Goal: Task Accomplishment & Management: Manage account settings

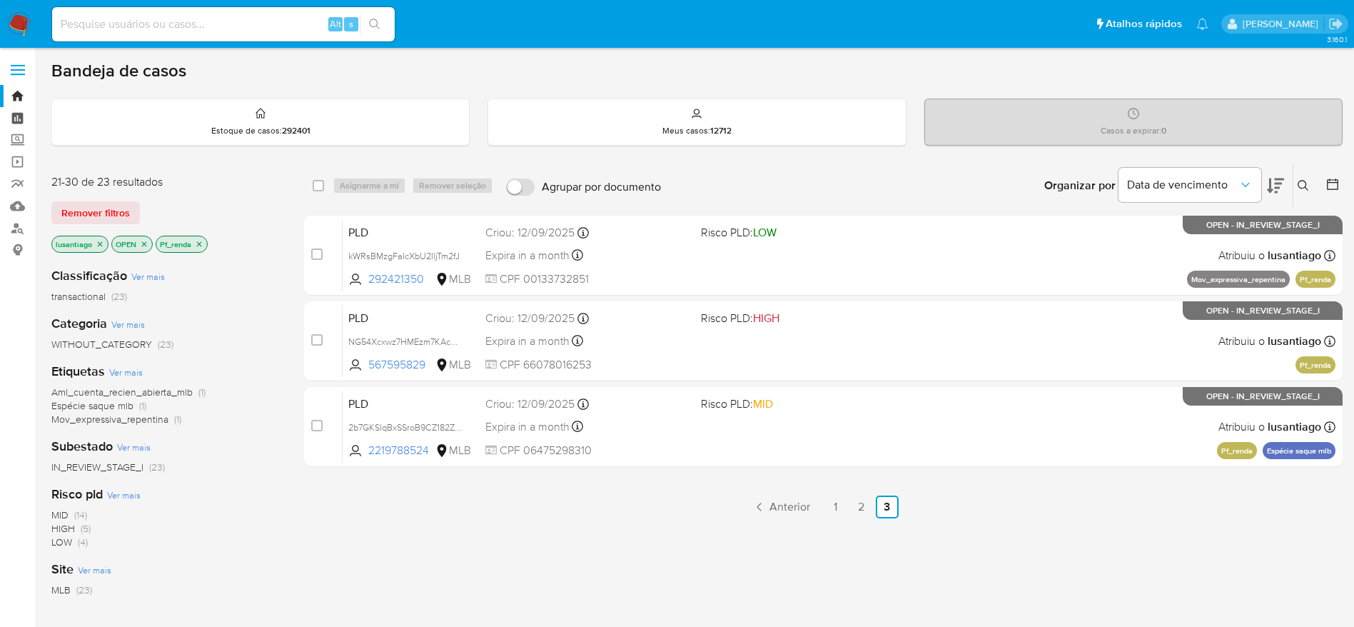
click at [14, 120] on link "Painel" at bounding box center [85, 118] width 170 height 22
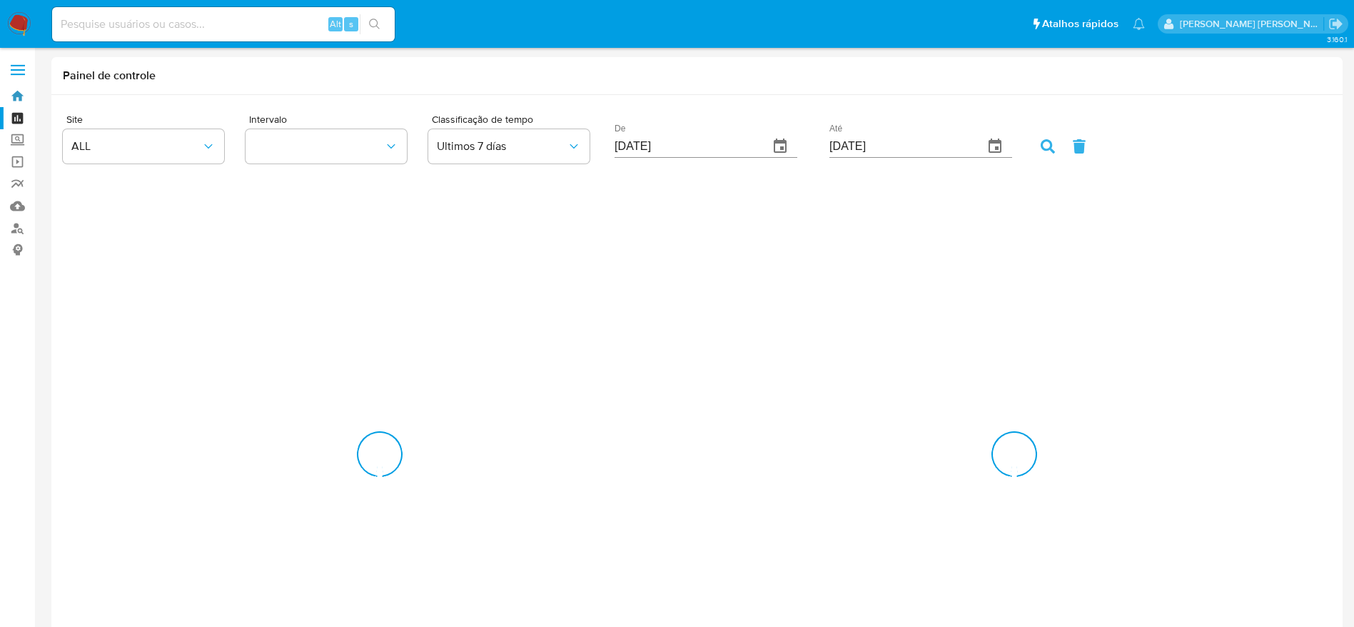
click at [18, 99] on link "Bandeja" at bounding box center [85, 96] width 170 height 22
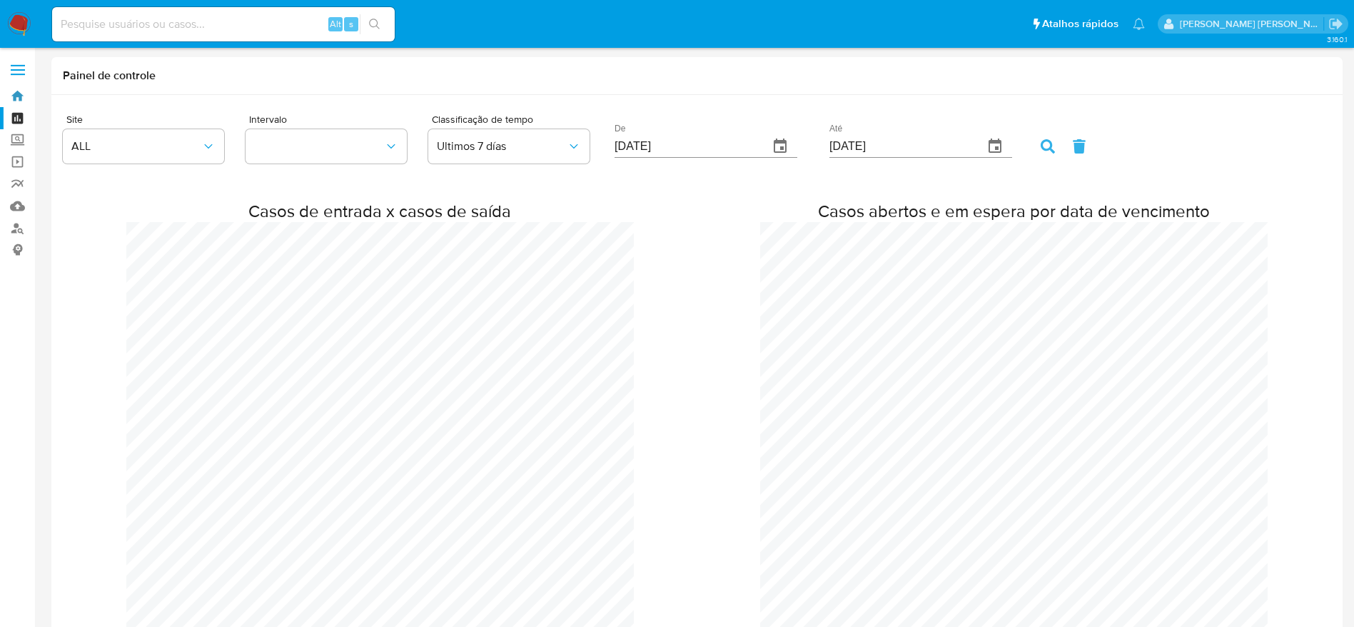
scroll to position [2760, 1354]
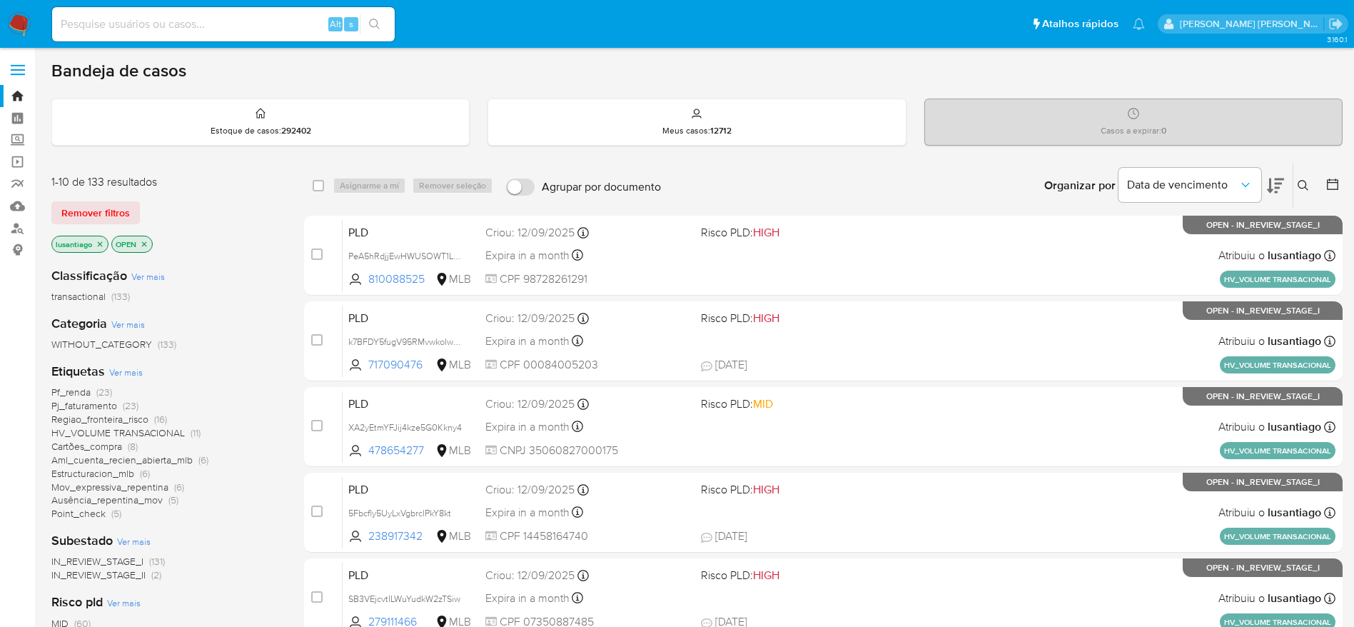
drag, startPoint x: 242, startPoint y: 11, endPoint x: 238, endPoint y: 22, distance: 11.5
click at [241, 16] on div "Alt s" at bounding box center [223, 24] width 343 height 34
click at [238, 24] on input at bounding box center [223, 24] width 343 height 19
paste input "2464621816"
type input "2464621816"
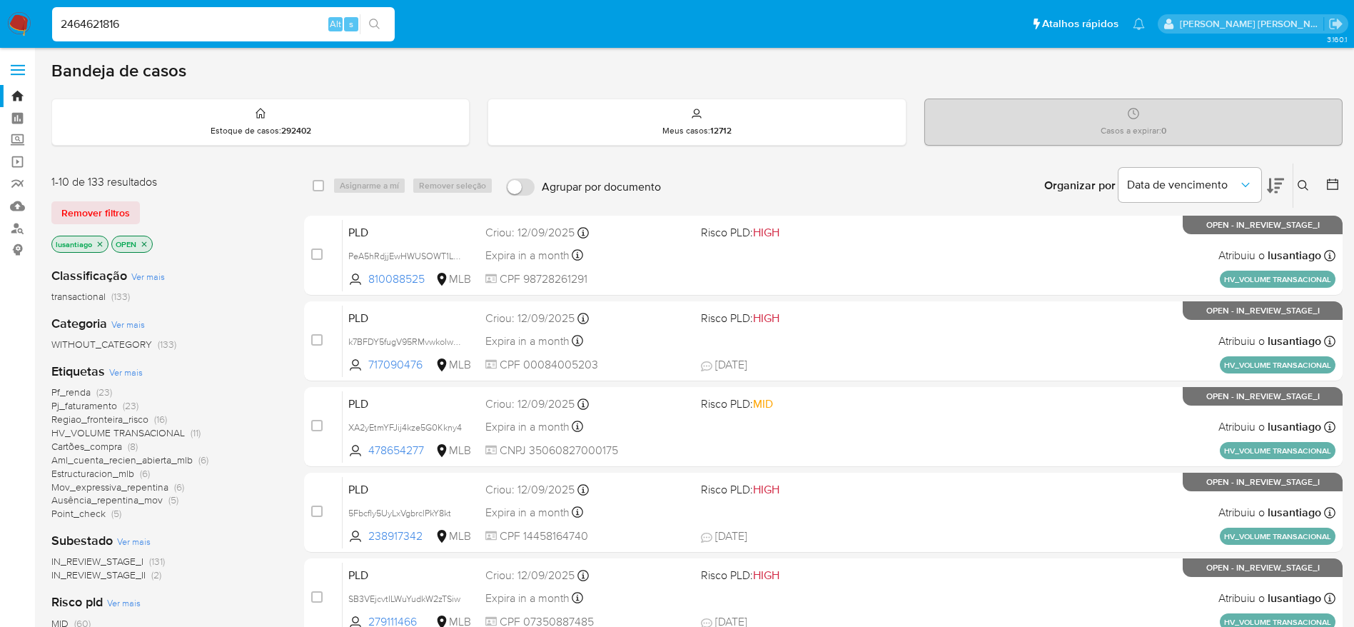
click at [385, 25] on button "search-icon" at bounding box center [374, 24] width 29 height 20
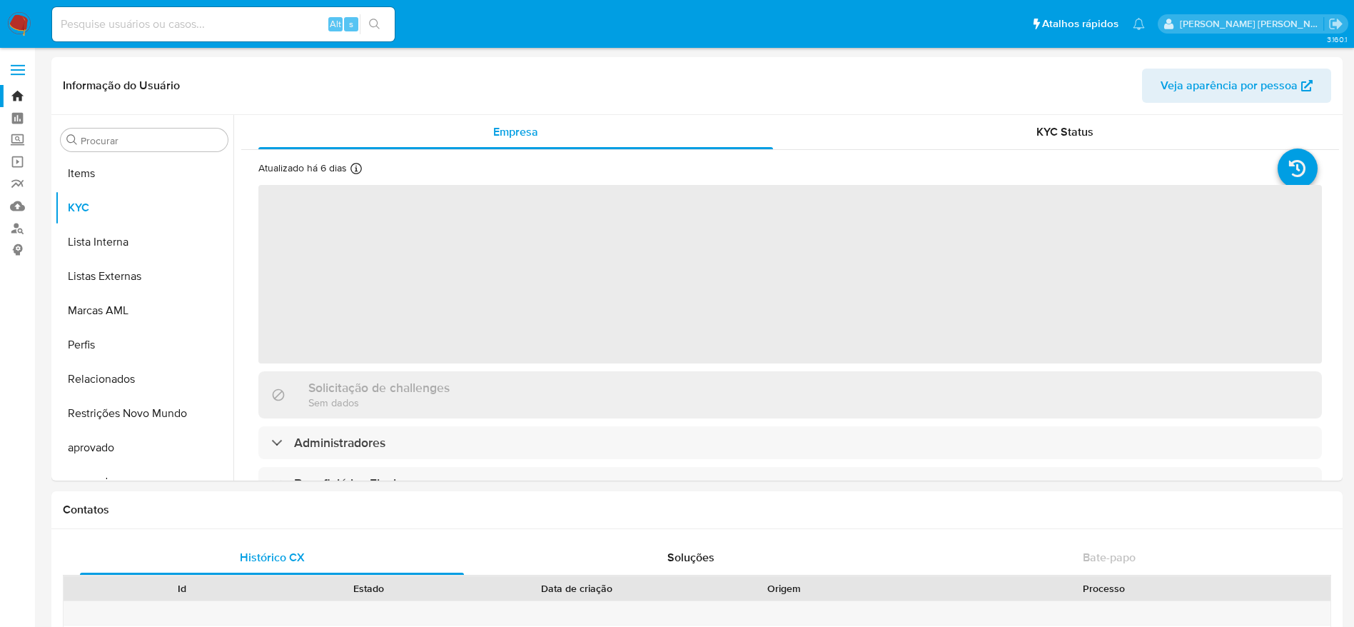
scroll to position [740, 0]
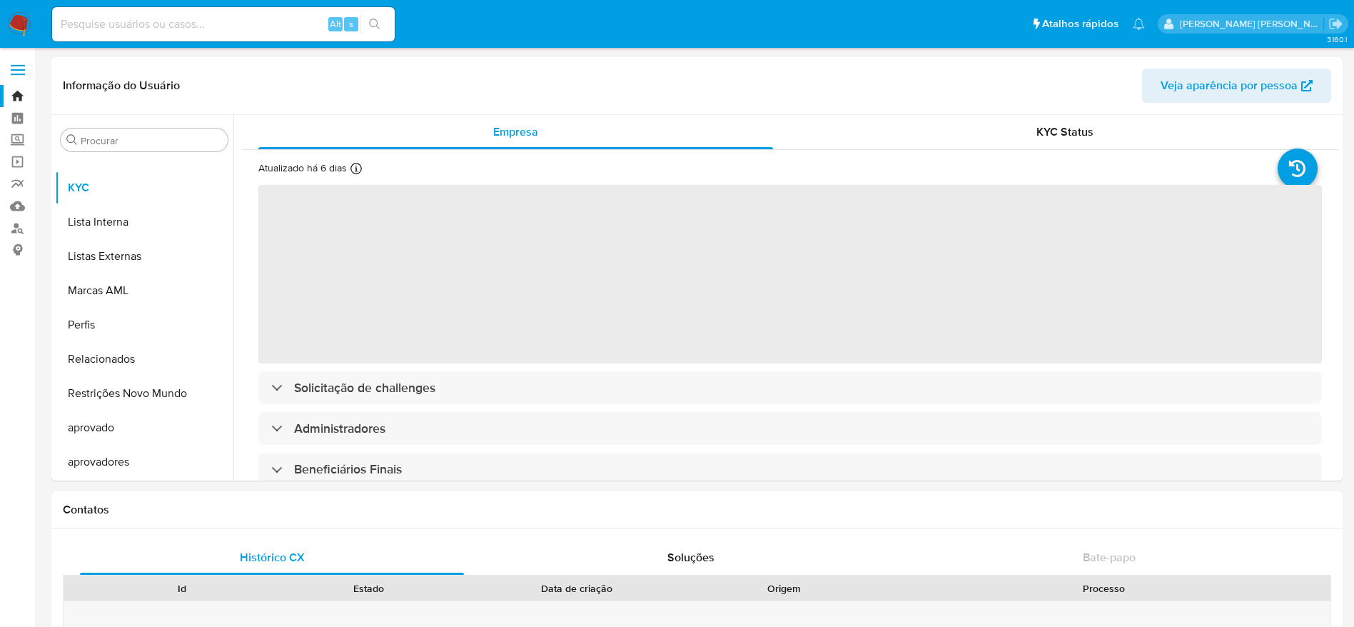
select select "10"
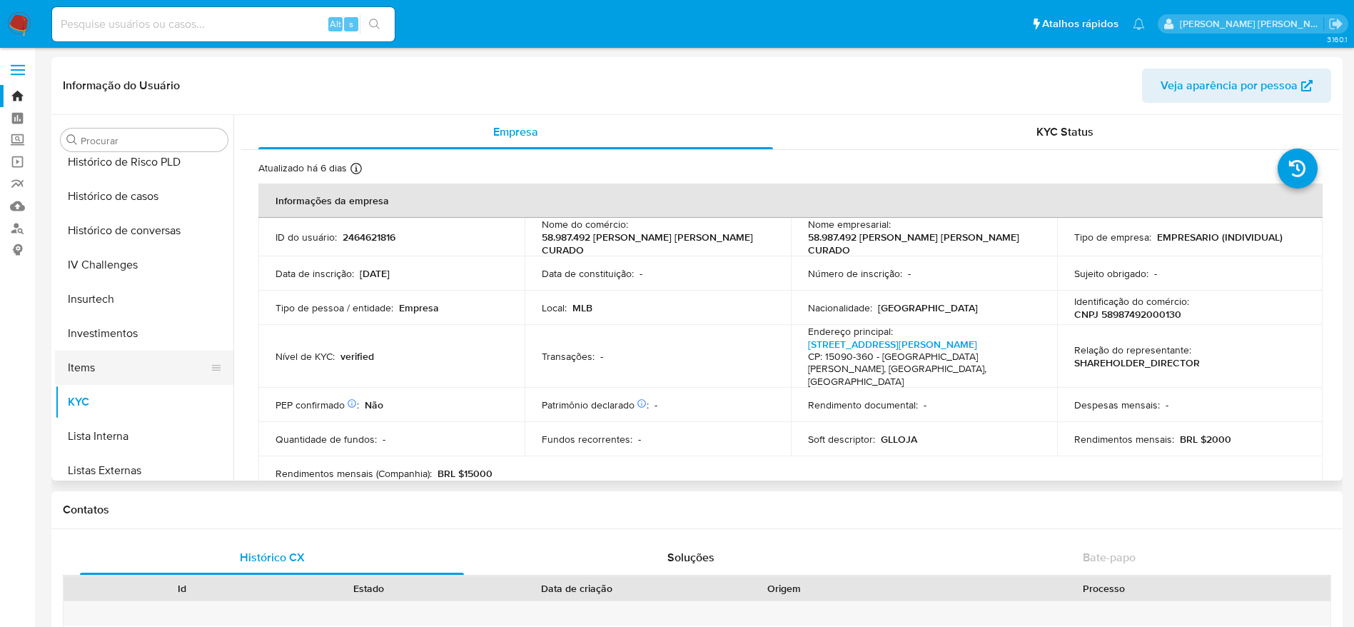
scroll to position [419, 0]
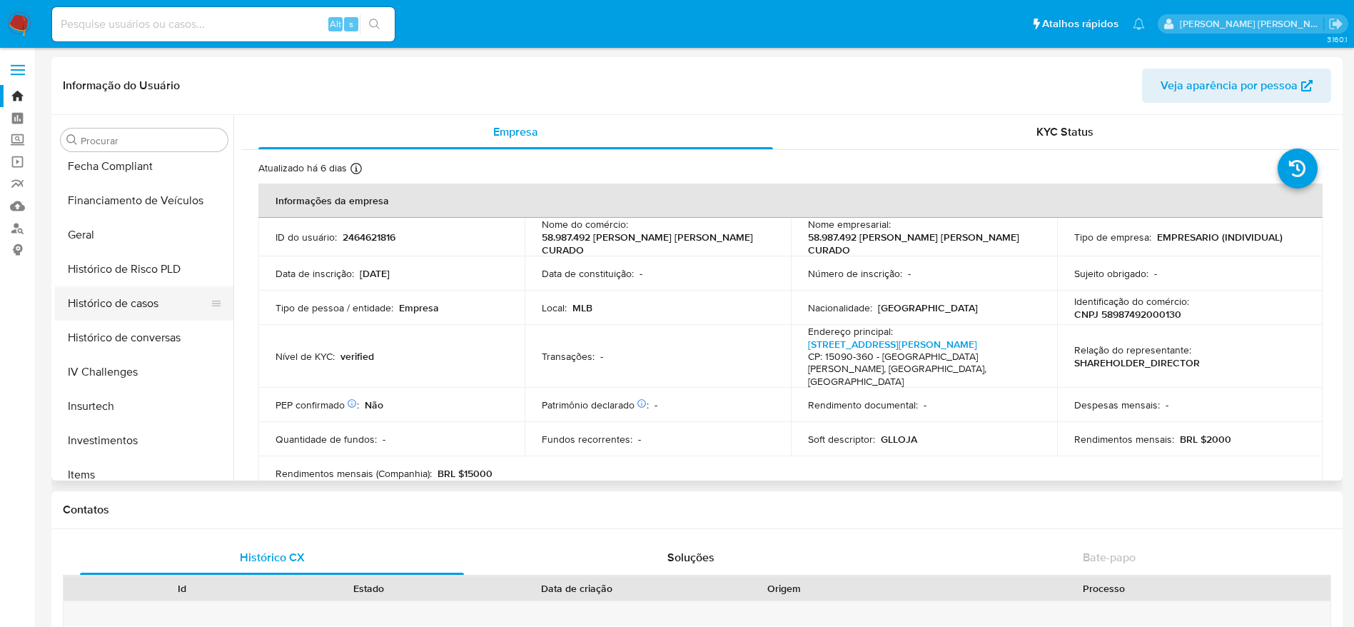
click at [133, 313] on button "Histórico de casos" at bounding box center [138, 303] width 167 height 34
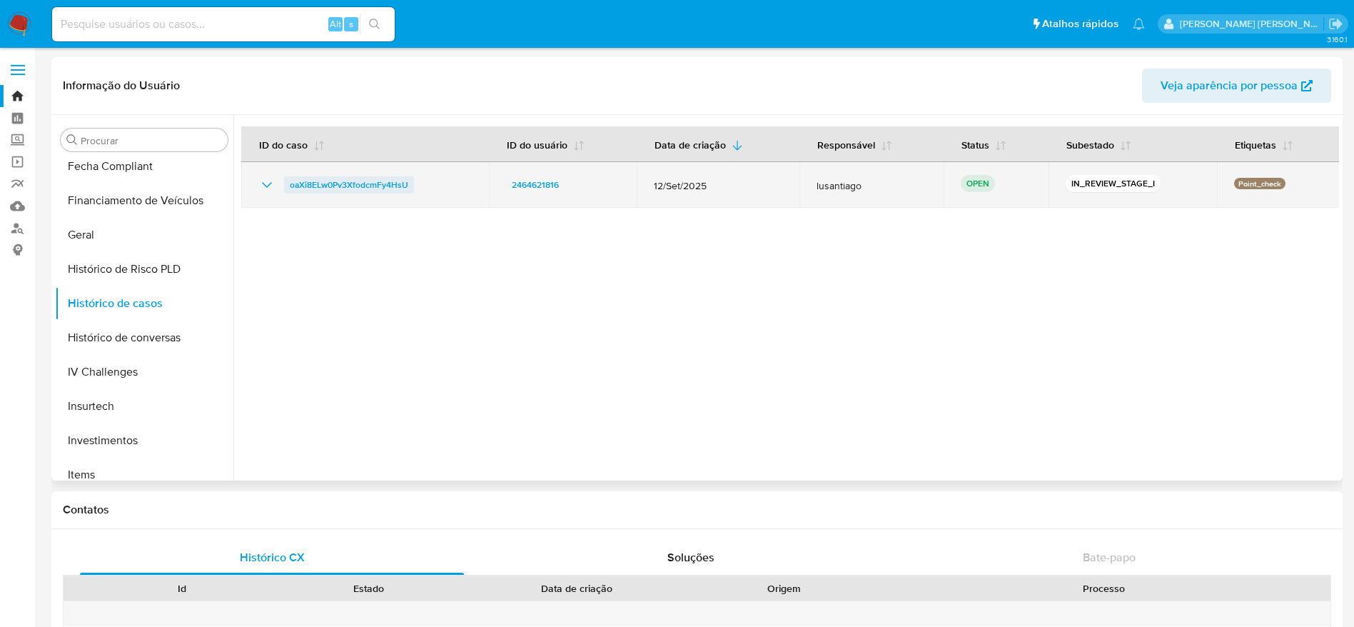
click at [383, 179] on span "oaXi8ELw0Pv3XfodcmFy4HsU" at bounding box center [349, 184] width 118 height 17
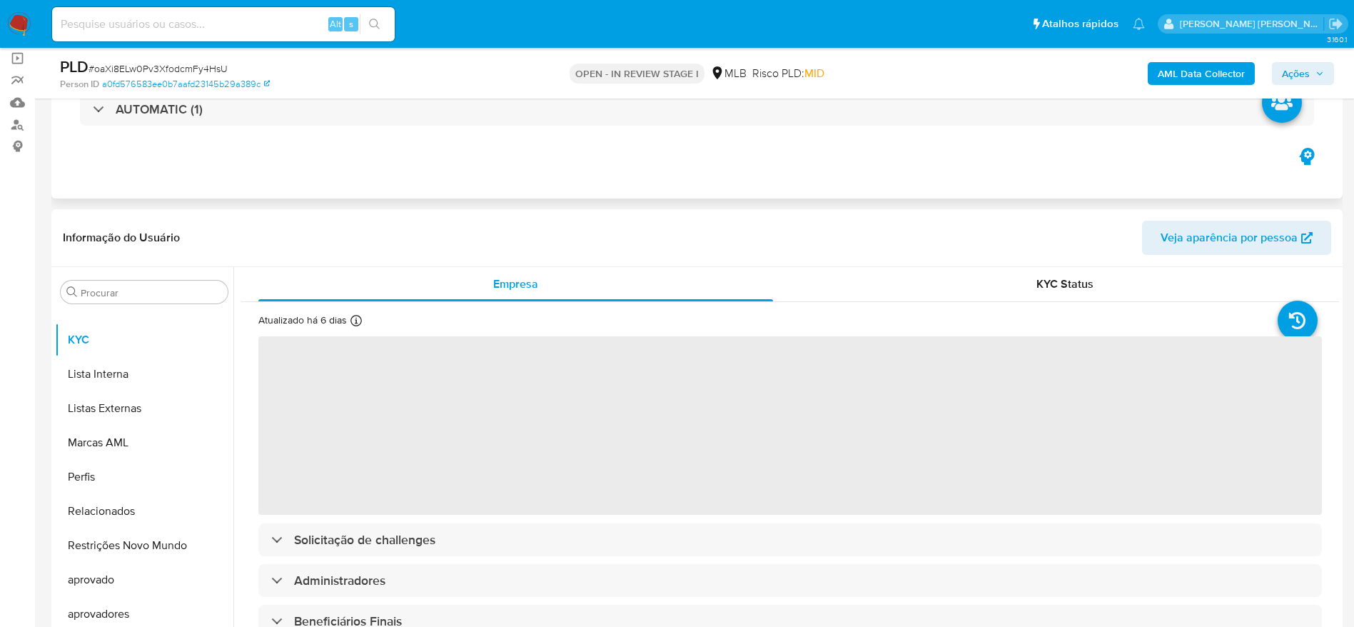
scroll to position [214, 0]
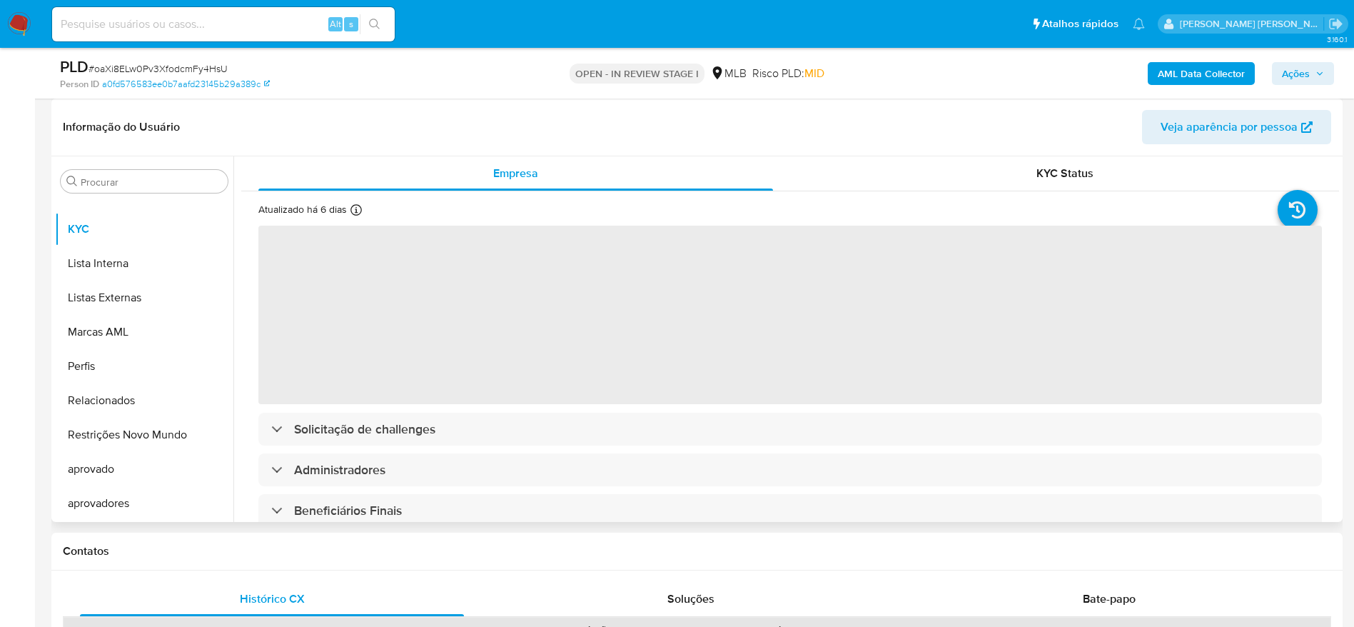
select select "10"
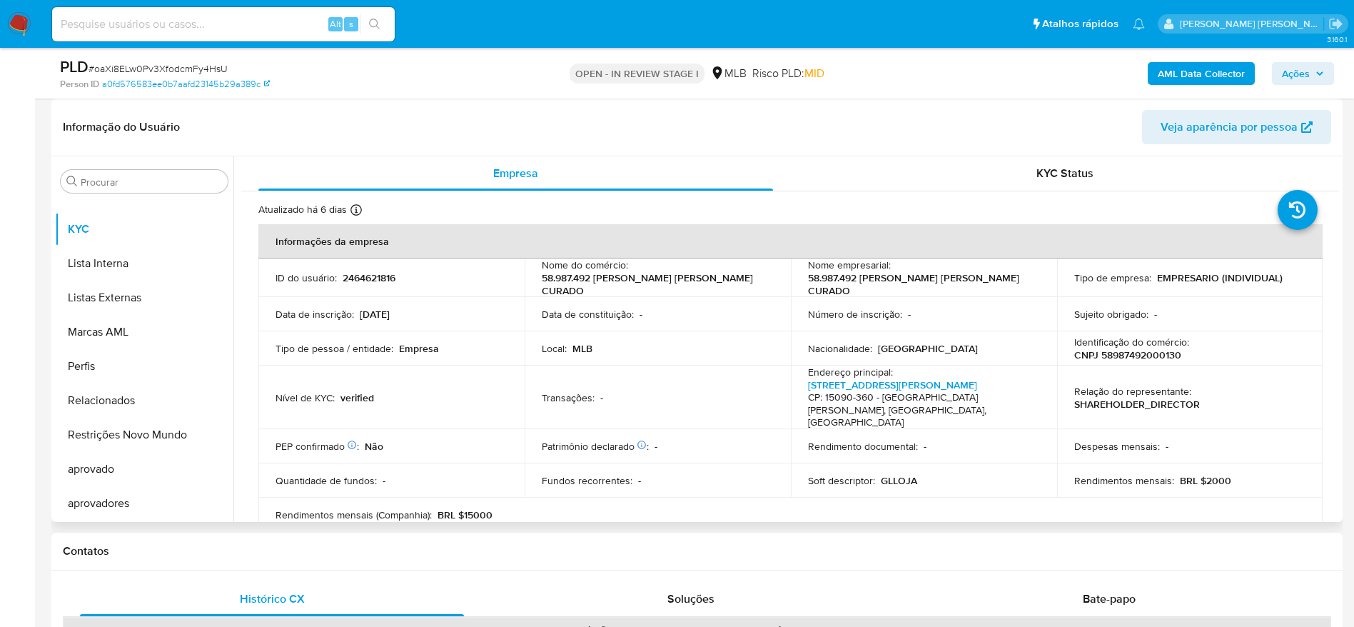
click at [1149, 353] on p "CNPJ 58987492000130" at bounding box center [1127, 354] width 107 height 13
copy p "58987492000130"
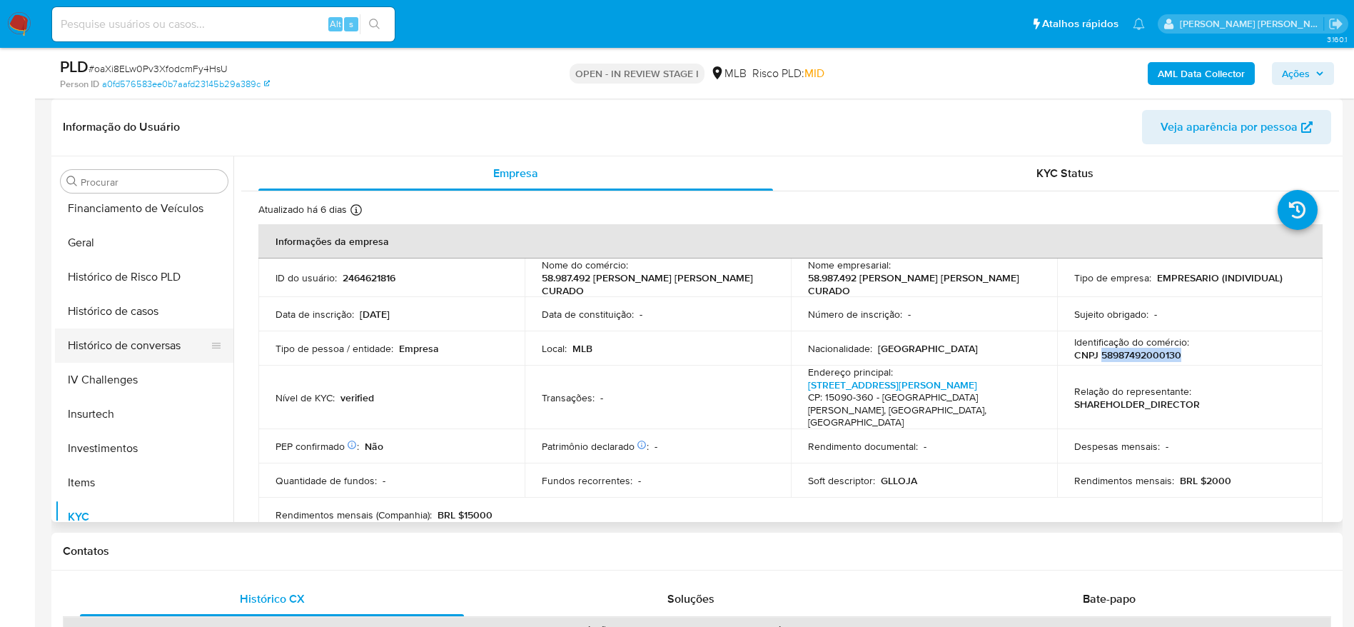
scroll to position [419, 0]
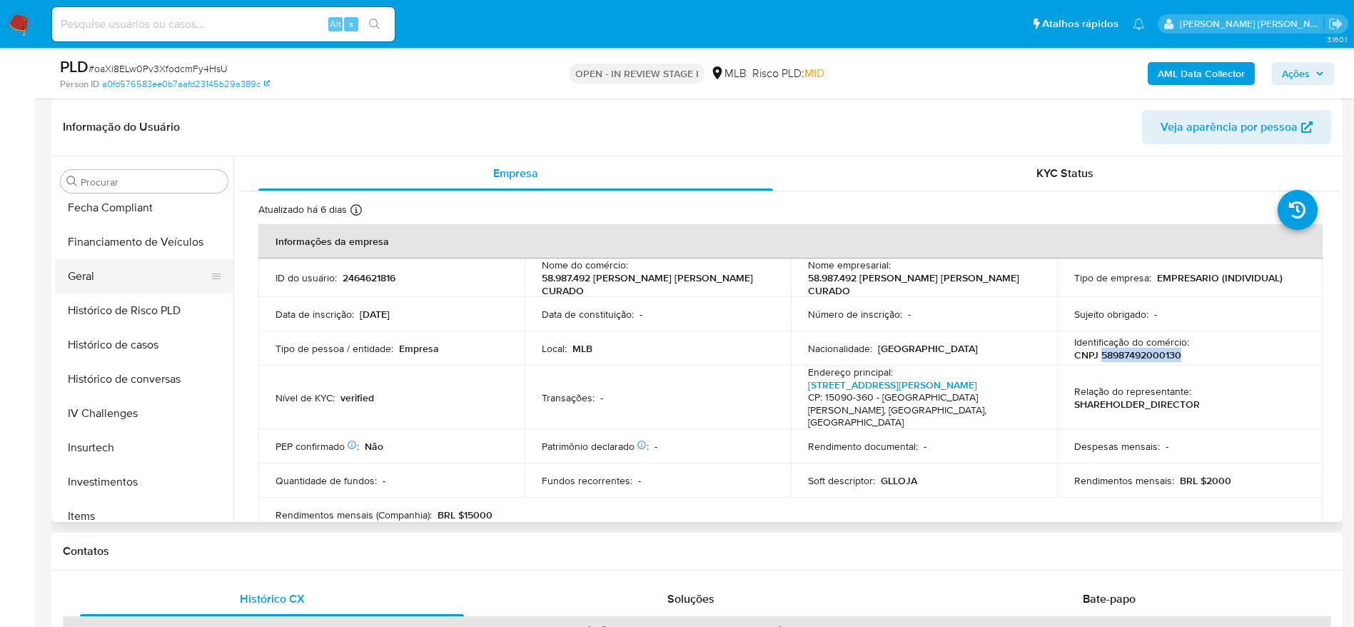
click at [103, 264] on button "Geral" at bounding box center [138, 276] width 167 height 34
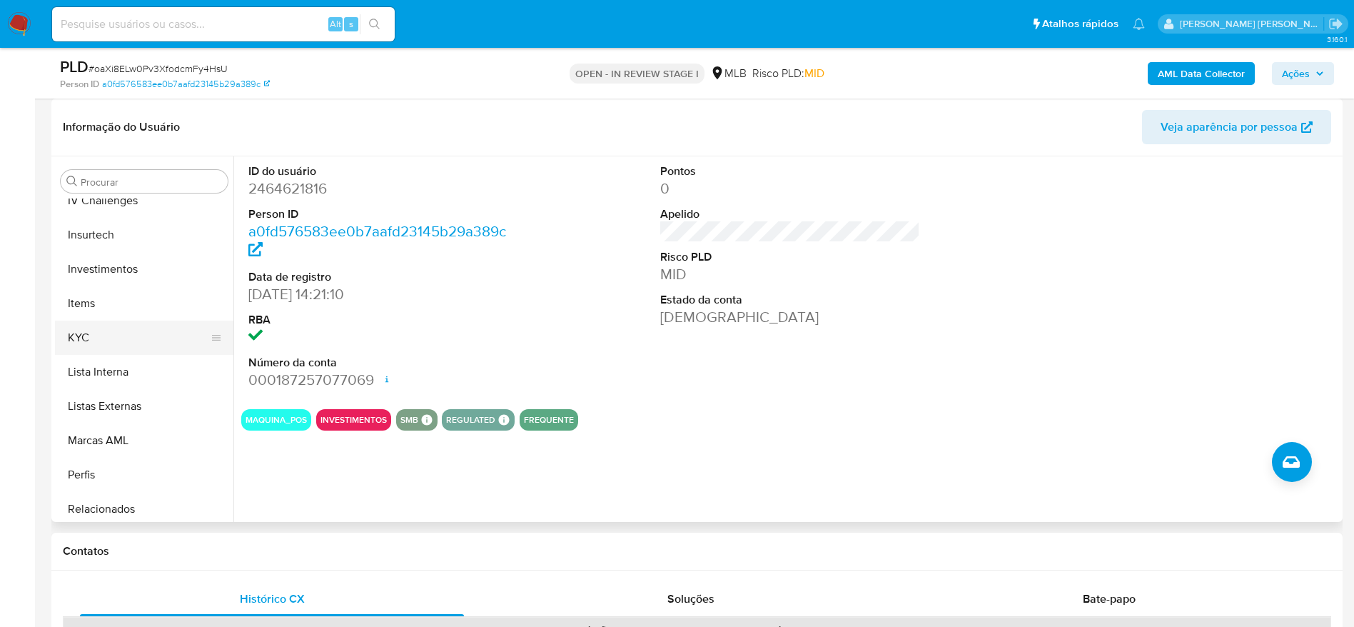
scroll to position [633, 0]
click at [115, 330] on button "KYC" at bounding box center [138, 336] width 167 height 34
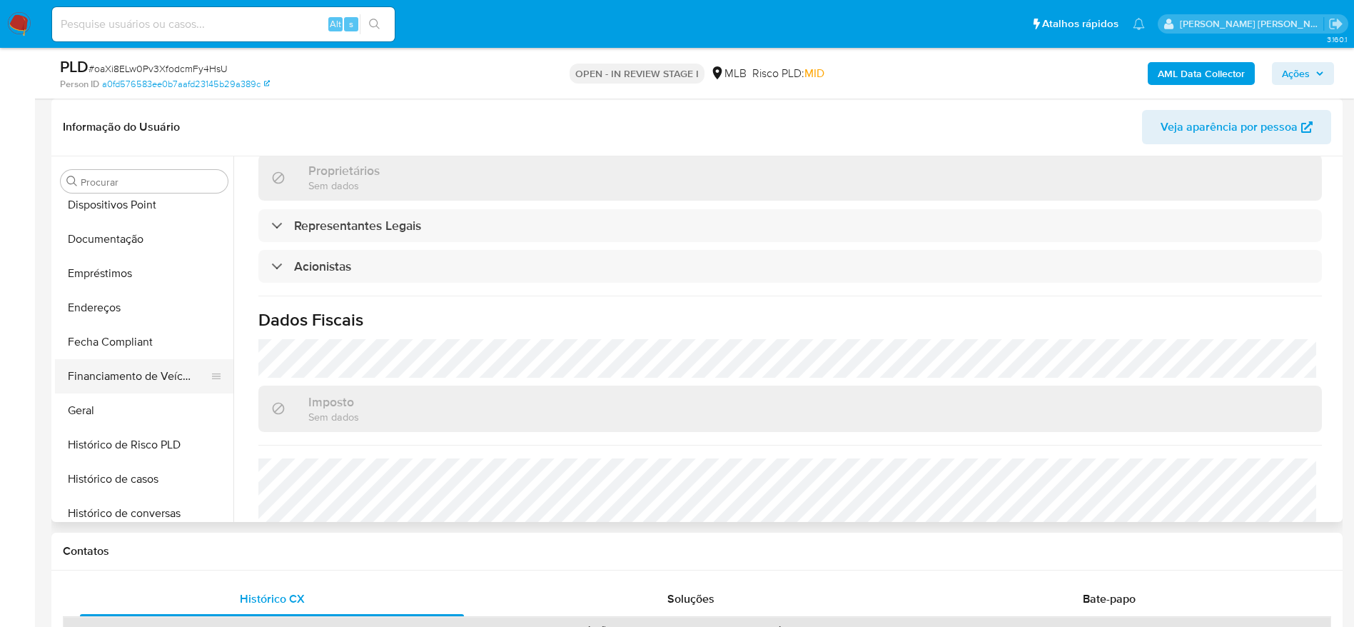
scroll to position [205, 0]
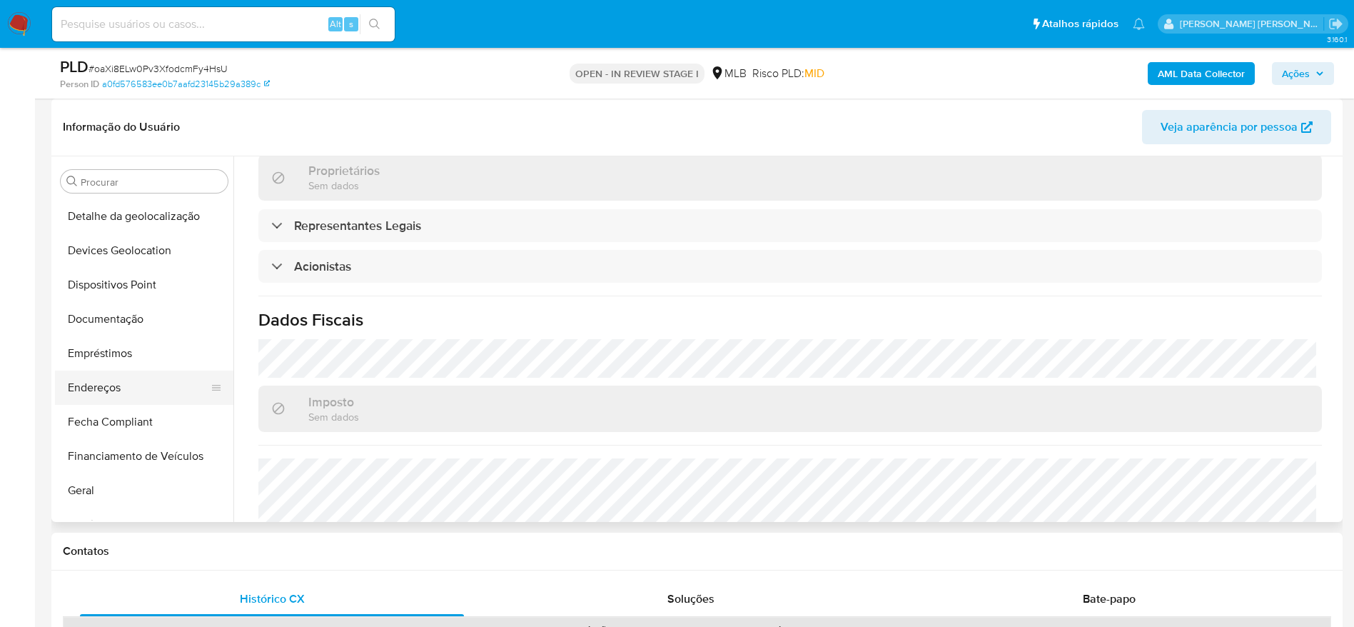
click at [111, 390] on button "Endereços" at bounding box center [138, 387] width 167 height 34
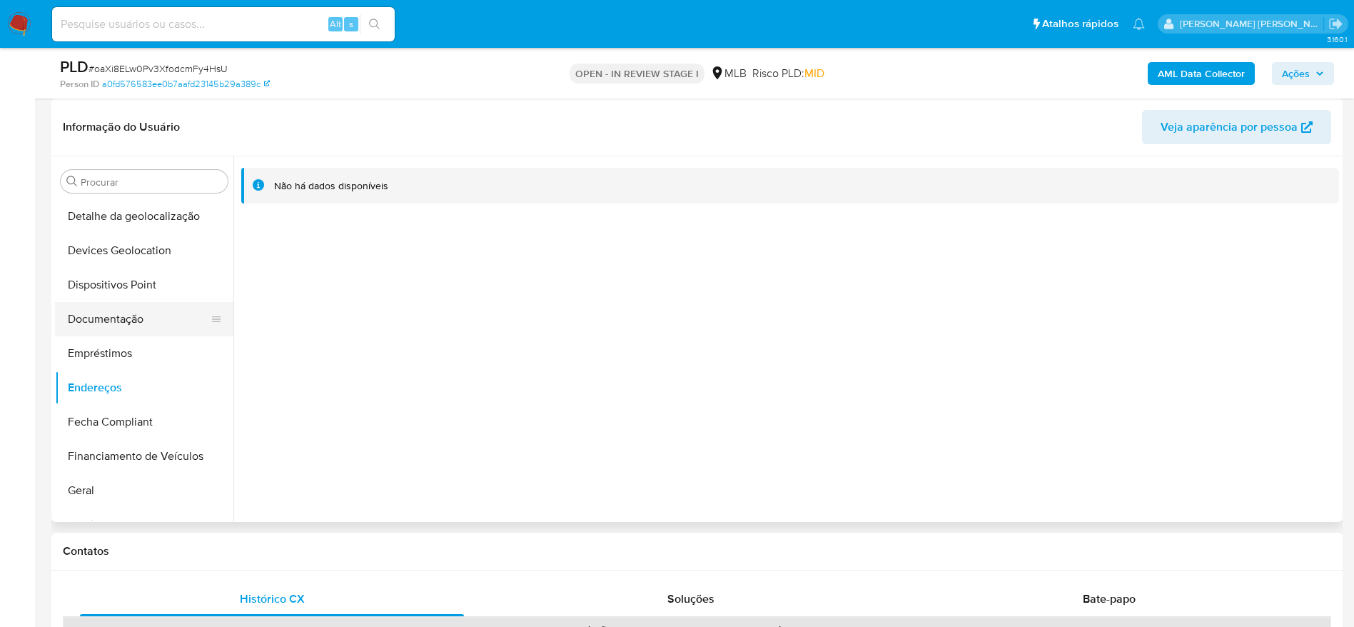
scroll to position [98, 0]
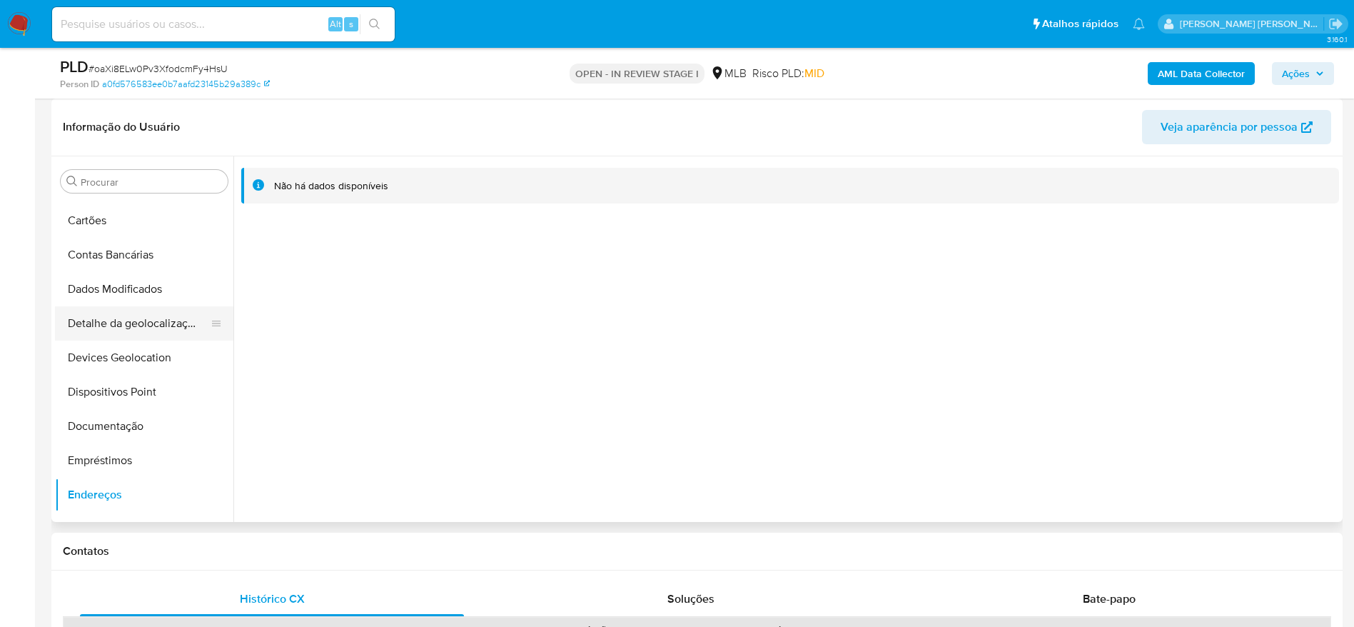
click at [141, 323] on button "Detalhe da geolocalização" at bounding box center [138, 323] width 167 height 34
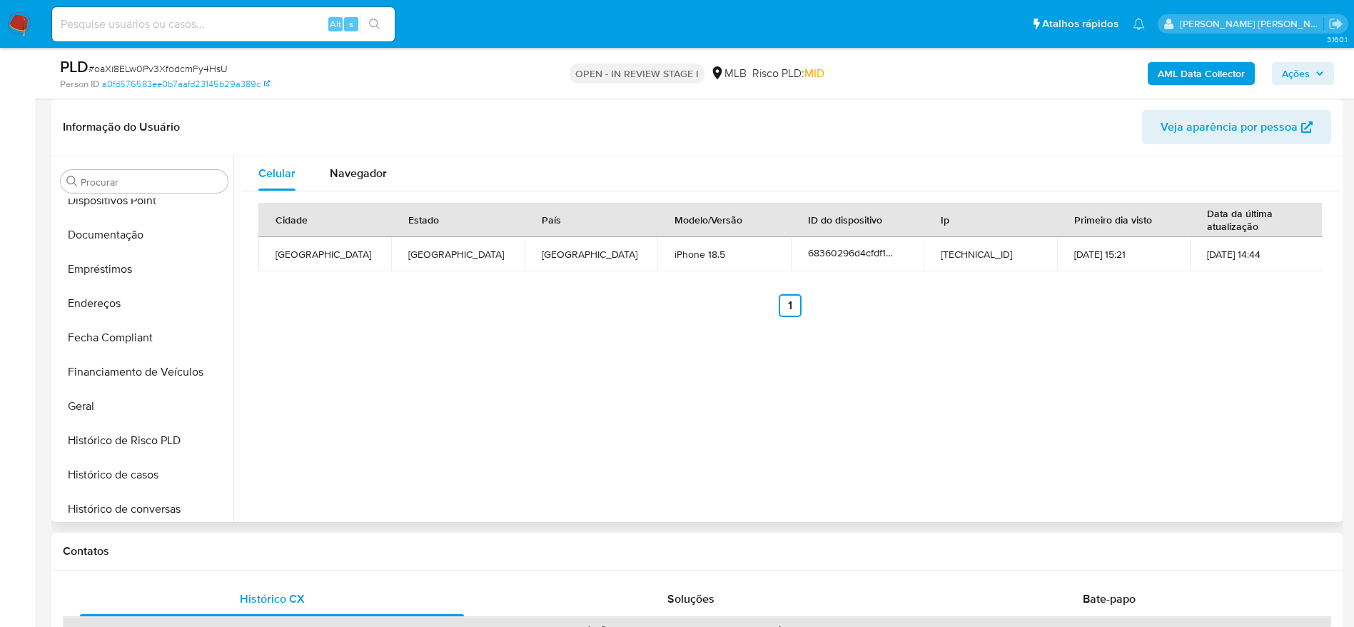
scroll to position [740, 0]
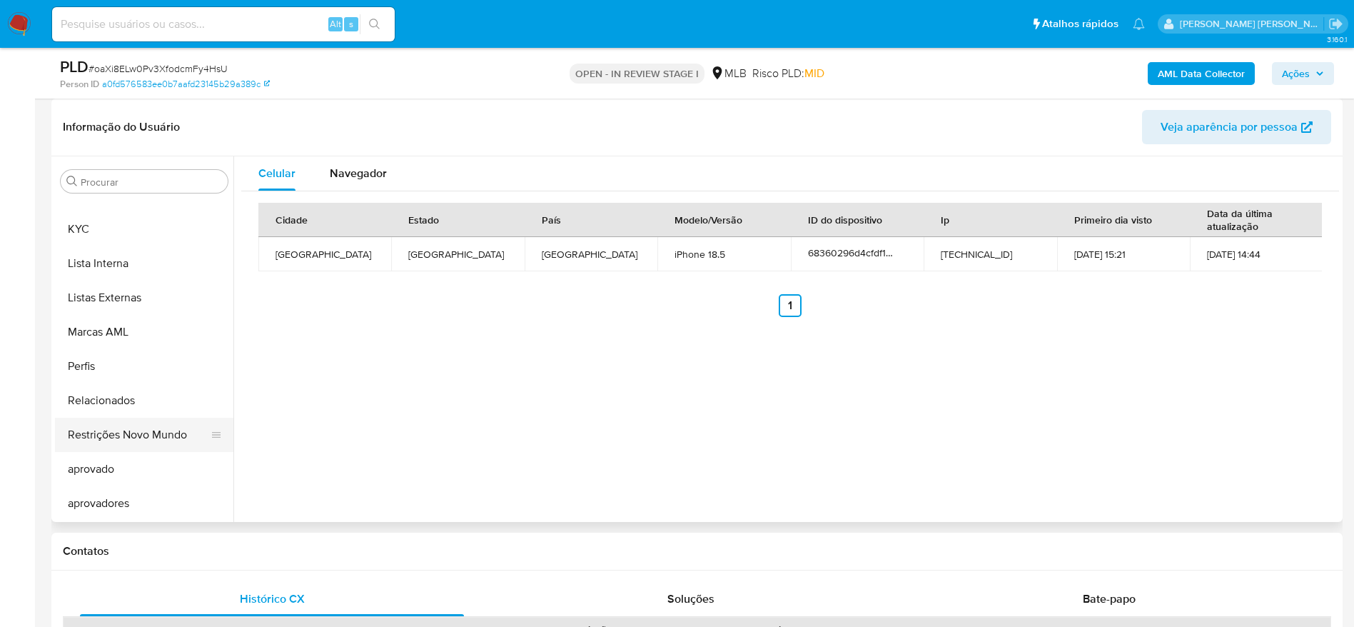
click at [125, 438] on button "Restrições Novo Mundo" at bounding box center [138, 435] width 167 height 34
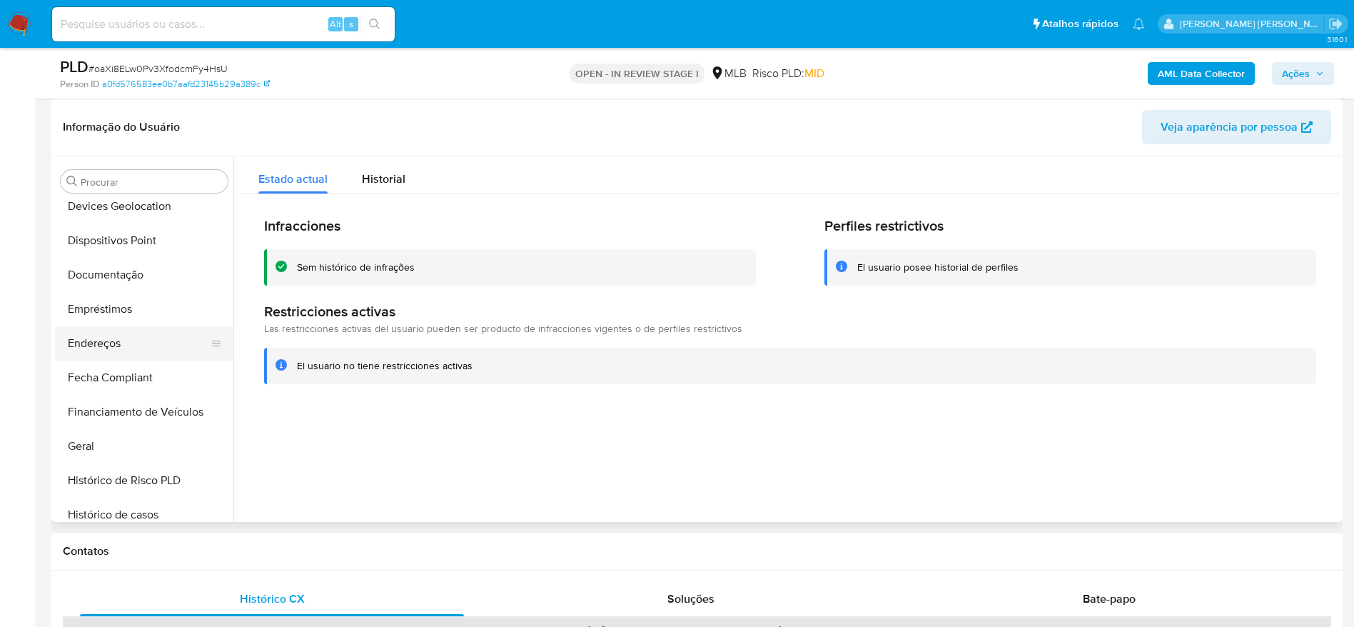
scroll to position [205, 0]
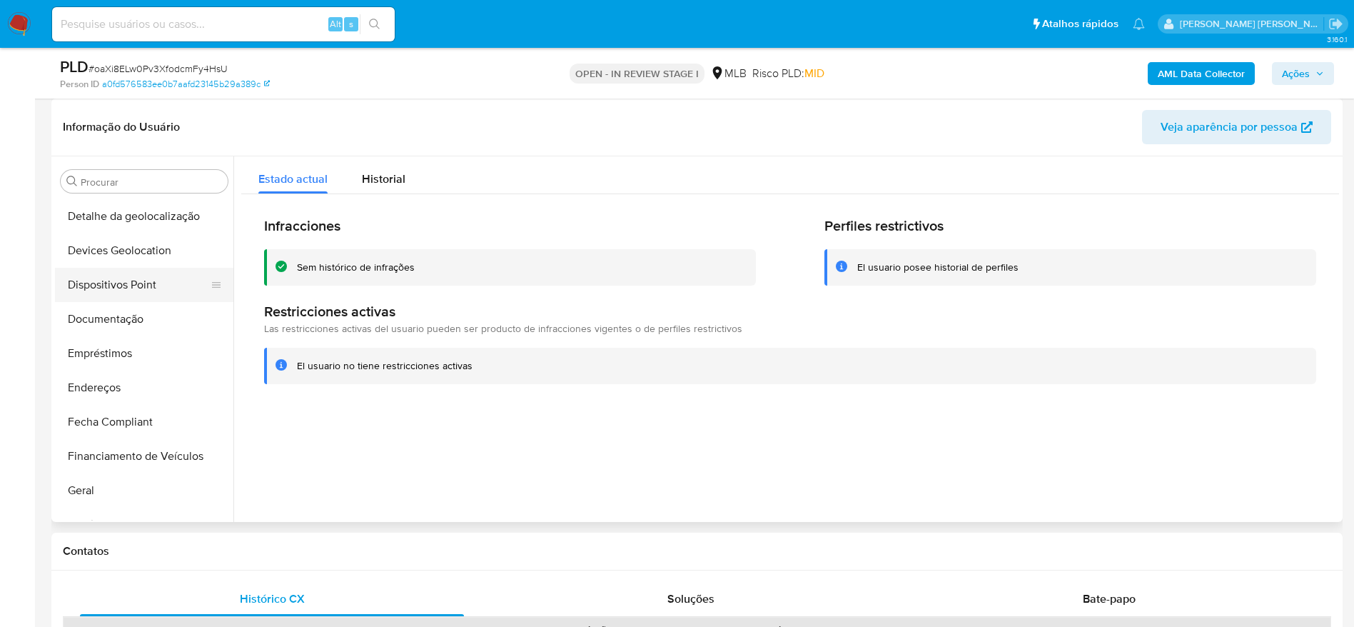
click at [126, 281] on button "Dispositivos Point" at bounding box center [138, 285] width 167 height 34
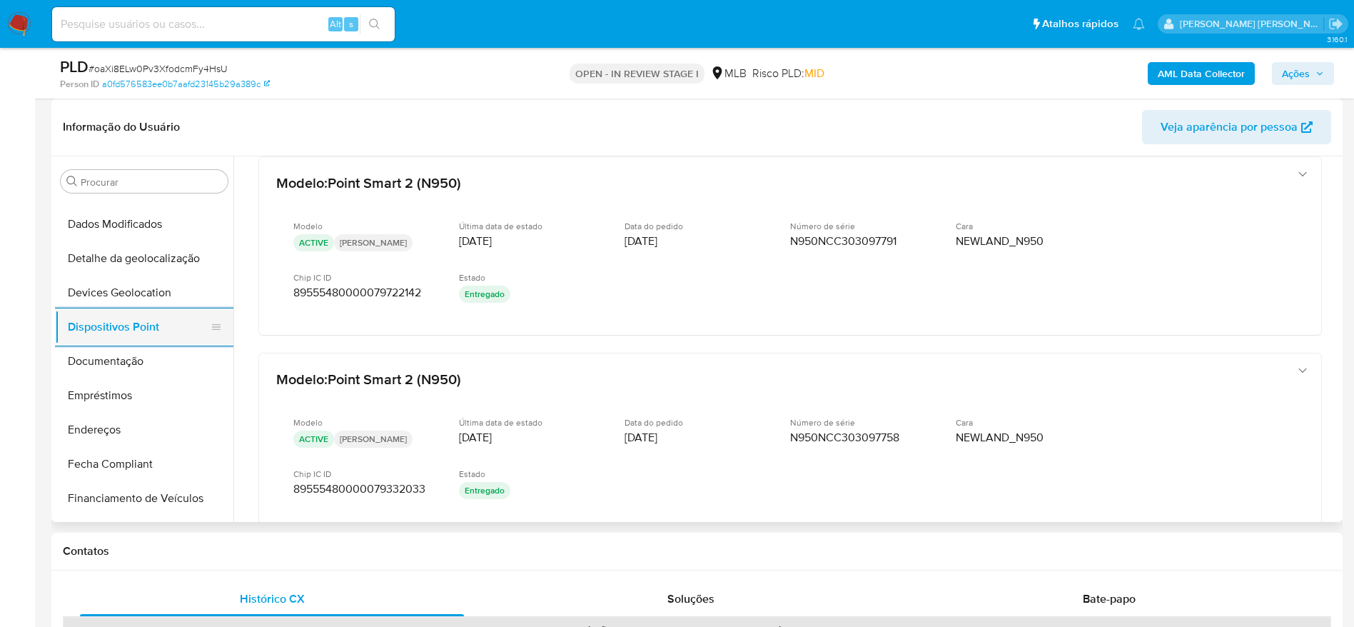
scroll to position [214, 0]
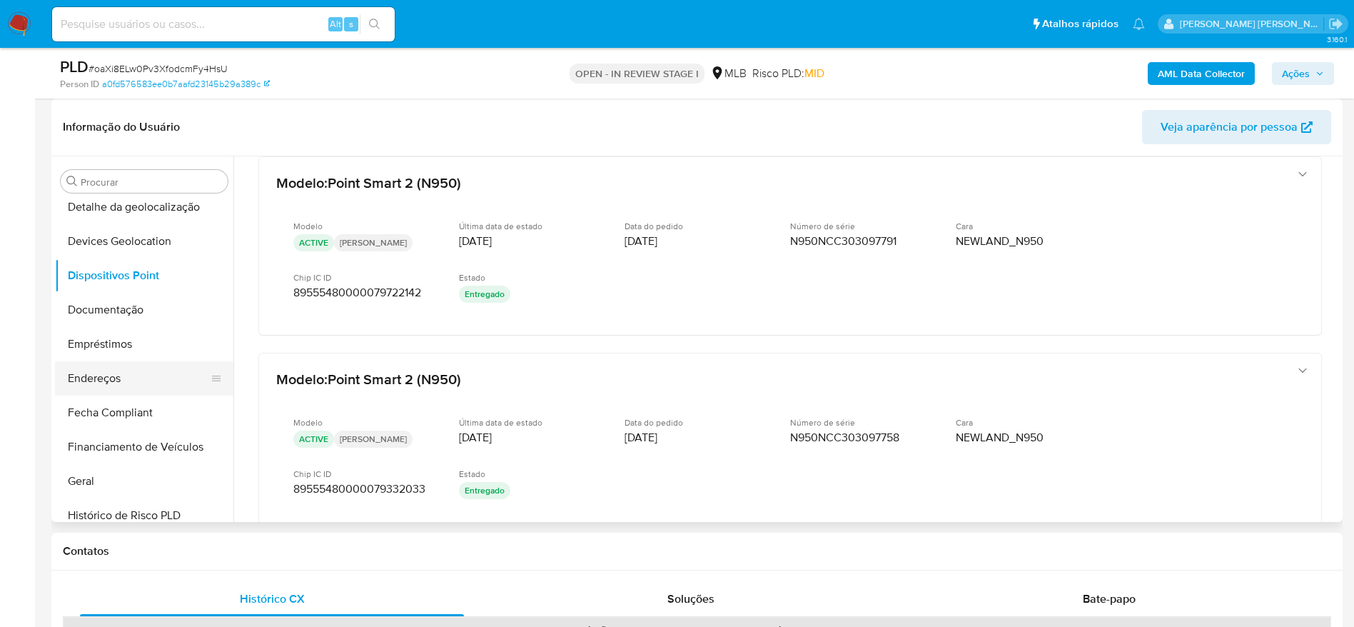
click at [126, 373] on button "Endereços" at bounding box center [138, 378] width 167 height 34
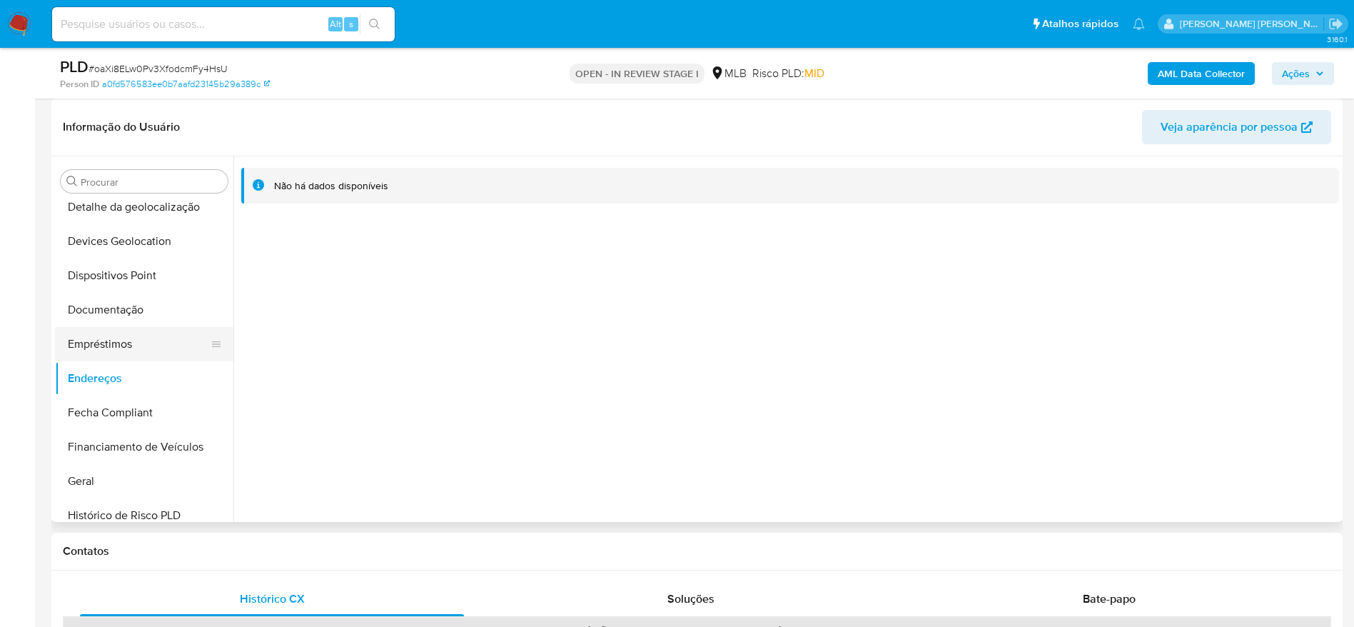
click at [164, 340] on button "Empréstimos" at bounding box center [138, 344] width 167 height 34
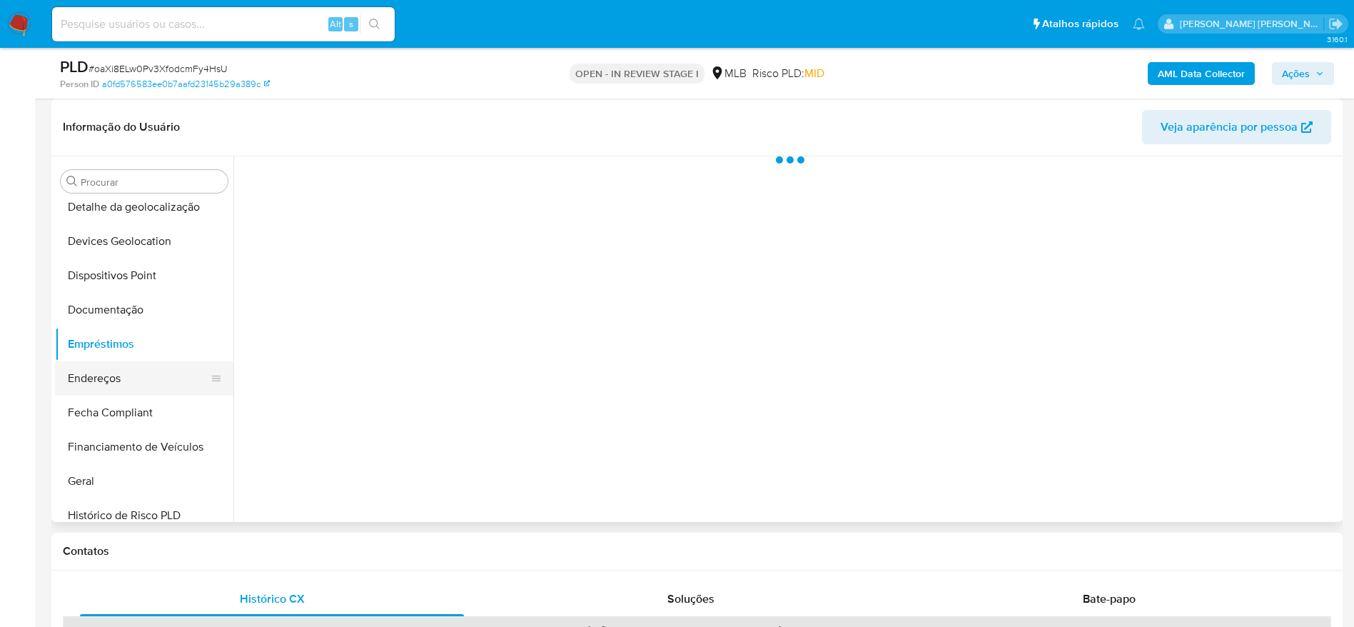
click at [127, 382] on button "Endereços" at bounding box center [138, 378] width 167 height 34
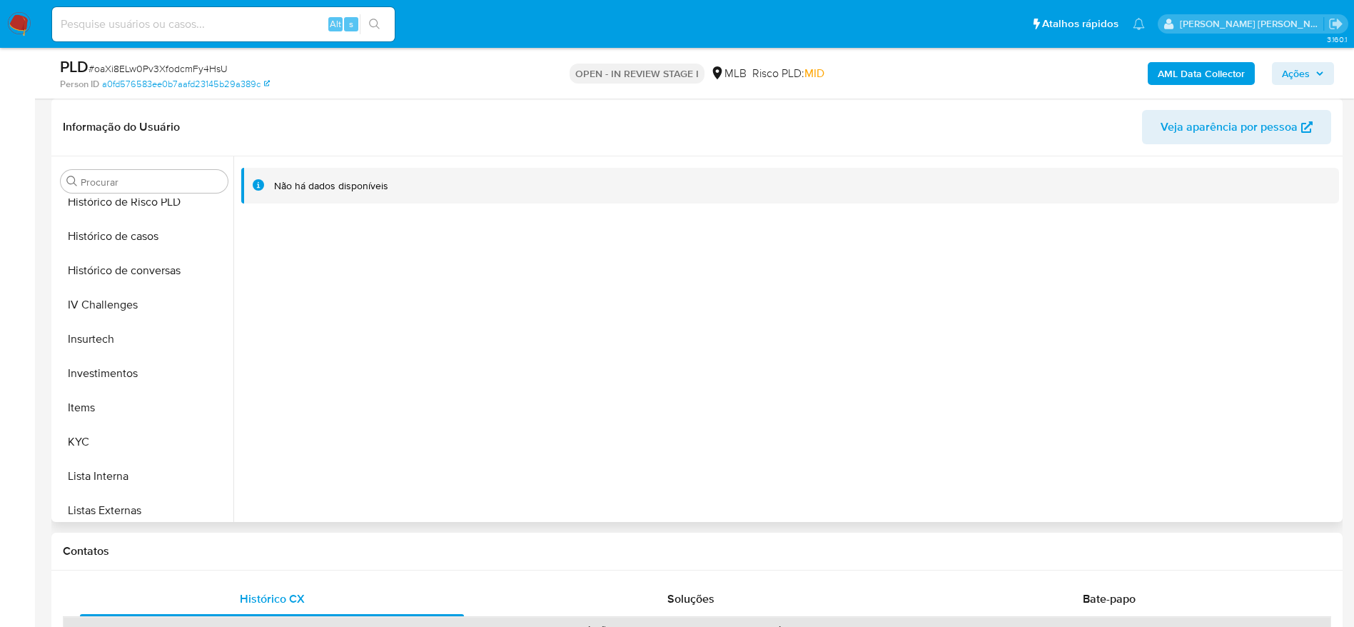
scroll to position [740, 0]
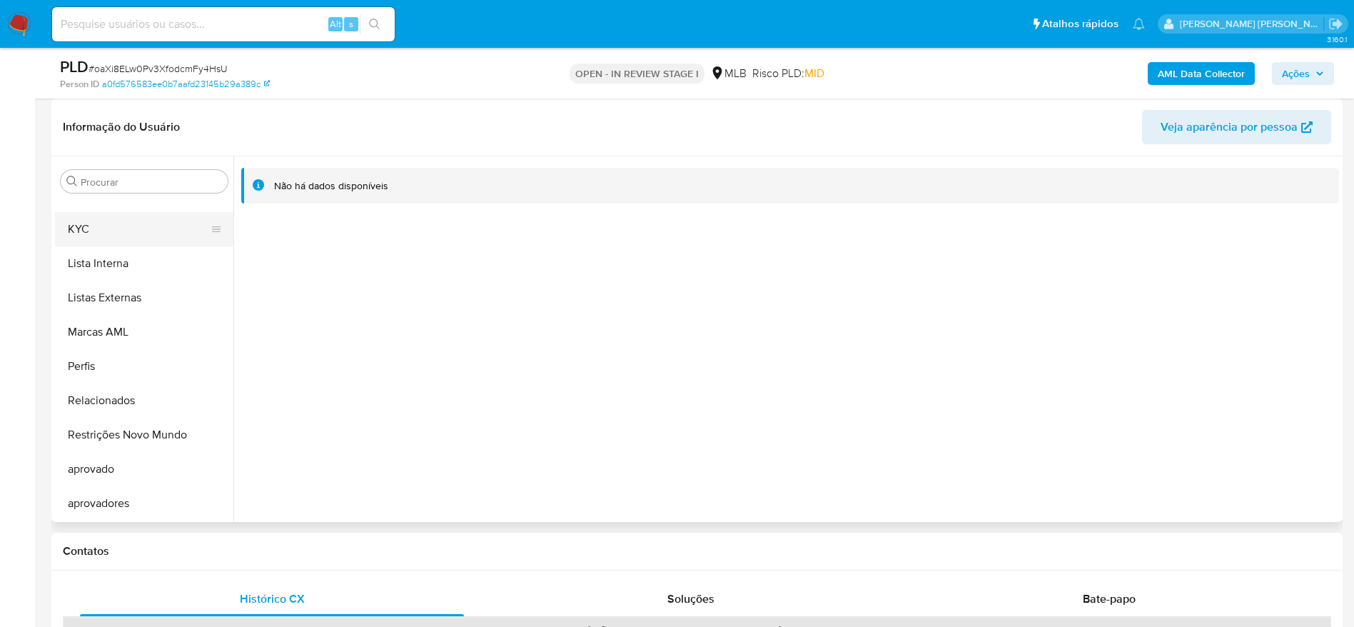
click at [91, 221] on button "KYC" at bounding box center [138, 229] width 167 height 34
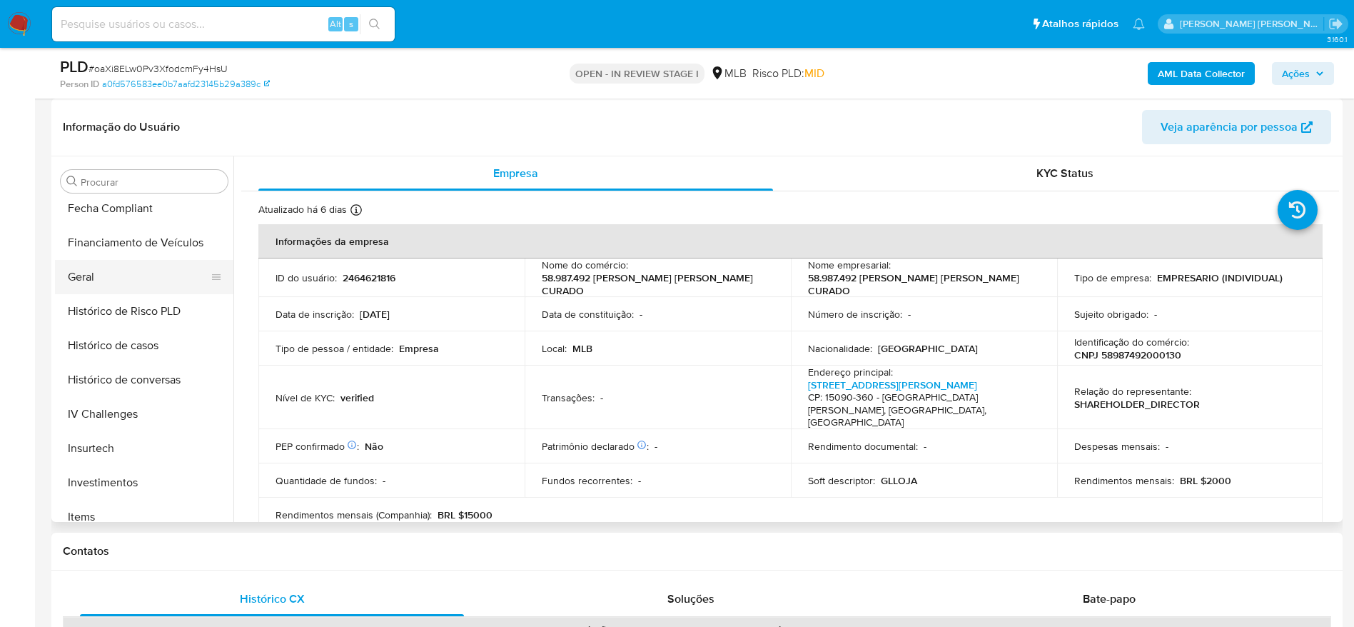
scroll to position [312, 0]
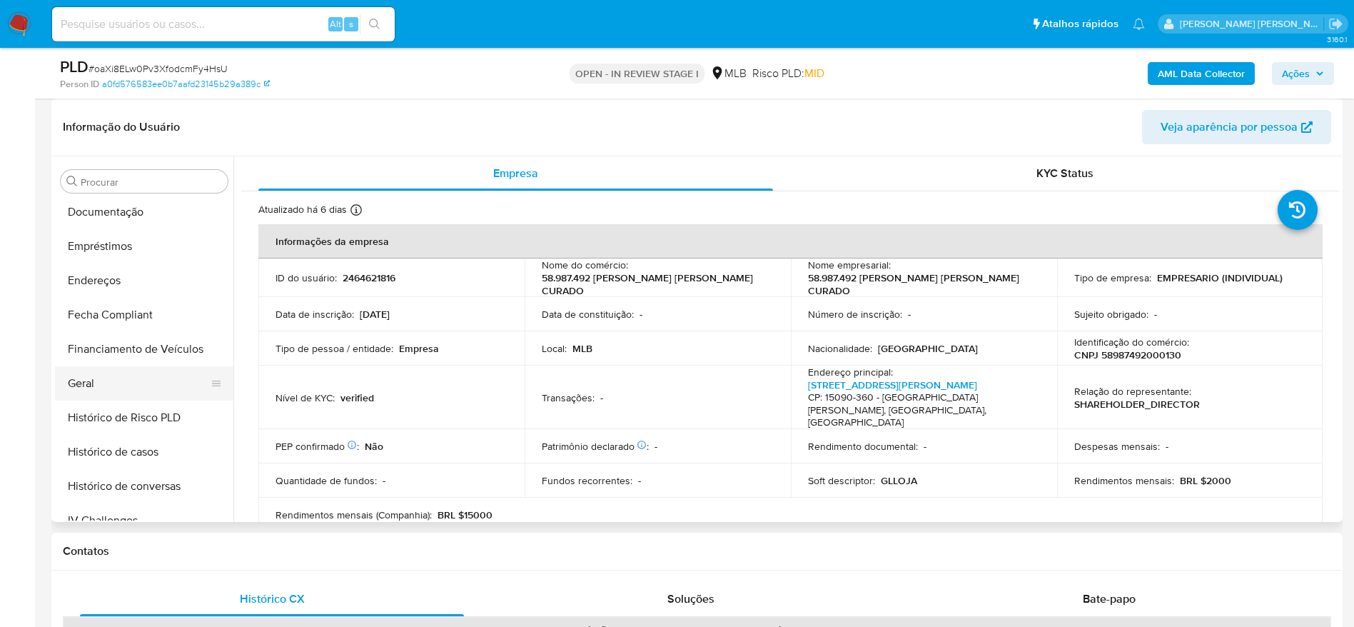
click at [106, 383] on button "Geral" at bounding box center [138, 383] width 167 height 34
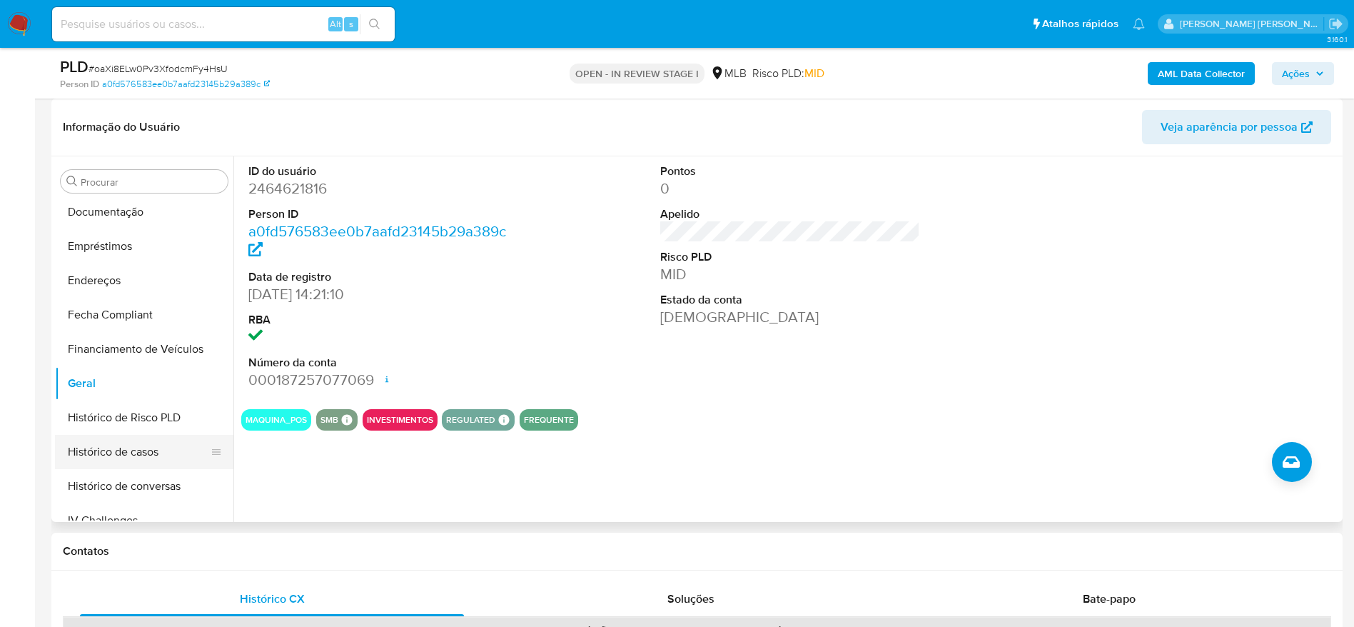
click at [127, 453] on button "Histórico de casos" at bounding box center [138, 452] width 167 height 34
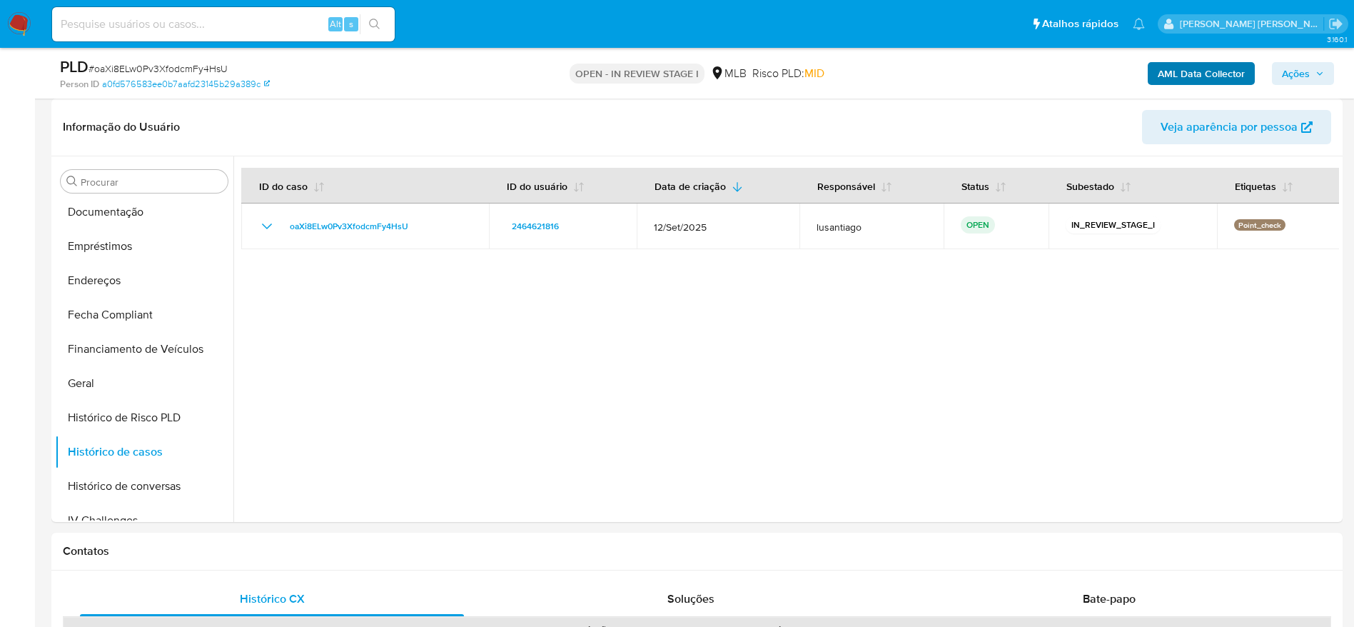
drag, startPoint x: 1298, startPoint y: 72, endPoint x: 1213, endPoint y: 84, distance: 86.4
click at [1287, 72] on span "Ações" at bounding box center [1296, 73] width 28 height 23
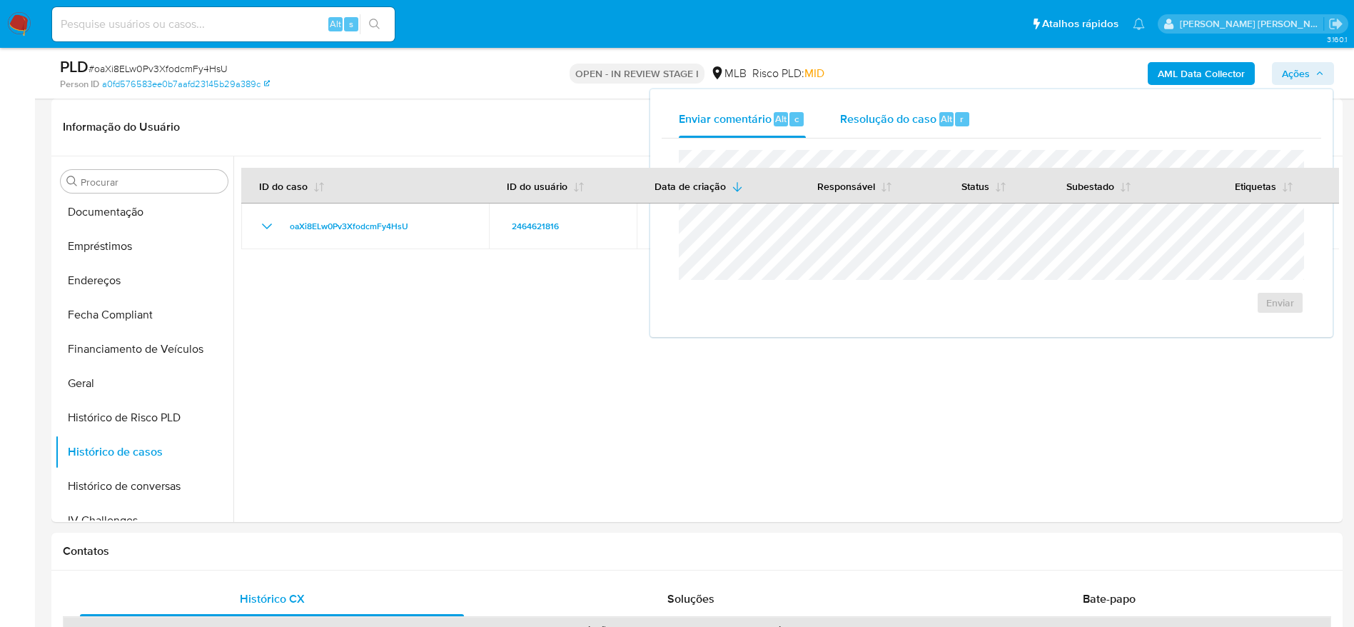
click at [886, 131] on div "Resolução do caso Alt r" at bounding box center [905, 119] width 131 height 37
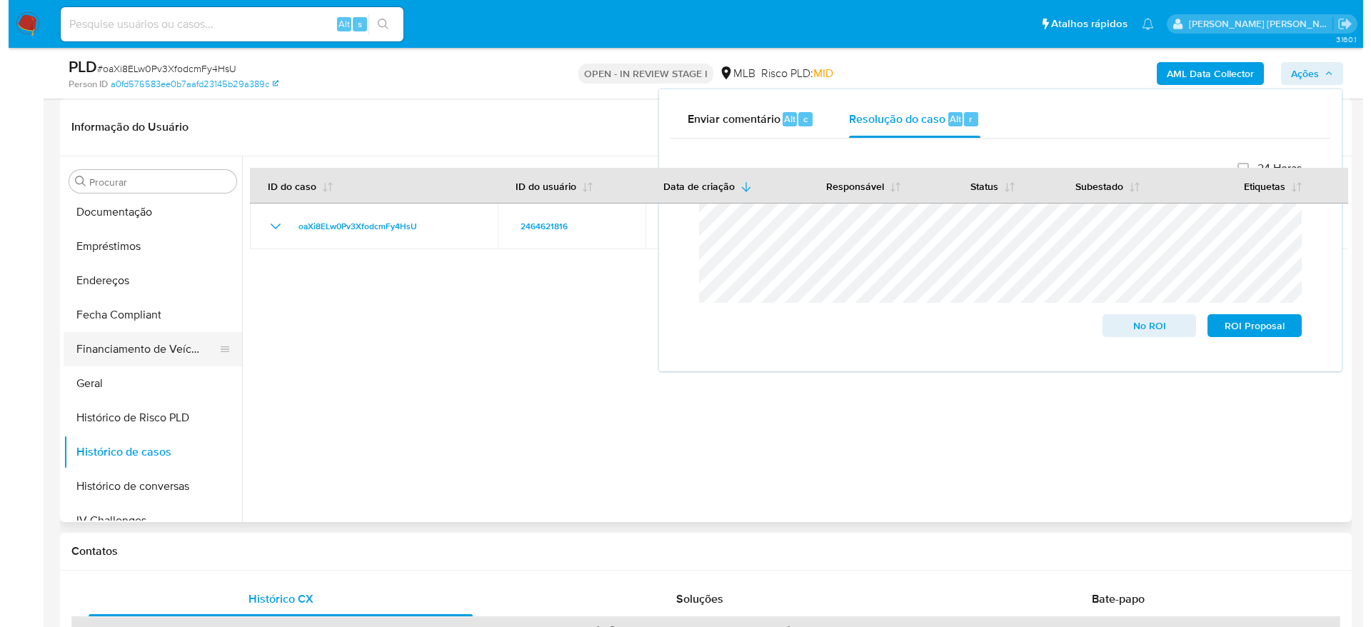
scroll to position [0, 0]
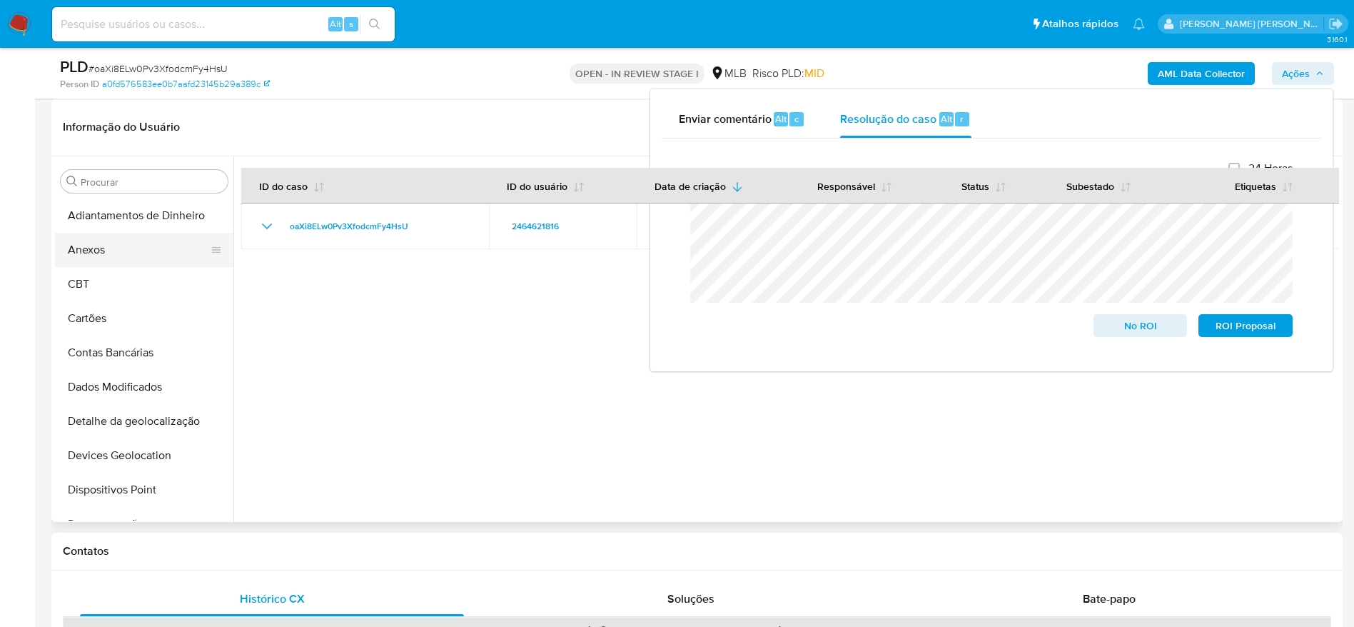
click at [119, 259] on button "Anexos" at bounding box center [138, 250] width 167 height 34
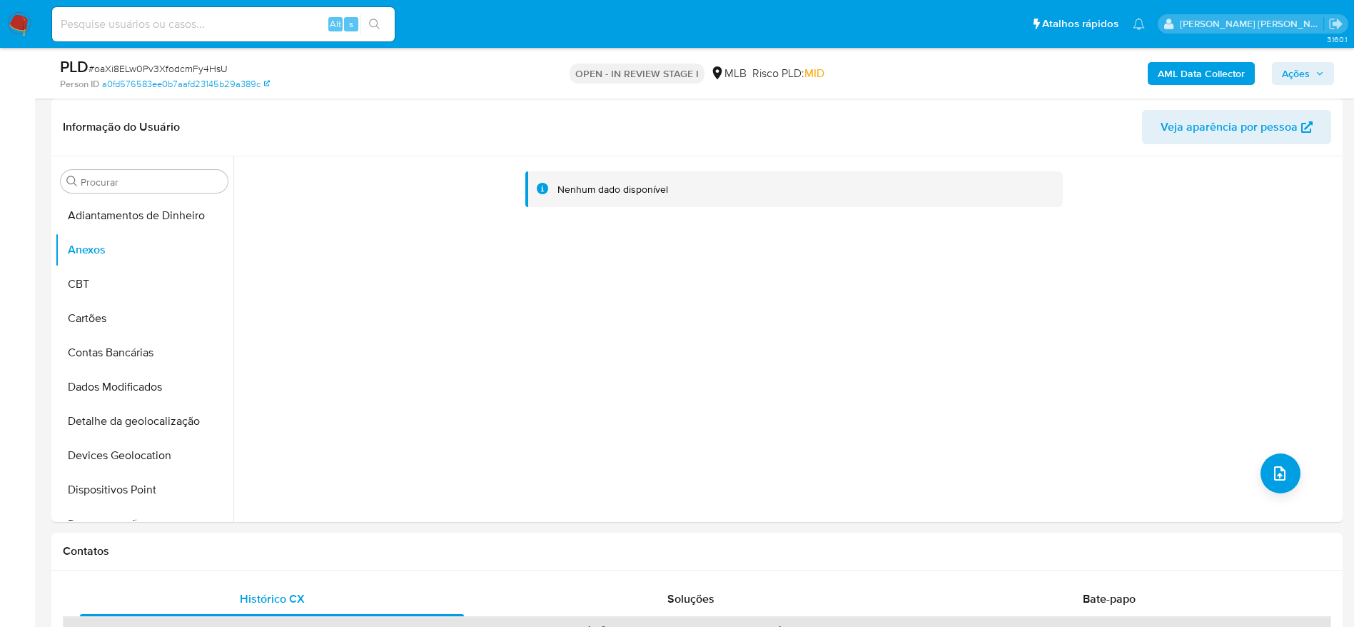
click at [1300, 74] on span "Ações" at bounding box center [1296, 73] width 28 height 23
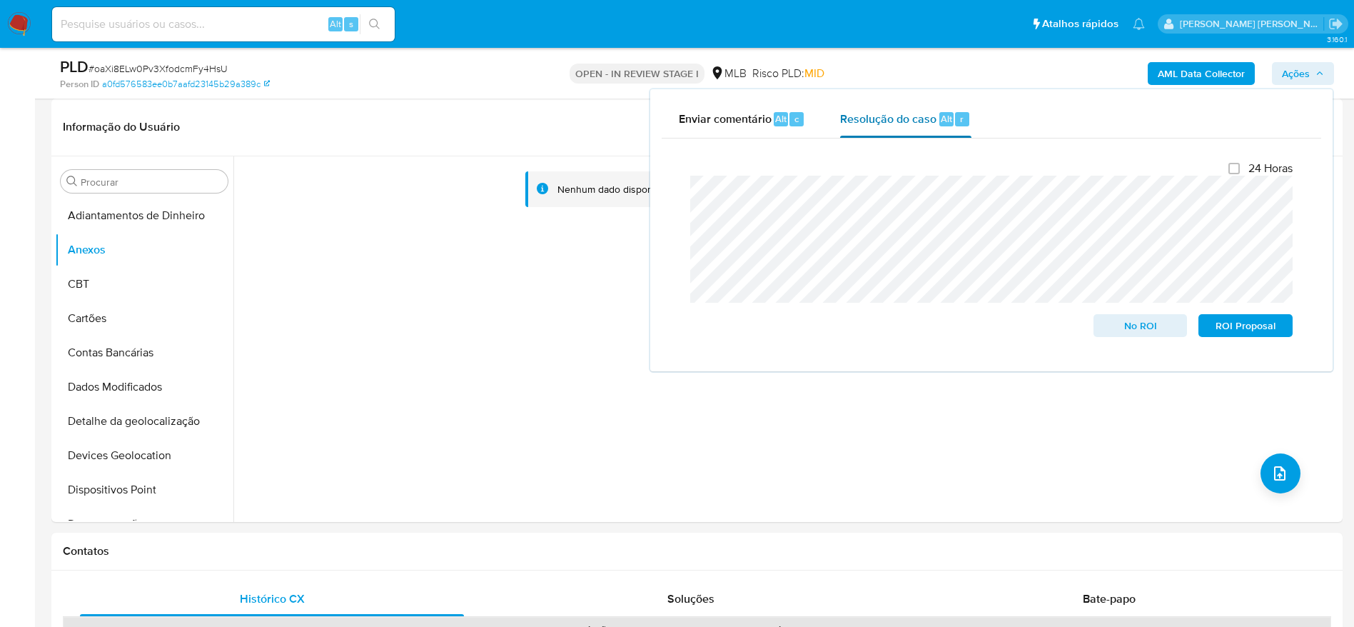
click at [864, 122] on span "Resolução do caso" at bounding box center [888, 118] width 96 height 16
click at [1214, 66] on b "AML Data Collector" at bounding box center [1201, 73] width 87 height 23
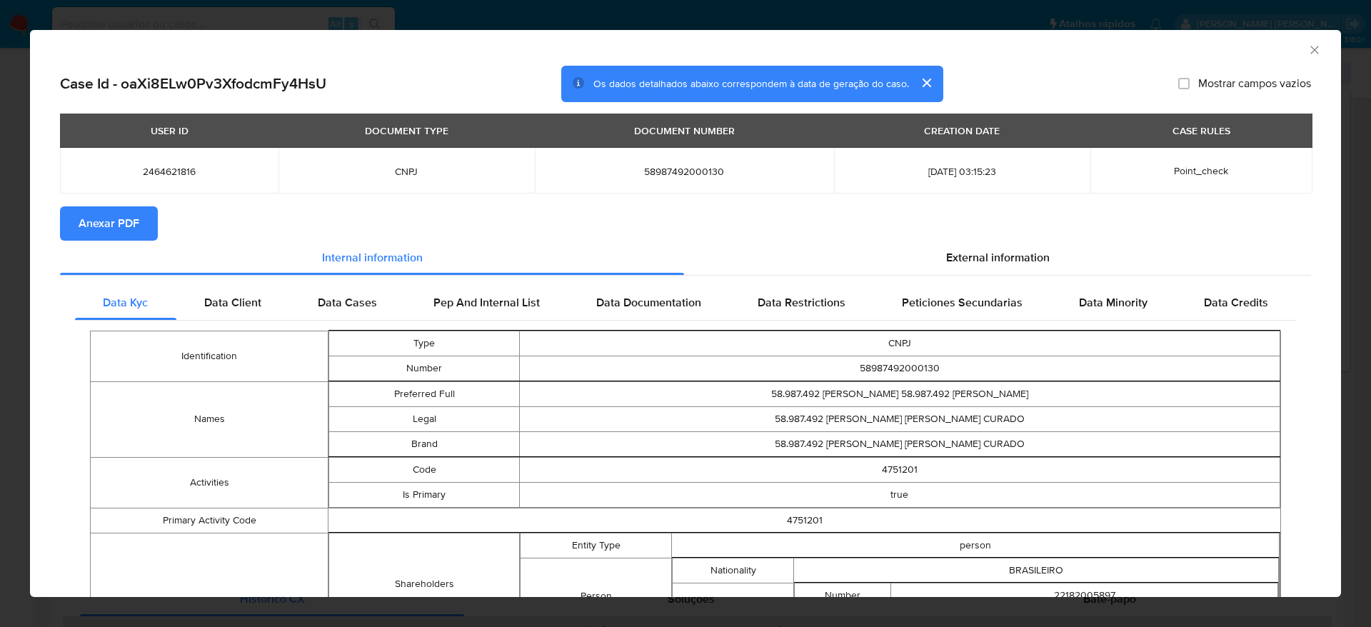
click at [114, 219] on span "Anexar PDF" at bounding box center [109, 223] width 61 height 31
click at [1310, 51] on icon "Fechar a janela" at bounding box center [1314, 50] width 8 height 8
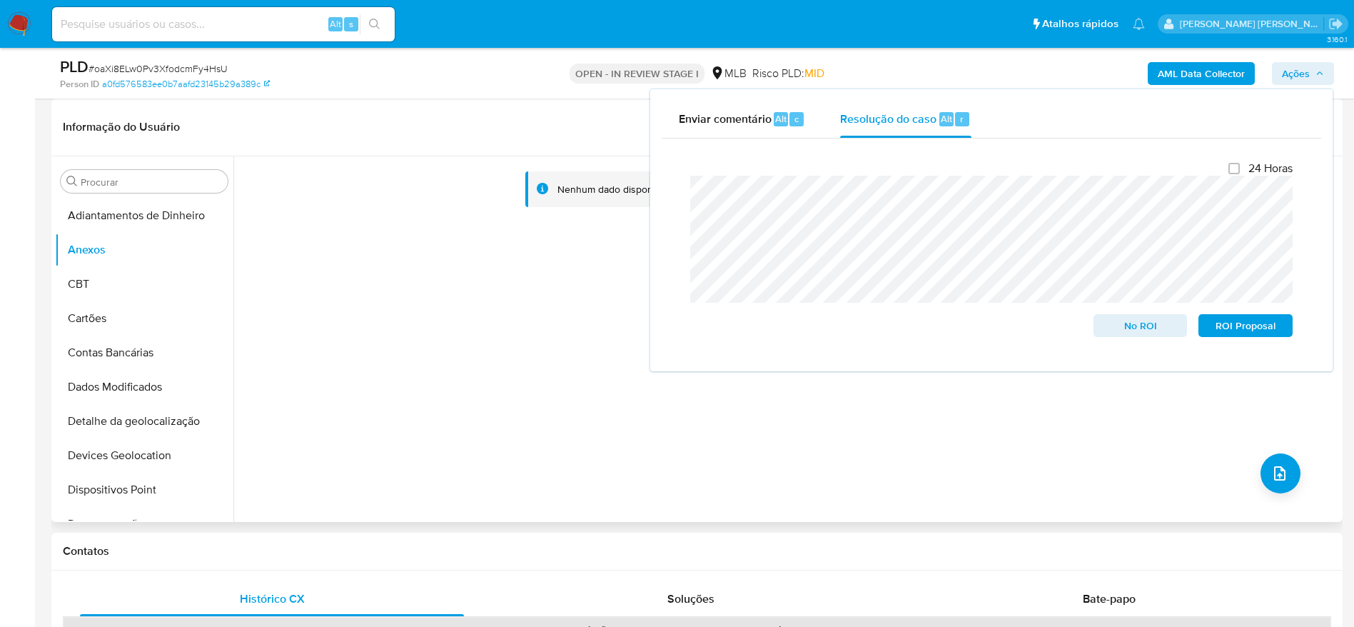
click at [425, 393] on div "Nenhum dado disponível" at bounding box center [786, 338] width 1106 height 365
click at [1274, 478] on icon "upload-file" at bounding box center [1279, 473] width 17 height 17
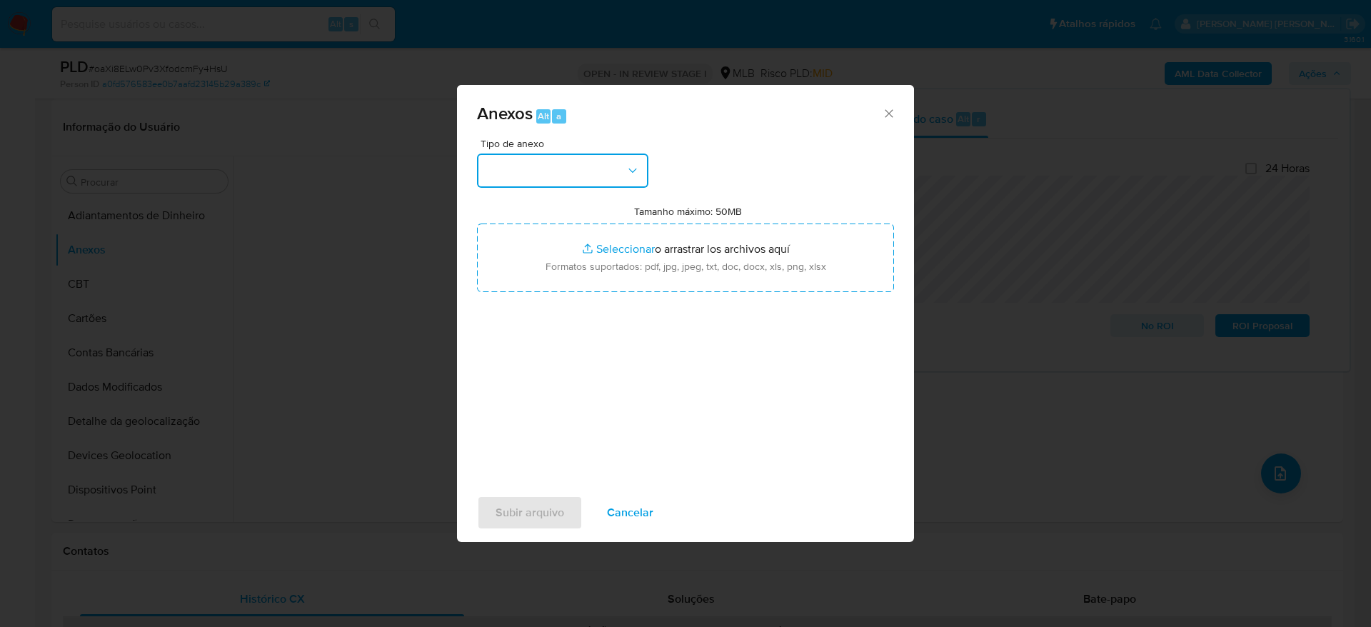
click at [569, 163] on button "button" at bounding box center [562, 170] width 171 height 34
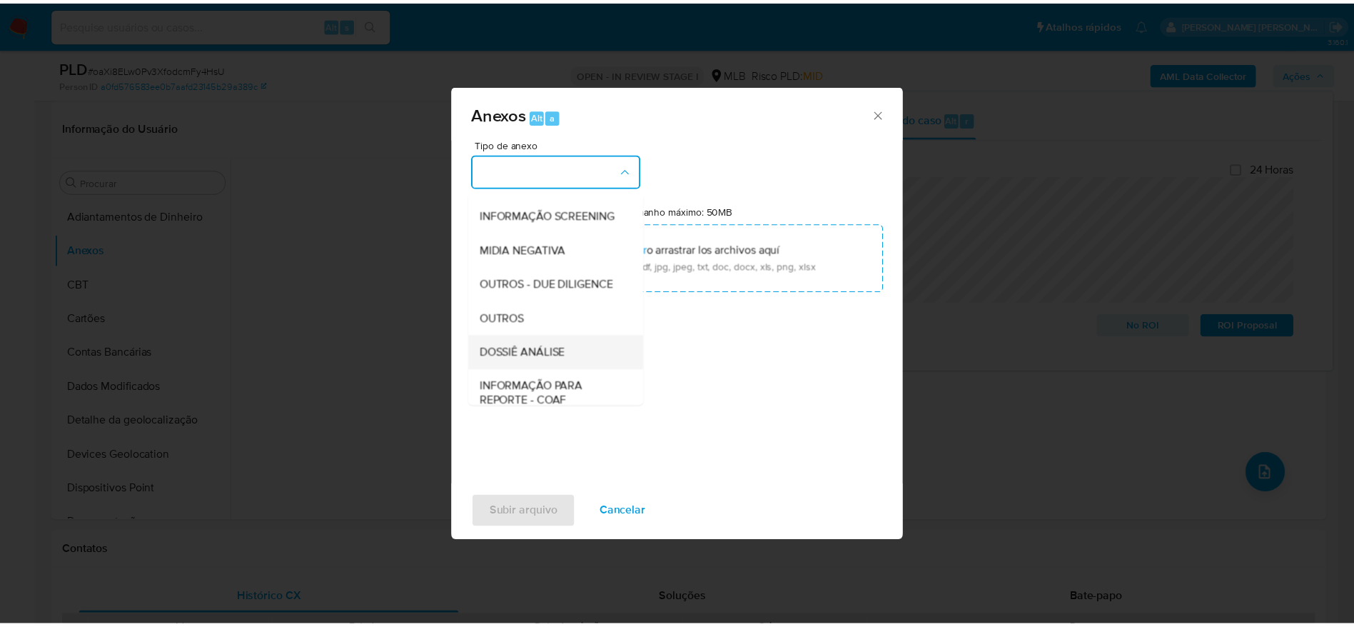
scroll to position [220, 0]
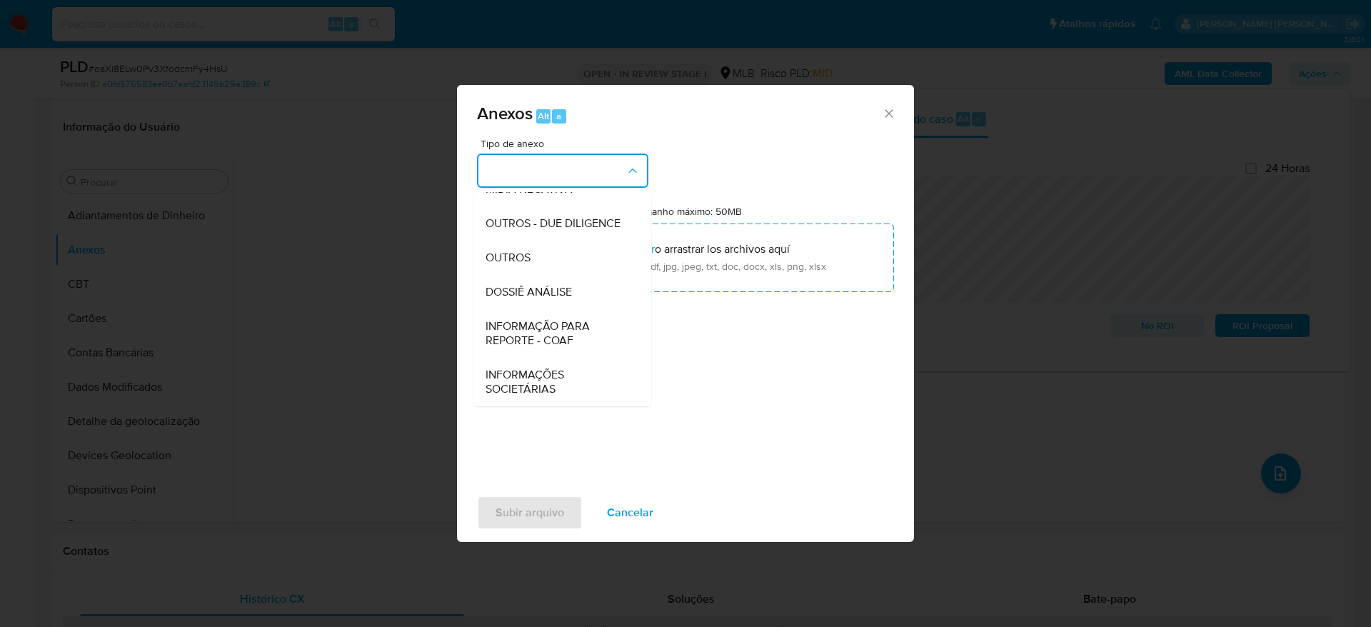
click at [537, 291] on span "DOSSIÊ ANÁLISE" at bounding box center [528, 292] width 86 height 14
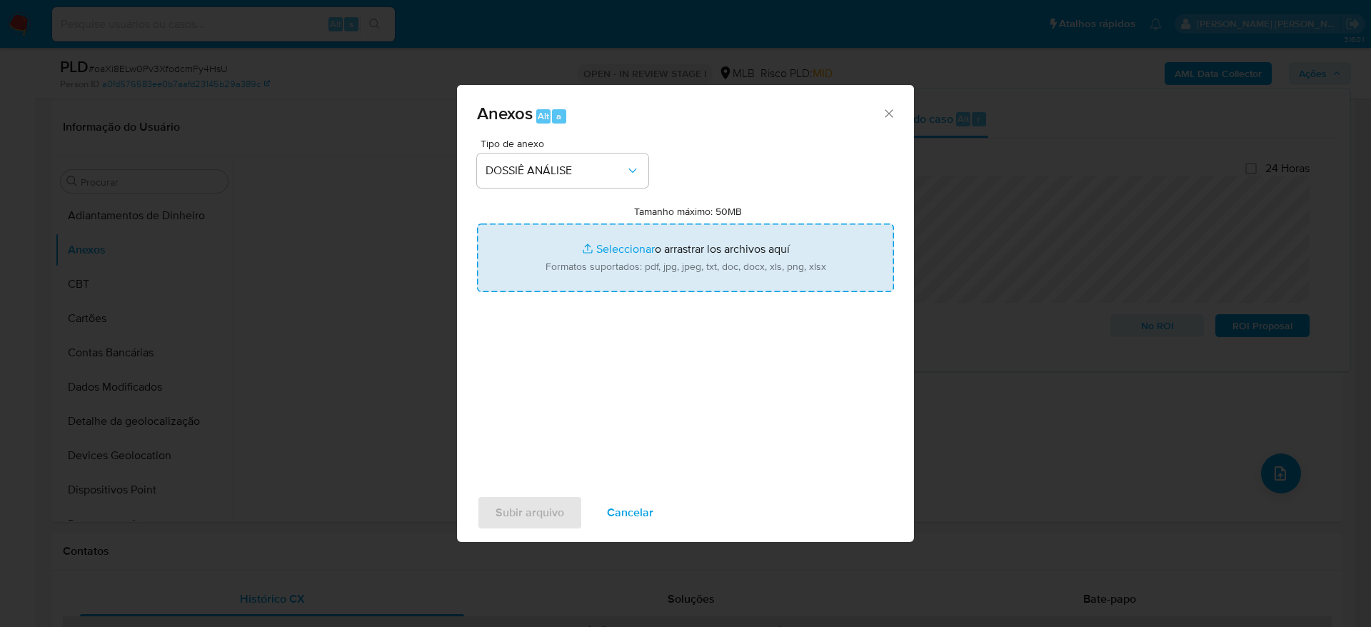
type input "C:\fakepath\Mulan 2464621816_2025_09_24_09_48_45.xlsx"
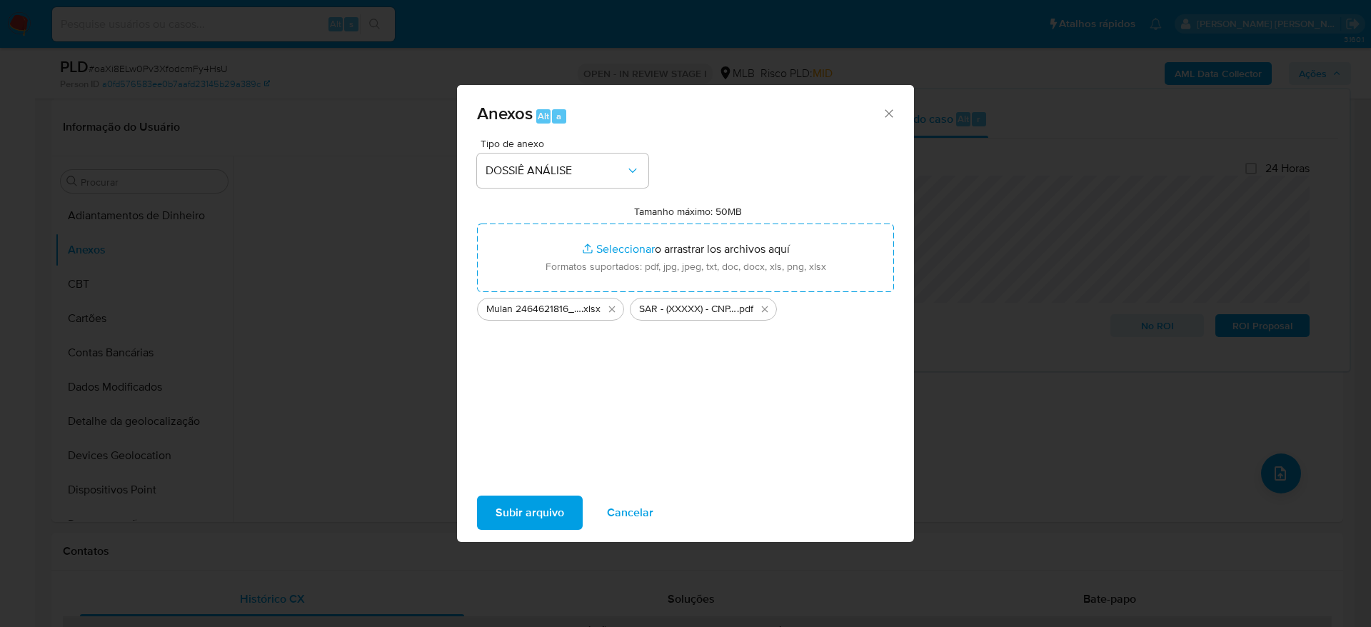
click at [538, 522] on span "Subir arquivo" at bounding box center [529, 512] width 69 height 31
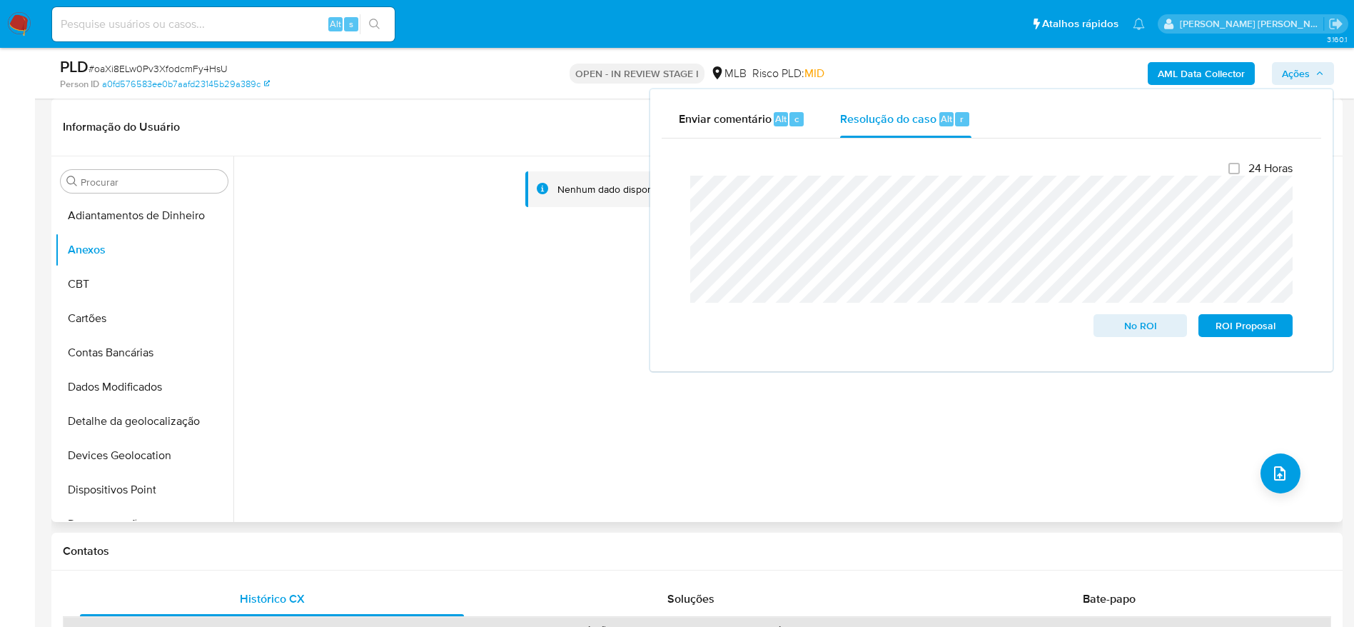
drag, startPoint x: 412, startPoint y: 335, endPoint x: 306, endPoint y: 304, distance: 110.0
click at [408, 332] on div "Nenhum dado disponível" at bounding box center [786, 338] width 1106 height 365
click at [150, 277] on button "CBT" at bounding box center [138, 284] width 167 height 34
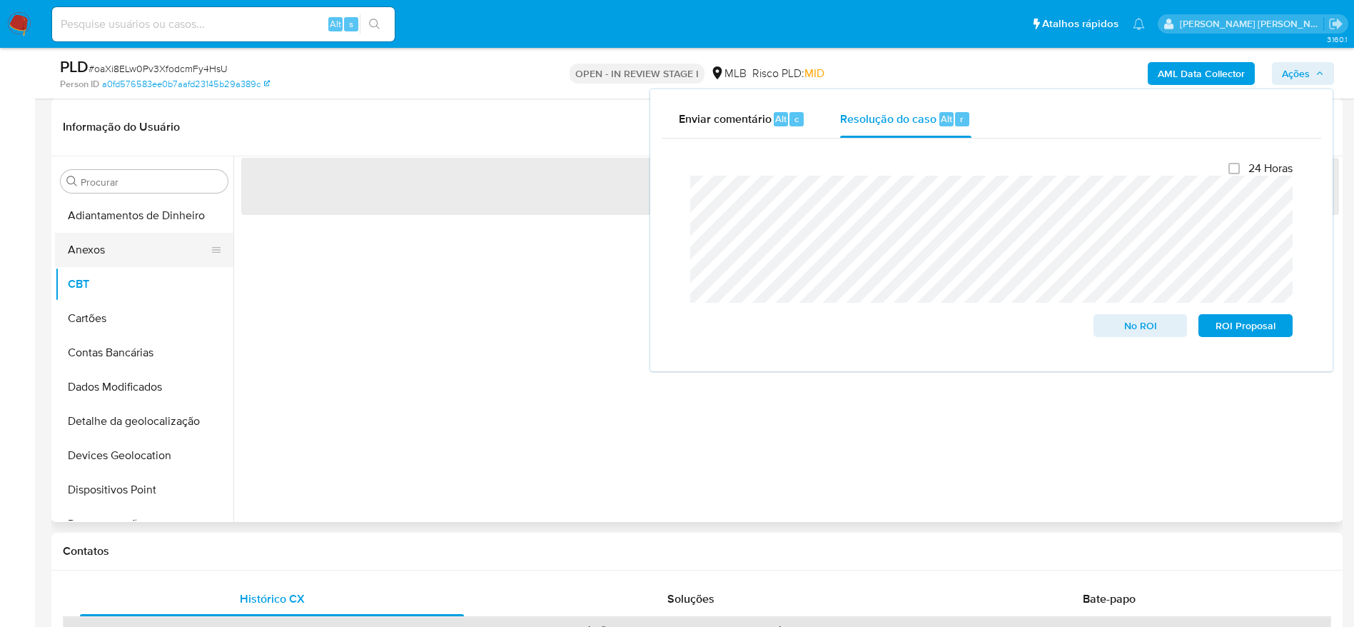
click at [139, 260] on button "Anexos" at bounding box center [138, 250] width 167 height 34
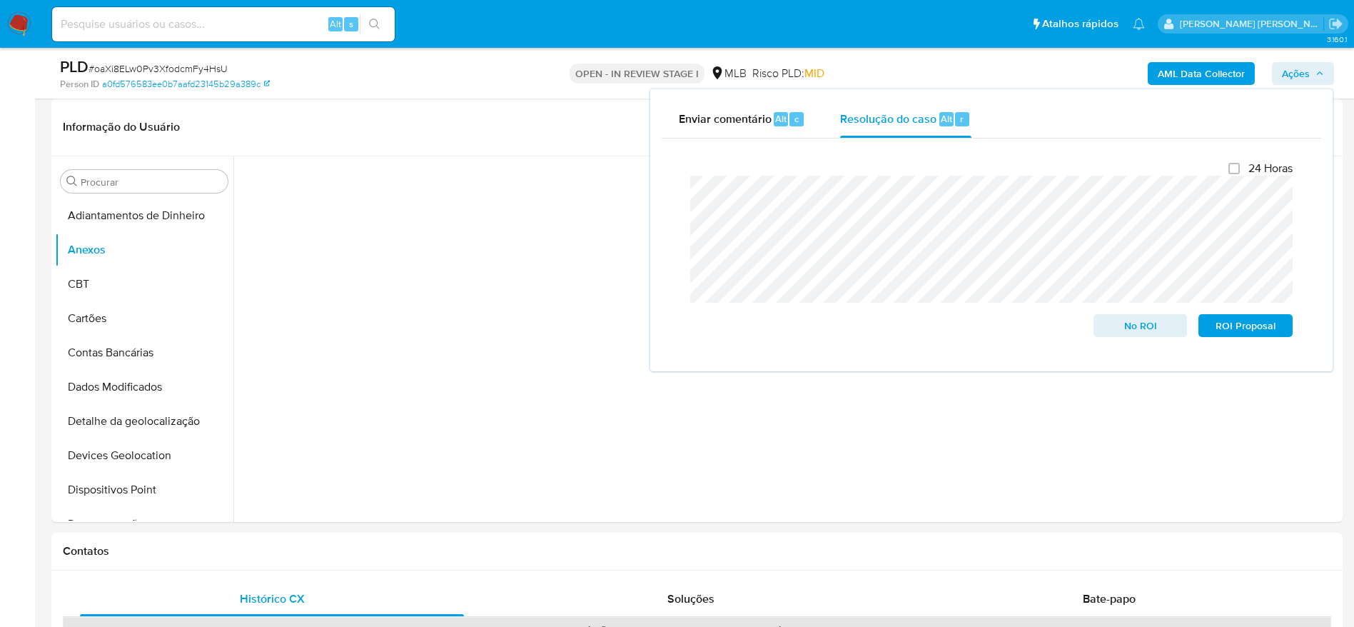
click at [1293, 73] on span "Ações" at bounding box center [1296, 73] width 28 height 23
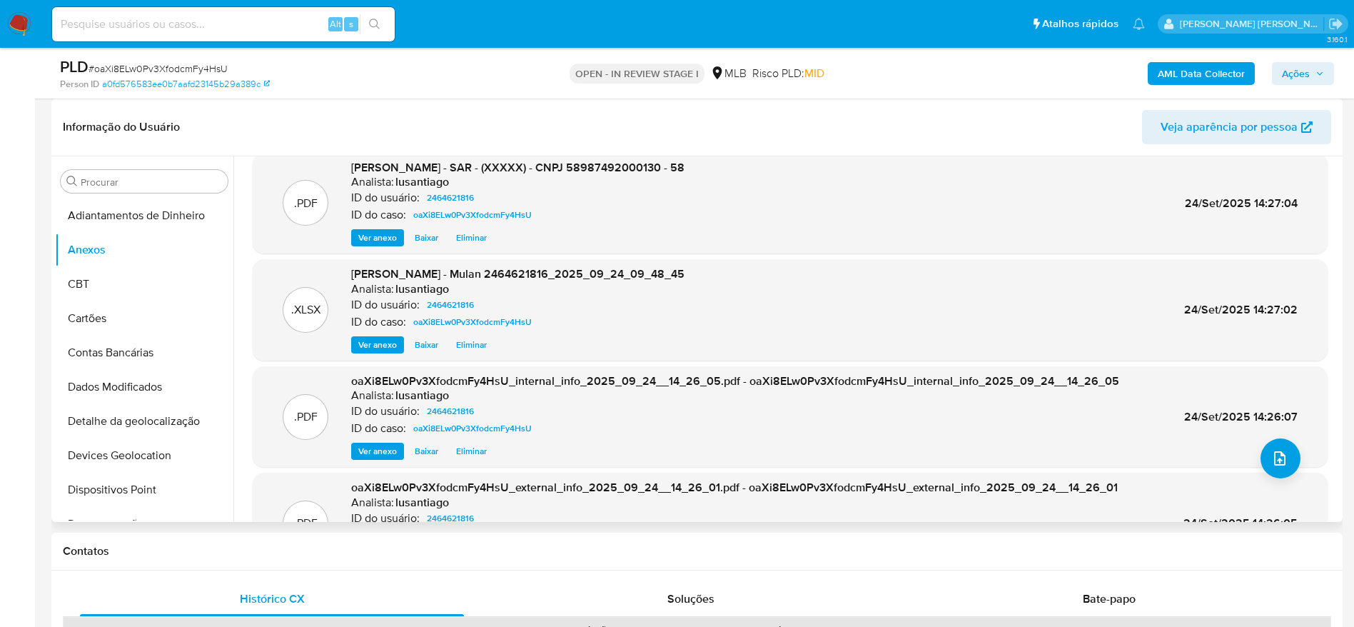
scroll to position [0, 0]
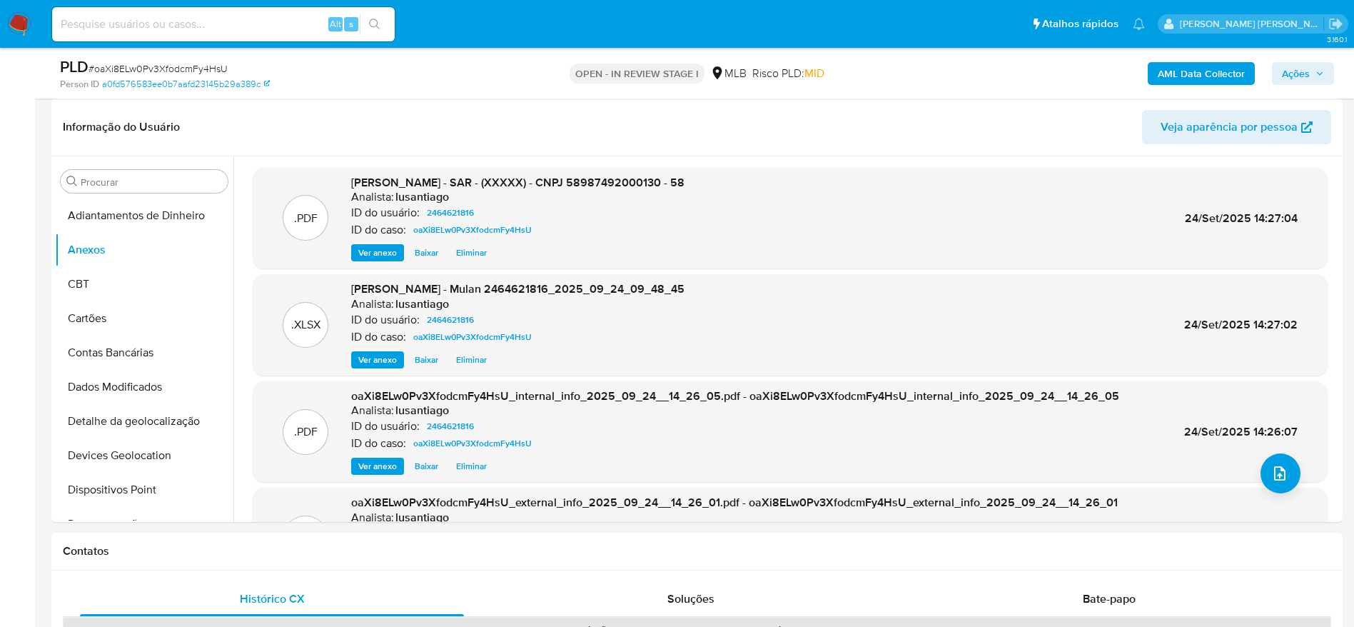
click at [1302, 68] on span "Ações" at bounding box center [1296, 73] width 28 height 23
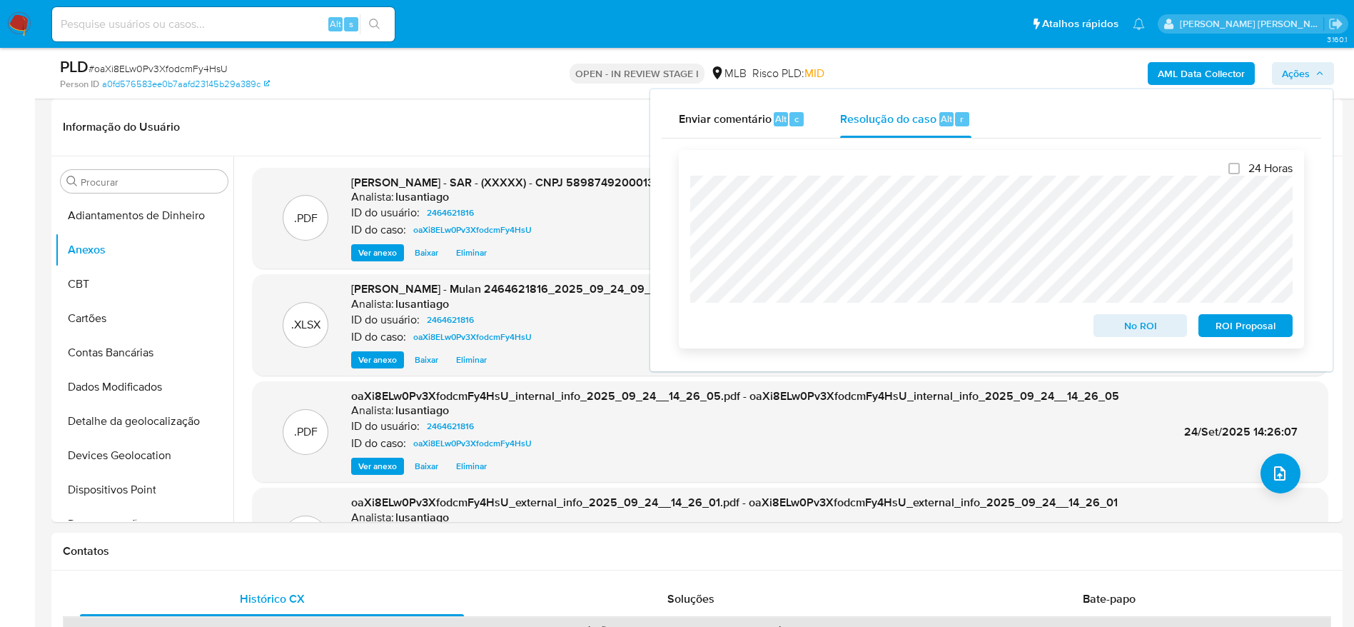
click at [1247, 336] on span "ROI Proposal" at bounding box center [1246, 326] width 74 height 20
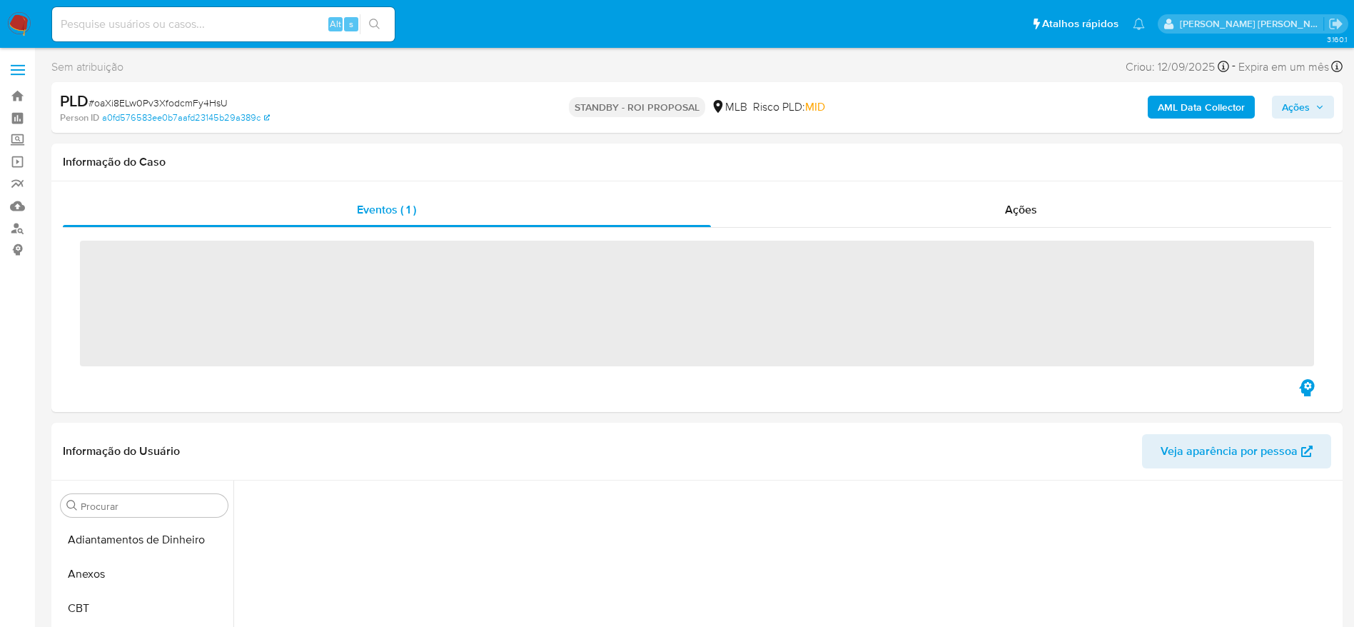
scroll to position [567, 0]
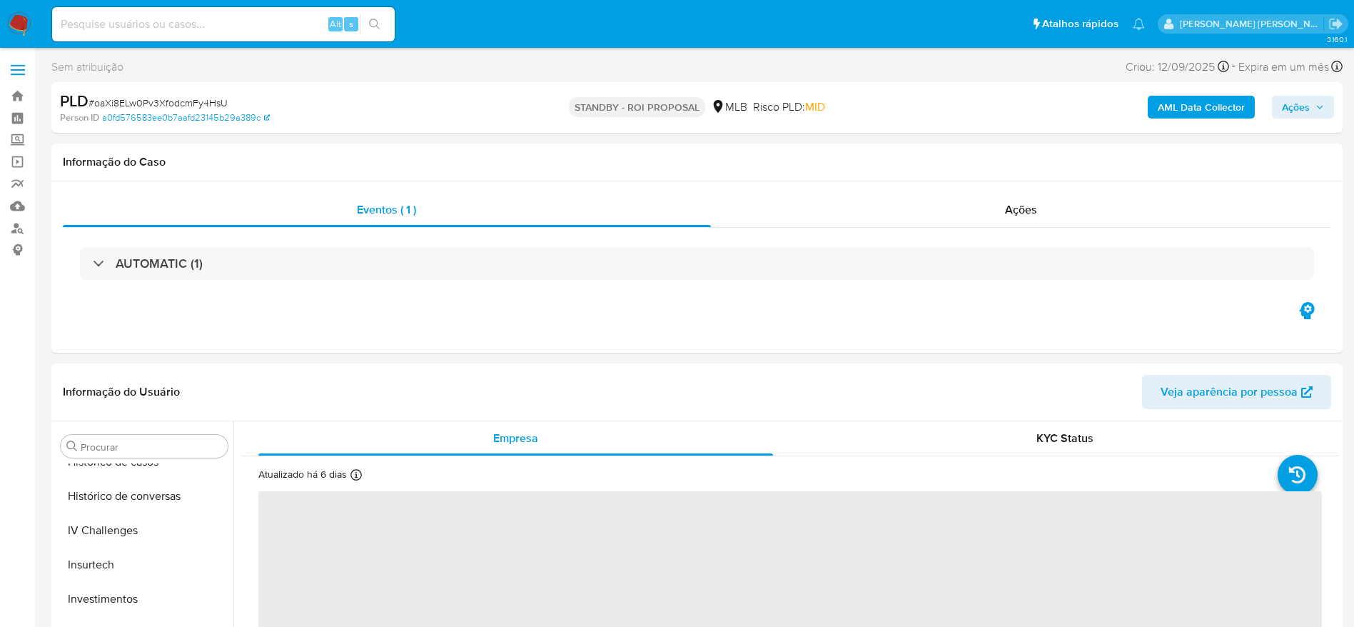
select select "10"
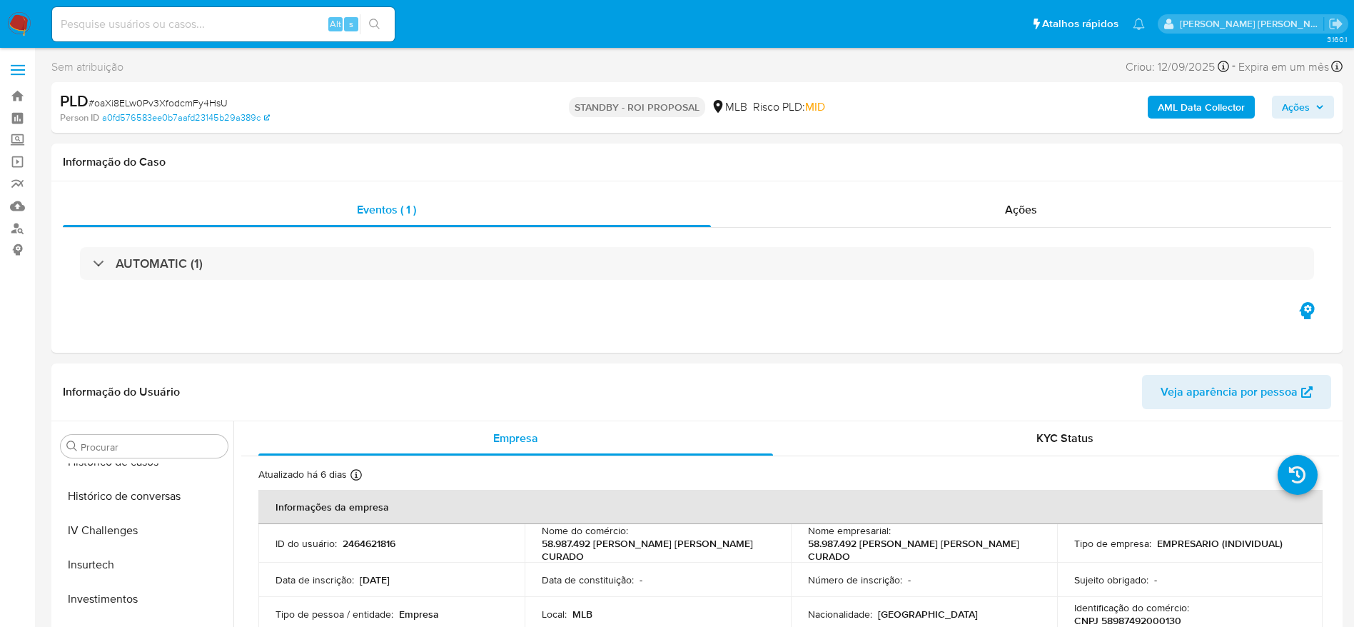
scroll to position [740, 0]
click at [235, 19] on input at bounding box center [223, 24] width 343 height 19
paste input "125103472"
type input "125103472"
click at [376, 24] on icon "search-icon" at bounding box center [374, 24] width 11 height 11
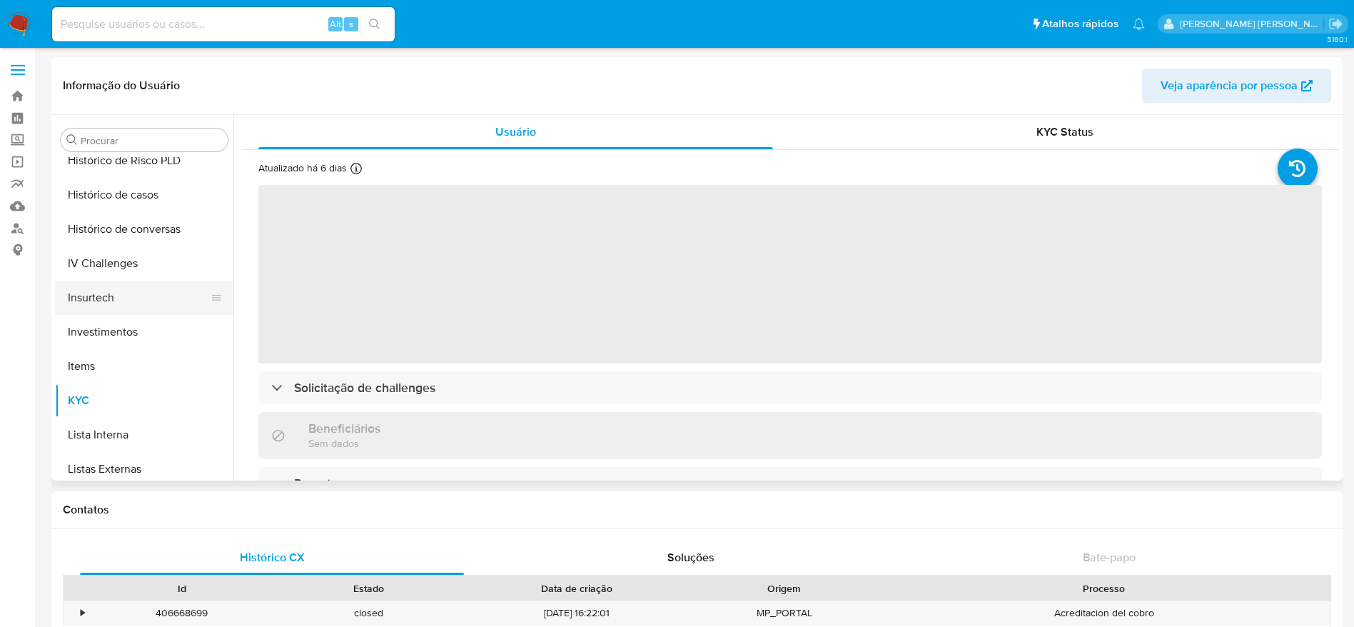
scroll to position [526, 0]
select select "10"
click at [128, 196] on button "Histórico de casos" at bounding box center [138, 196] width 167 height 34
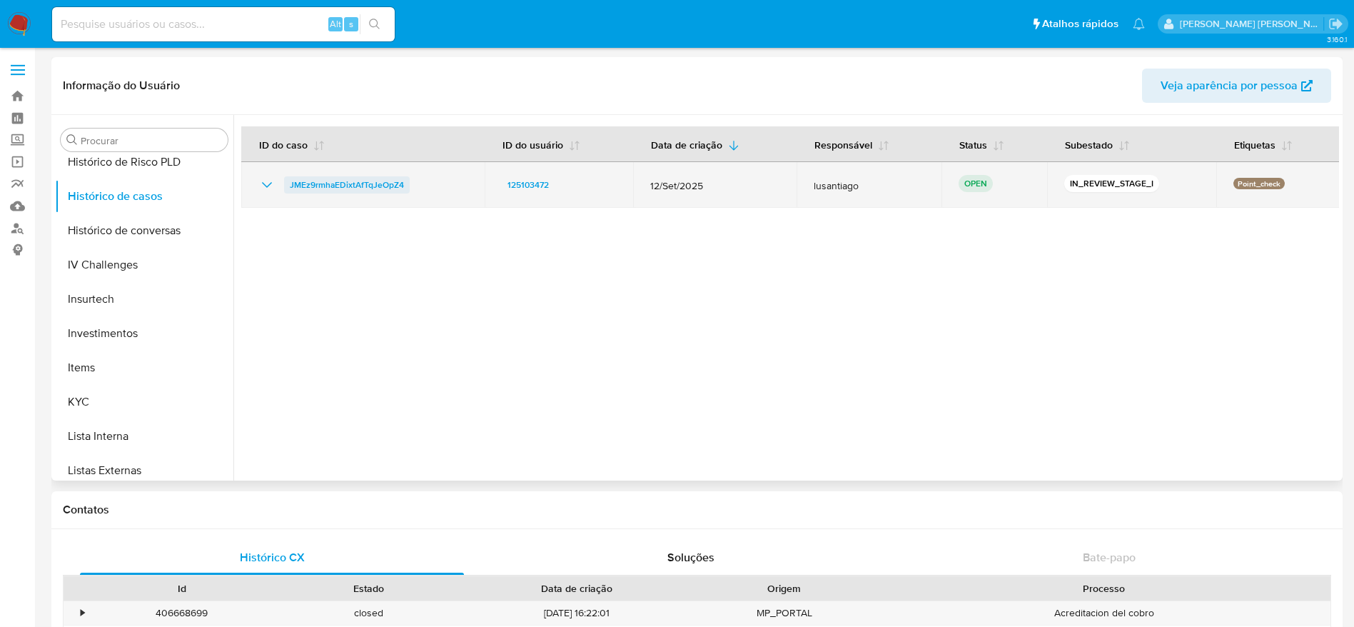
click at [337, 189] on span "JMEz9rmhaEDixtAfTqJeOpZ4" at bounding box center [347, 184] width 114 height 17
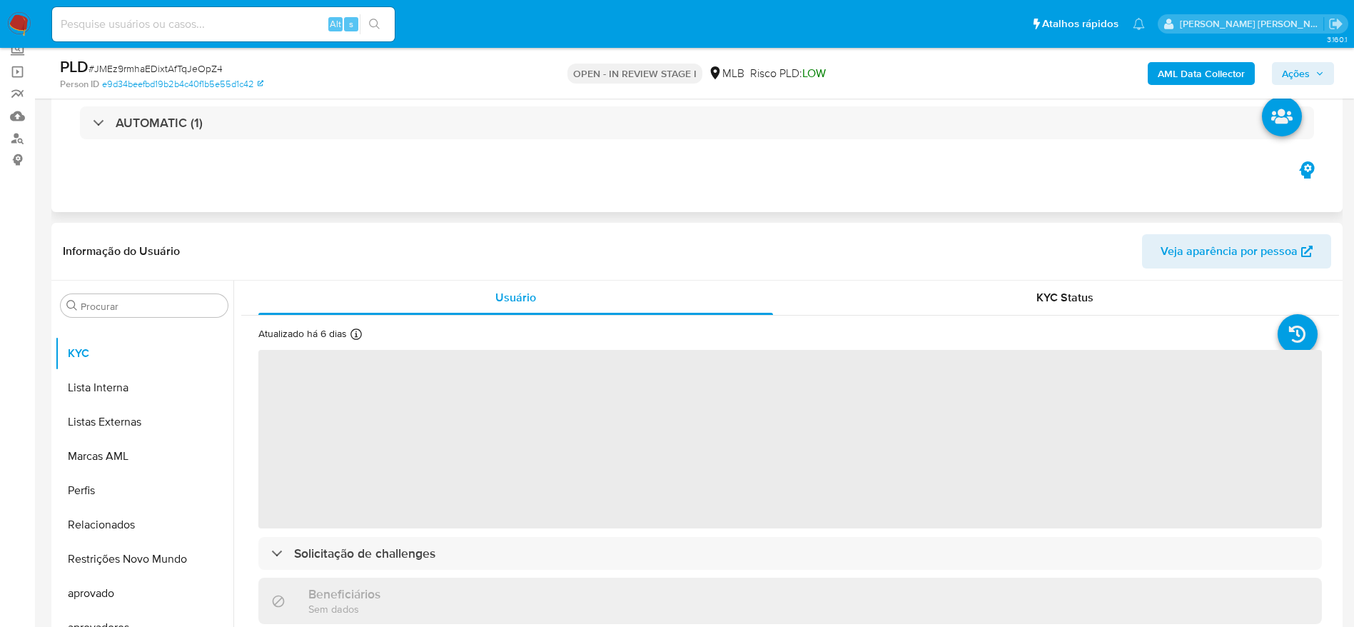
scroll to position [214, 0]
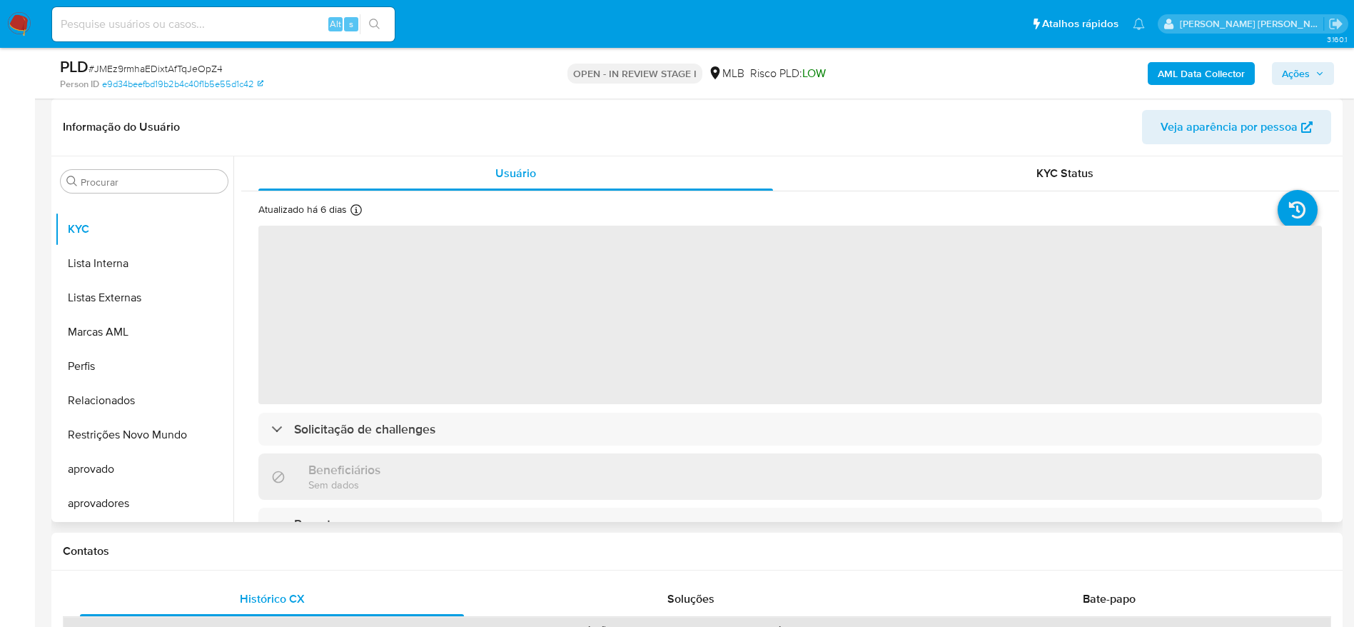
select select "10"
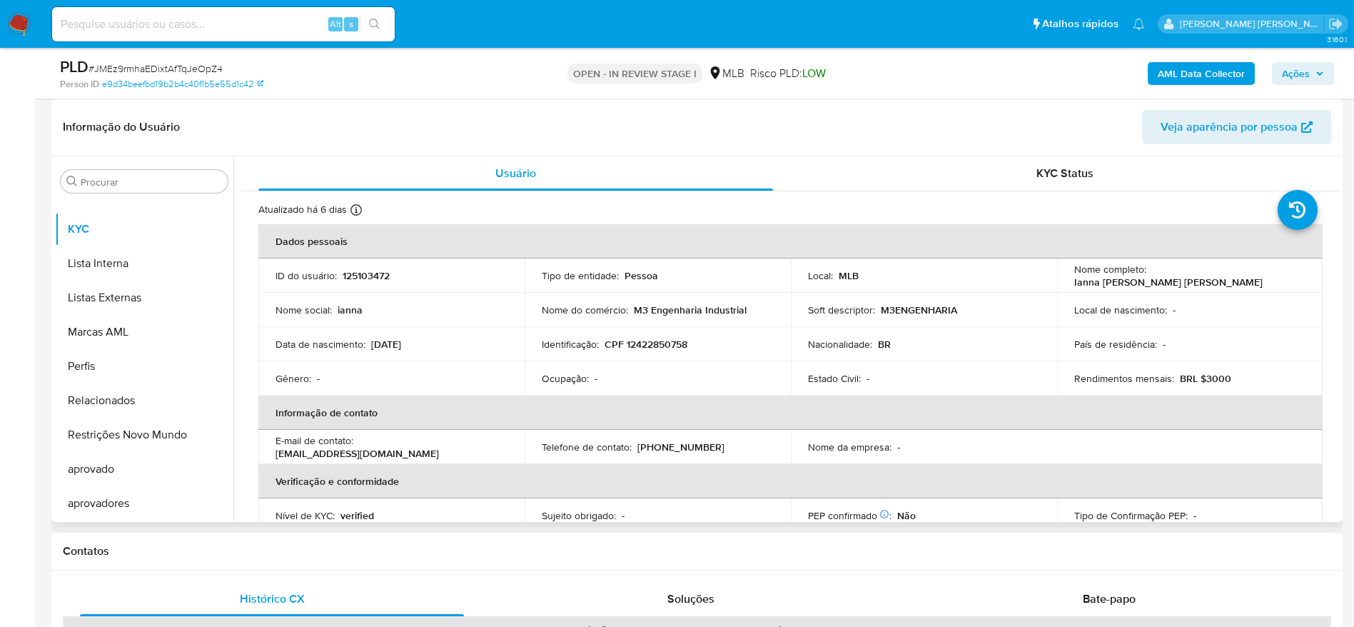
click at [647, 348] on p "CPF 12422850758" at bounding box center [646, 344] width 83 height 13
copy p "12422850758"
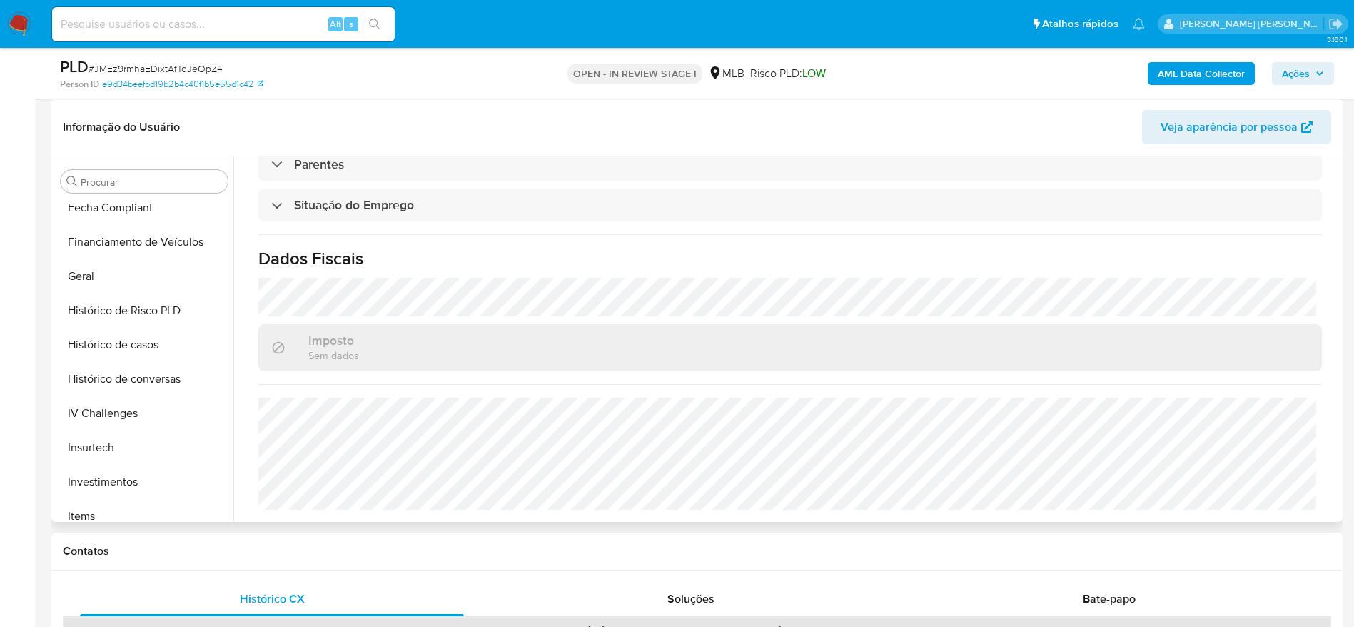
scroll to position [312, 0]
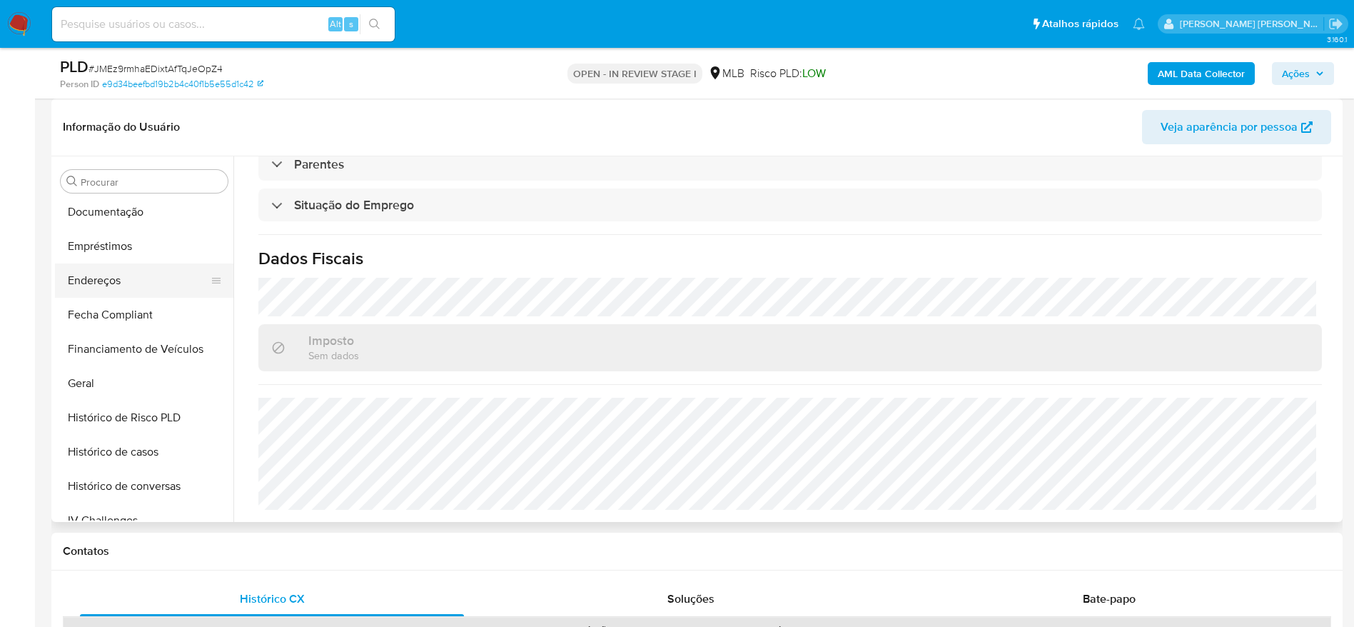
click at [138, 280] on button "Endereços" at bounding box center [138, 280] width 167 height 34
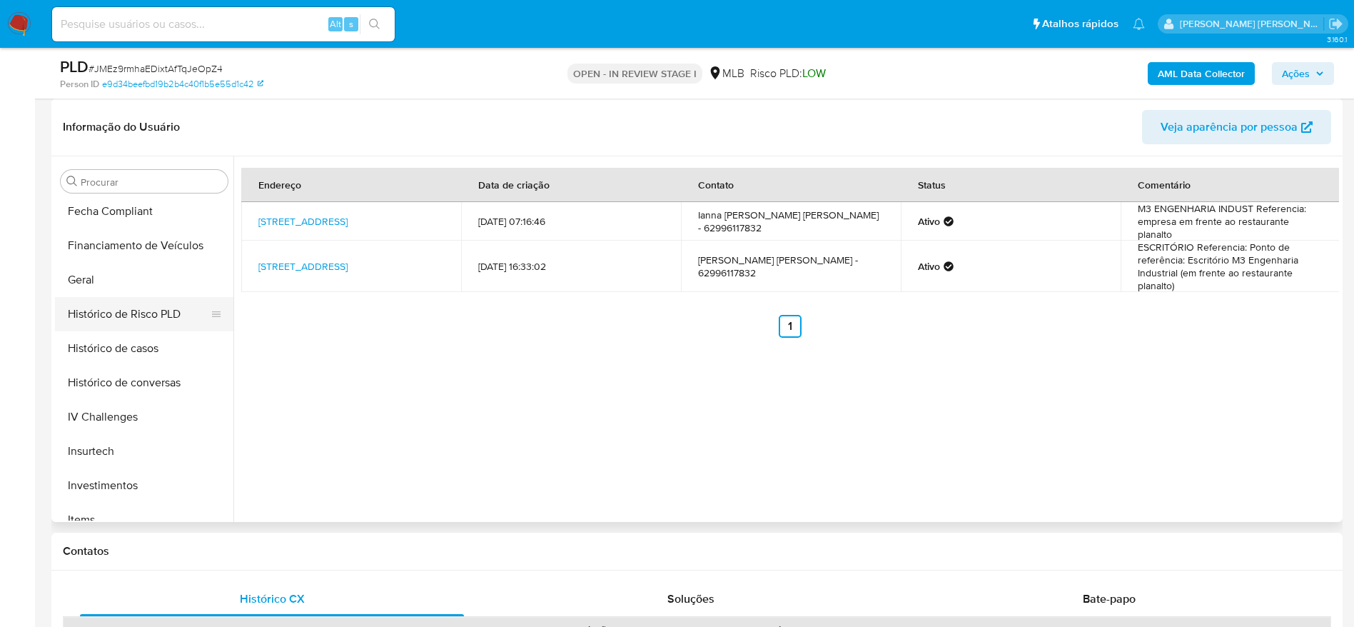
scroll to position [419, 0]
click at [102, 274] on button "Geral" at bounding box center [138, 276] width 167 height 34
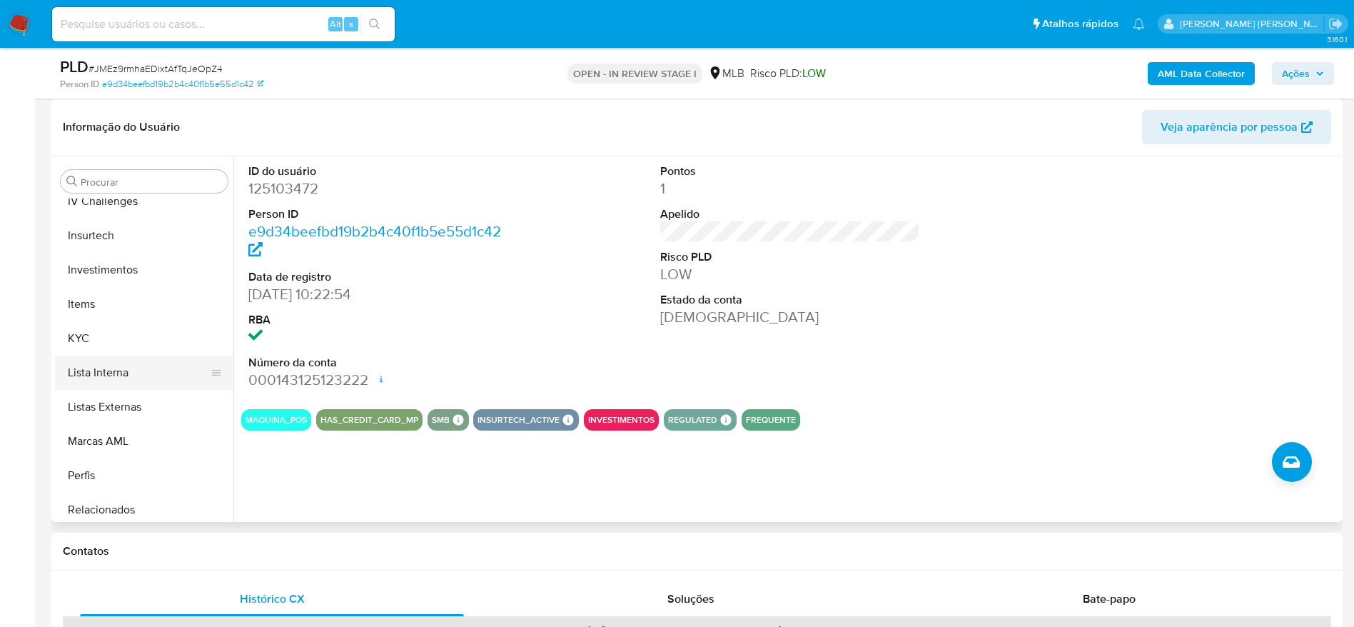
scroll to position [633, 0]
click at [106, 334] on button "KYC" at bounding box center [138, 336] width 167 height 34
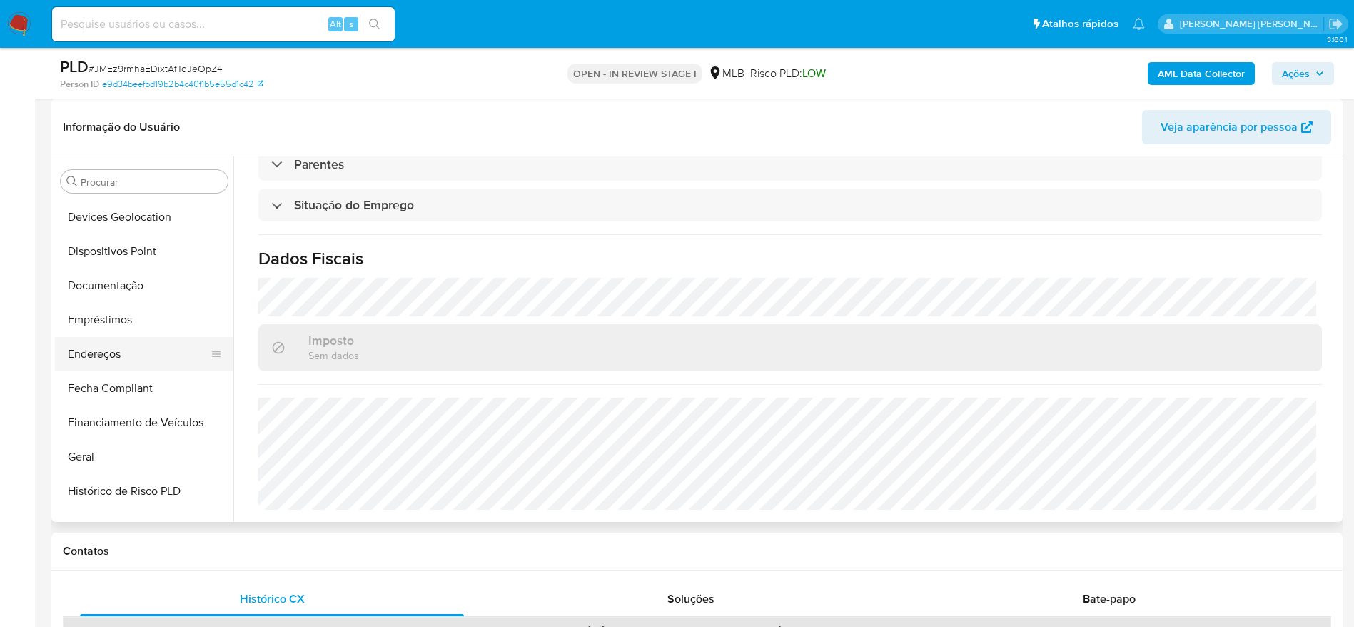
scroll to position [205, 0]
click at [134, 384] on button "Endereços" at bounding box center [138, 387] width 167 height 34
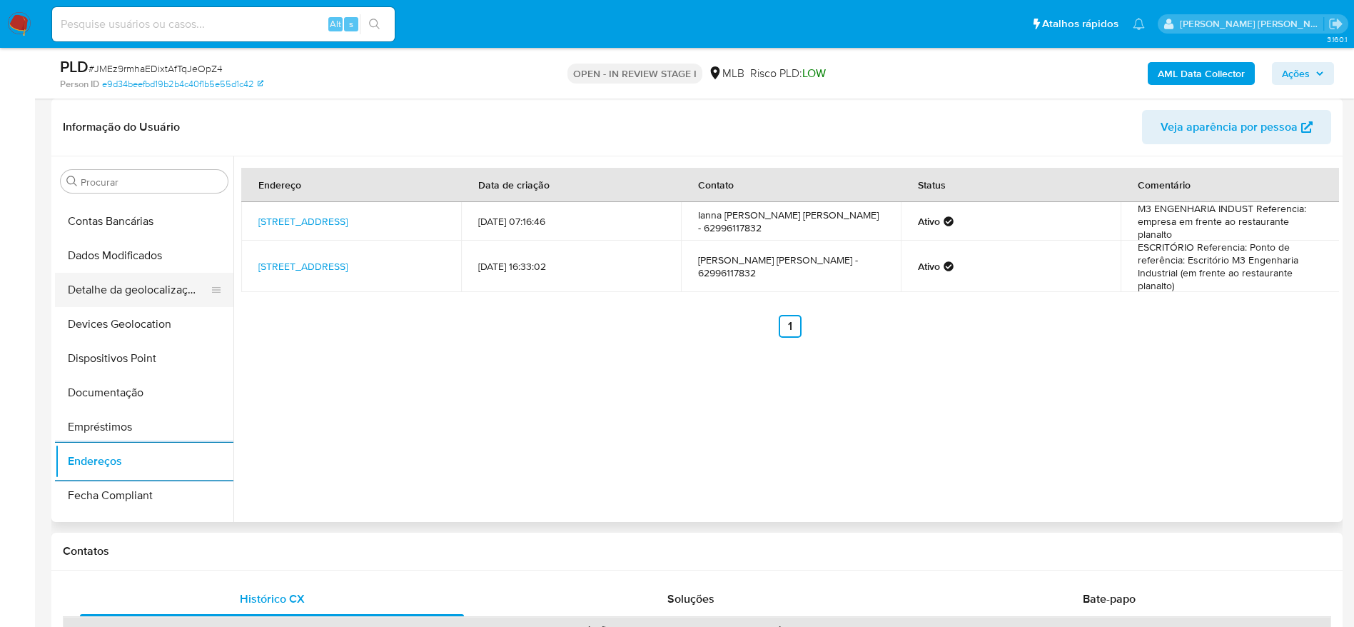
scroll to position [98, 0]
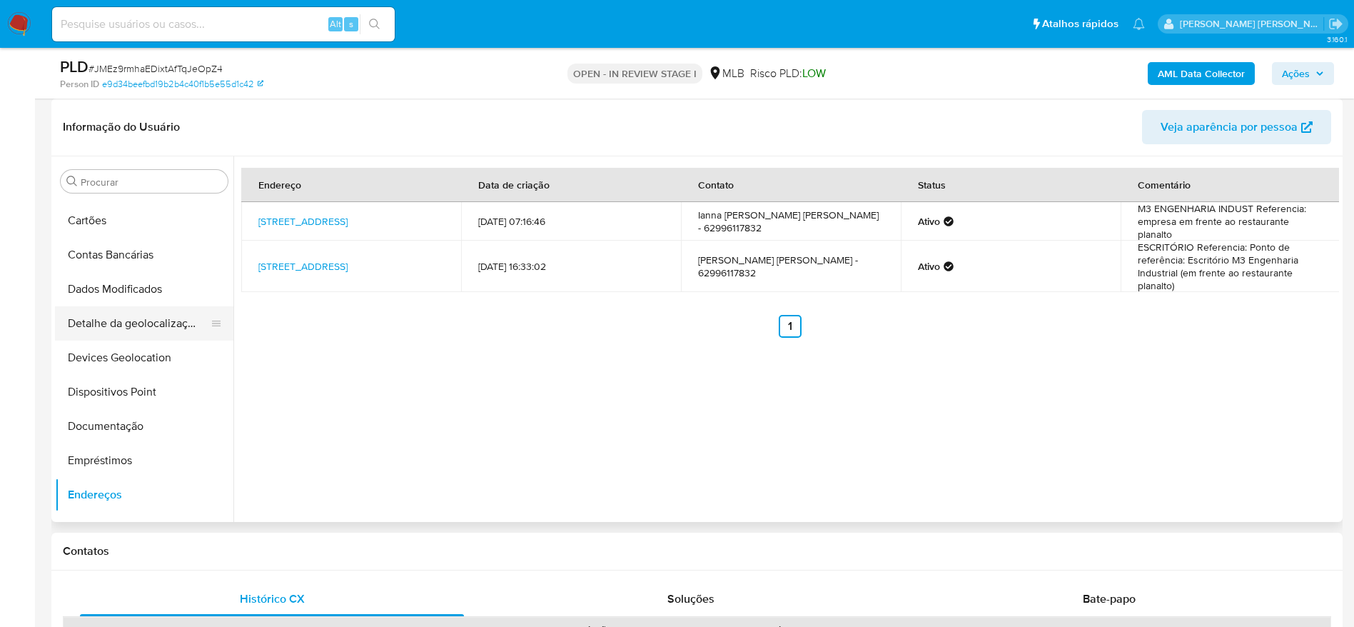
click at [123, 316] on button "Detalhe da geolocalização" at bounding box center [138, 323] width 167 height 34
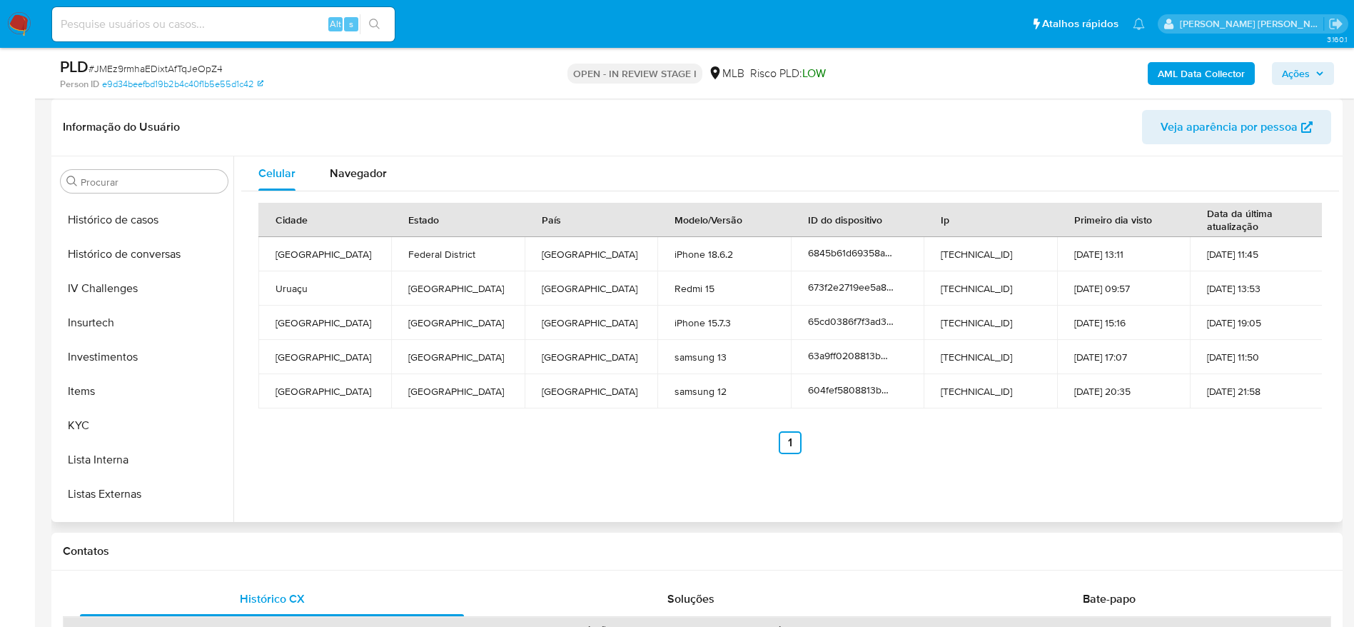
scroll to position [740, 0]
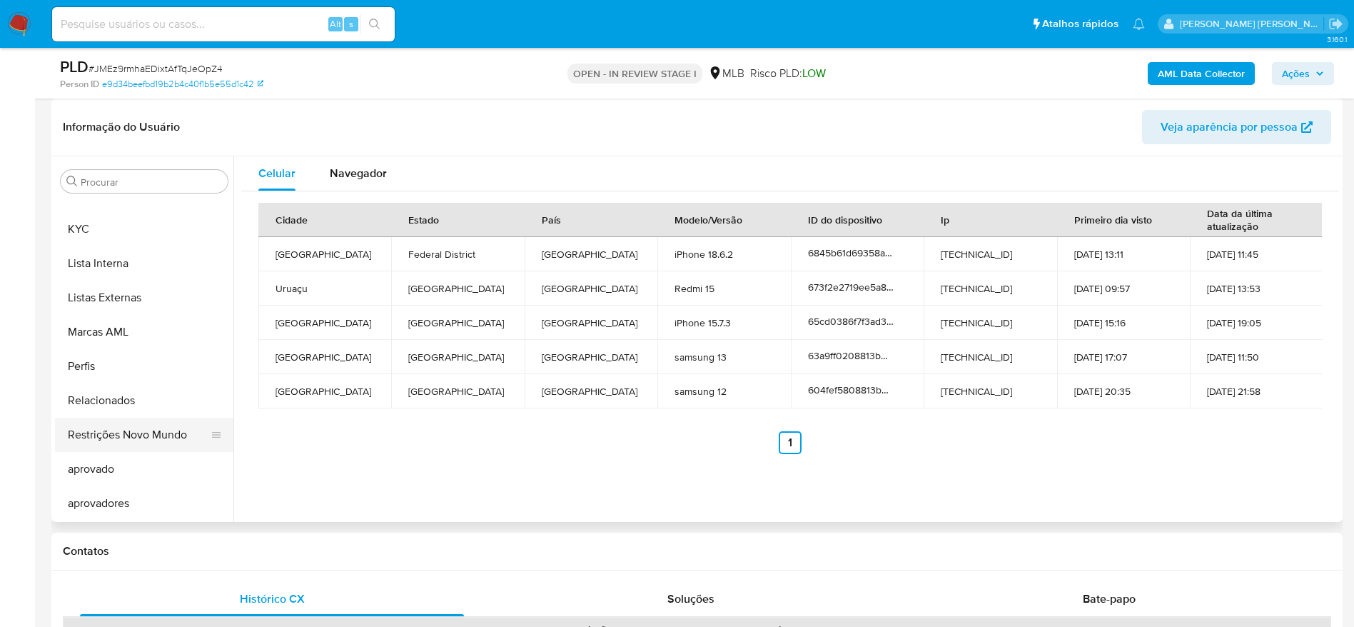
click at [136, 433] on button "Restrições Novo Mundo" at bounding box center [138, 435] width 167 height 34
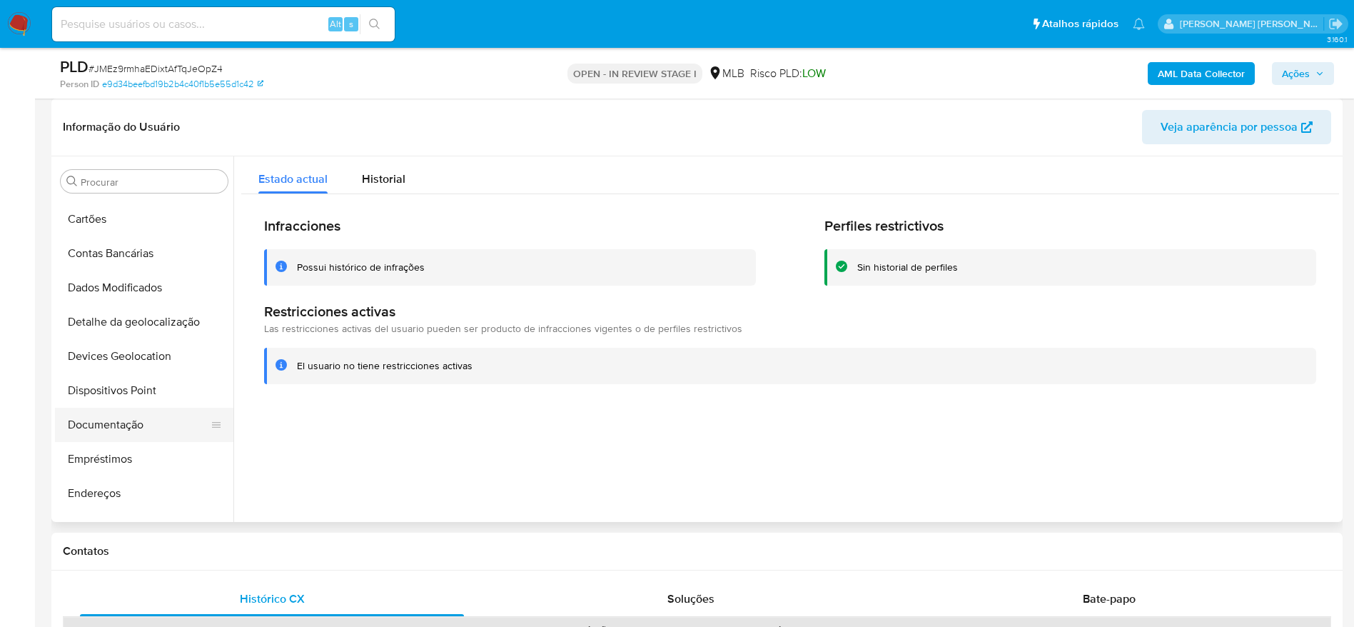
scroll to position [98, 0]
click at [121, 394] on button "Dispositivos Point" at bounding box center [138, 392] width 167 height 34
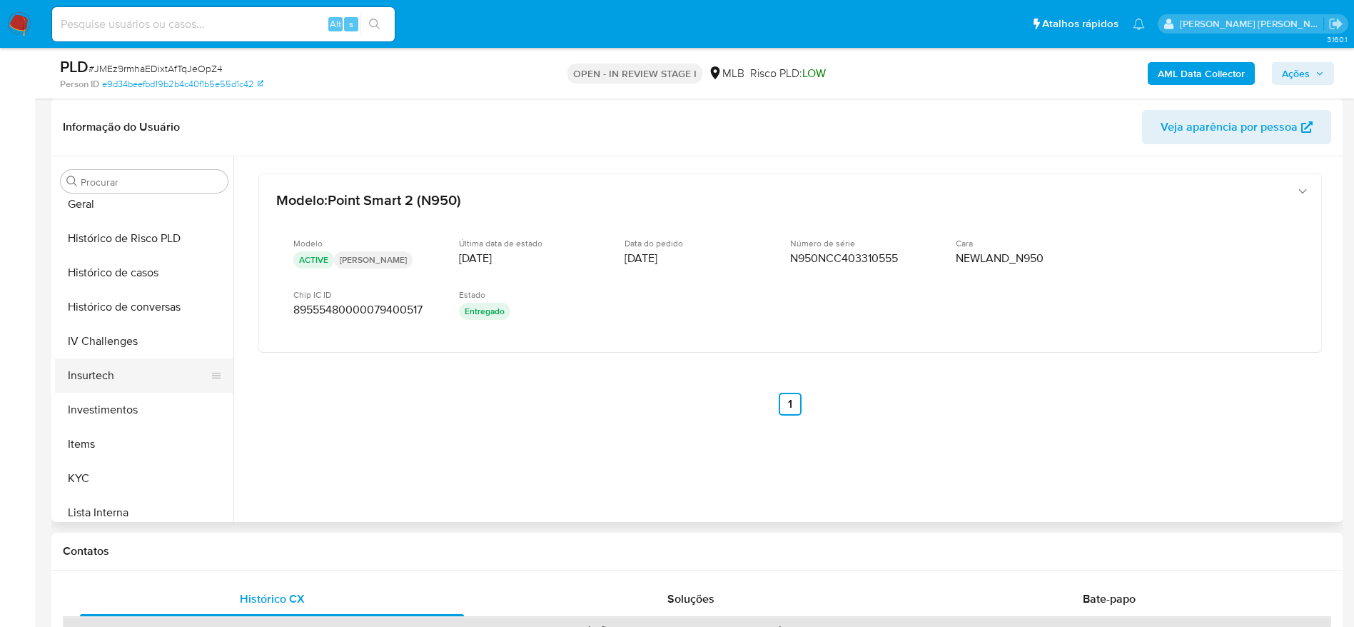
scroll to position [526, 0]
click at [90, 450] on button "KYC" at bounding box center [138, 443] width 167 height 34
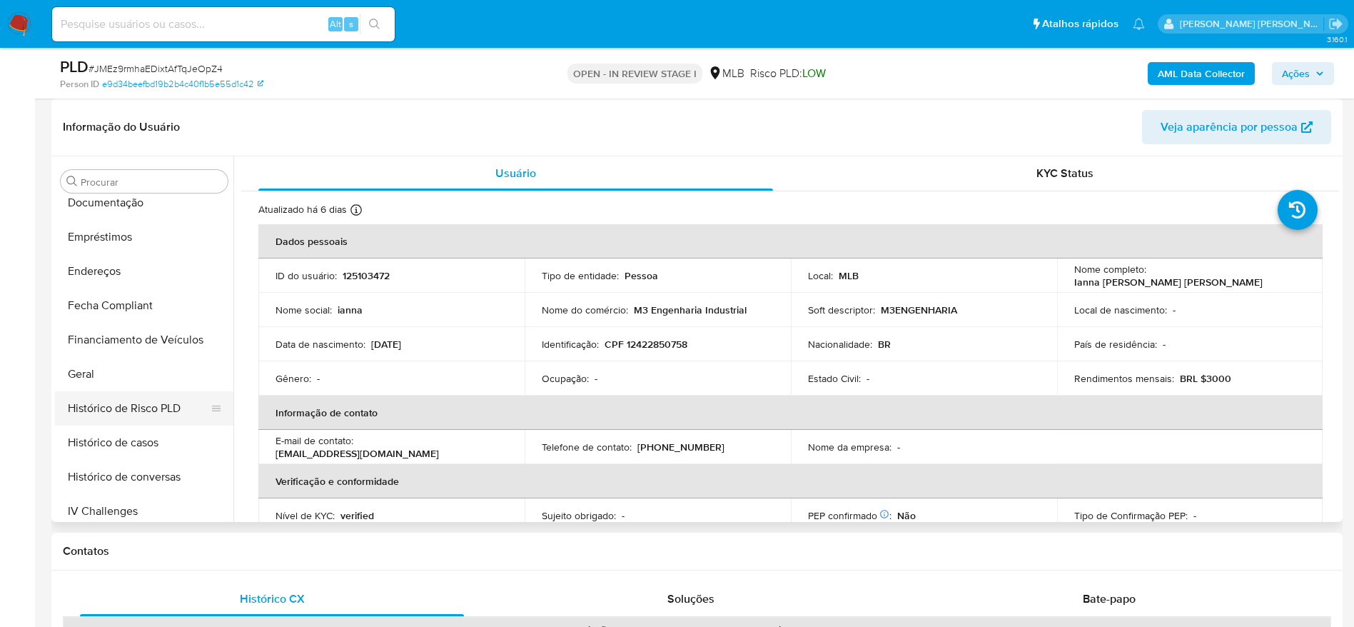
scroll to position [312, 0]
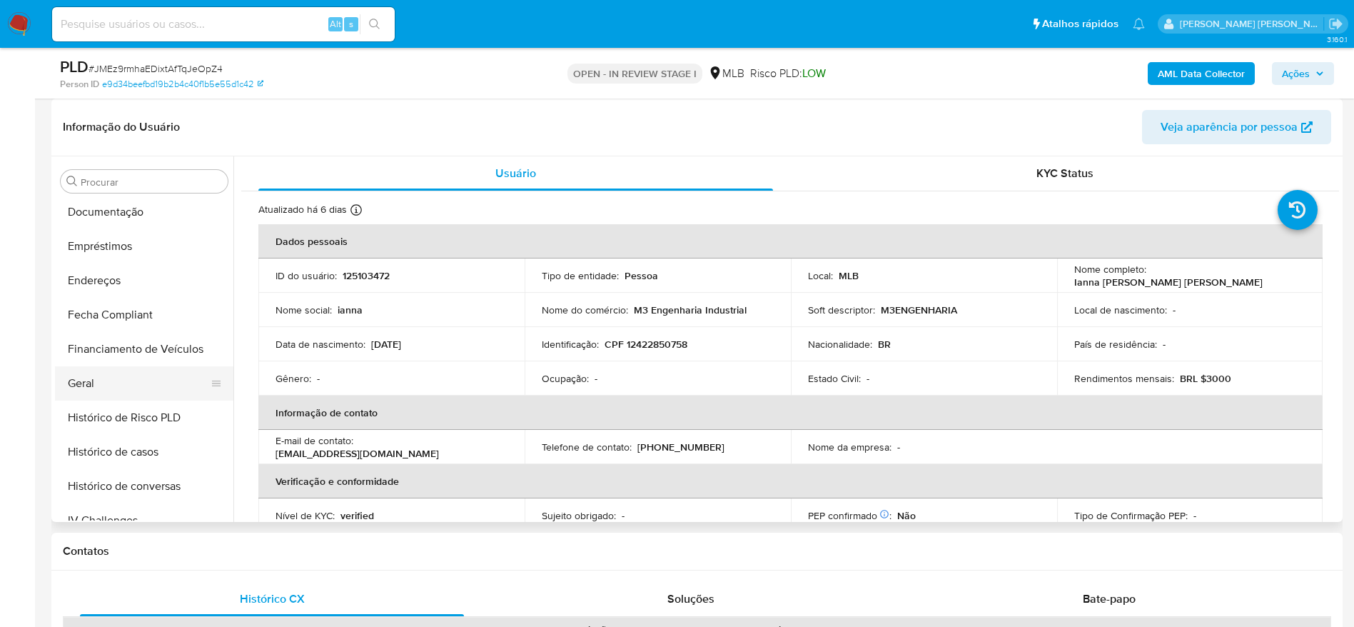
click at [98, 383] on button "Geral" at bounding box center [138, 383] width 167 height 34
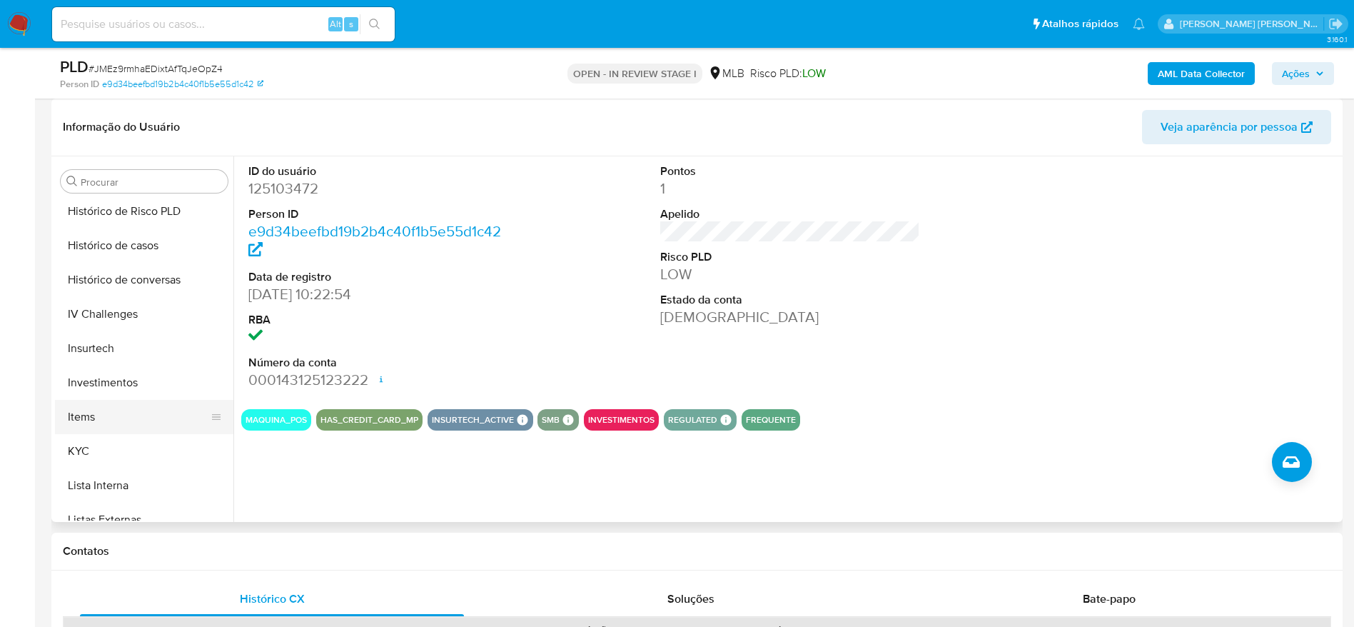
scroll to position [526, 0]
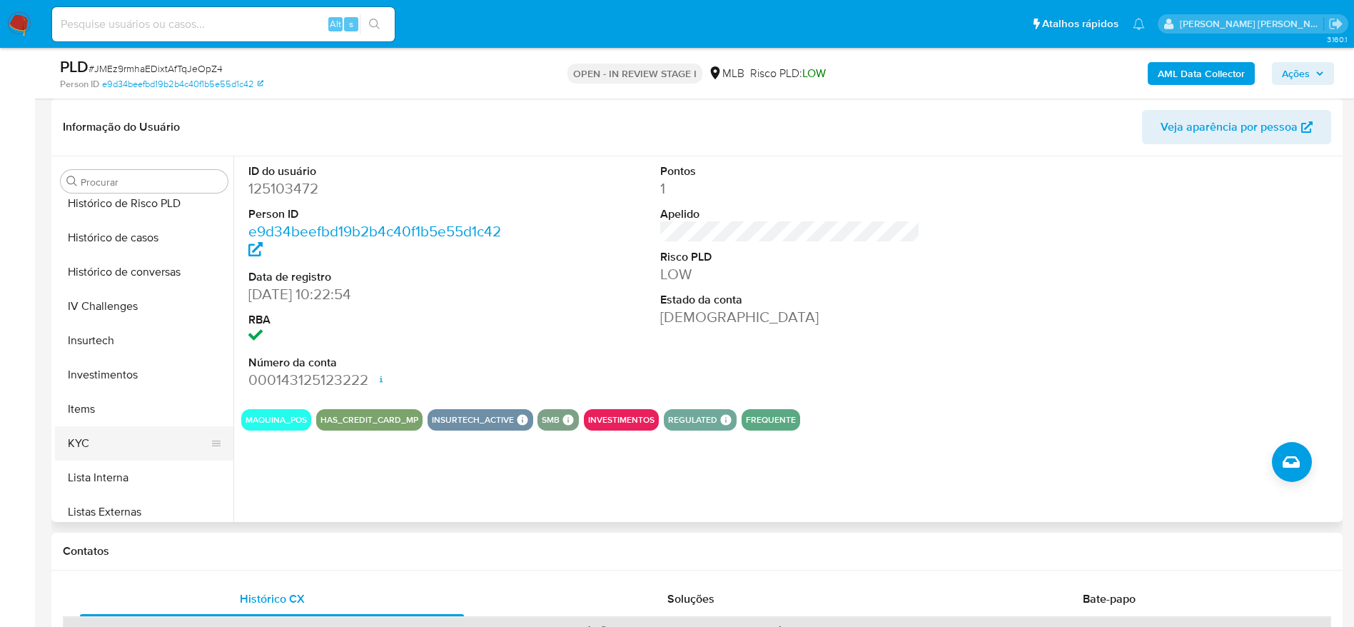
click at [124, 442] on button "KYC" at bounding box center [138, 443] width 167 height 34
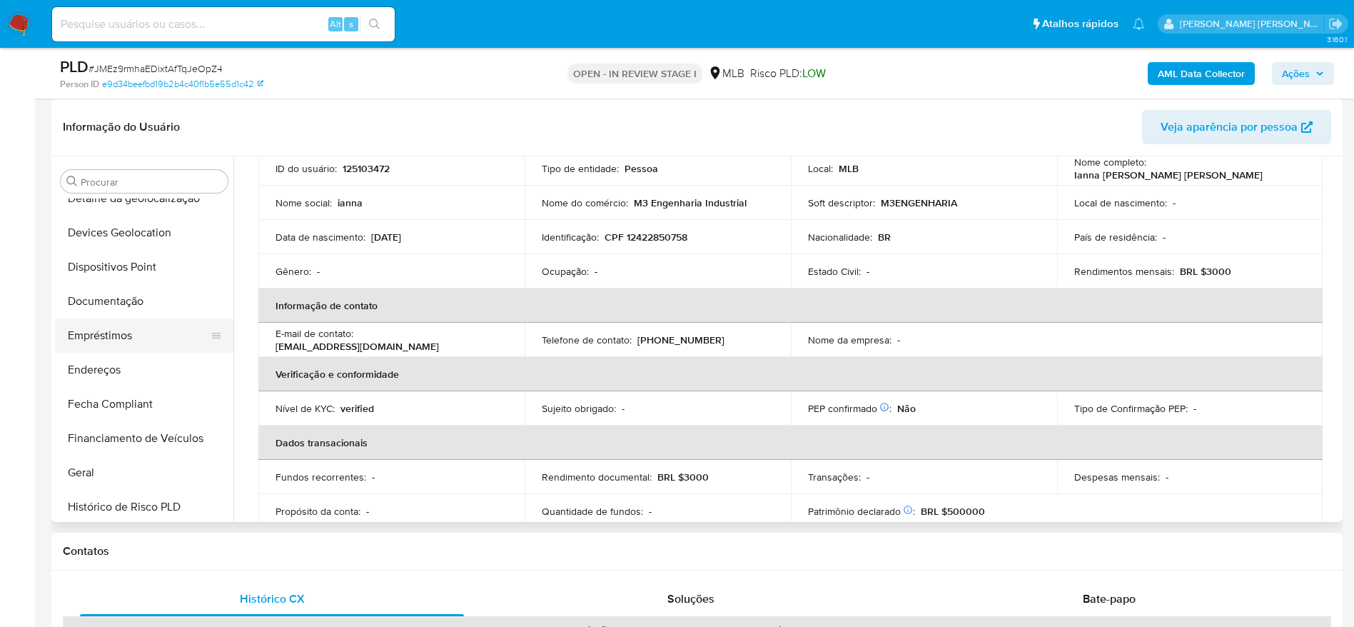
scroll to position [205, 0]
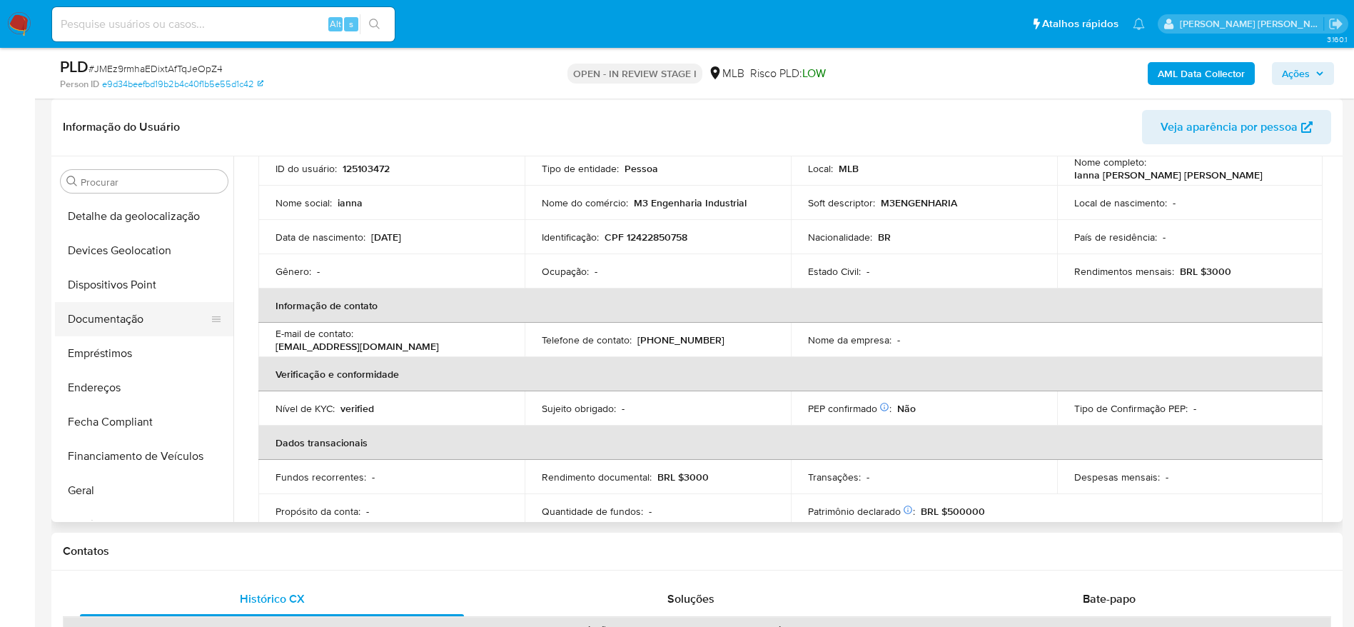
click at [122, 320] on button "Documentação" at bounding box center [138, 319] width 167 height 34
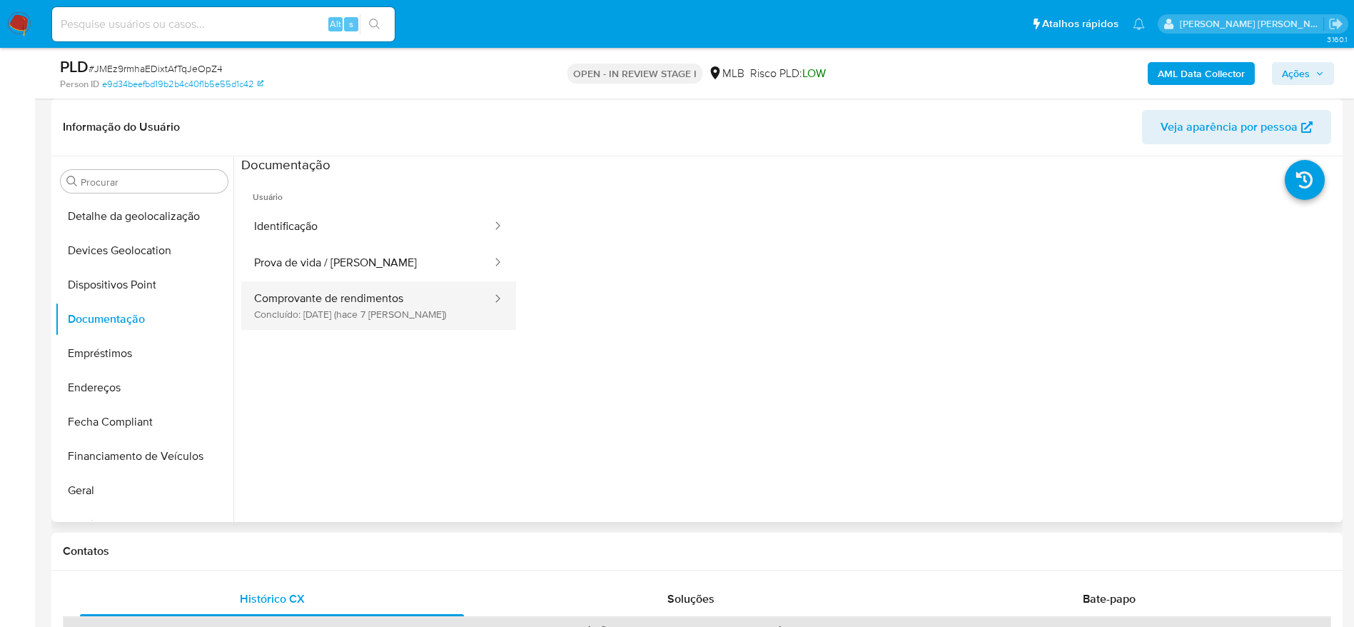
click at [382, 301] on button "Comprovante de rendimentos Concluído: 17/09/2025 (hace 7 días)" at bounding box center [367, 305] width 252 height 49
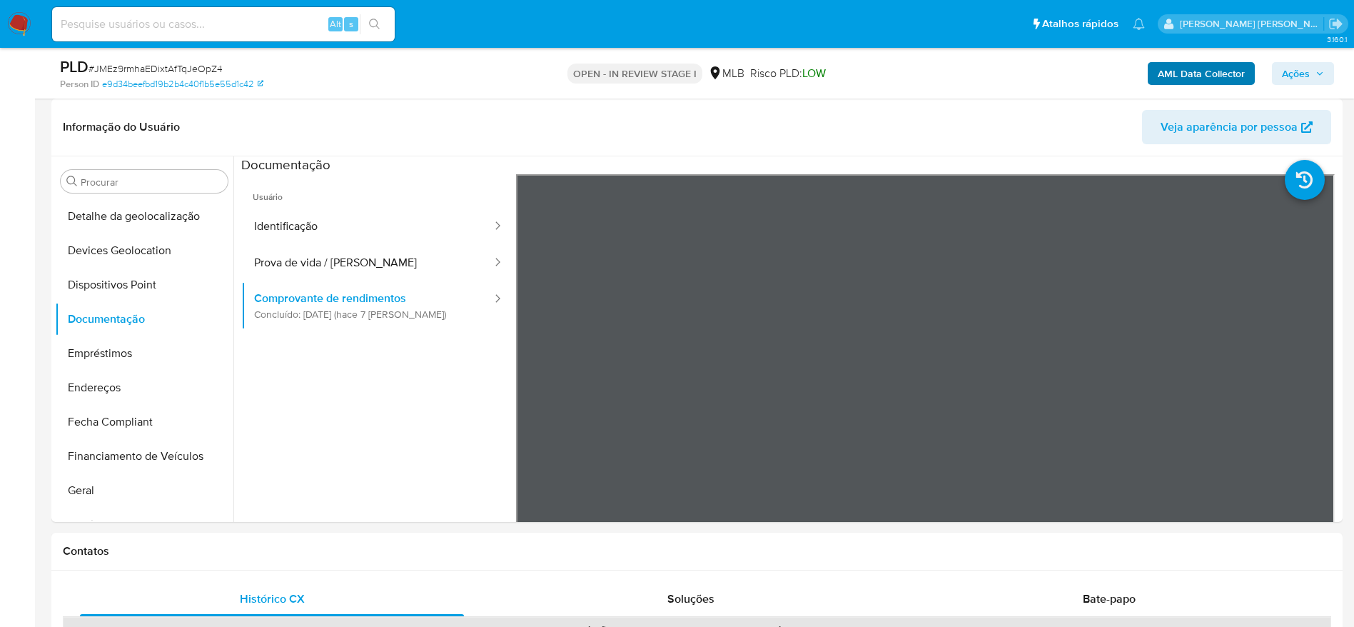
drag, startPoint x: 1299, startPoint y: 69, endPoint x: 1240, endPoint y: 81, distance: 60.5
click at [1299, 70] on span "Ações" at bounding box center [1296, 73] width 28 height 23
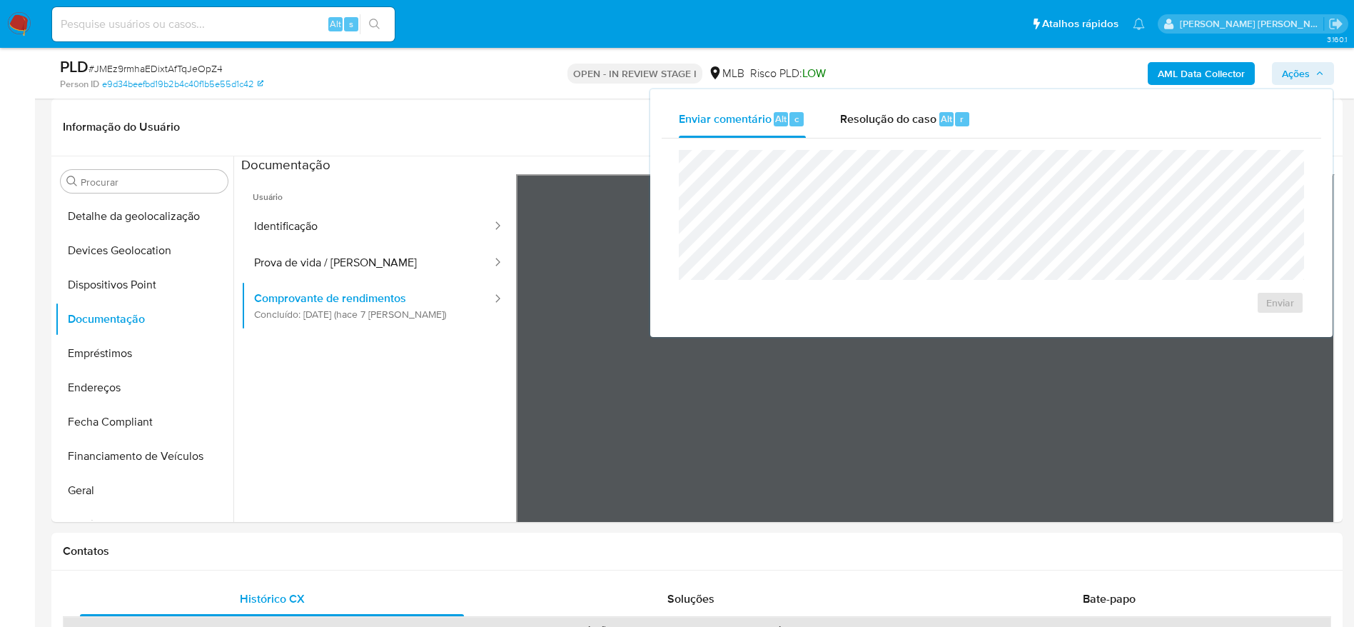
drag, startPoint x: 867, startPoint y: 111, endPoint x: 864, endPoint y: 146, distance: 34.4
click at [867, 114] on span "Resolução do caso" at bounding box center [888, 118] width 96 height 16
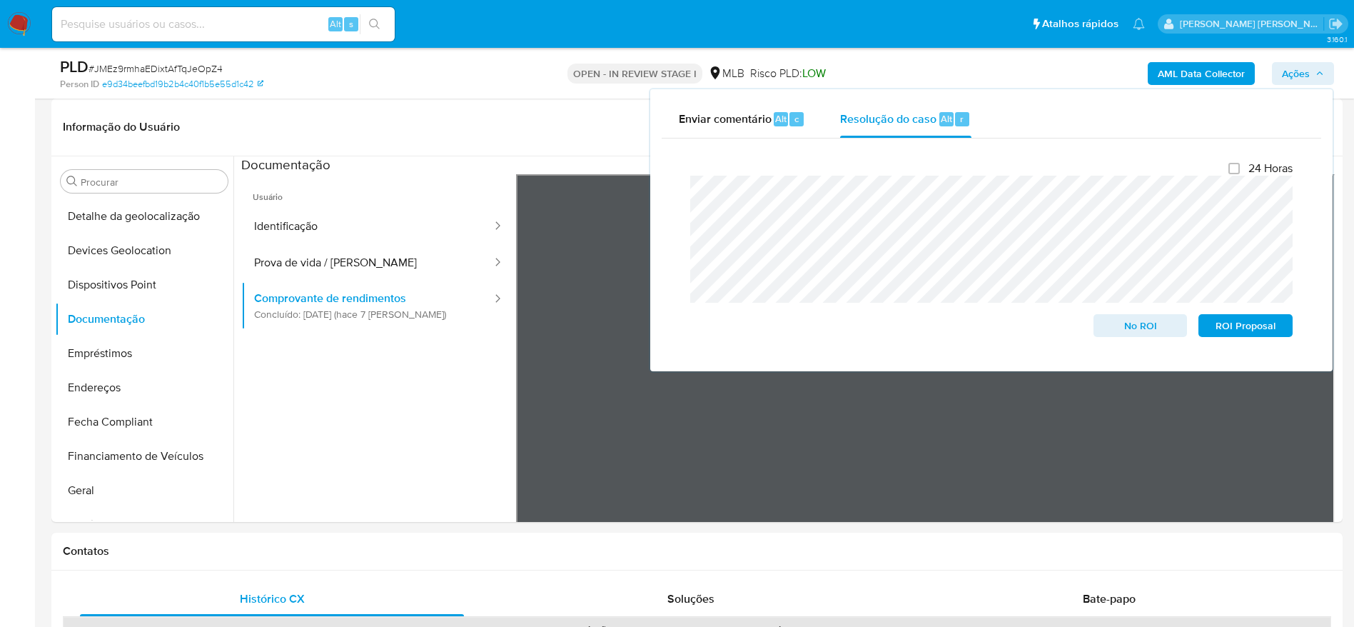
click at [1216, 81] on b "AML Data Collector" at bounding box center [1201, 73] width 87 height 23
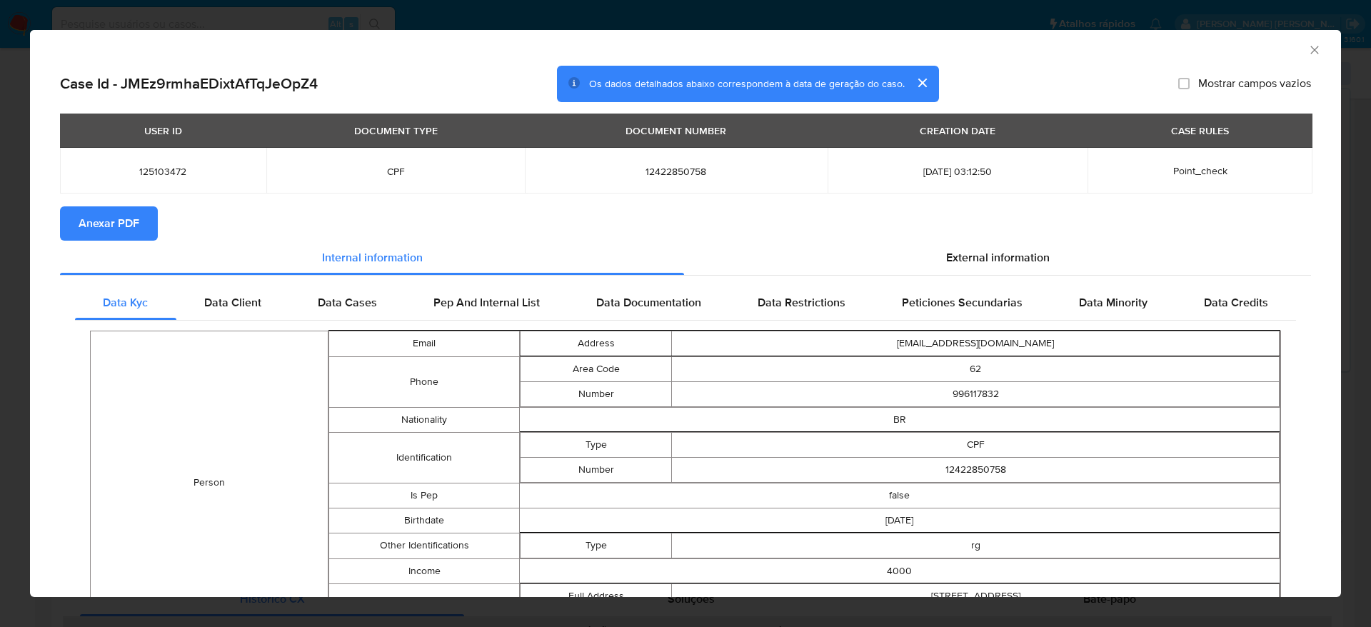
click at [131, 211] on span "Anexar PDF" at bounding box center [109, 223] width 61 height 31
click at [1307, 51] on icon "Fechar a janela" at bounding box center [1314, 50] width 14 height 14
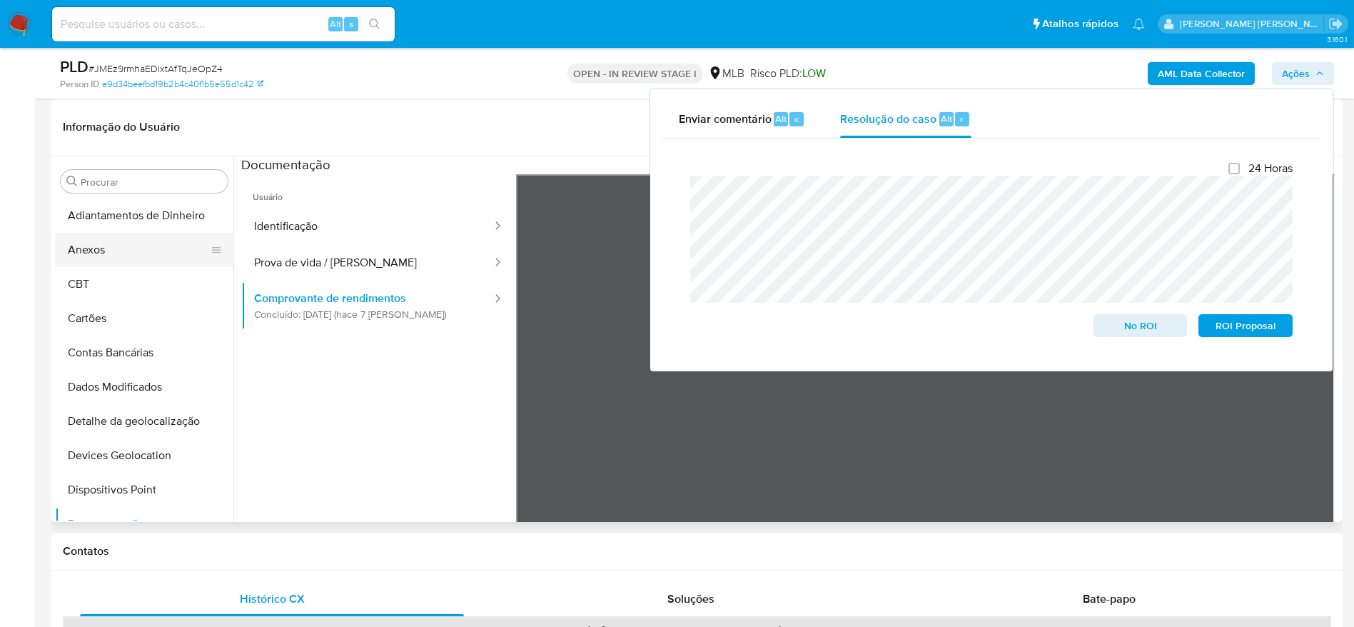
click at [120, 258] on button "Anexos" at bounding box center [138, 250] width 167 height 34
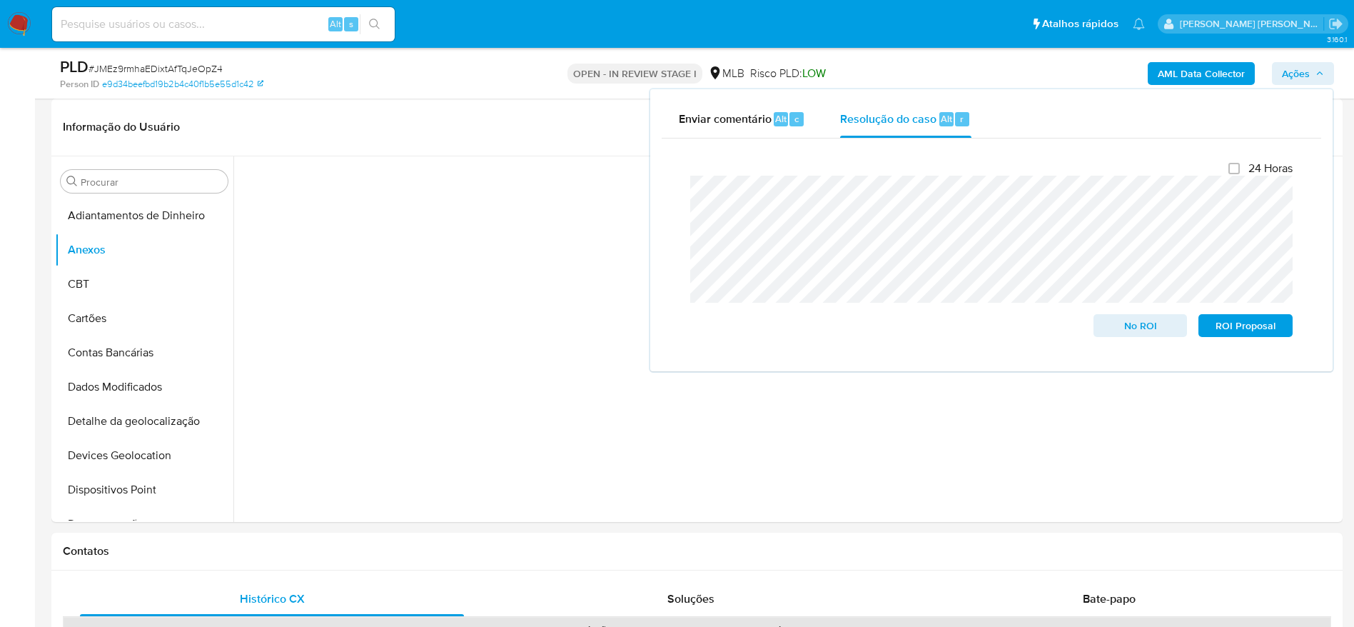
click at [1299, 69] on span "Ações" at bounding box center [1296, 73] width 28 height 23
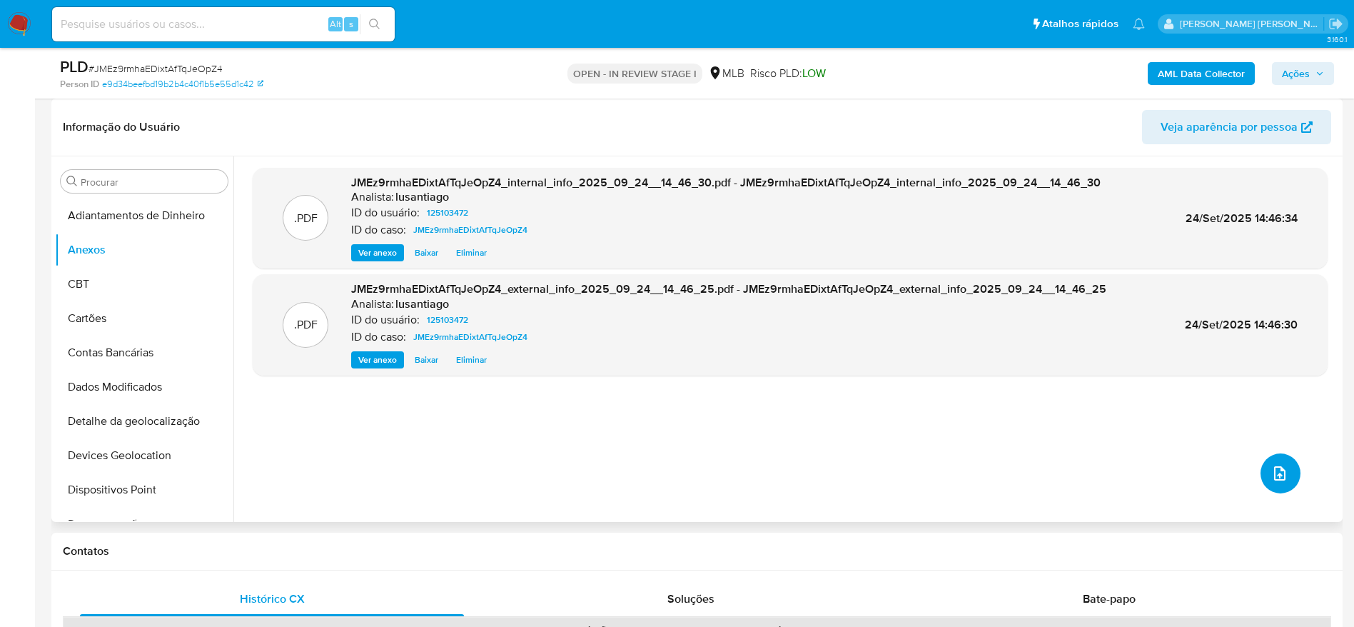
click at [1271, 478] on icon "upload-file" at bounding box center [1279, 473] width 17 height 17
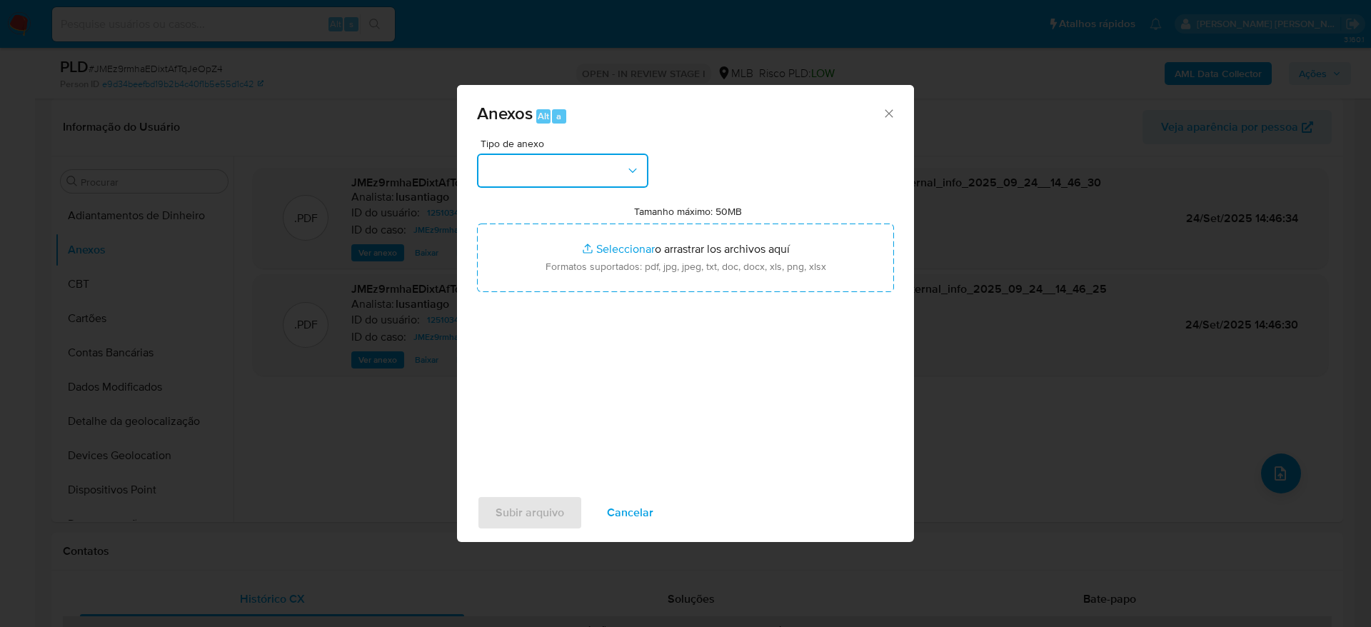
drag, startPoint x: 561, startPoint y: 170, endPoint x: 563, endPoint y: 178, distance: 8.0
click at [563, 171] on button "button" at bounding box center [562, 170] width 171 height 34
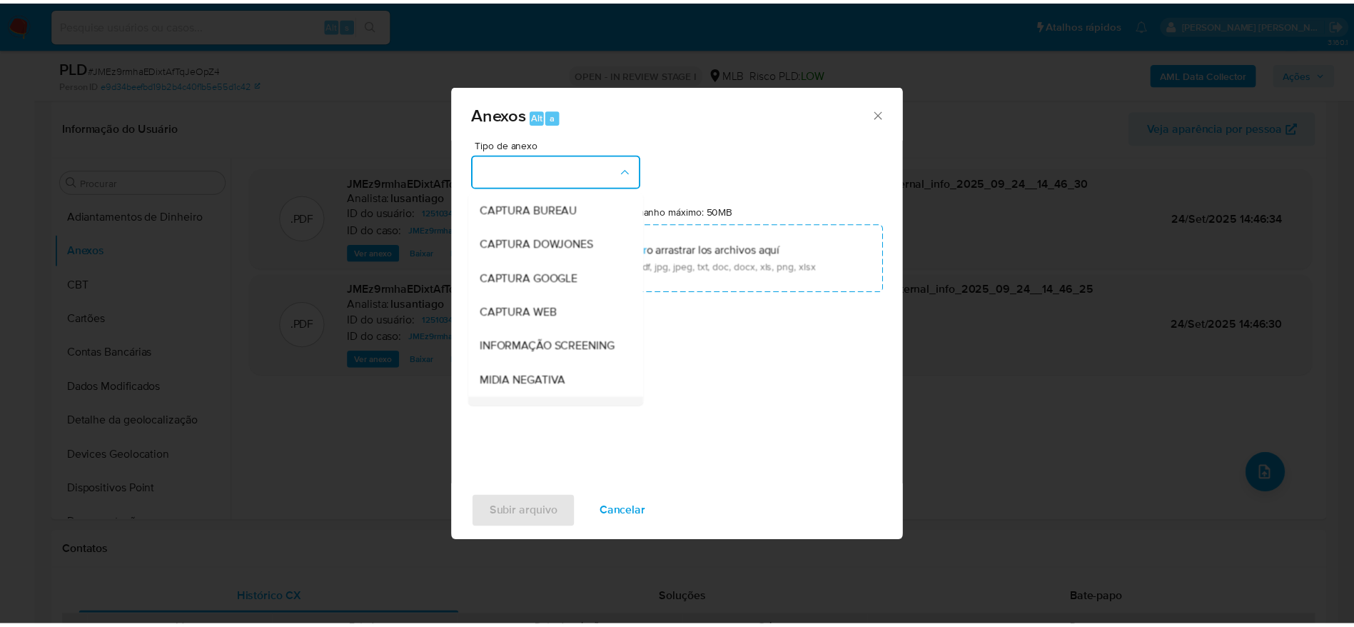
scroll to position [220, 0]
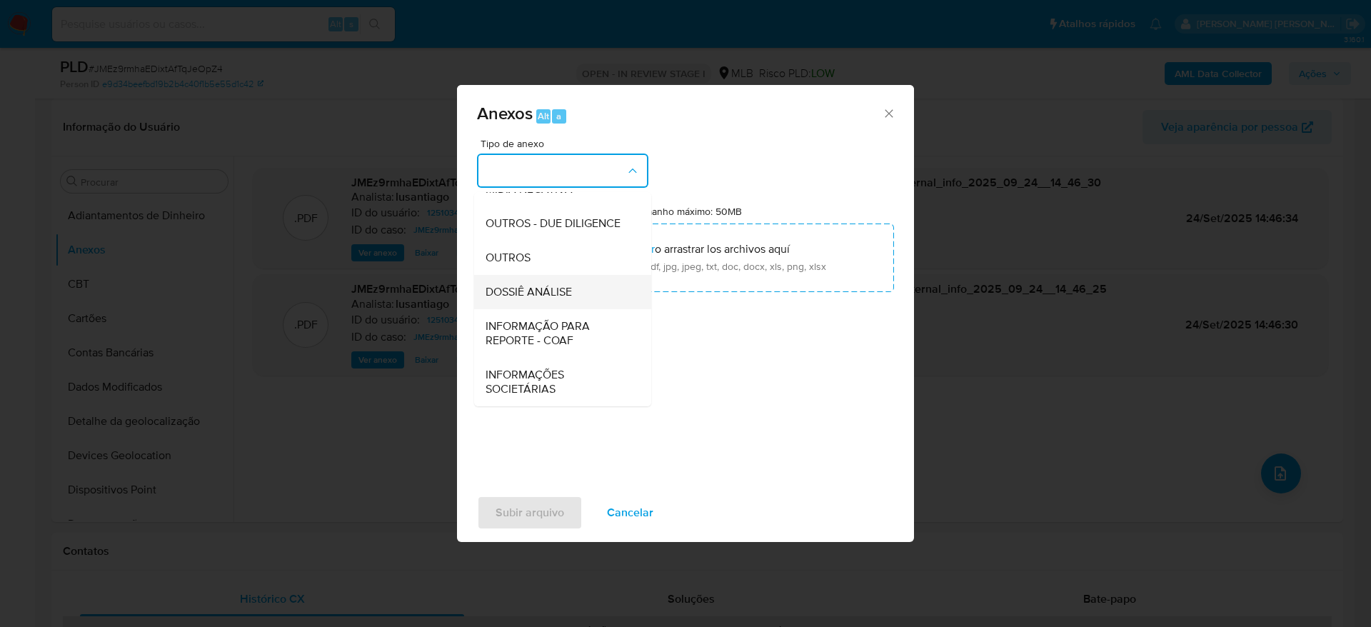
click at [560, 288] on span "DOSSIÊ ANÁLISE" at bounding box center [528, 292] width 86 height 14
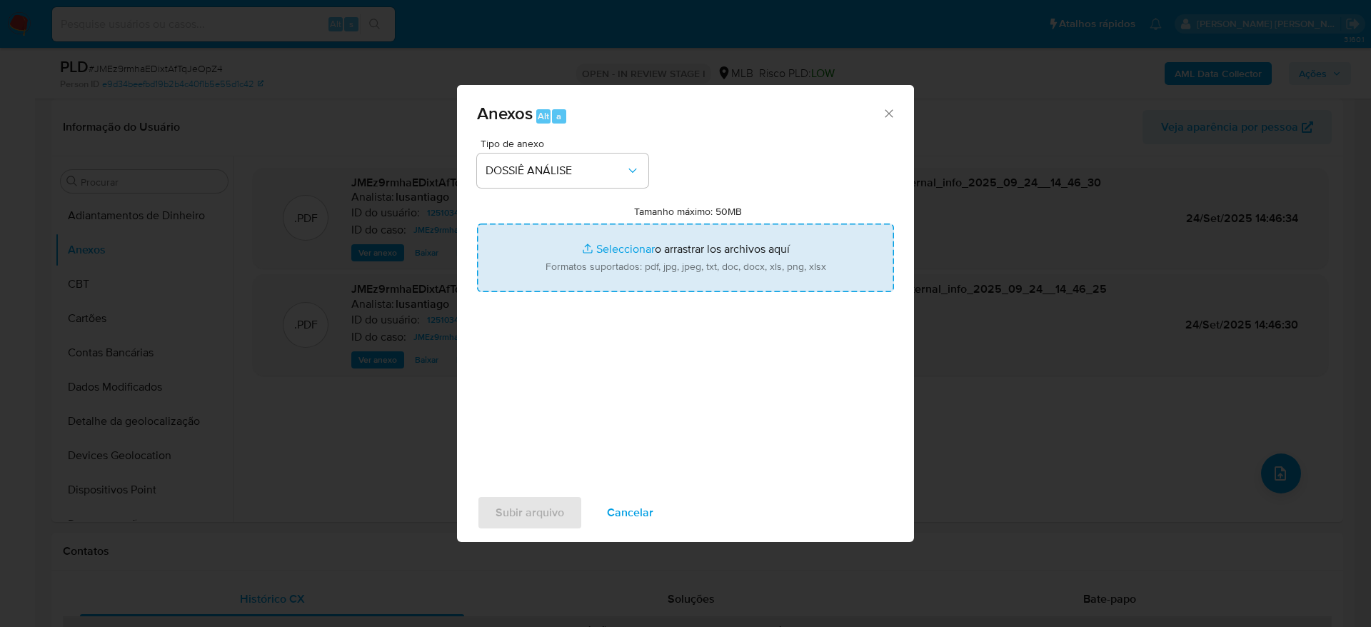
type input "C:\fakepath\SAR - (XXXX) - CPF 12422850758 - IANNA GRAZIELLE DORNELAS LIZARDO R…"
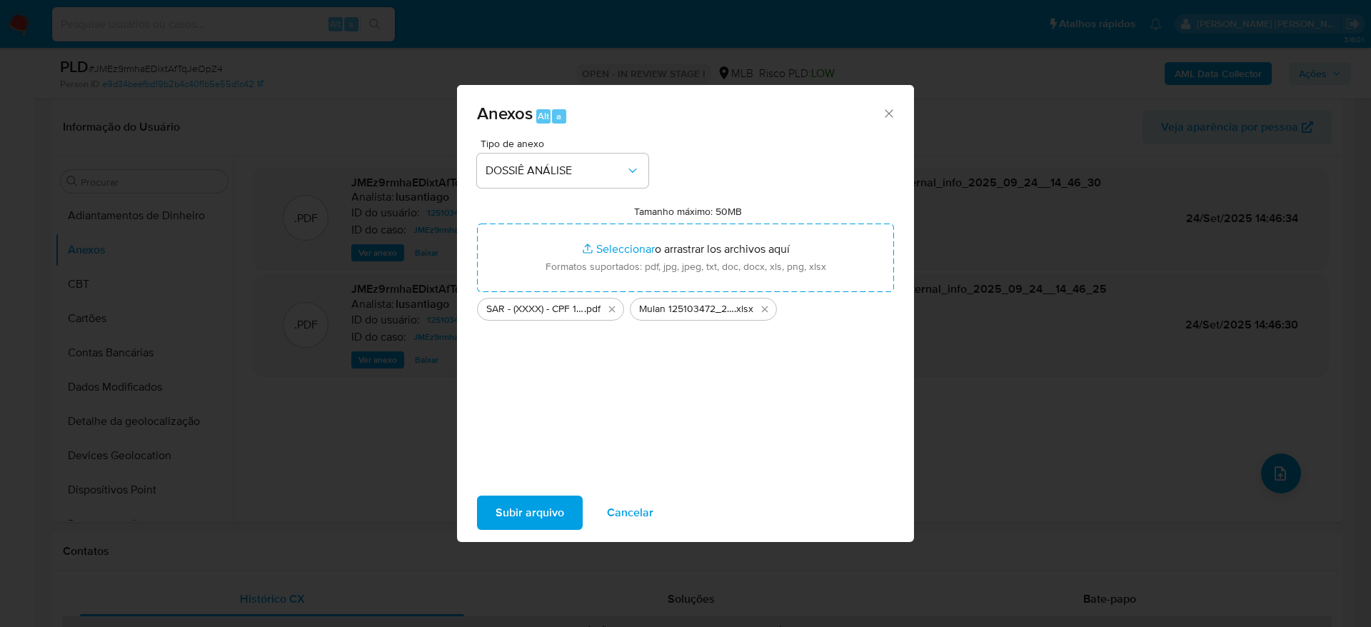
click at [505, 503] on span "Subir arquivo" at bounding box center [529, 512] width 69 height 31
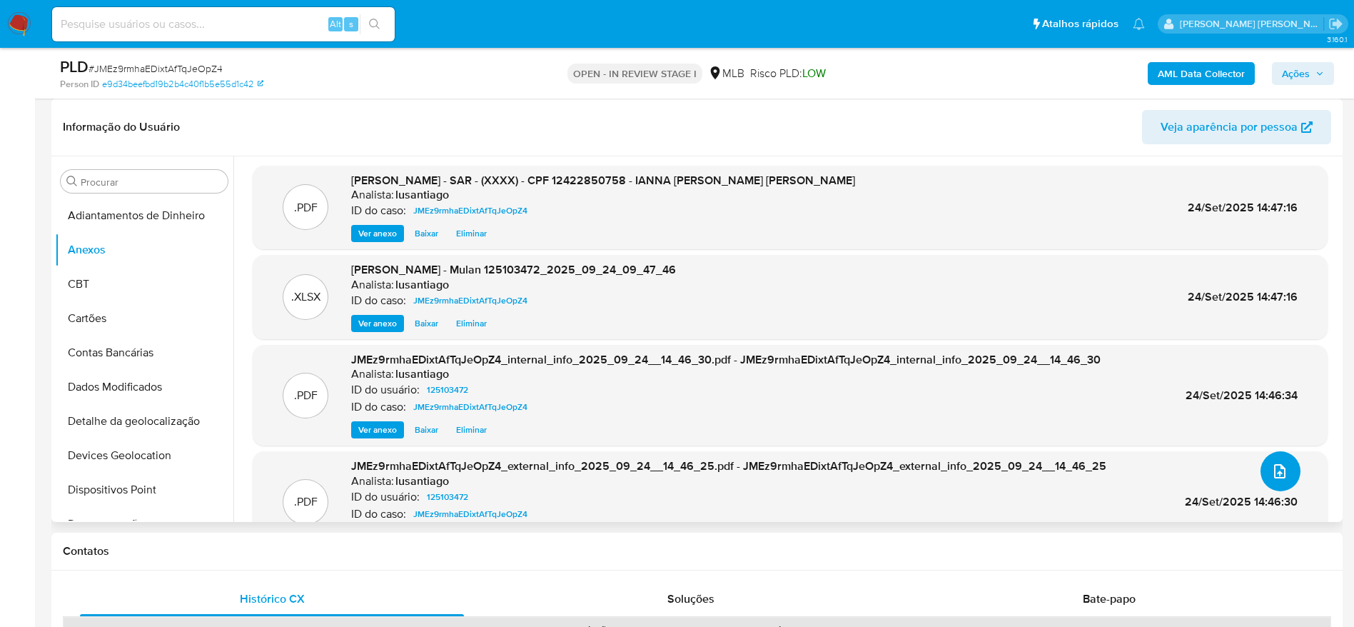
scroll to position [0, 0]
click at [1300, 69] on span "Ações" at bounding box center [1296, 73] width 28 height 23
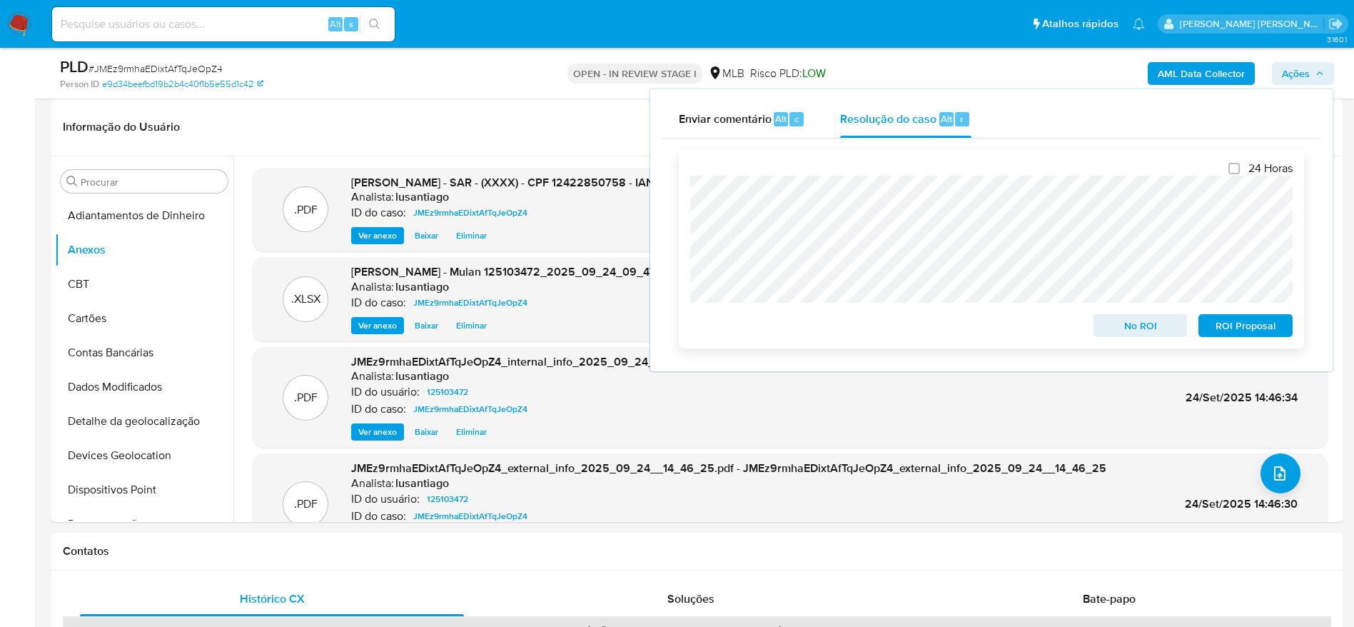
click at [1245, 328] on span "ROI Proposal" at bounding box center [1246, 326] width 74 height 20
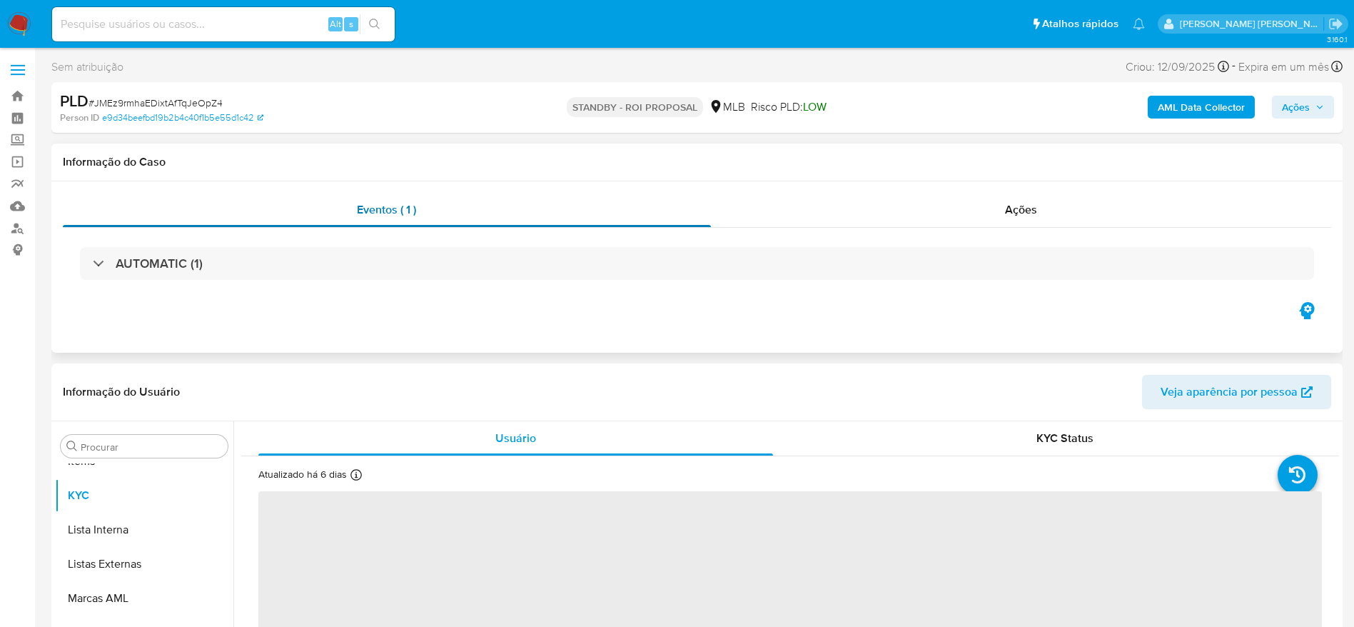
scroll to position [740, 0]
select select "10"
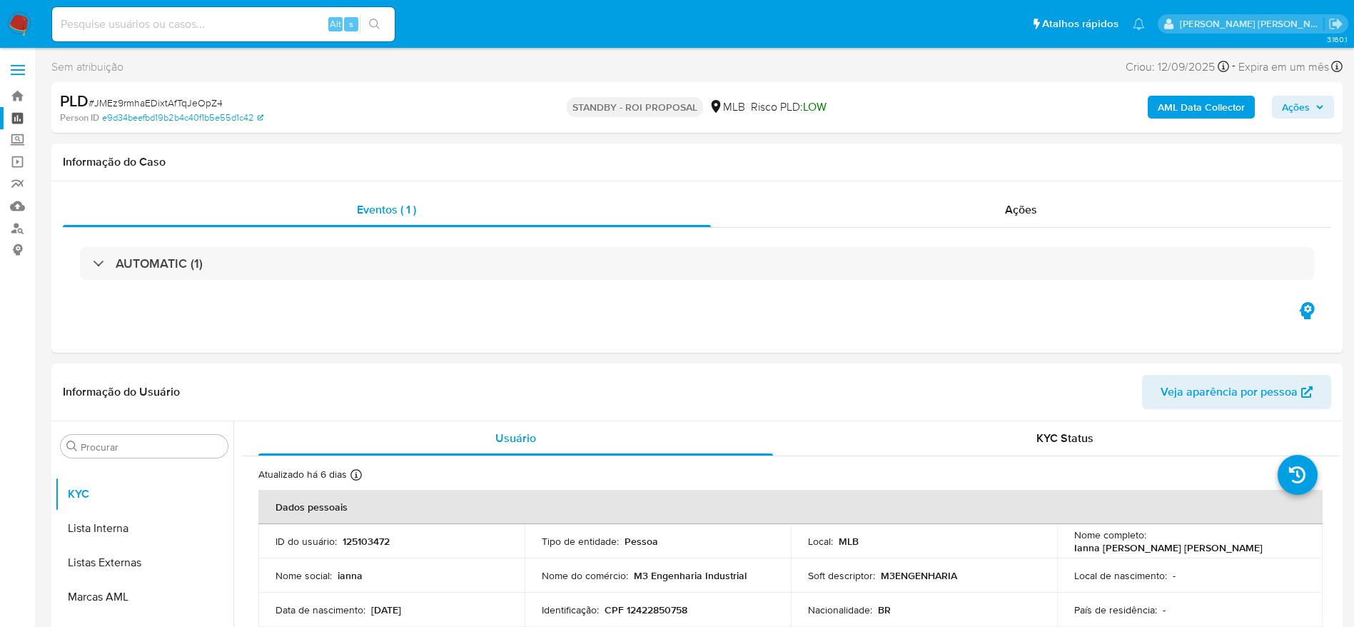
click at [16, 116] on link "Painel" at bounding box center [85, 118] width 170 height 22
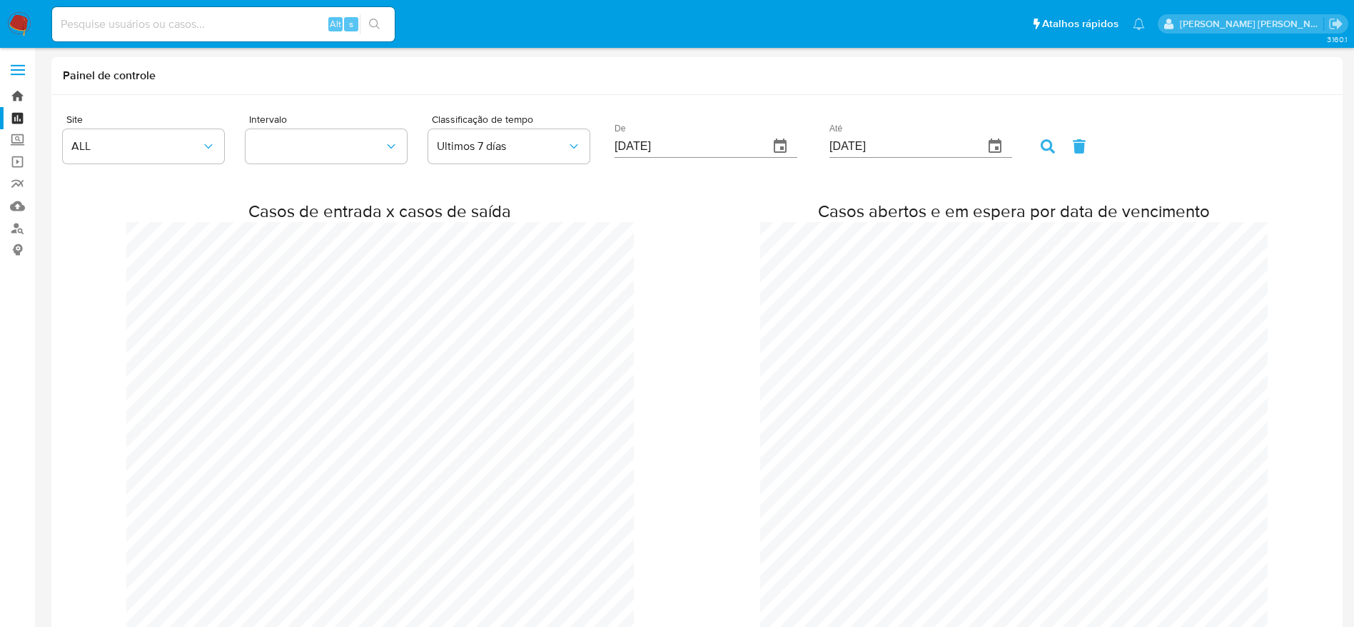
click at [10, 99] on link "Bandeja" at bounding box center [85, 96] width 170 height 22
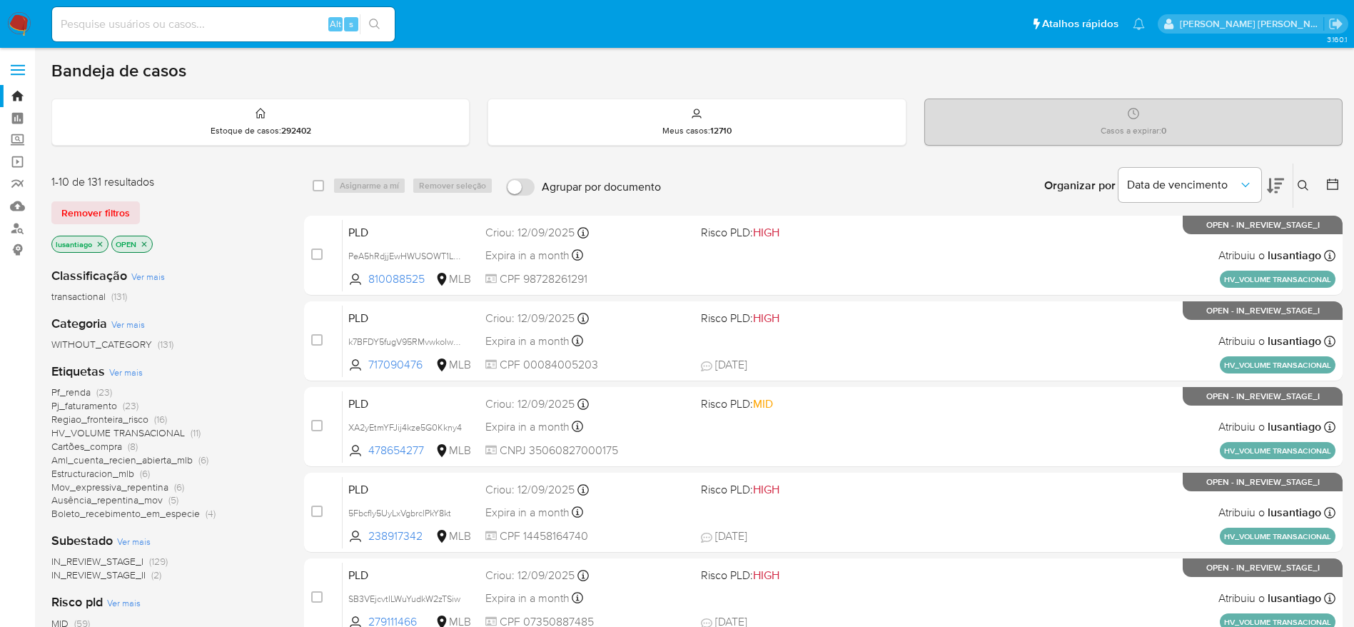
click at [223, 37] on div "Alt s" at bounding box center [223, 24] width 343 height 34
click at [228, 26] on input at bounding box center [223, 24] width 343 height 19
paste input "2219788524"
type input "2219788524"
click at [378, 24] on icon "search-icon" at bounding box center [374, 24] width 11 height 11
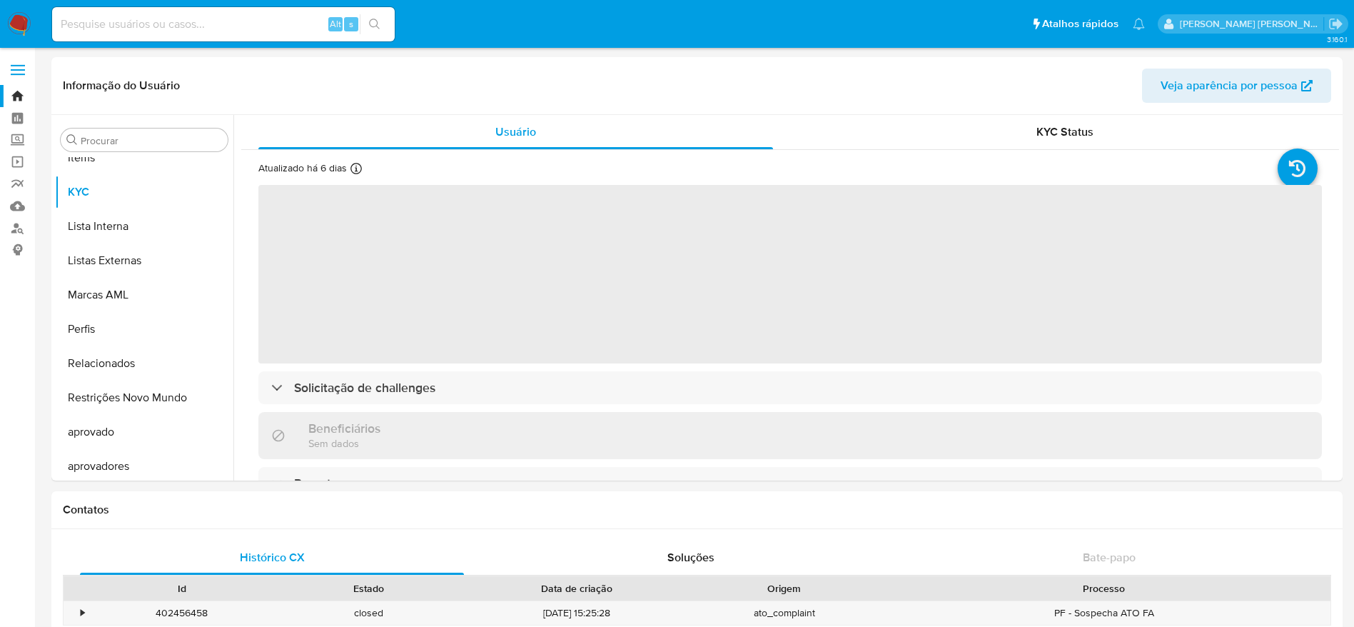
scroll to position [740, 0]
select select "10"
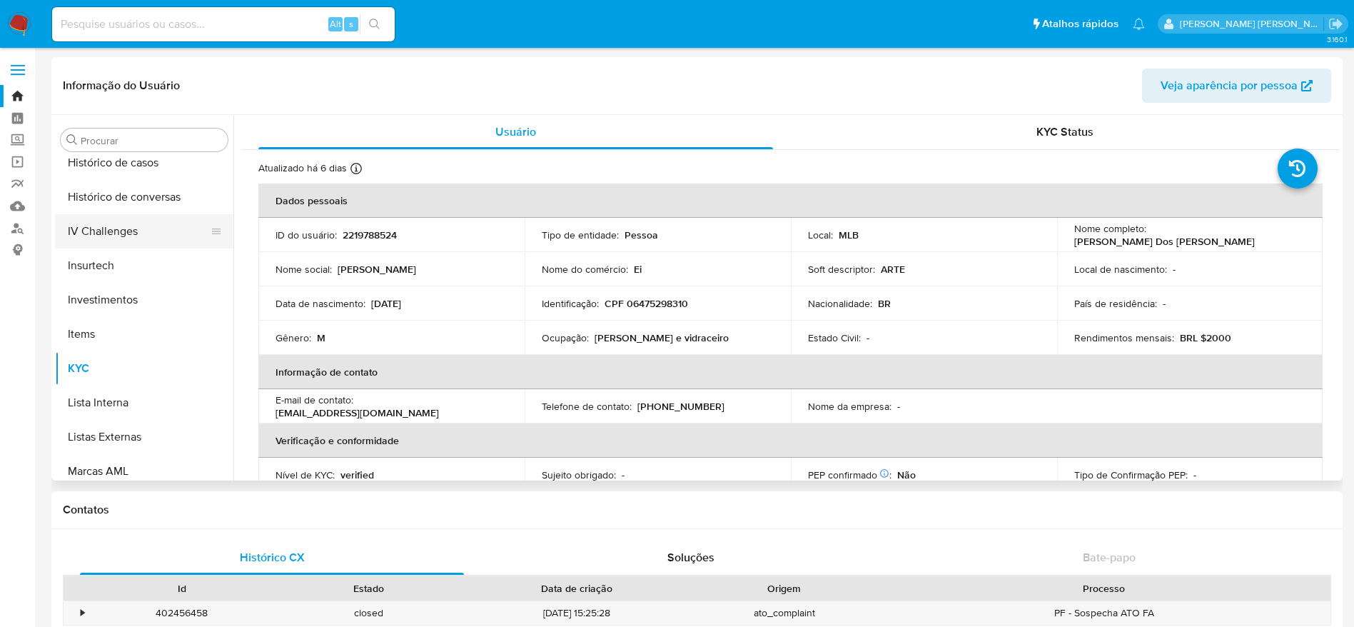
scroll to position [526, 0]
click at [147, 208] on button "Histórico de casos" at bounding box center [138, 196] width 167 height 34
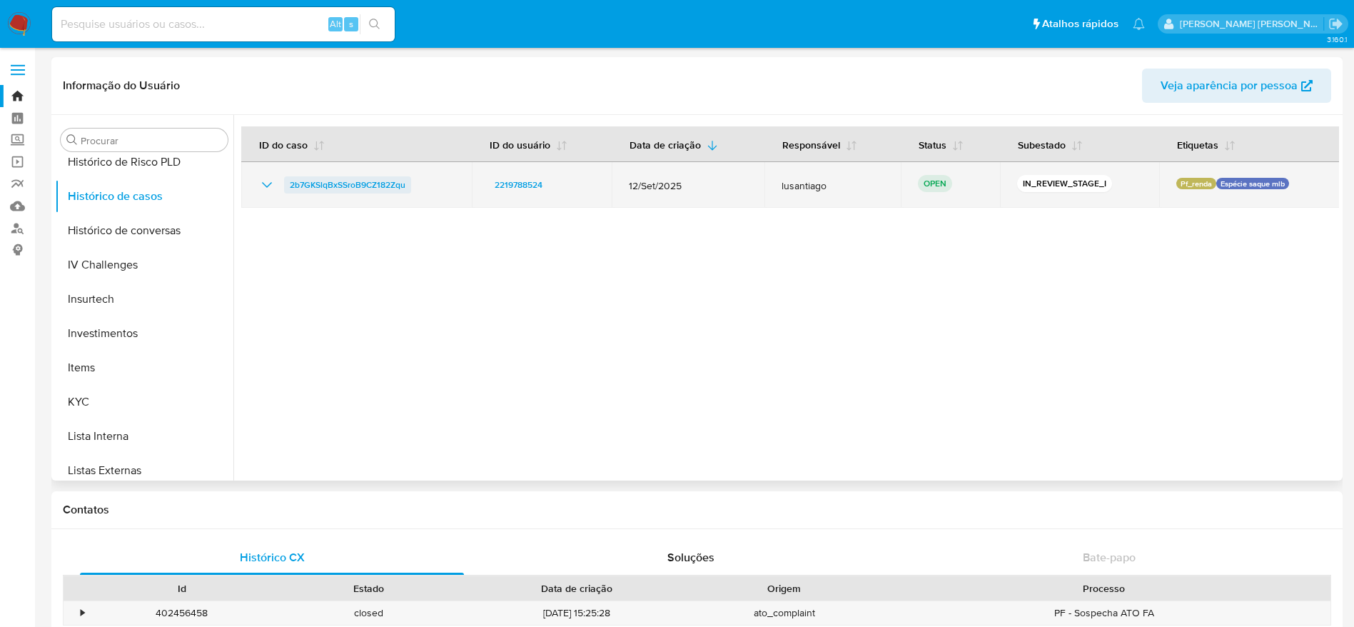
click at [380, 191] on span "2b7GKSlqBxSSroB9CZ182Zqu" at bounding box center [348, 184] width 116 height 17
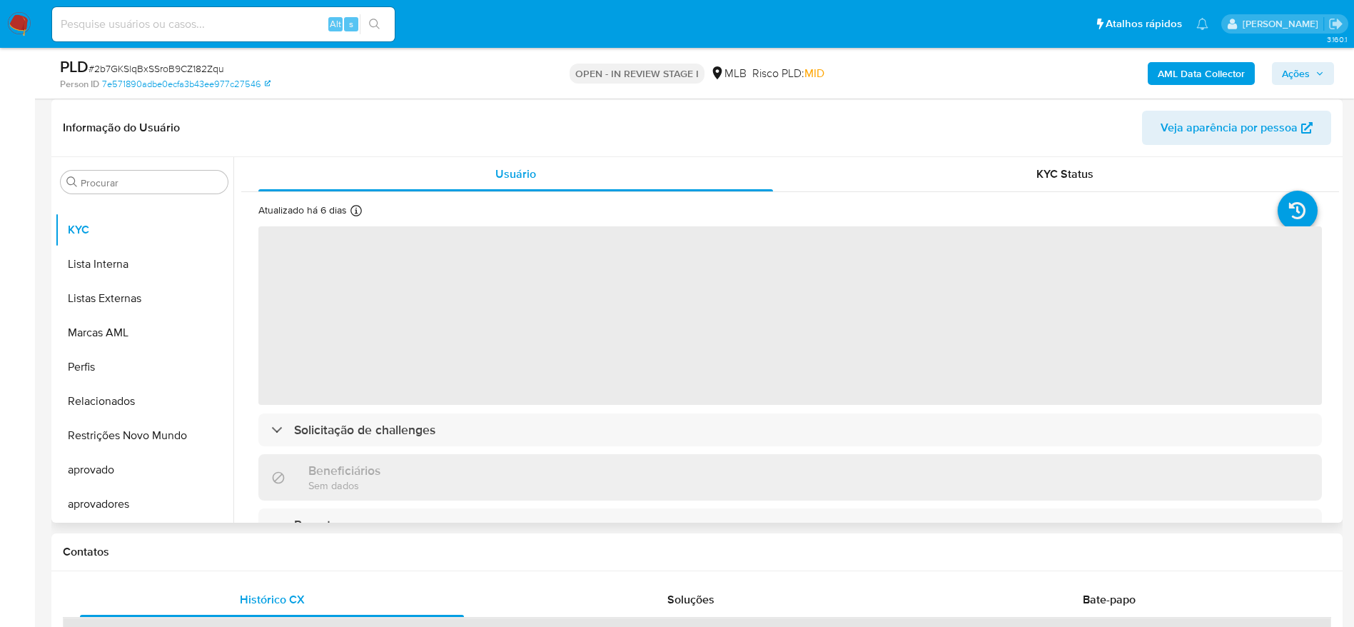
scroll to position [214, 0]
select select "10"
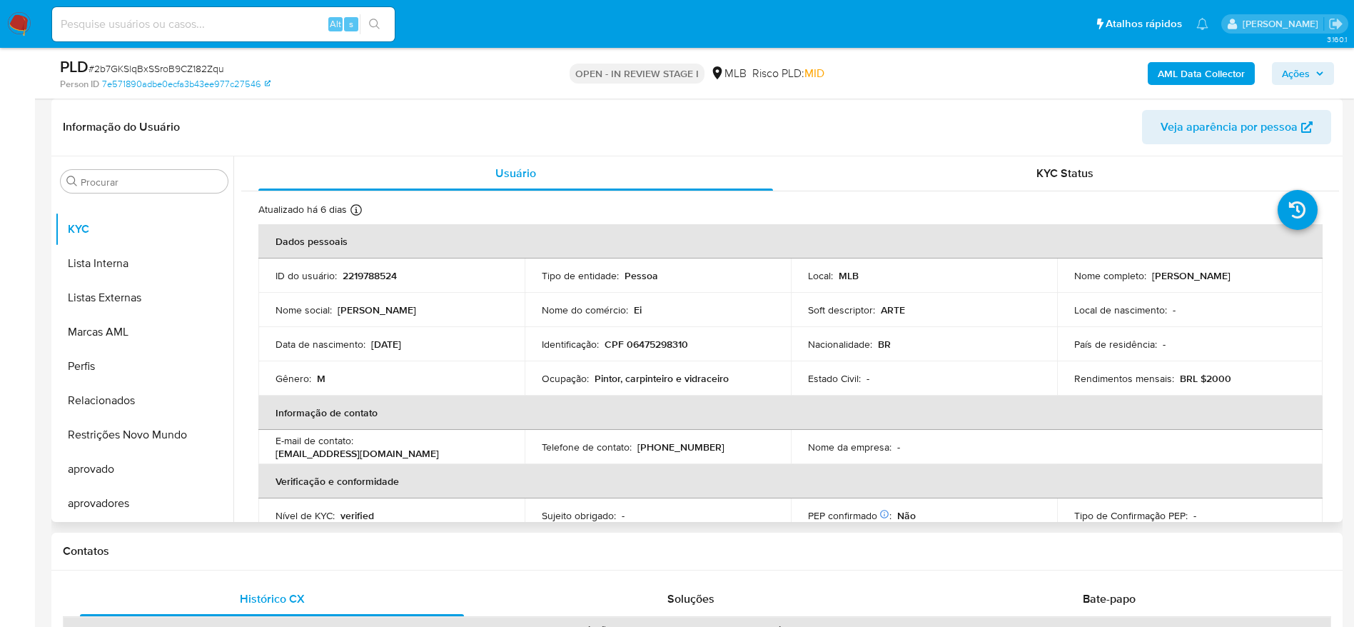
click at [648, 345] on p "CPF 06475298310" at bounding box center [647, 344] width 84 height 13
copy p "06475298310"
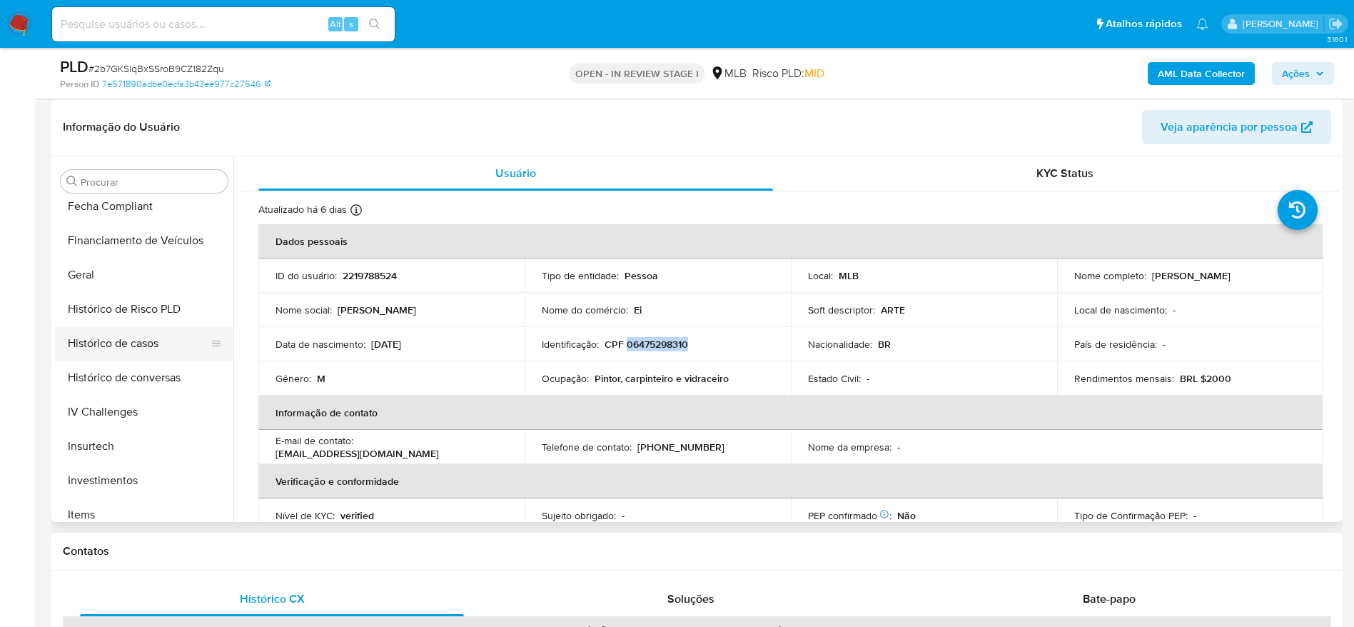
scroll to position [419, 0]
click at [120, 281] on button "Geral" at bounding box center [138, 276] width 167 height 34
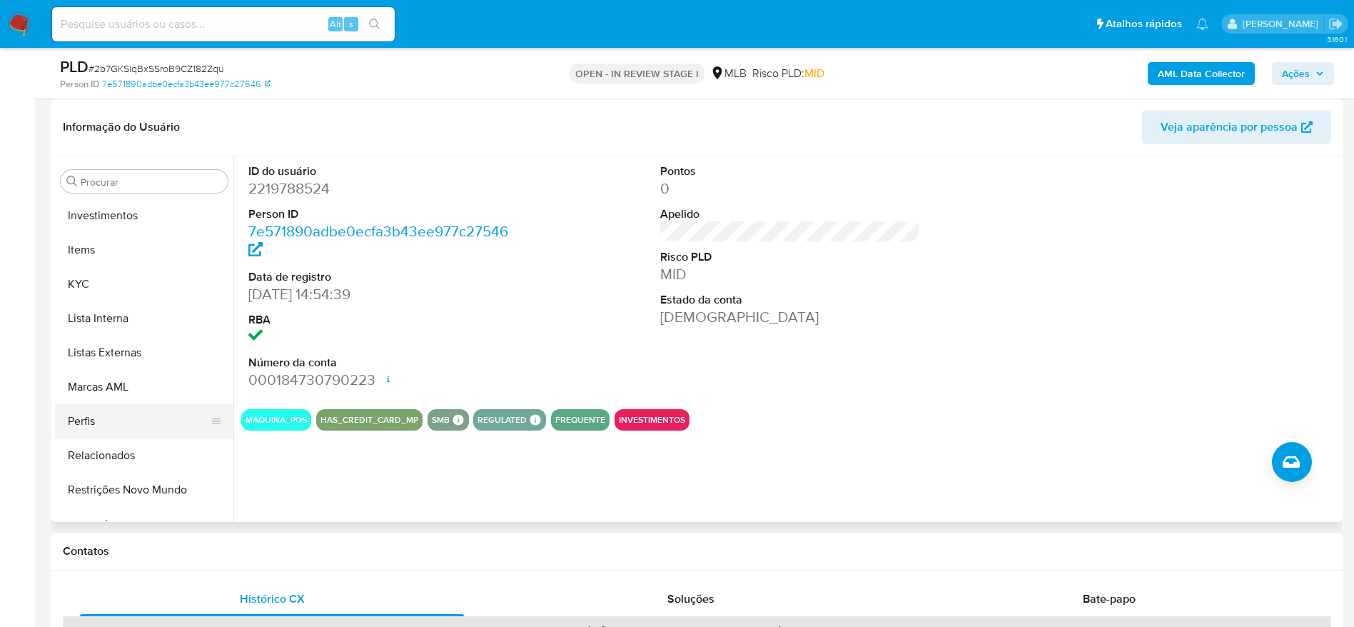
scroll to position [740, 0]
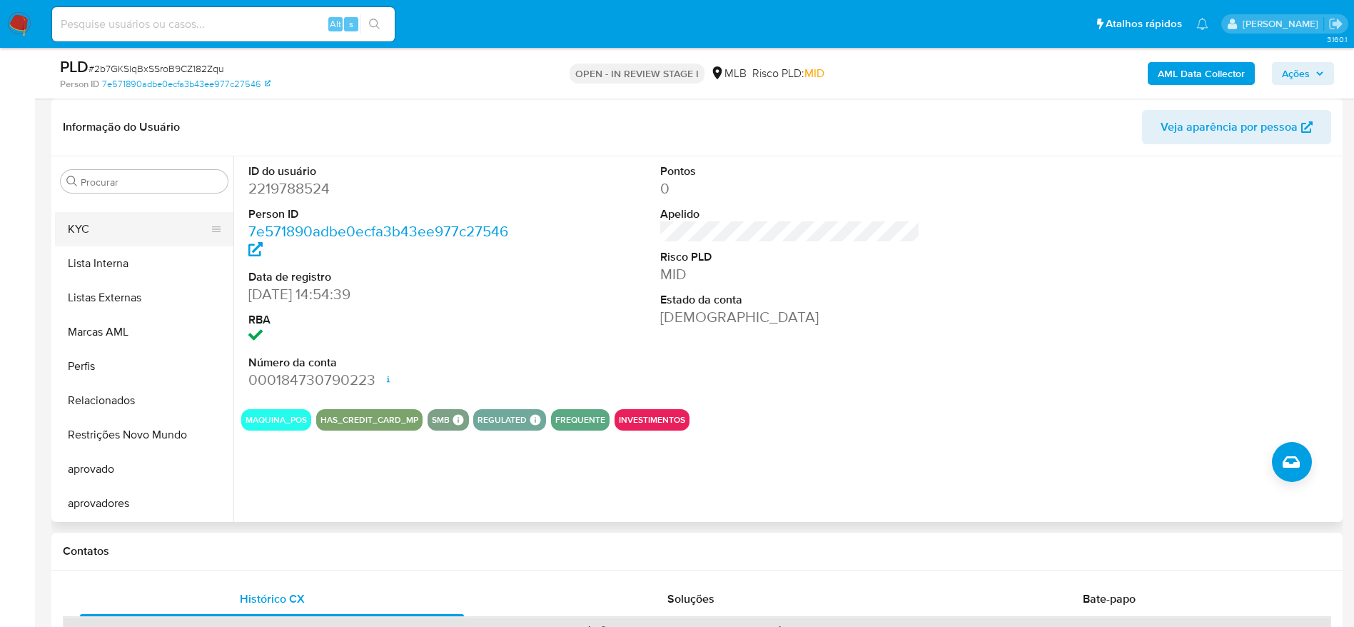
click at [96, 215] on button "KYC" at bounding box center [138, 229] width 167 height 34
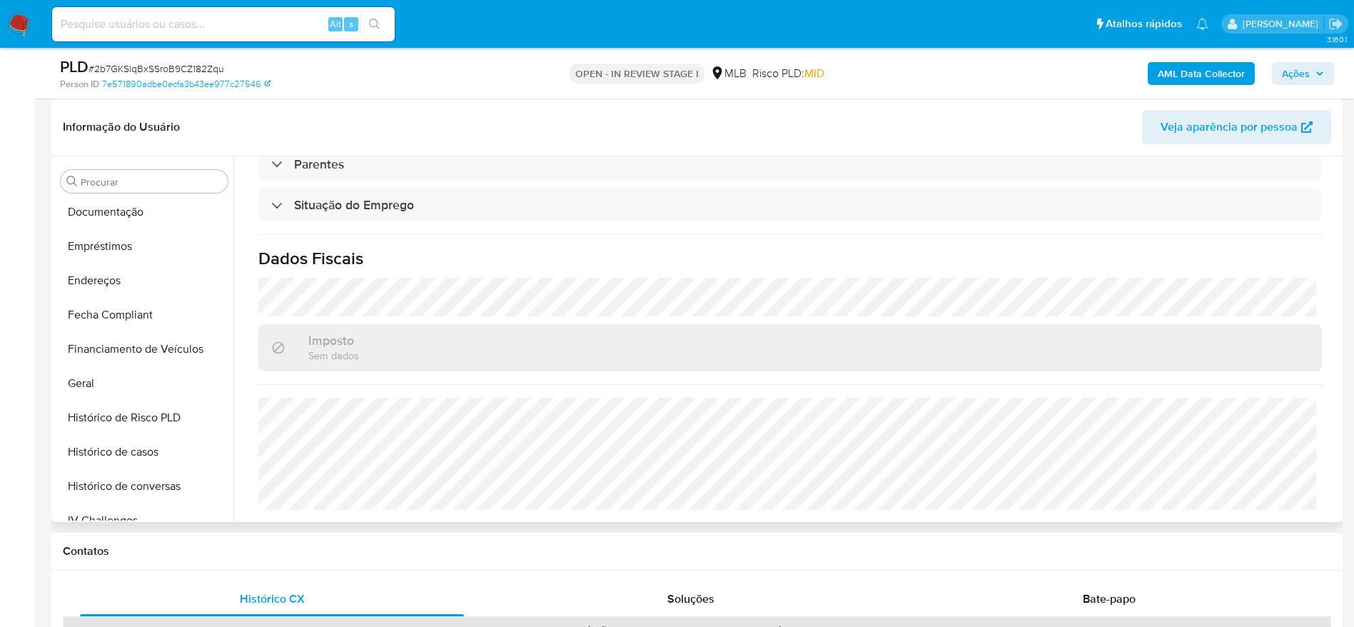
scroll to position [205, 0]
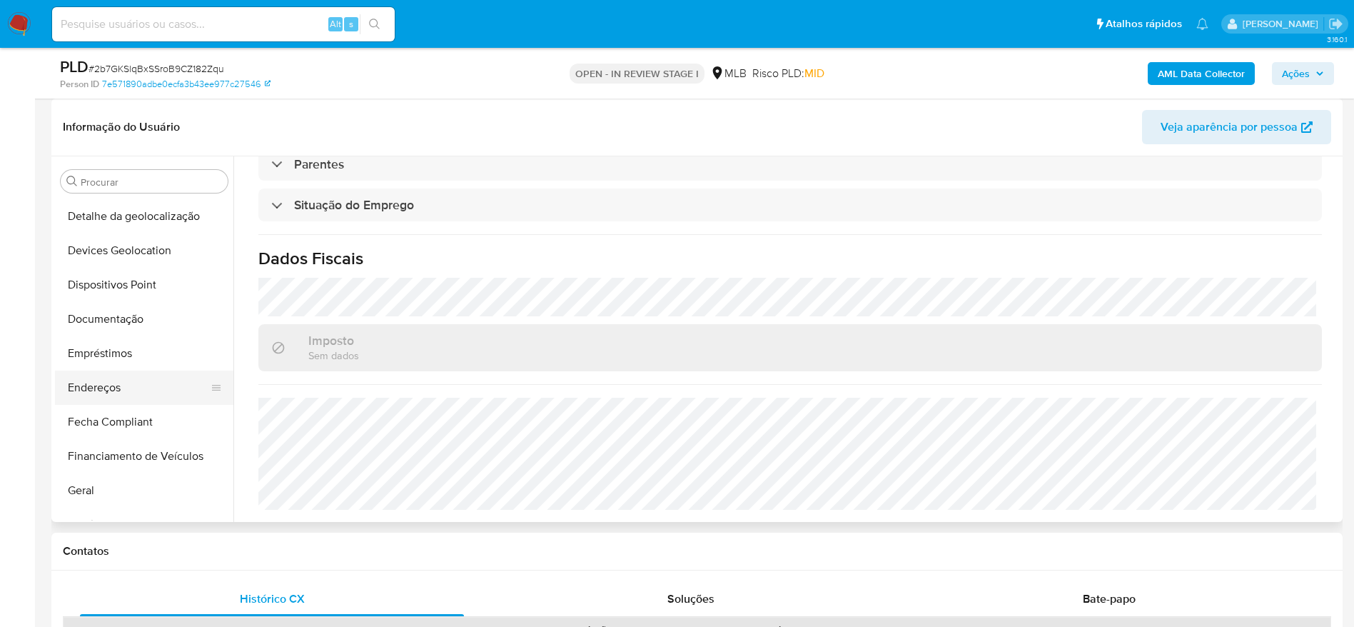
click at [121, 390] on button "Endereços" at bounding box center [138, 387] width 167 height 34
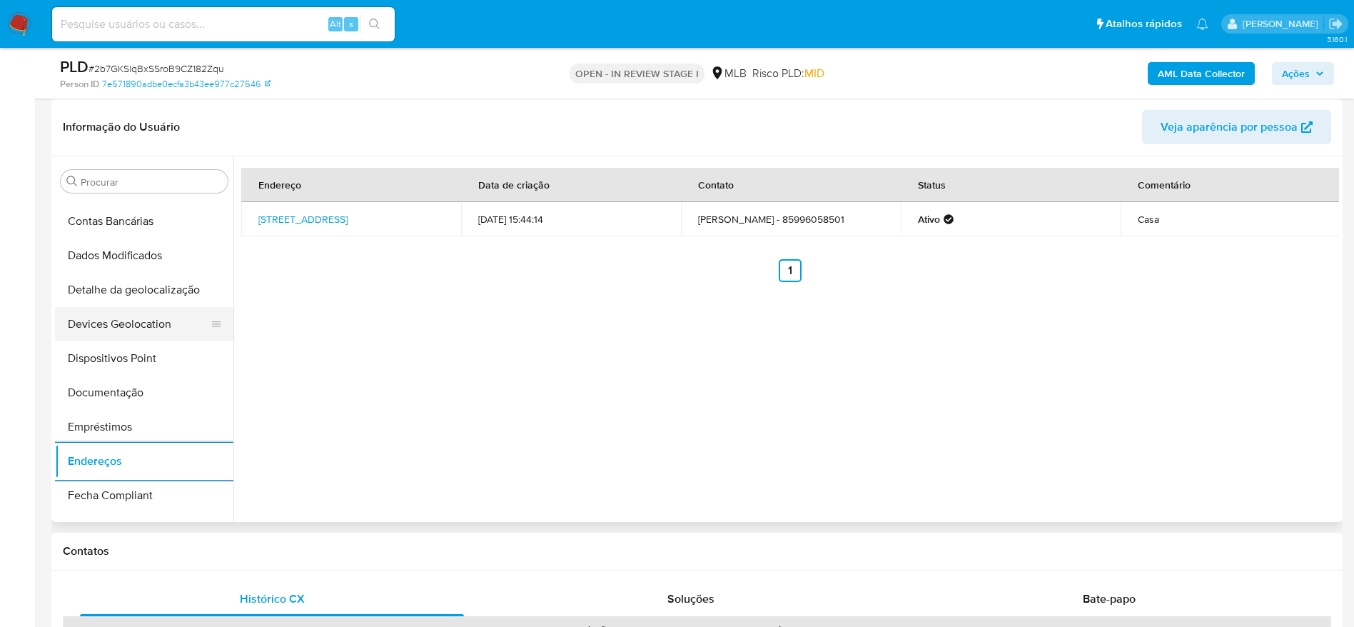
scroll to position [98, 0]
click at [150, 308] on button "Detalhe da geolocalização" at bounding box center [138, 323] width 167 height 34
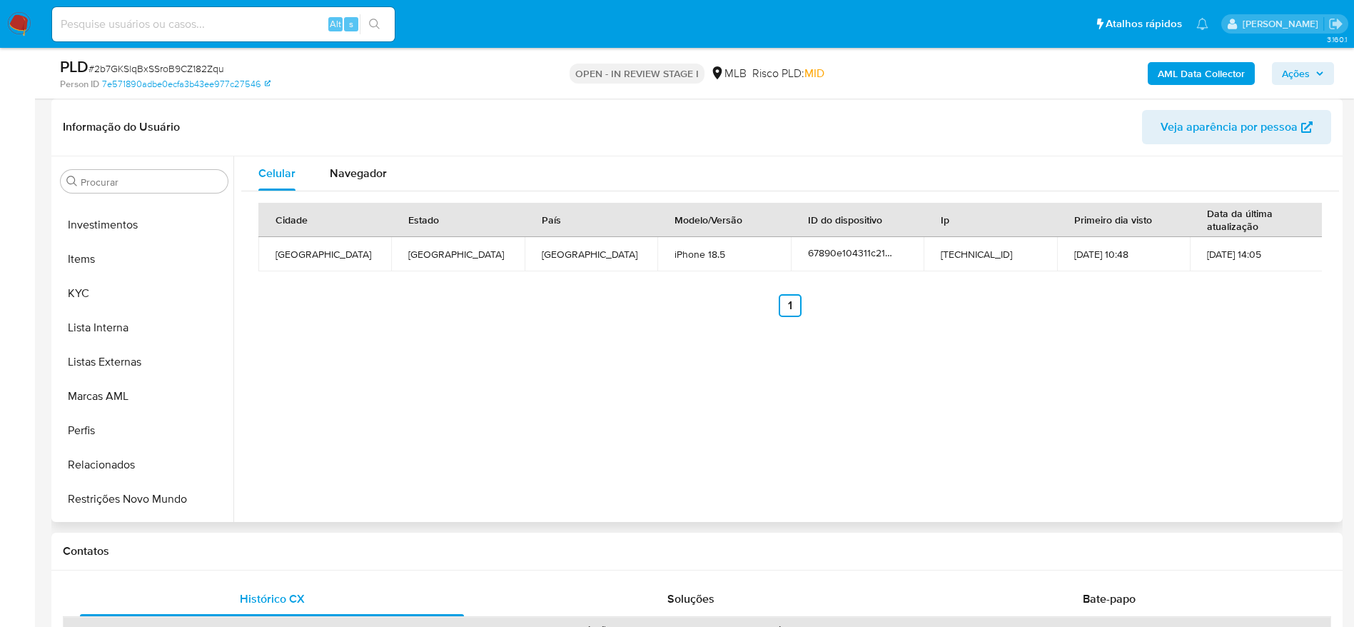
scroll to position [740, 0]
click at [133, 503] on button "aprovadores" at bounding box center [138, 503] width 167 height 34
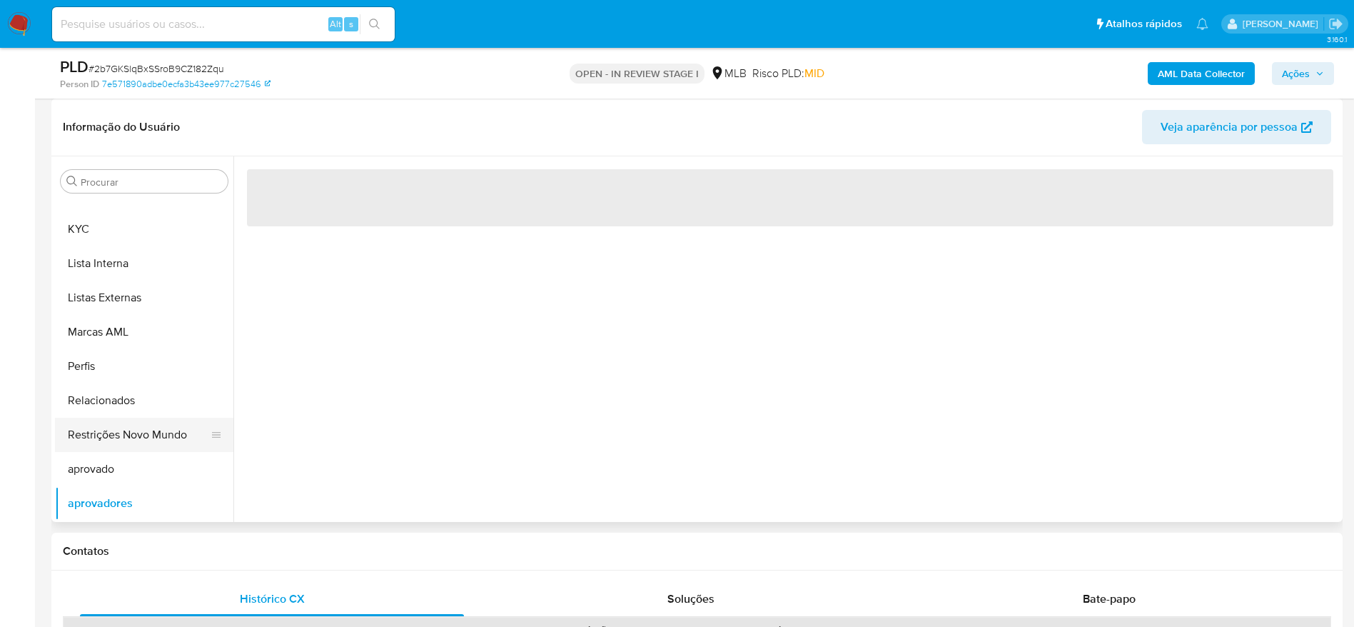
click at [132, 426] on button "Restrições Novo Mundo" at bounding box center [138, 435] width 167 height 34
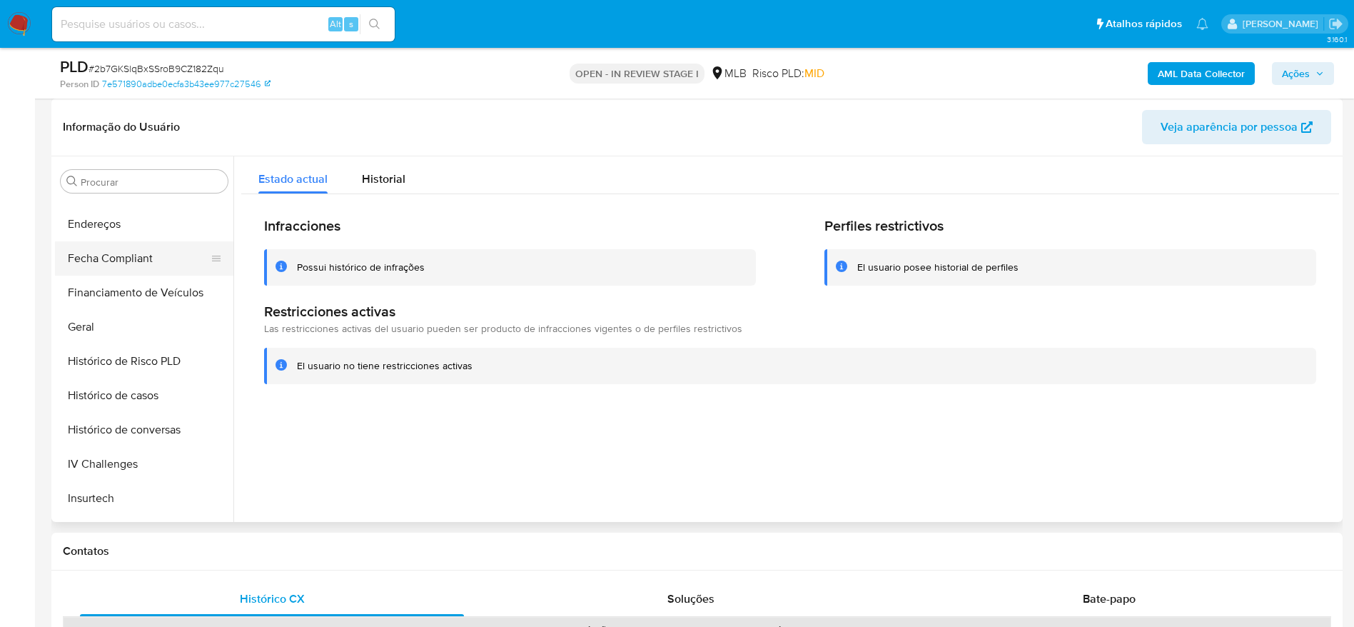
scroll to position [205, 0]
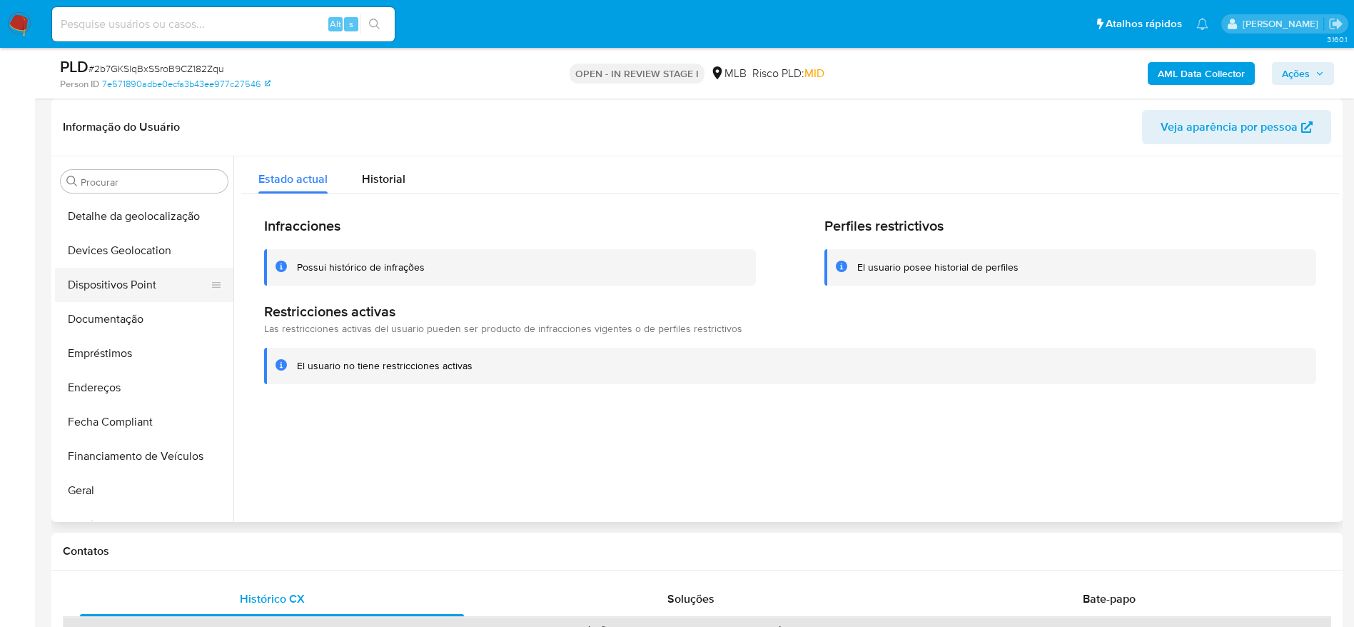
click at [123, 268] on button "Dispositivos Point" at bounding box center [138, 285] width 167 height 34
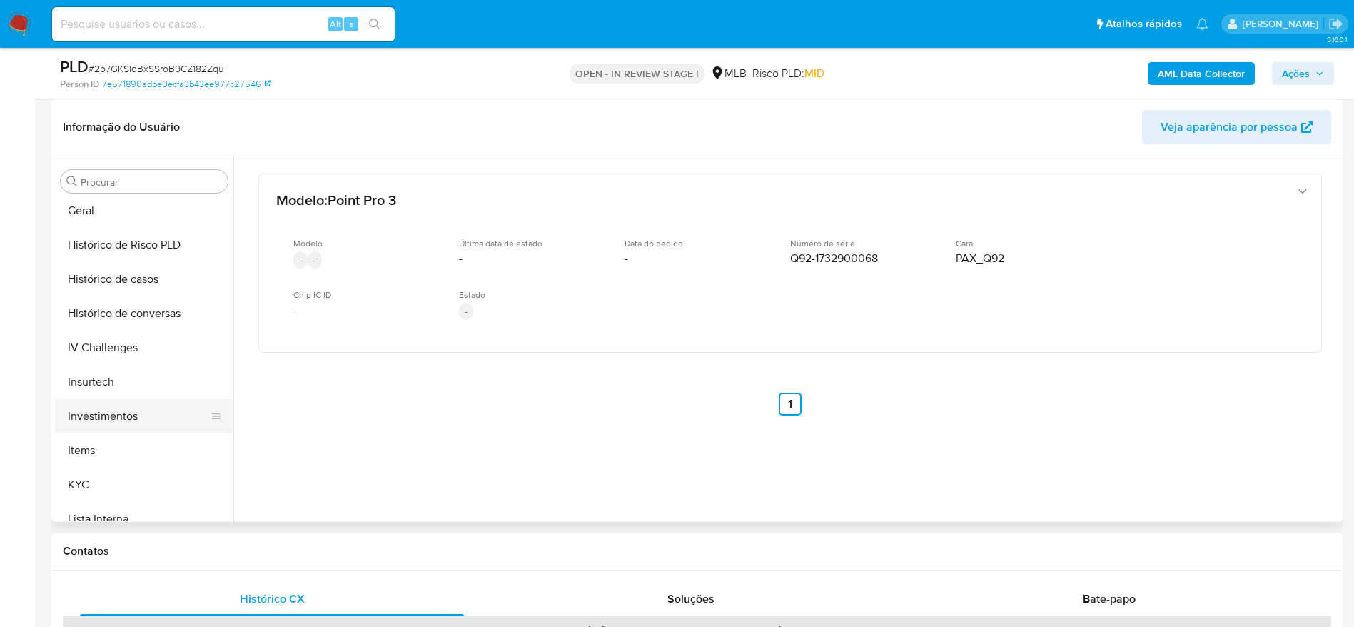
scroll to position [526, 0]
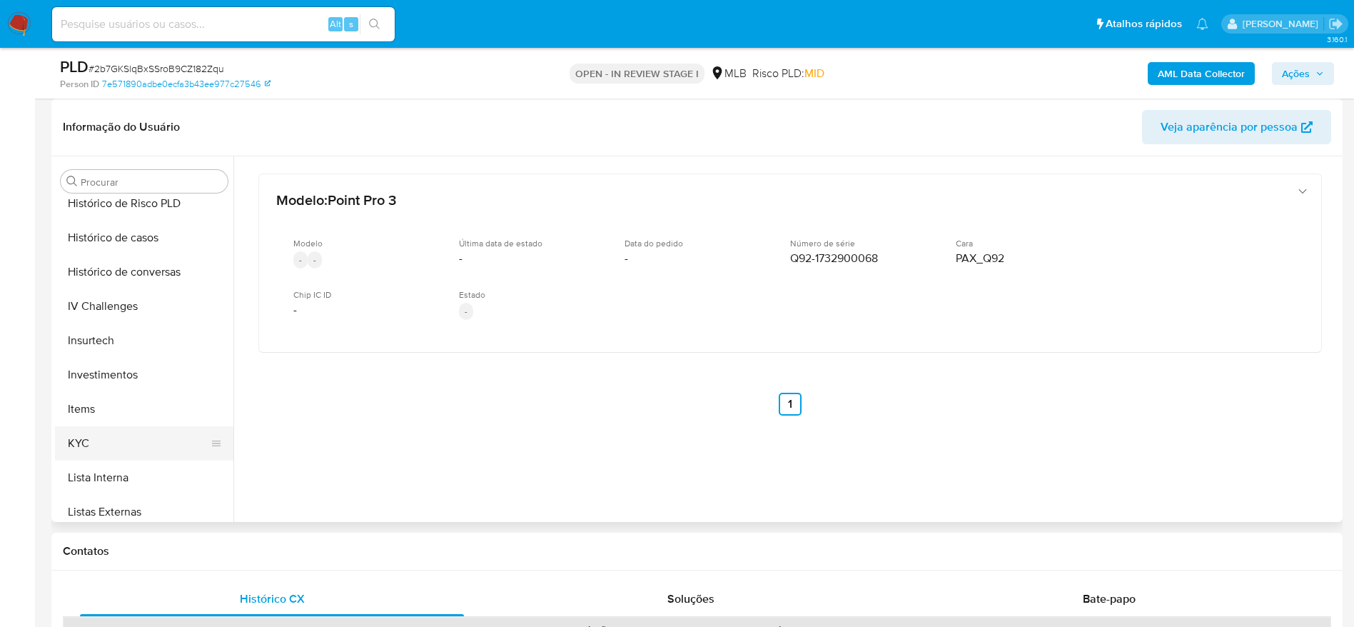
click at [109, 438] on button "KYC" at bounding box center [138, 443] width 167 height 34
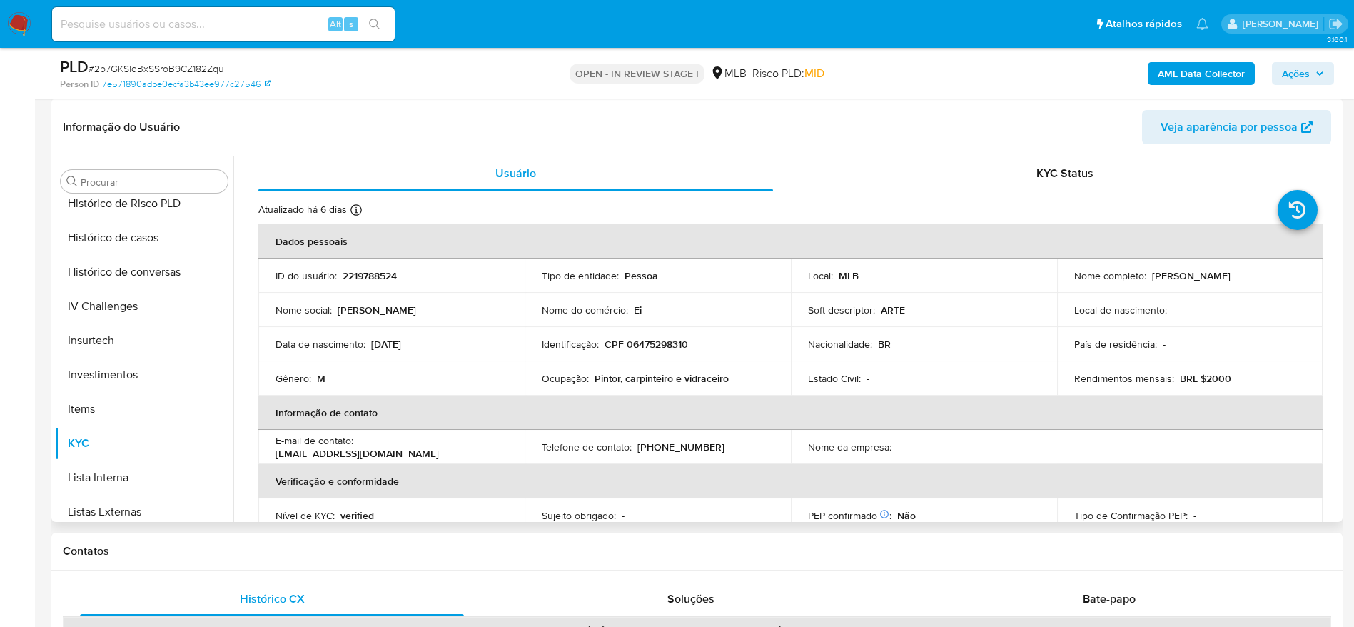
drag, startPoint x: 1147, startPoint y: 278, endPoint x: 1277, endPoint y: 277, distance: 129.9
click at [1277, 277] on div "Nome completo : Felipe Dos Santos Rodrigues" at bounding box center [1190, 275] width 232 height 13
copy p "[PERSON_NAME] Dos [PERSON_NAME]"
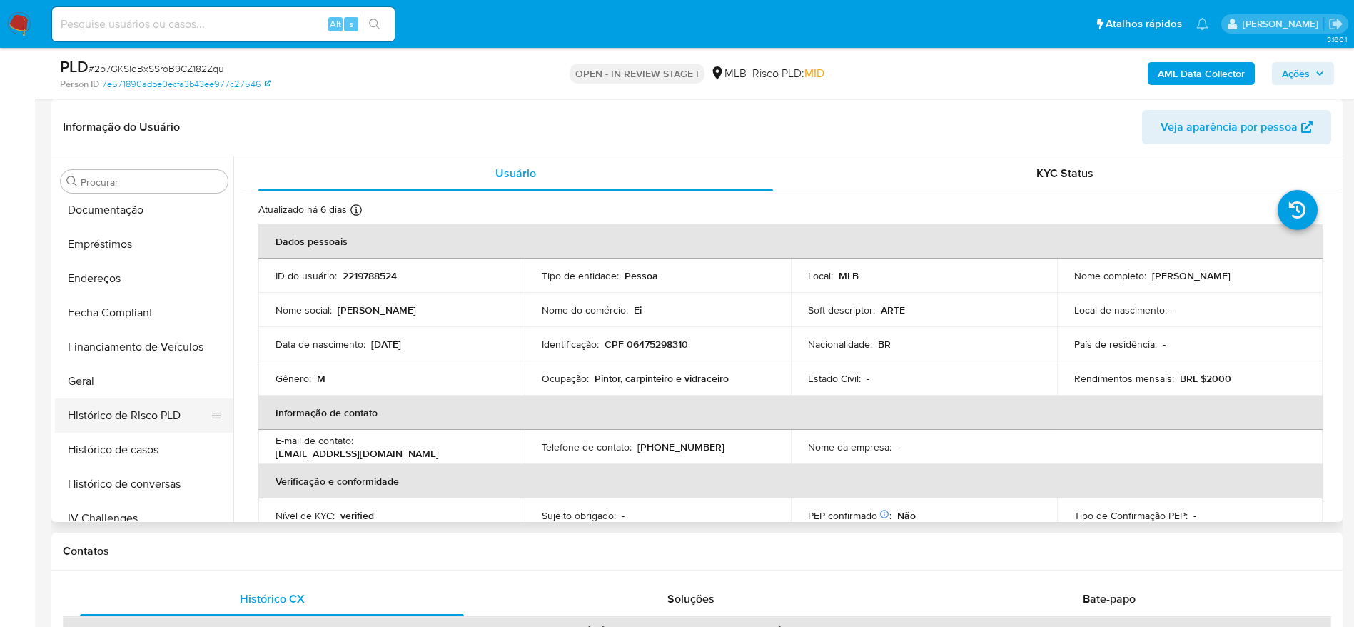
scroll to position [312, 0]
click at [110, 388] on button "Geral" at bounding box center [138, 383] width 167 height 34
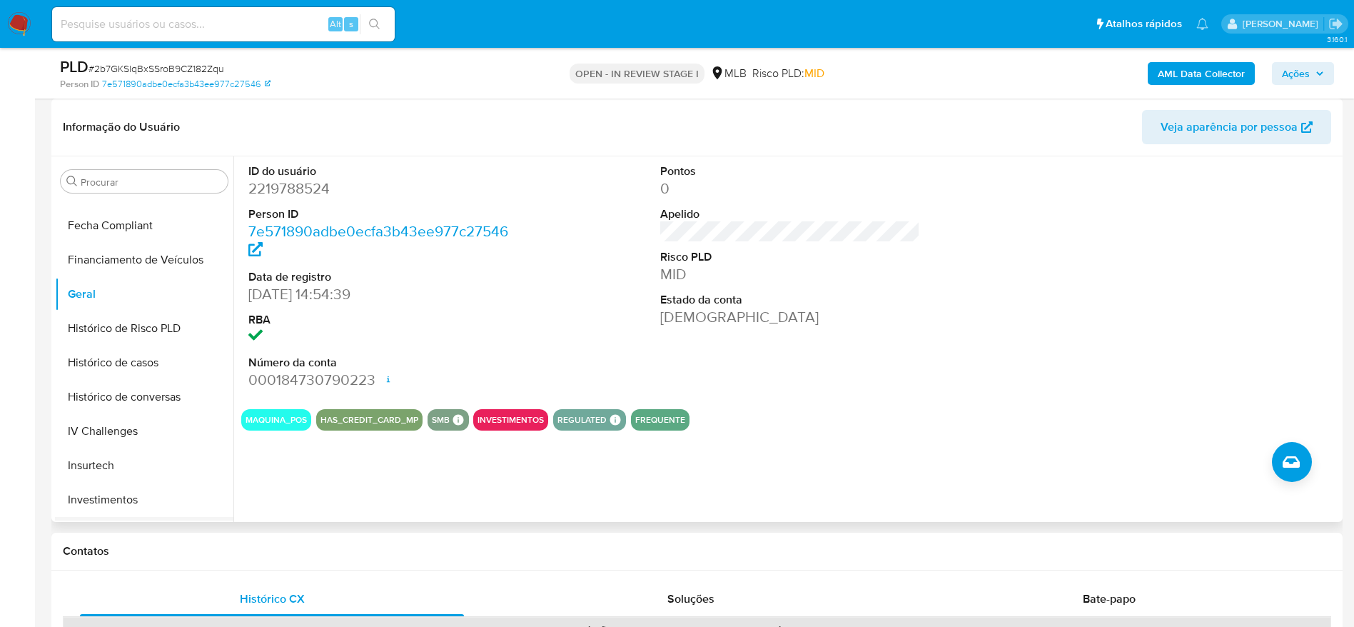
scroll to position [526, 0]
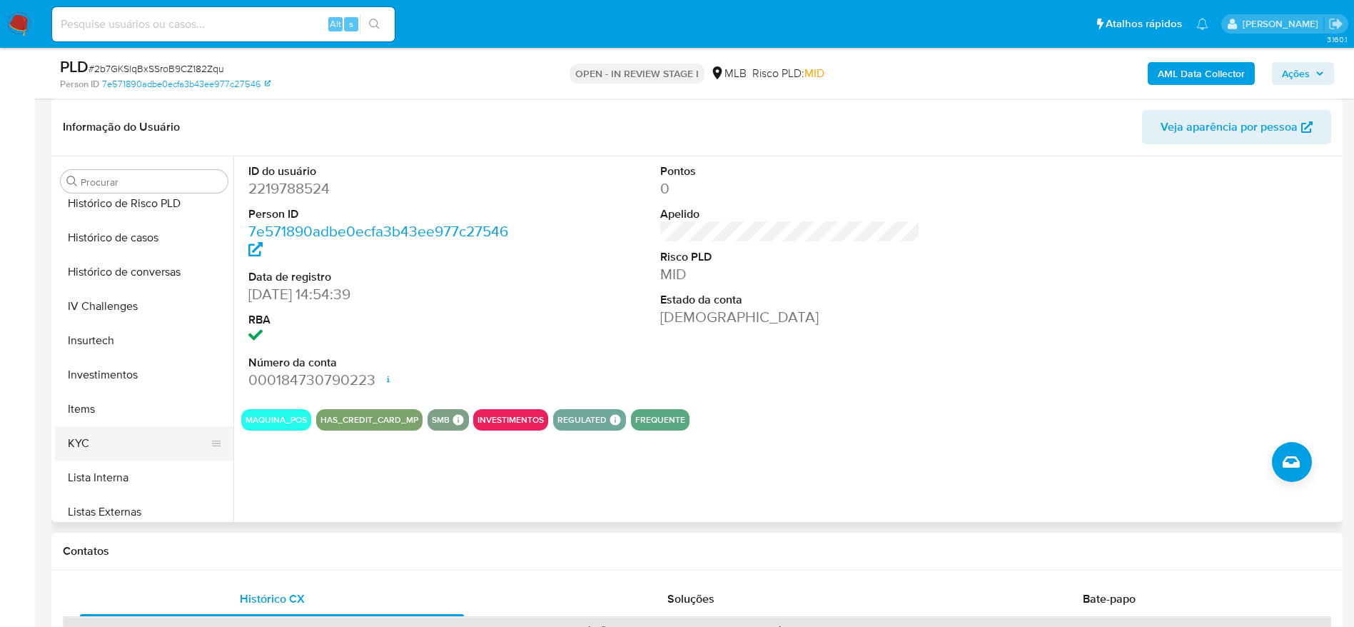
click at [99, 434] on button "KYC" at bounding box center [138, 443] width 167 height 34
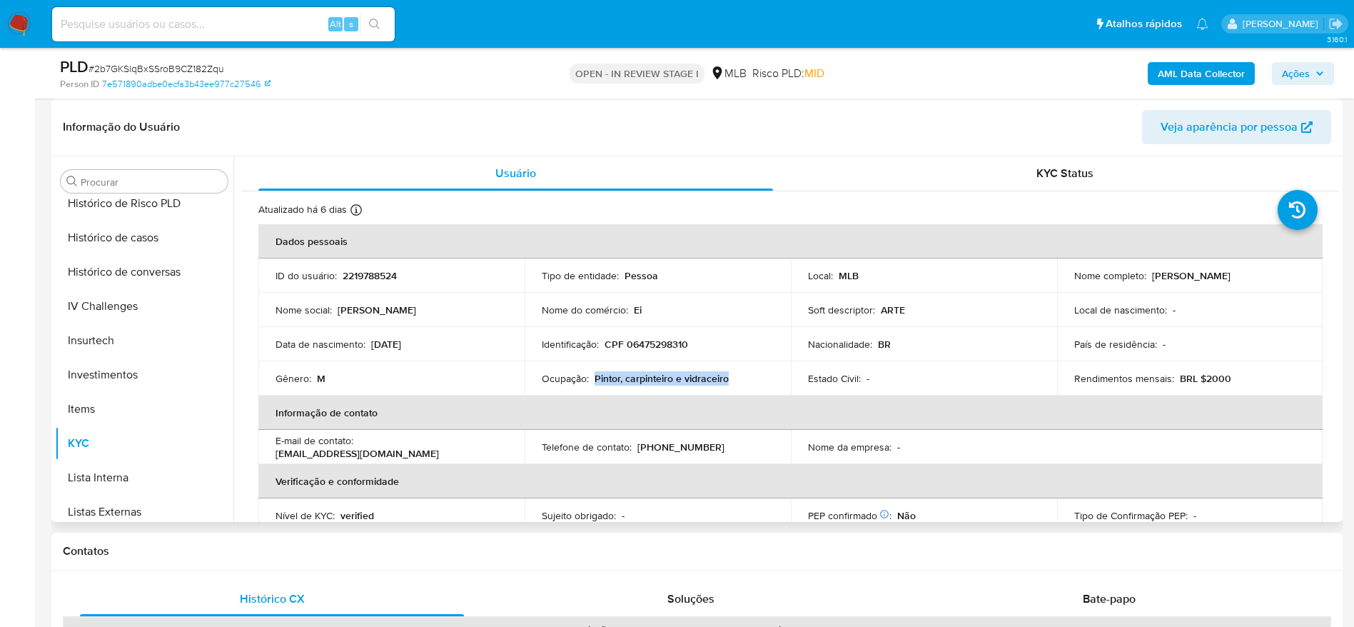
drag, startPoint x: 728, startPoint y: 380, endPoint x: 593, endPoint y: 382, distance: 134.9
click at [593, 382] on div "Ocupação : Pintor, carpinteiro e vidraceiro" at bounding box center [658, 378] width 232 height 13
copy p "[PERSON_NAME] e vidraceiro"
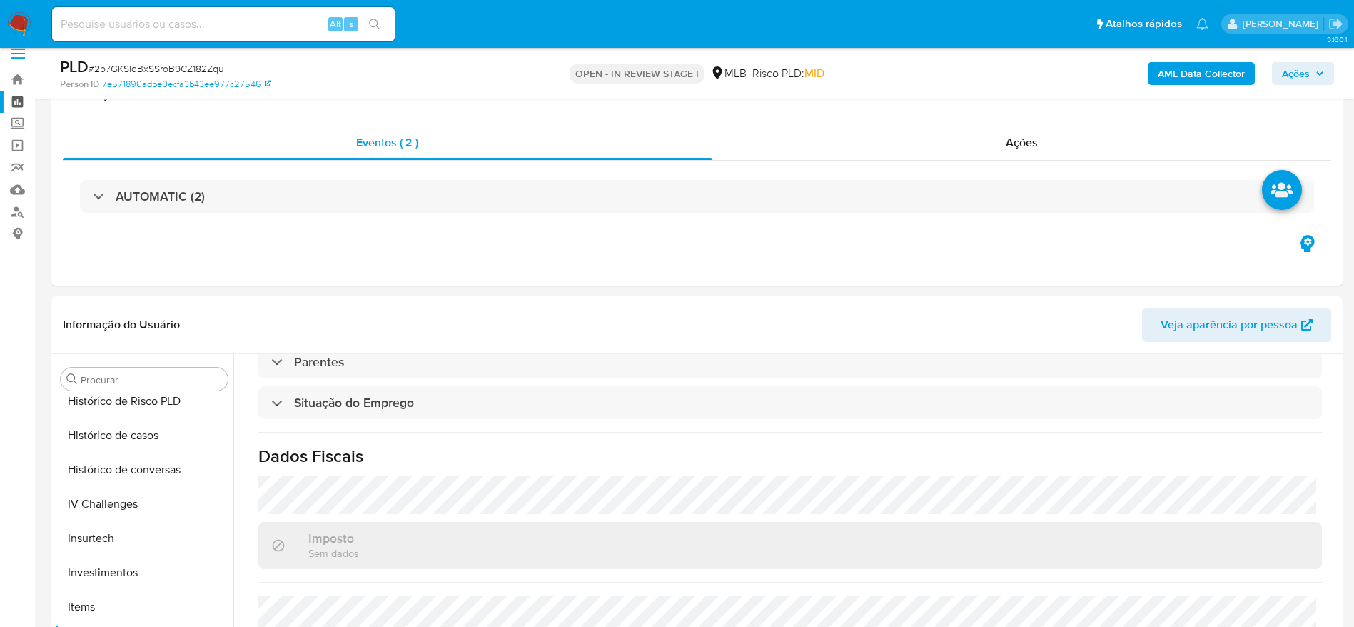
scroll to position [0, 0]
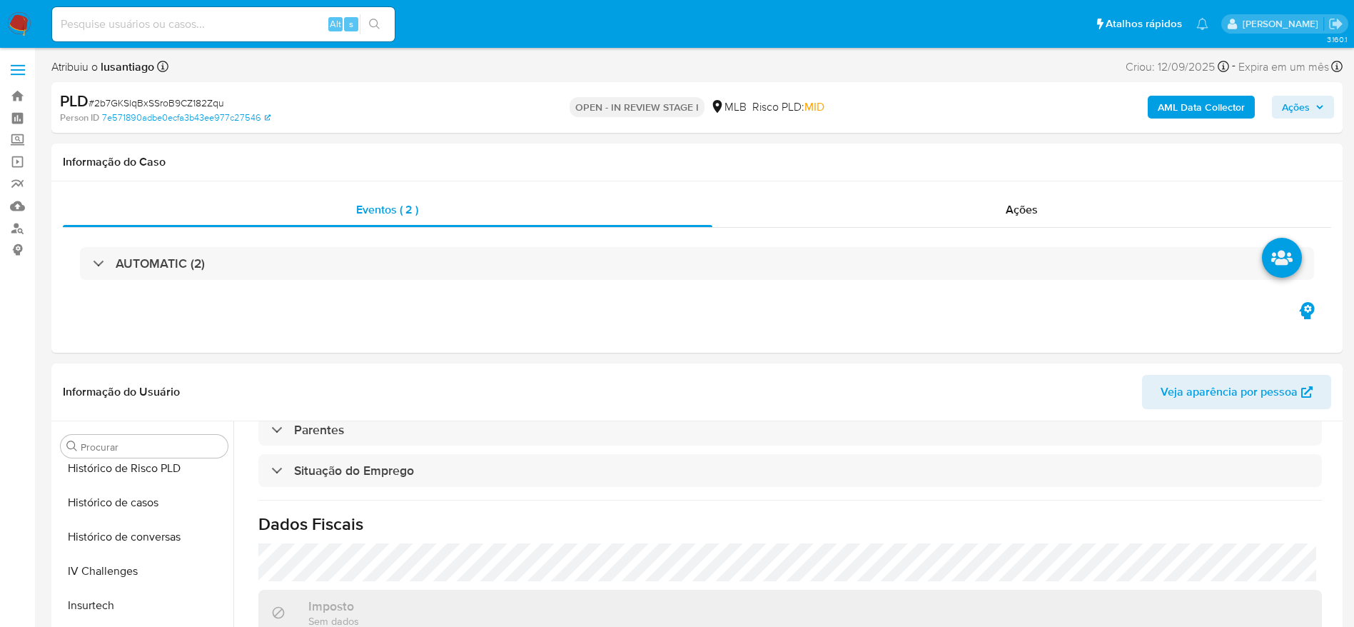
drag, startPoint x: 1288, startPoint y: 114, endPoint x: 1281, endPoint y: 119, distance: 9.7
click at [1286, 115] on span "Ações" at bounding box center [1296, 107] width 28 height 23
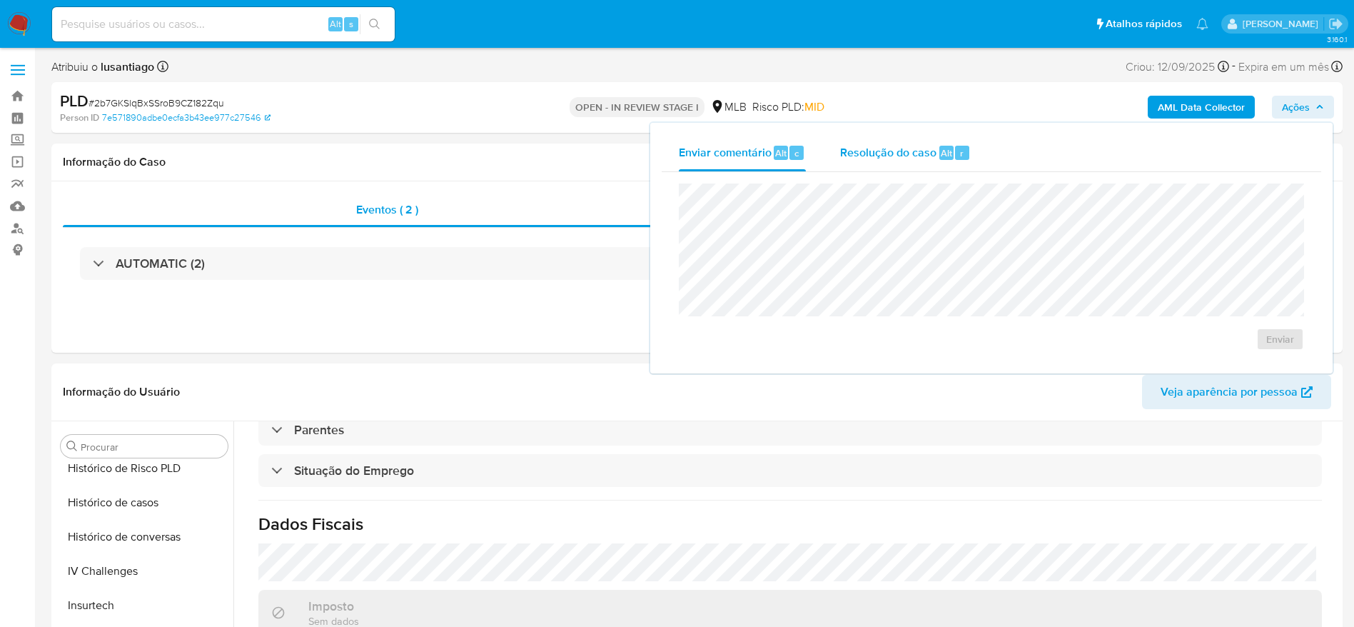
click at [873, 168] on div "Resolução do caso Alt r" at bounding box center [905, 152] width 131 height 37
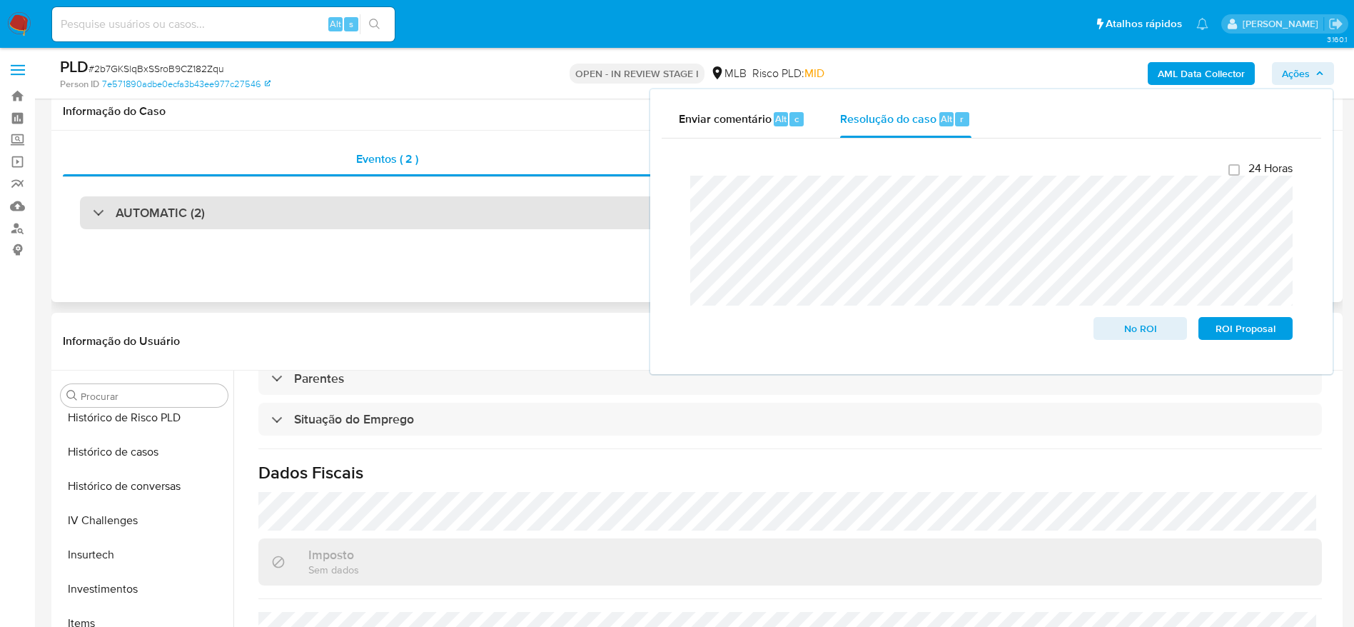
scroll to position [214, 0]
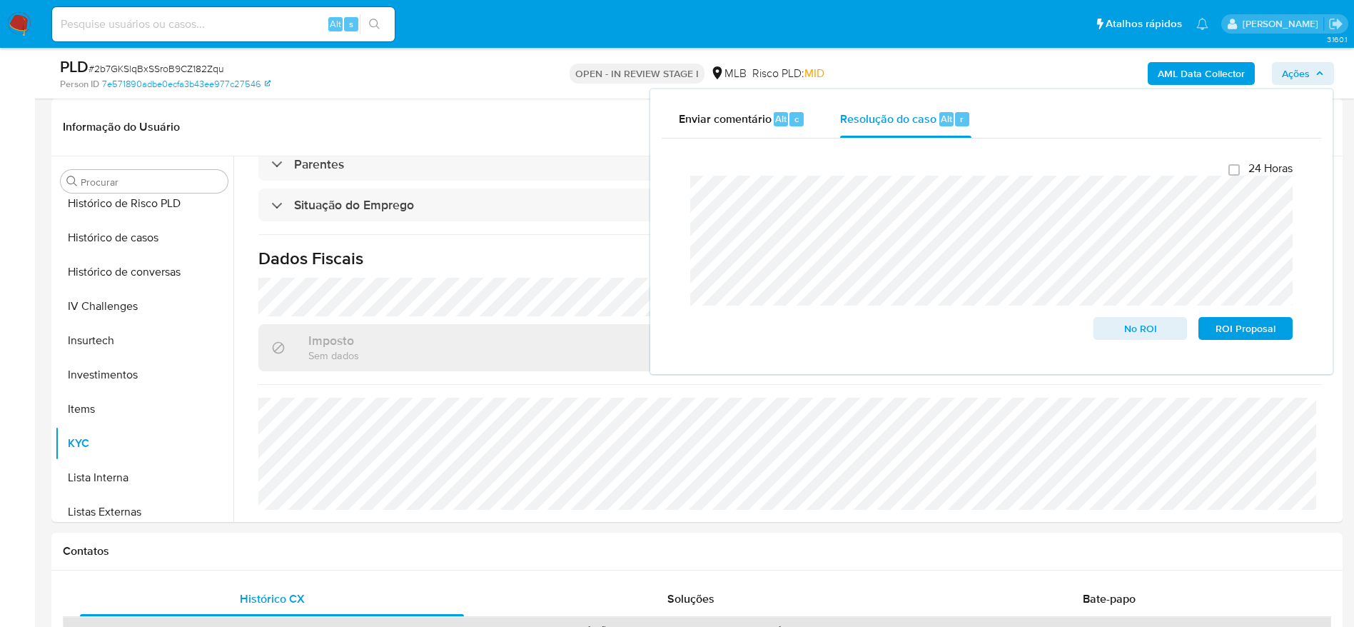
click at [1165, 66] on b "AML Data Collector" at bounding box center [1201, 73] width 87 height 23
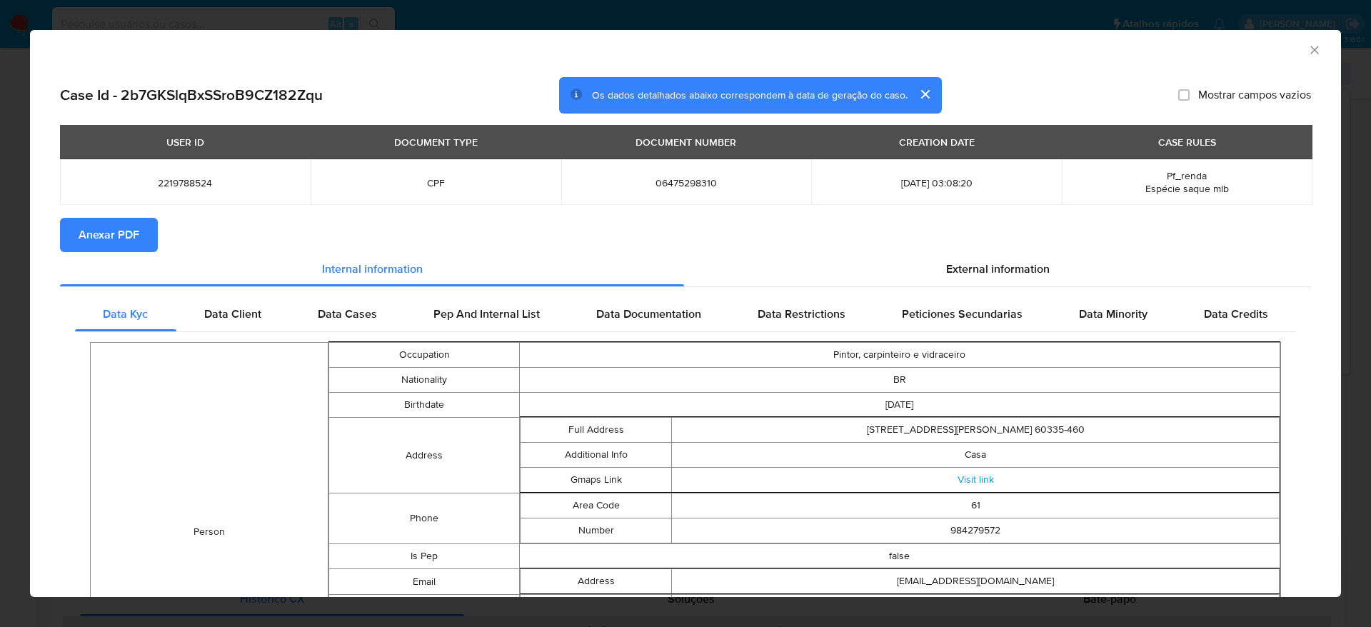
click at [133, 227] on span "Anexar PDF" at bounding box center [109, 234] width 61 height 31
click at [1307, 51] on icon "Fechar a janela" at bounding box center [1314, 50] width 14 height 14
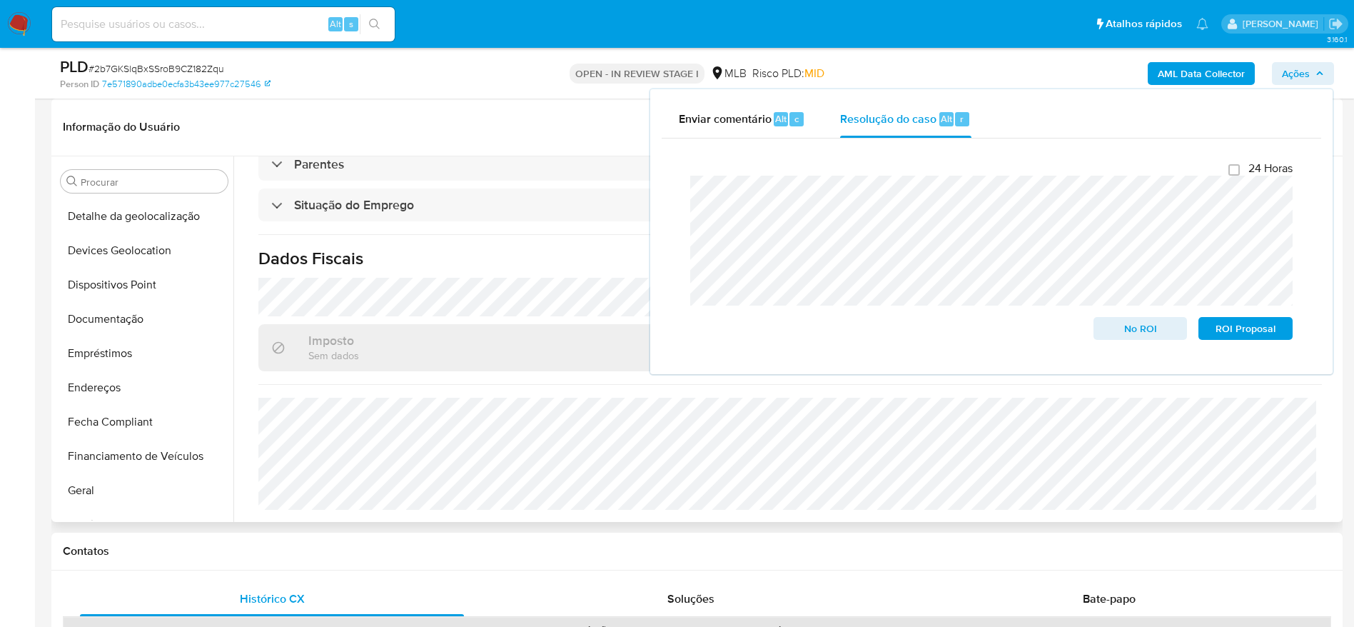
scroll to position [0, 0]
click at [126, 253] on button "Anexos" at bounding box center [138, 250] width 167 height 34
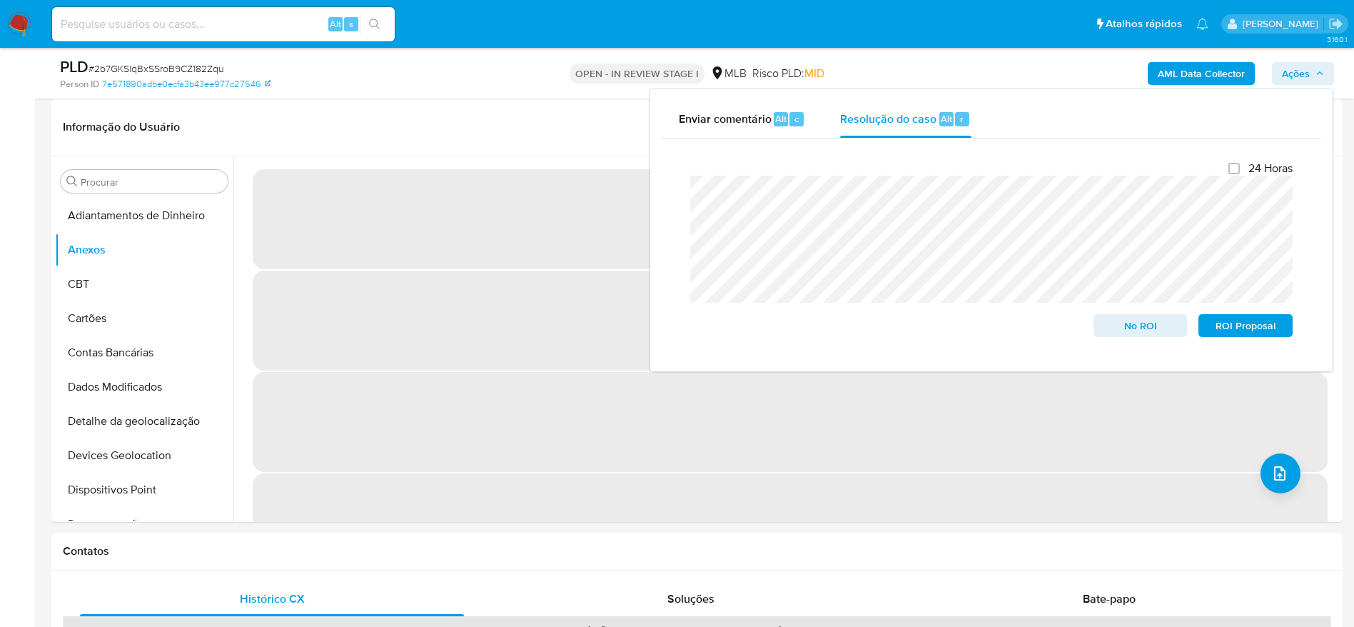
click at [1294, 76] on span "Ações" at bounding box center [1296, 73] width 28 height 23
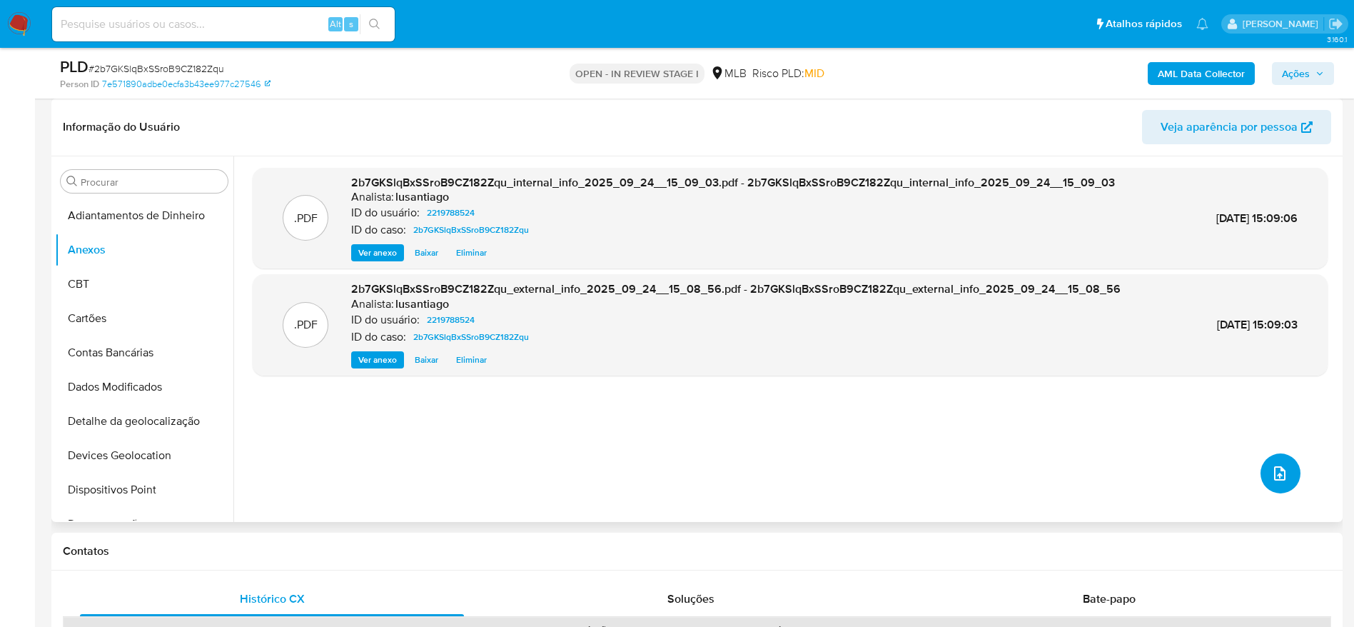
click at [1273, 468] on icon "upload-file" at bounding box center [1279, 473] width 17 height 17
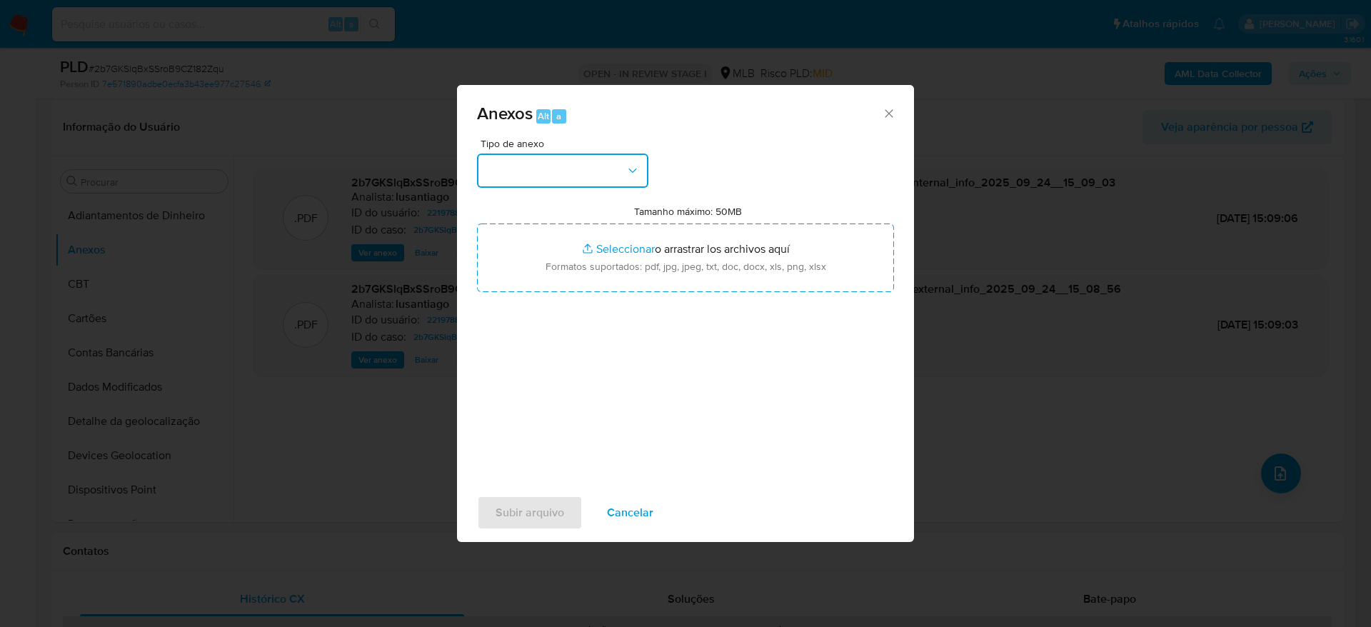
click at [588, 170] on button "button" at bounding box center [562, 170] width 171 height 34
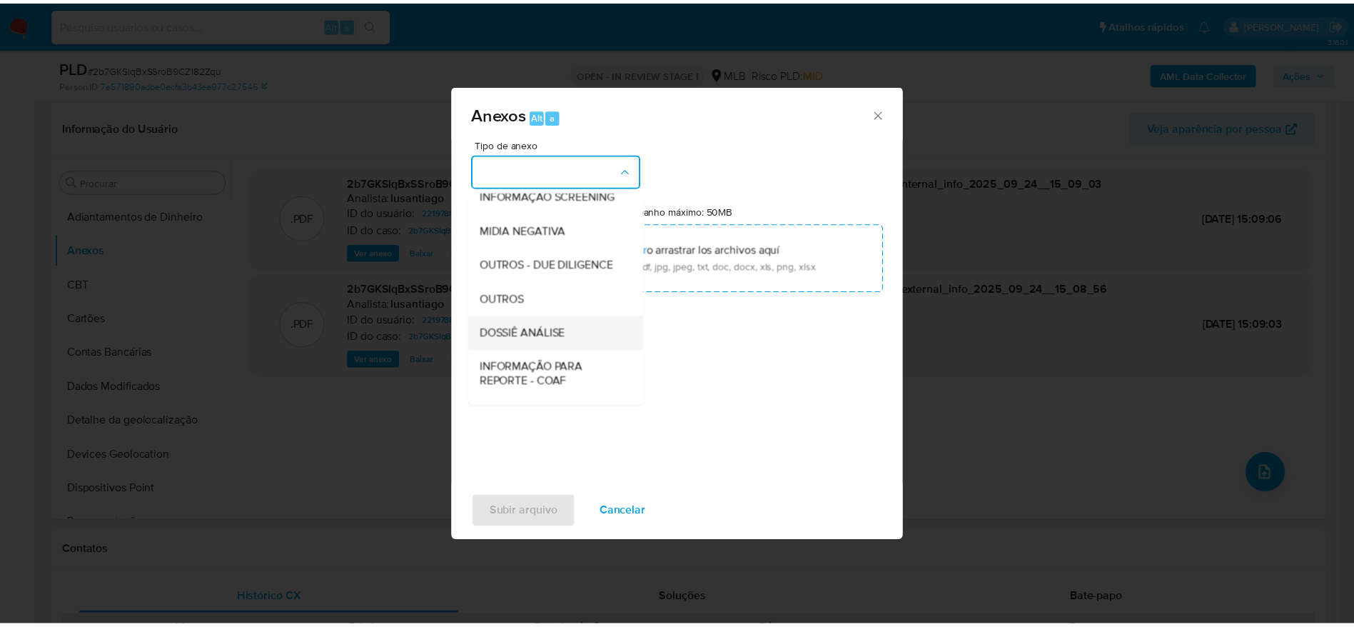
scroll to position [220, 0]
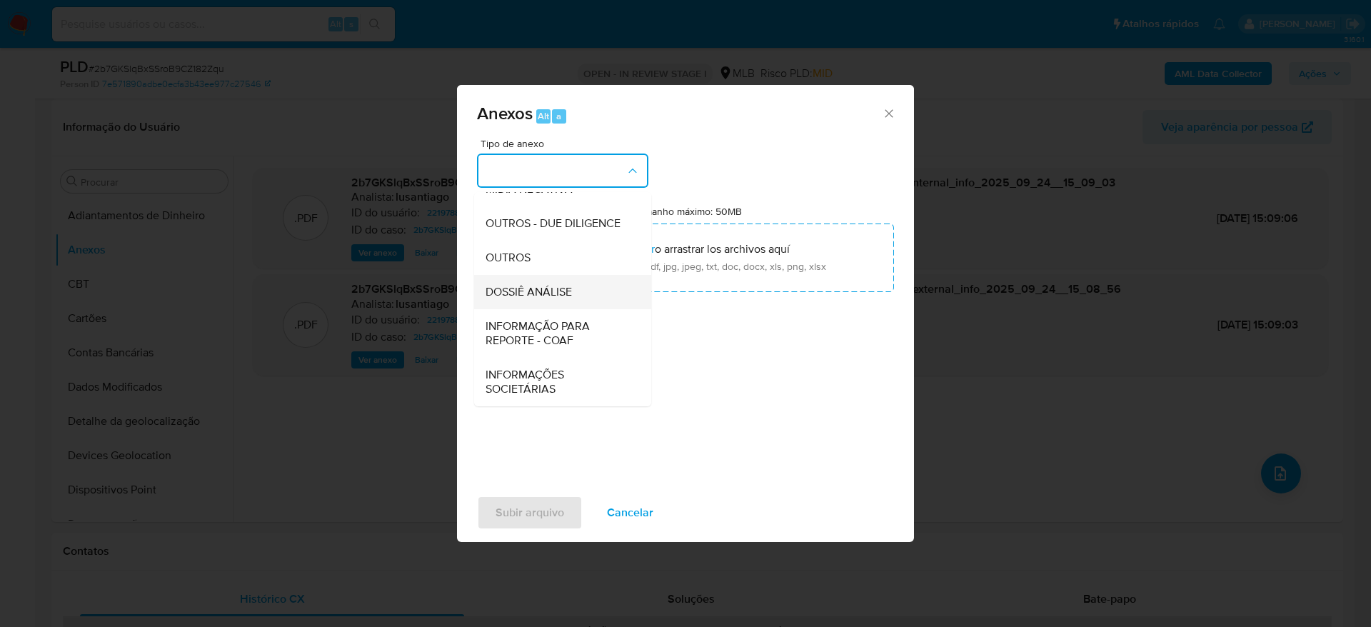
click at [530, 292] on span "DOSSIÊ ANÁLISE" at bounding box center [528, 292] width 86 height 14
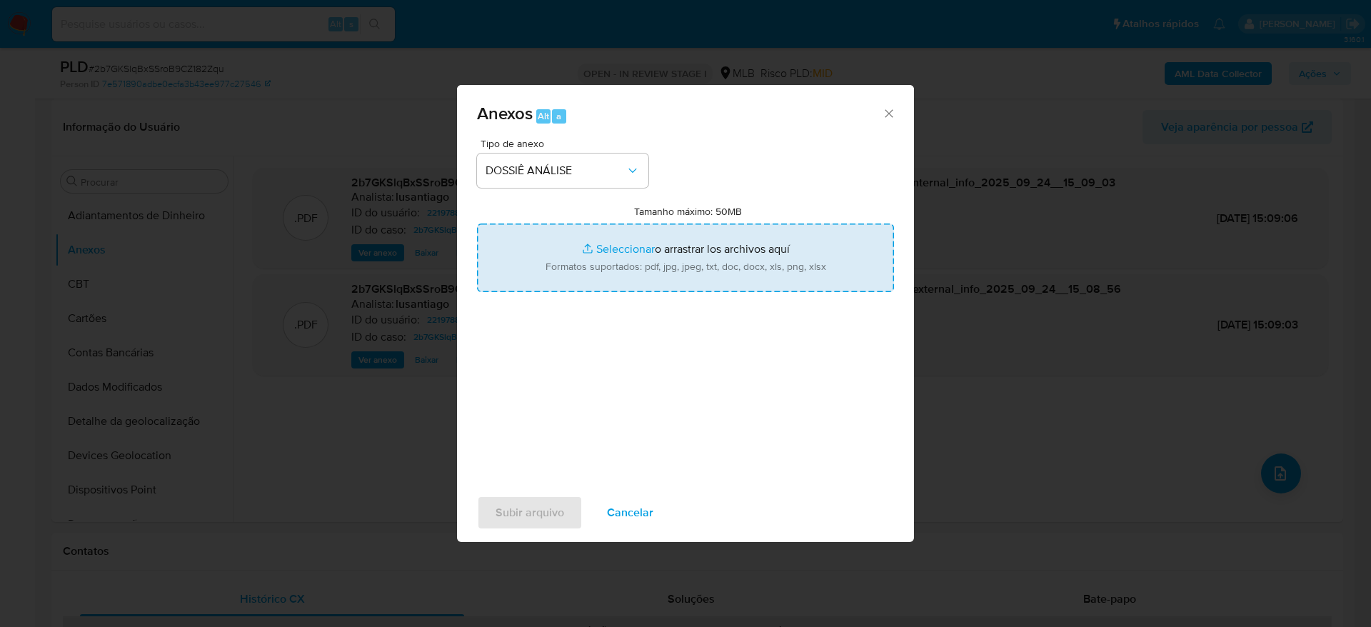
type input "C:\fakepath\SAR - (XXXX) - CPF 06475298310 - FELIPE DOS SANTOS RODRIGUES.pdf"
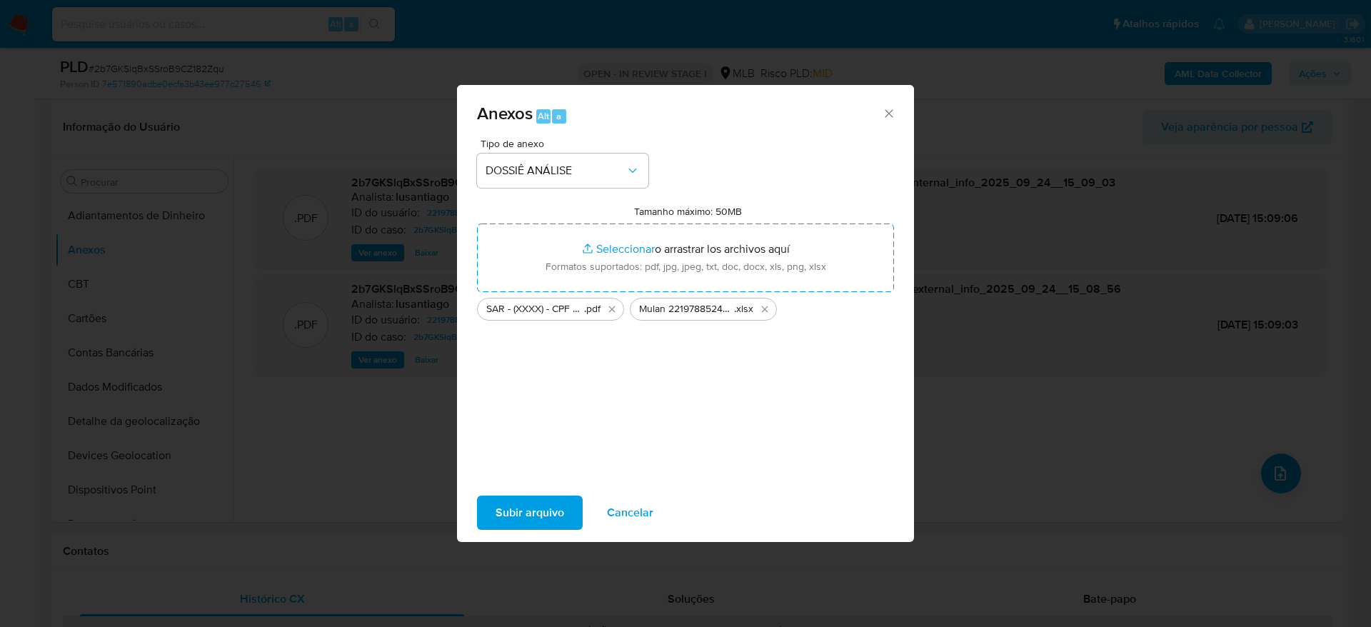
click at [548, 513] on span "Subir arquivo" at bounding box center [529, 512] width 69 height 31
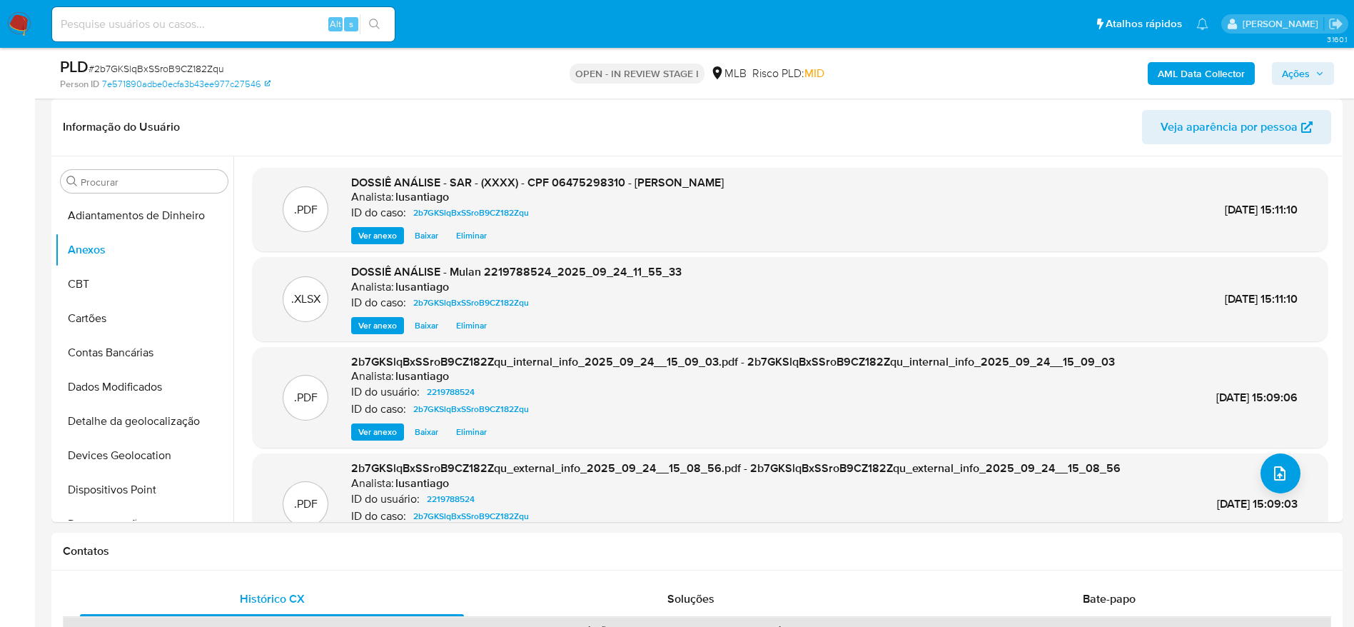
click at [1291, 74] on span "Ações" at bounding box center [1296, 73] width 28 height 23
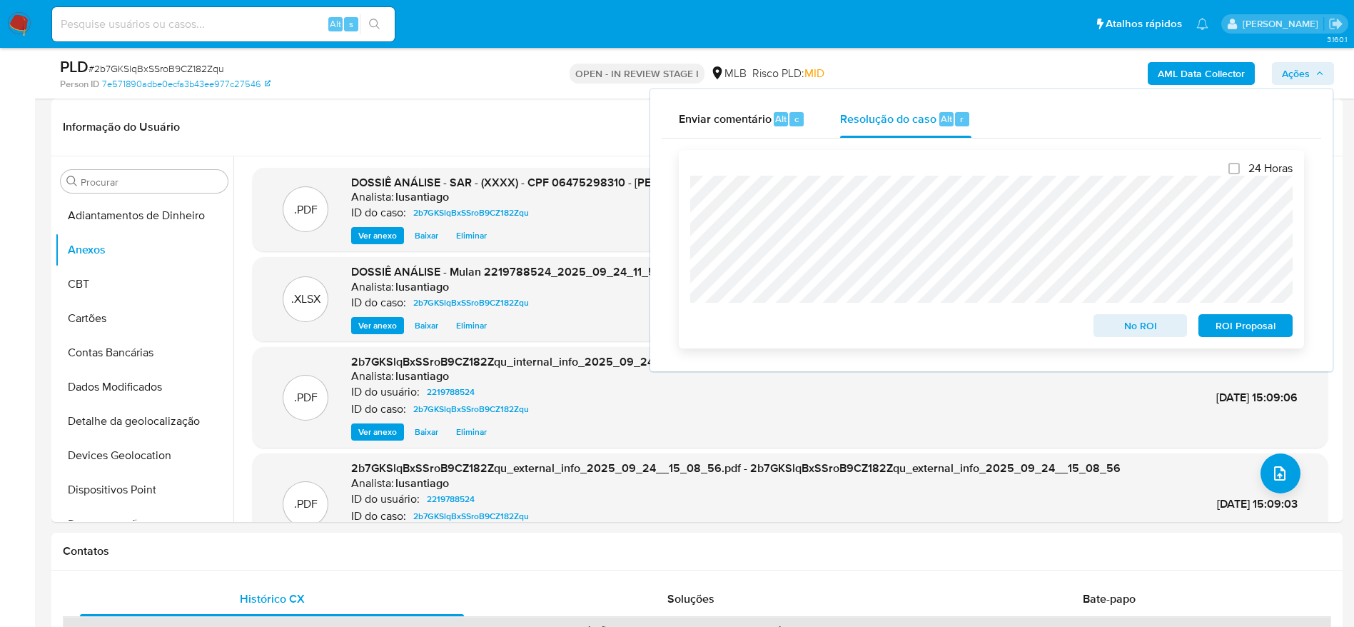
click at [1261, 329] on span "ROI Proposal" at bounding box center [1246, 326] width 74 height 20
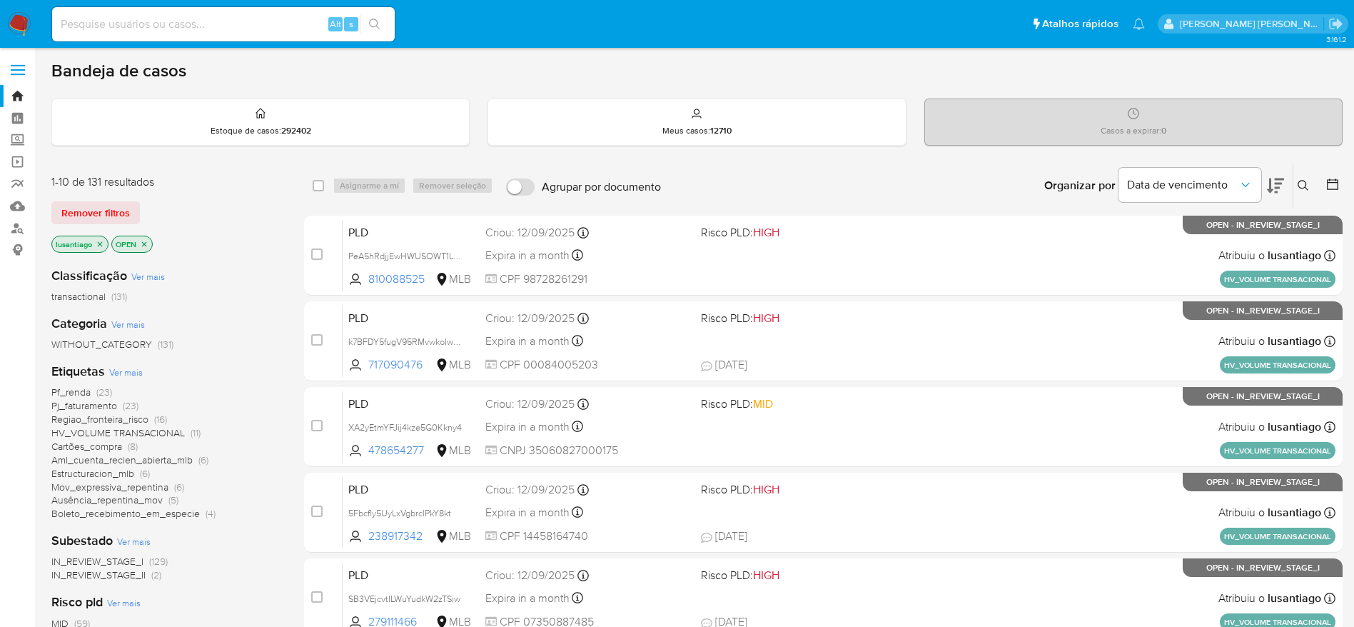
click at [188, 17] on input at bounding box center [223, 24] width 343 height 19
paste input "1583332655"
type input "1583332655"
click at [383, 26] on button "search-icon" at bounding box center [374, 24] width 29 height 20
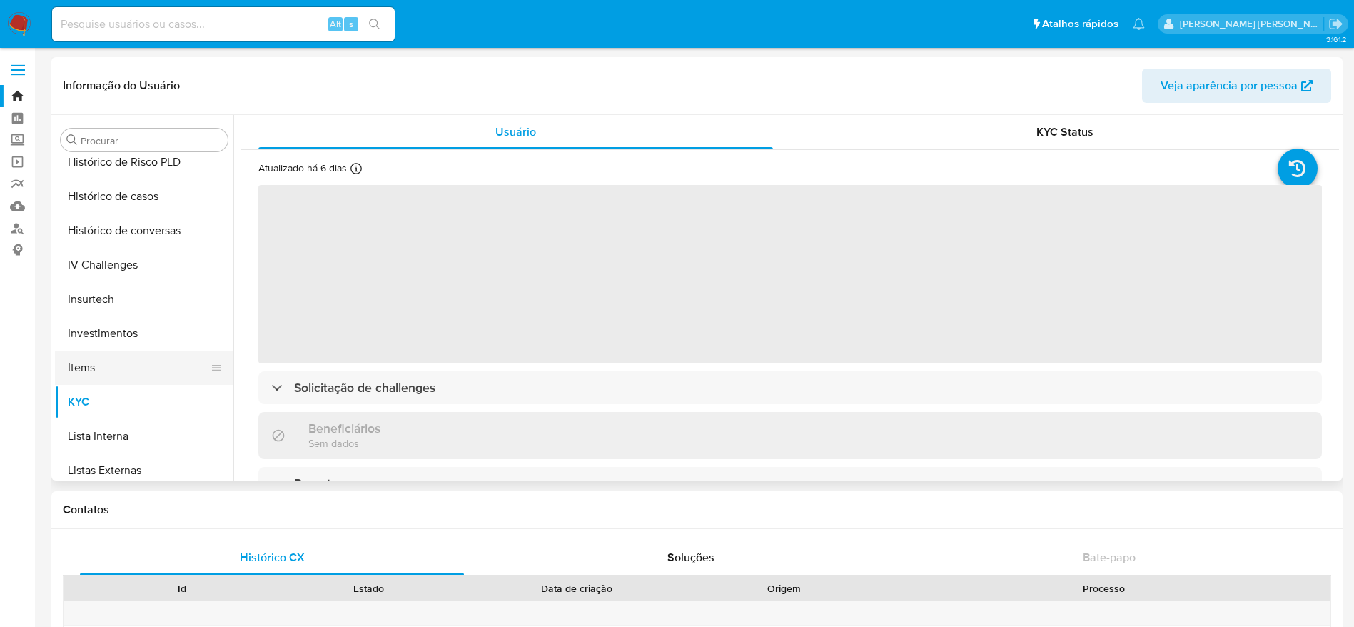
scroll to position [419, 0]
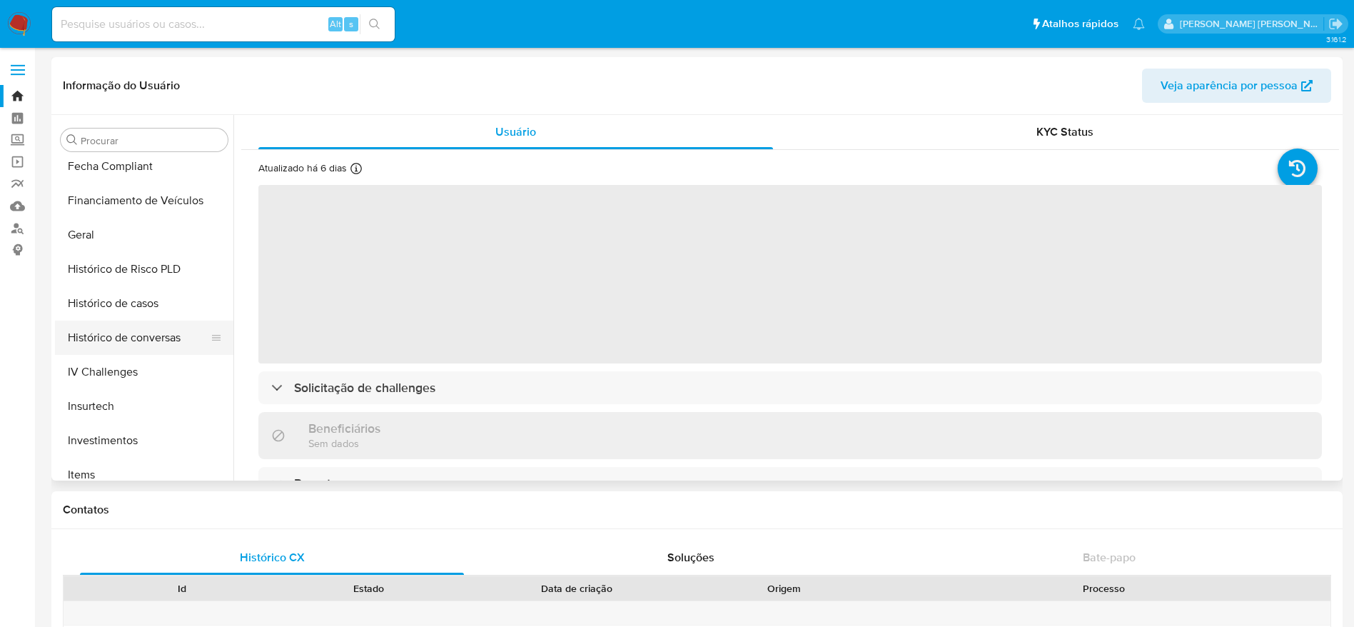
select select "10"
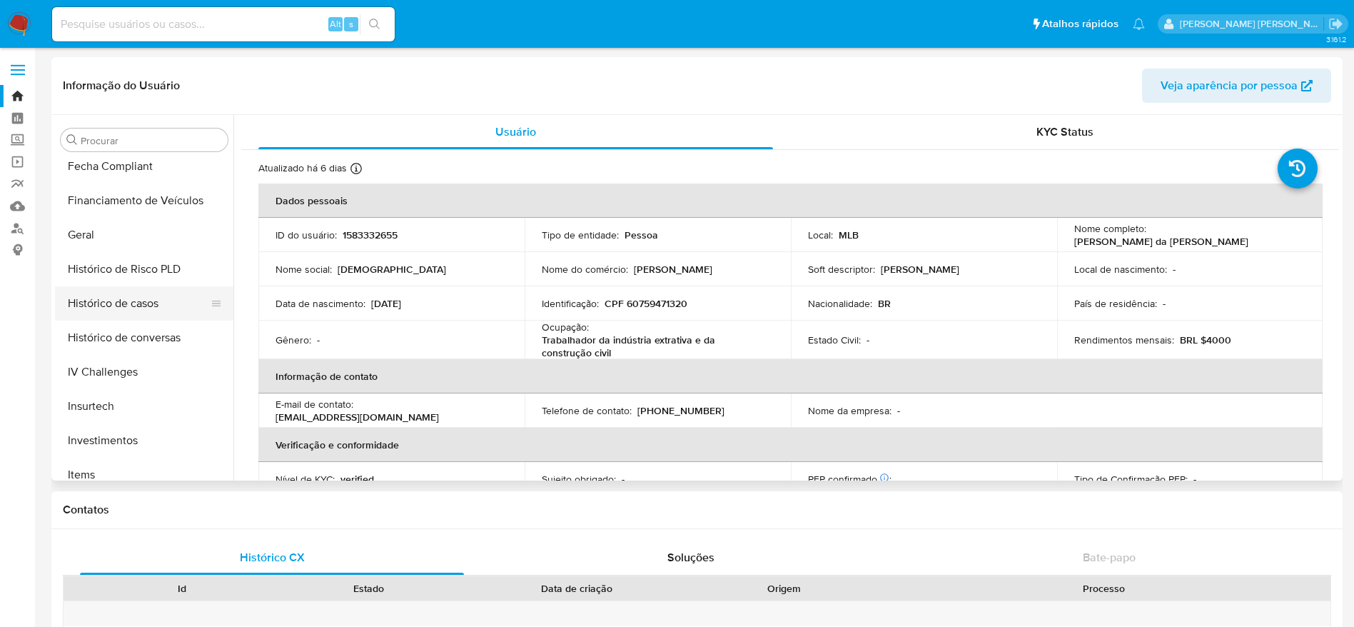
click at [141, 301] on button "Histórico de casos" at bounding box center [138, 303] width 167 height 34
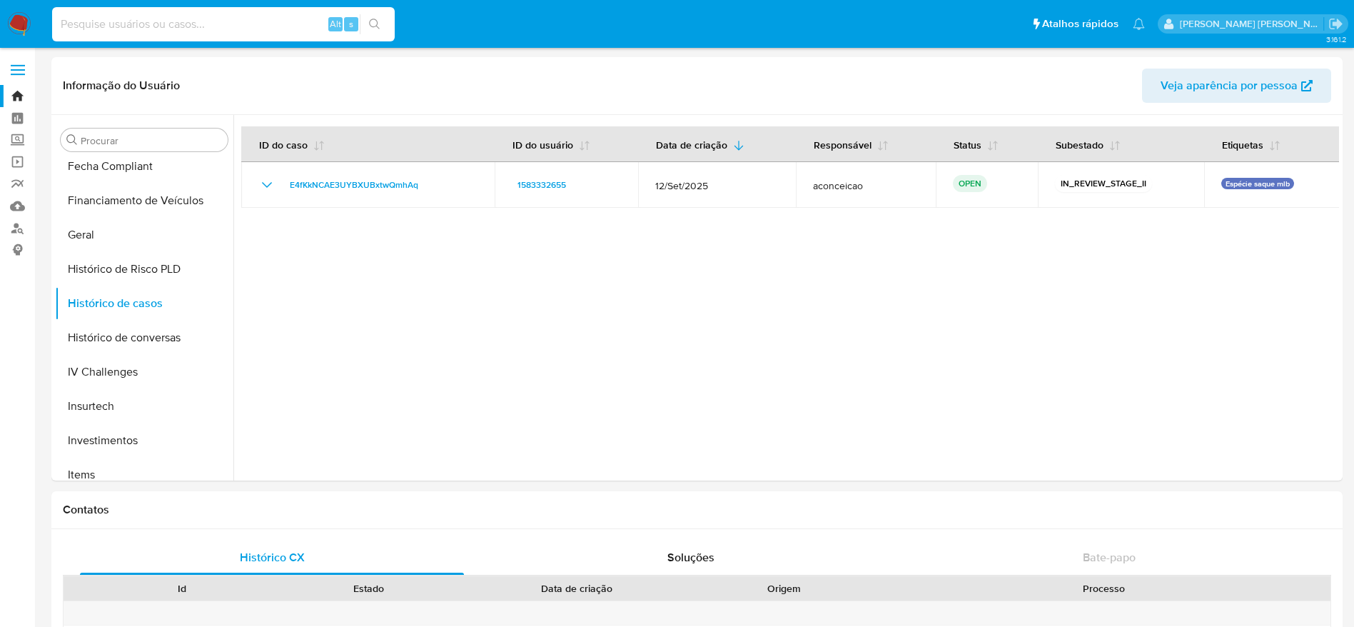
click at [259, 33] on input at bounding box center [223, 24] width 343 height 19
paste input "2484204106"
type input "2484204106"
click at [383, 28] on button "search-icon" at bounding box center [374, 24] width 29 height 20
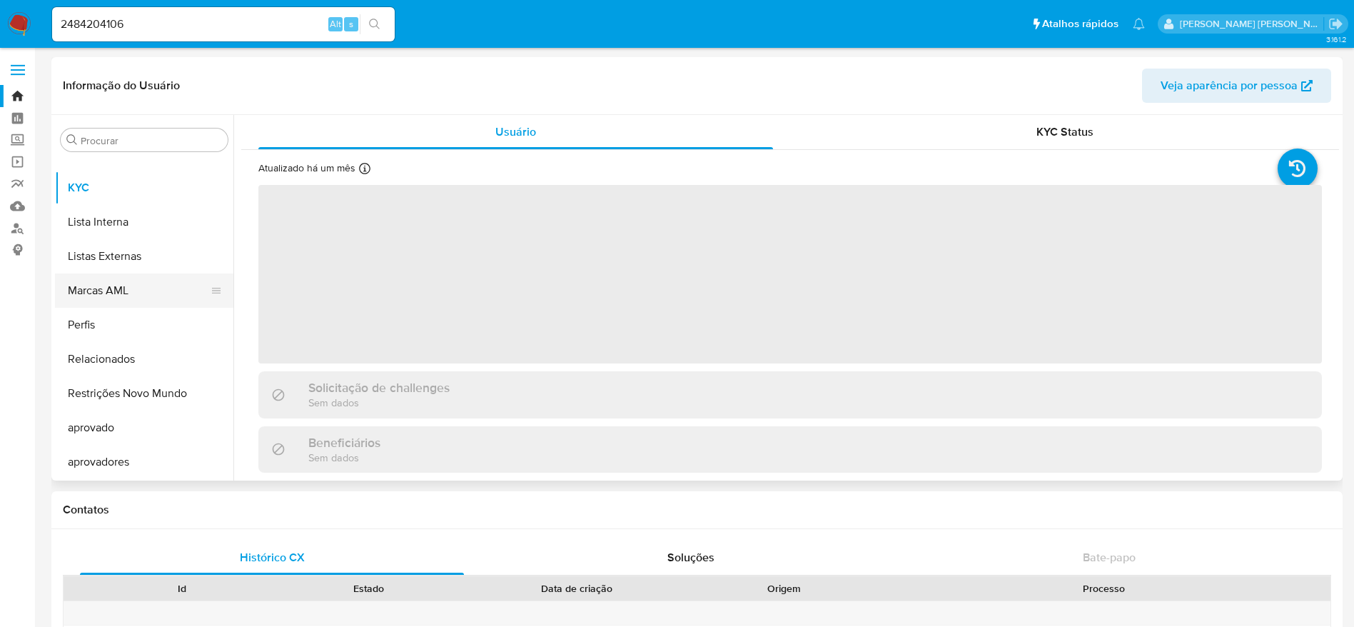
scroll to position [526, 0]
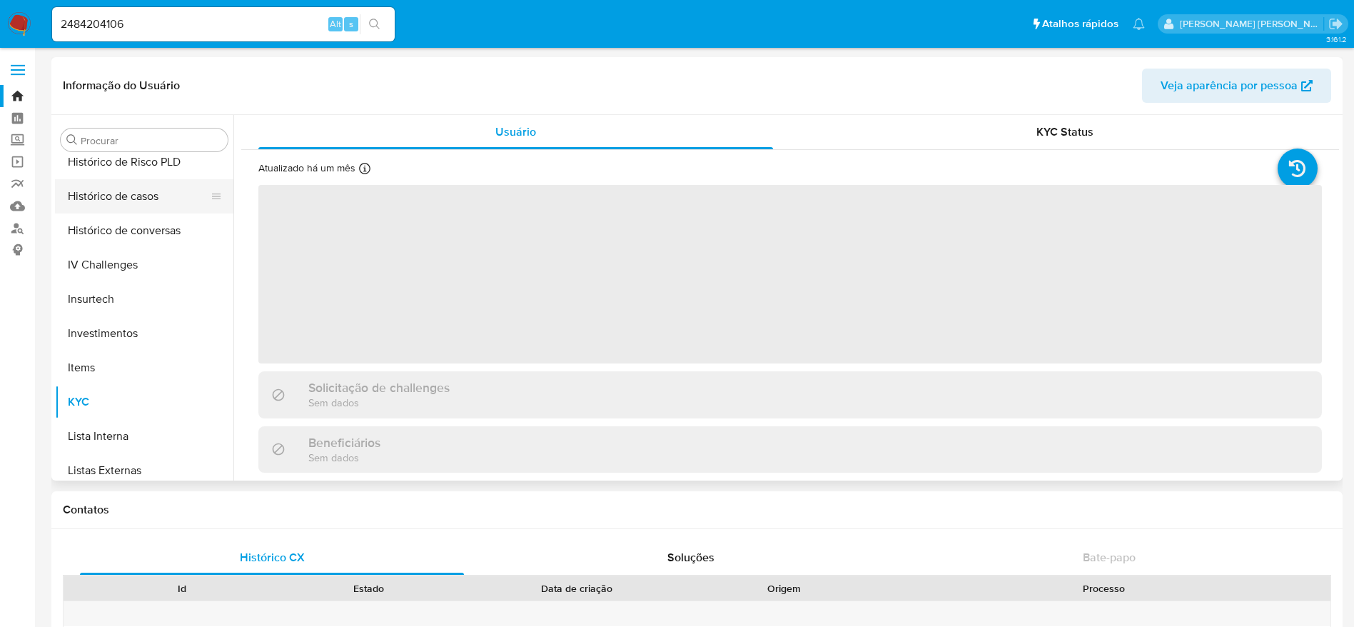
select select "10"
click at [143, 197] on button "Histórico de casos" at bounding box center [138, 196] width 167 height 34
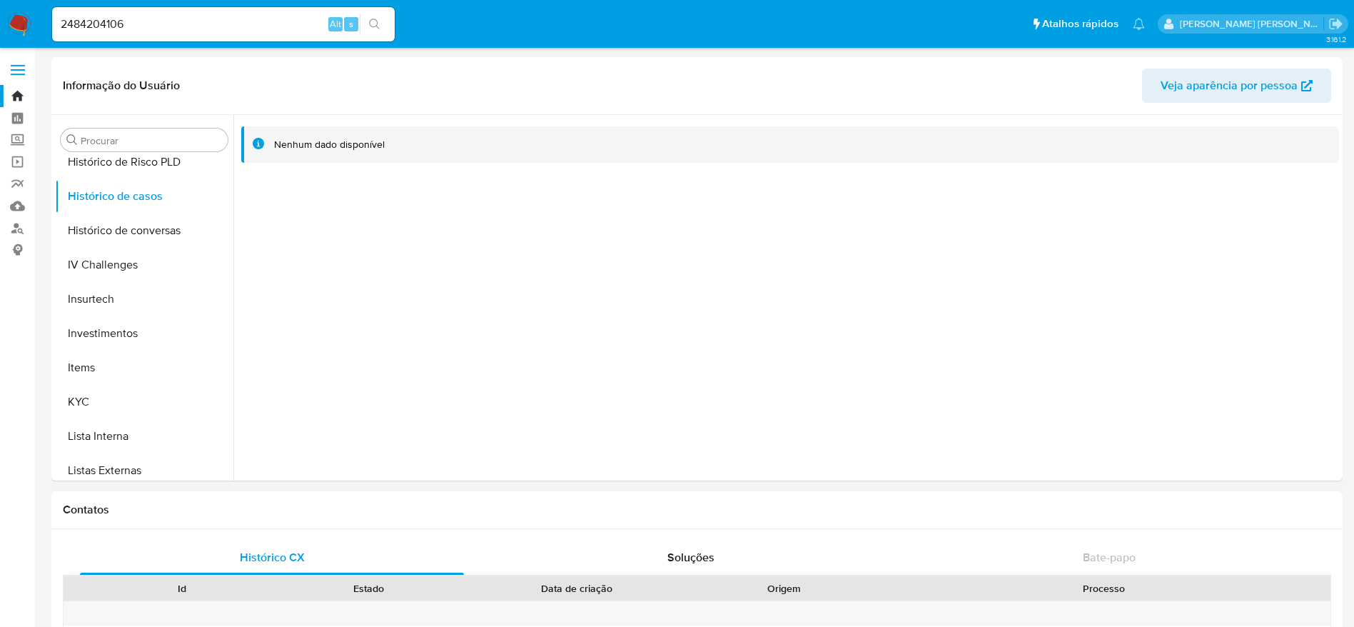
click at [276, 14] on div "2484204106 Alt s" at bounding box center [223, 24] width 343 height 34
click at [218, 24] on input "2484204106" at bounding box center [223, 24] width 343 height 19
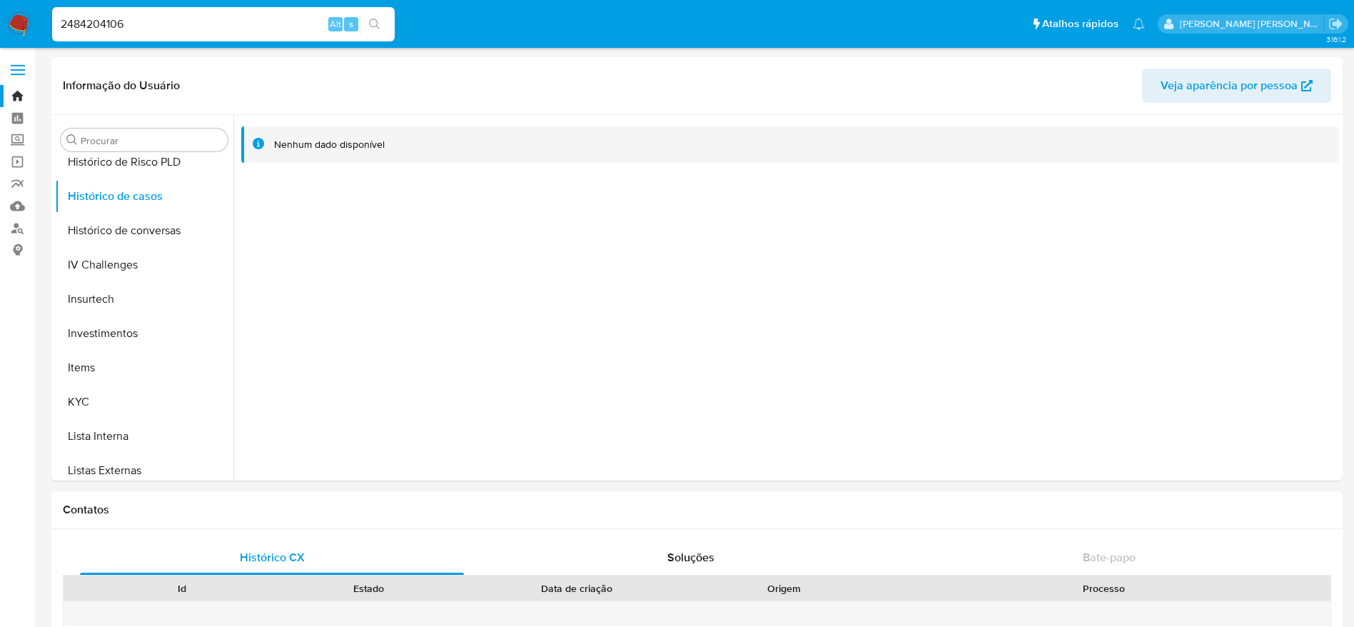
click at [218, 24] on input "2484204106" at bounding box center [223, 24] width 343 height 19
paste input "1583332655"
click at [380, 24] on icon "search-icon" at bounding box center [374, 24] width 11 height 11
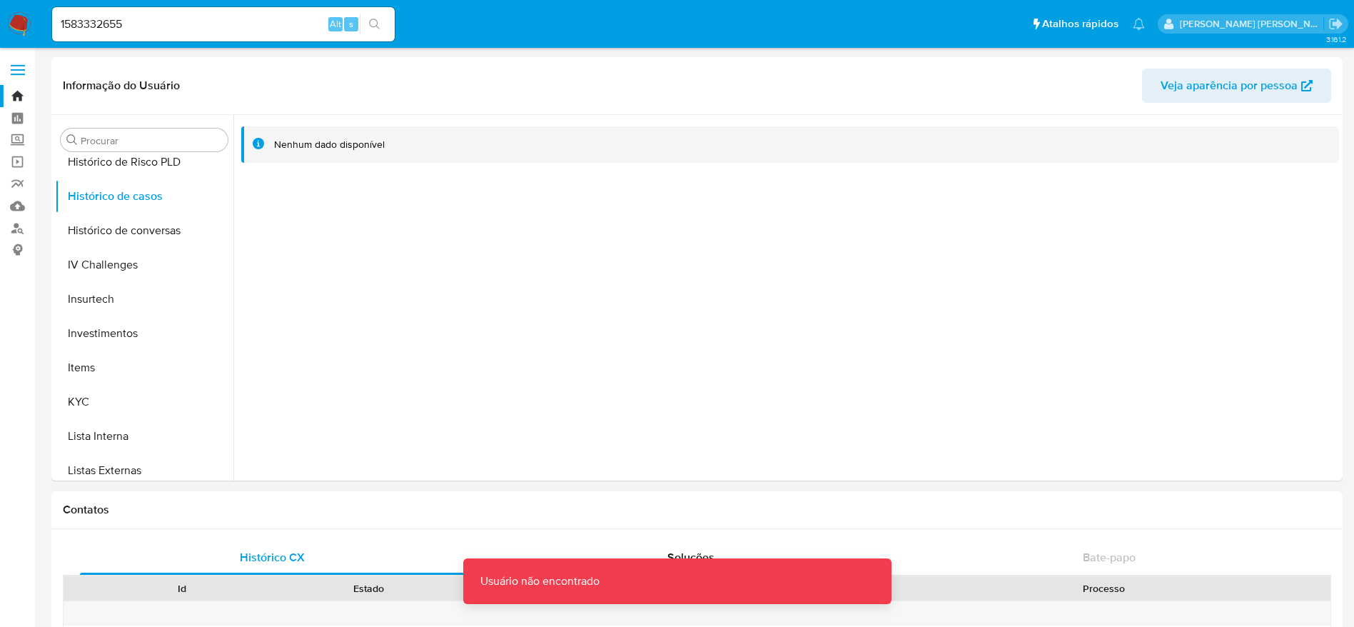
click at [281, 29] on input "1583332655" at bounding box center [223, 24] width 343 height 19
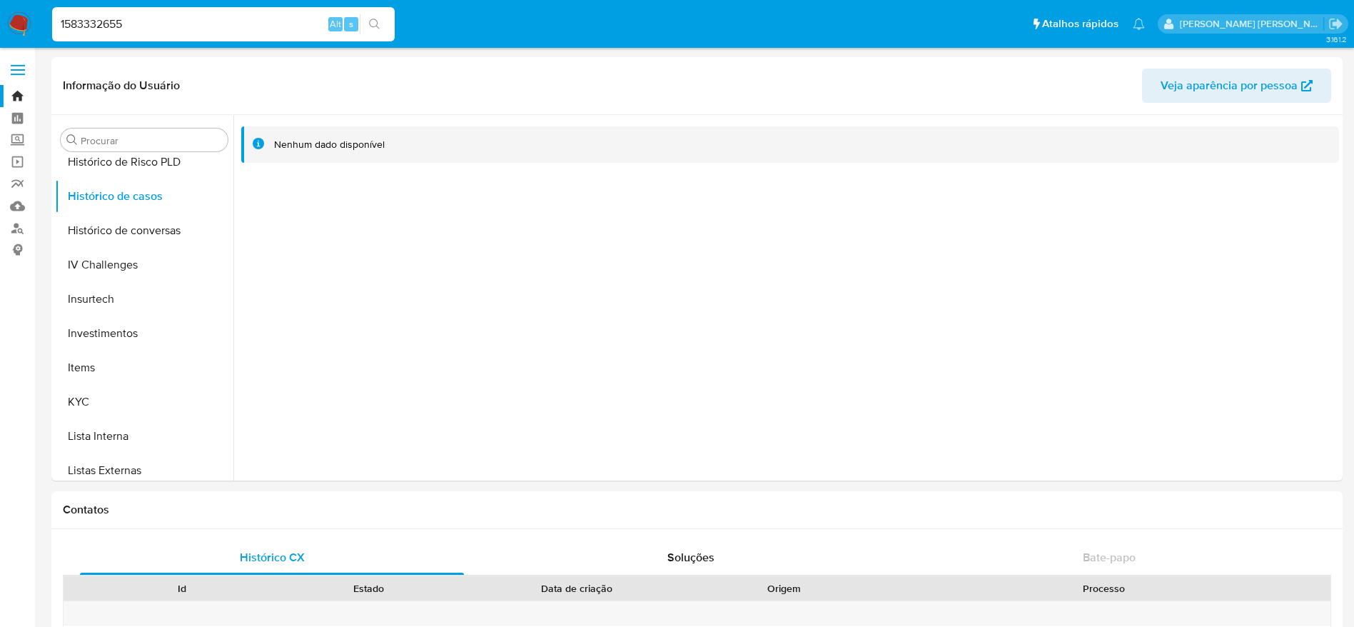
type input "1583332655"
click at [374, 29] on icon "search-icon" at bounding box center [374, 24] width 11 height 11
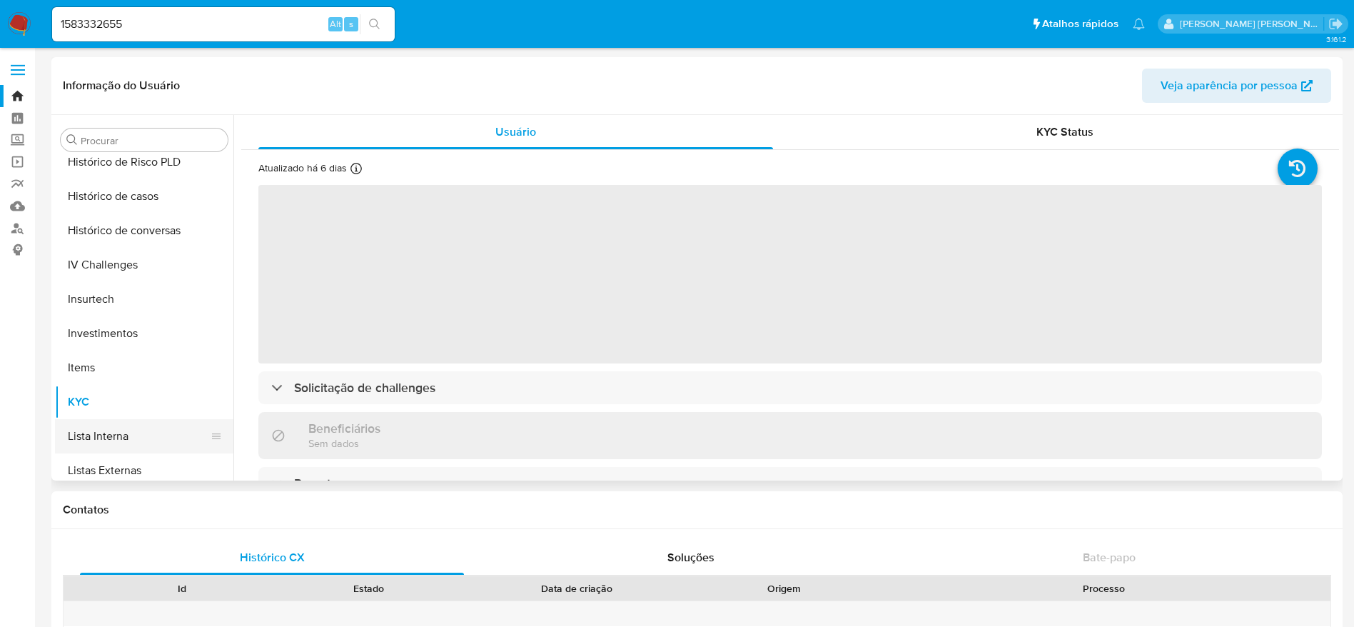
scroll to position [419, 0]
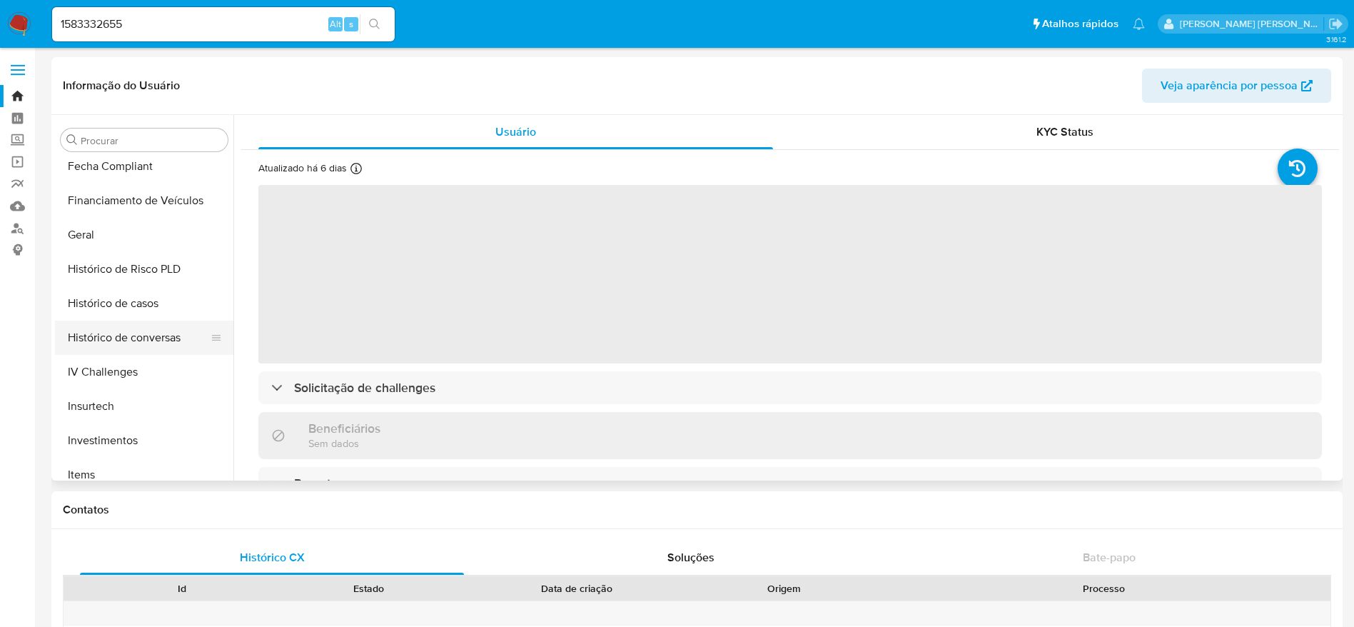
select select "10"
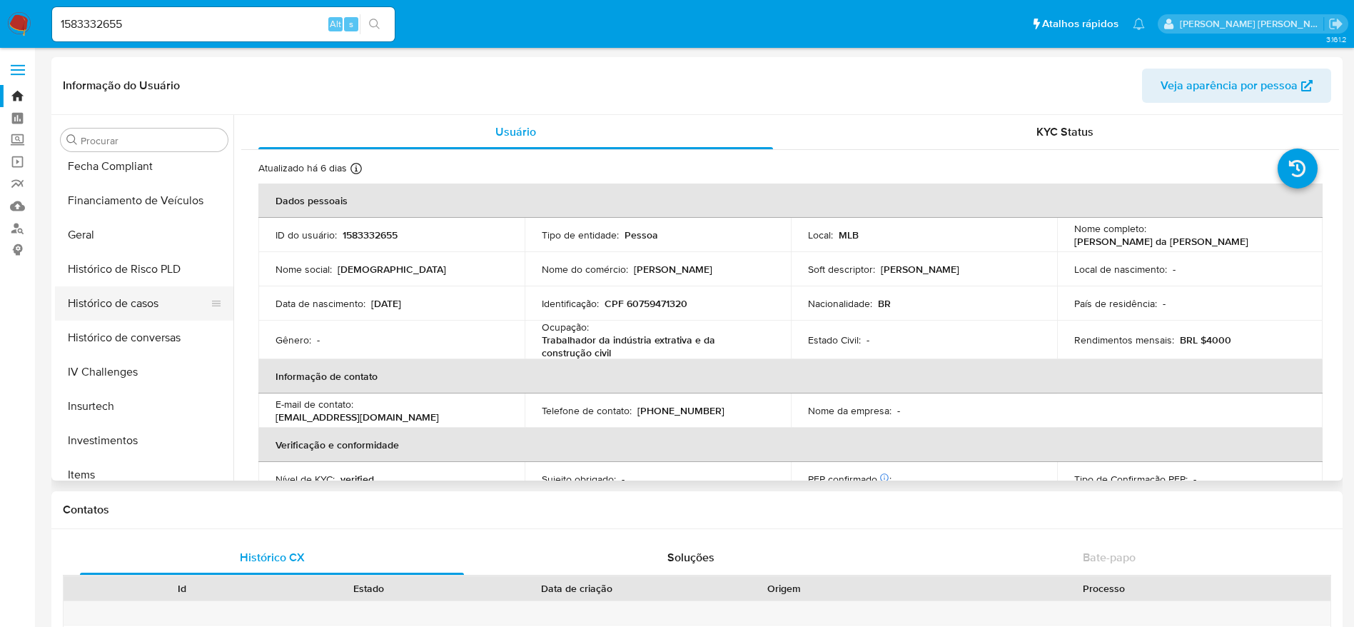
click at [151, 309] on button "Histórico de casos" at bounding box center [138, 303] width 167 height 34
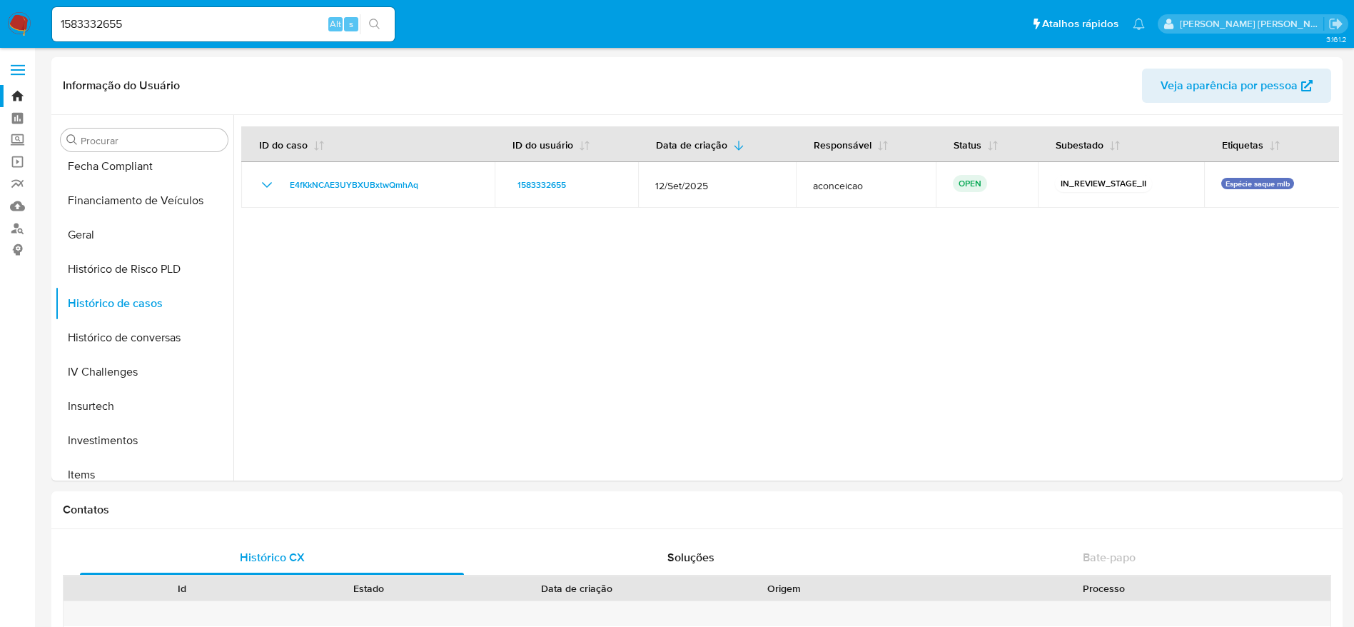
click at [296, 29] on input "1583332655" at bounding box center [223, 24] width 343 height 19
click at [295, 29] on input "1583332655" at bounding box center [223, 24] width 343 height 19
paste input "709834164"
click at [383, 29] on button "search-icon" at bounding box center [374, 24] width 29 height 20
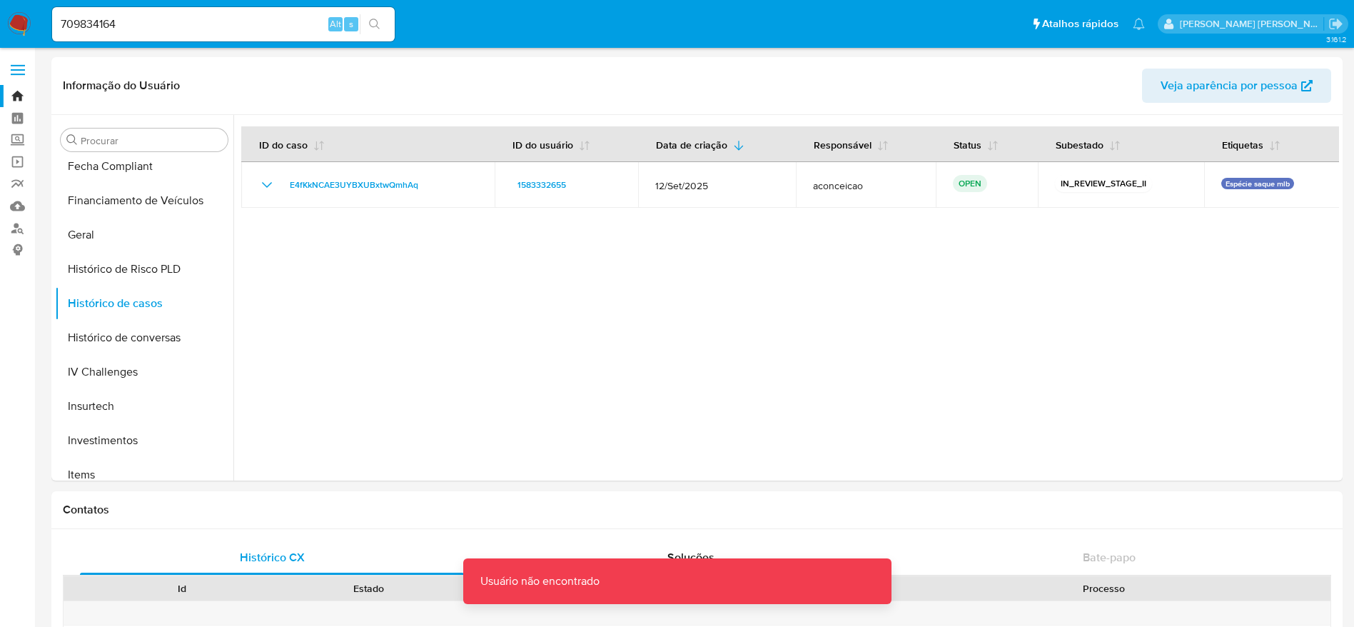
click at [247, 34] on div "709834164 Alt s" at bounding box center [223, 24] width 343 height 34
click at [246, 24] on input "709834164" at bounding box center [223, 24] width 343 height 19
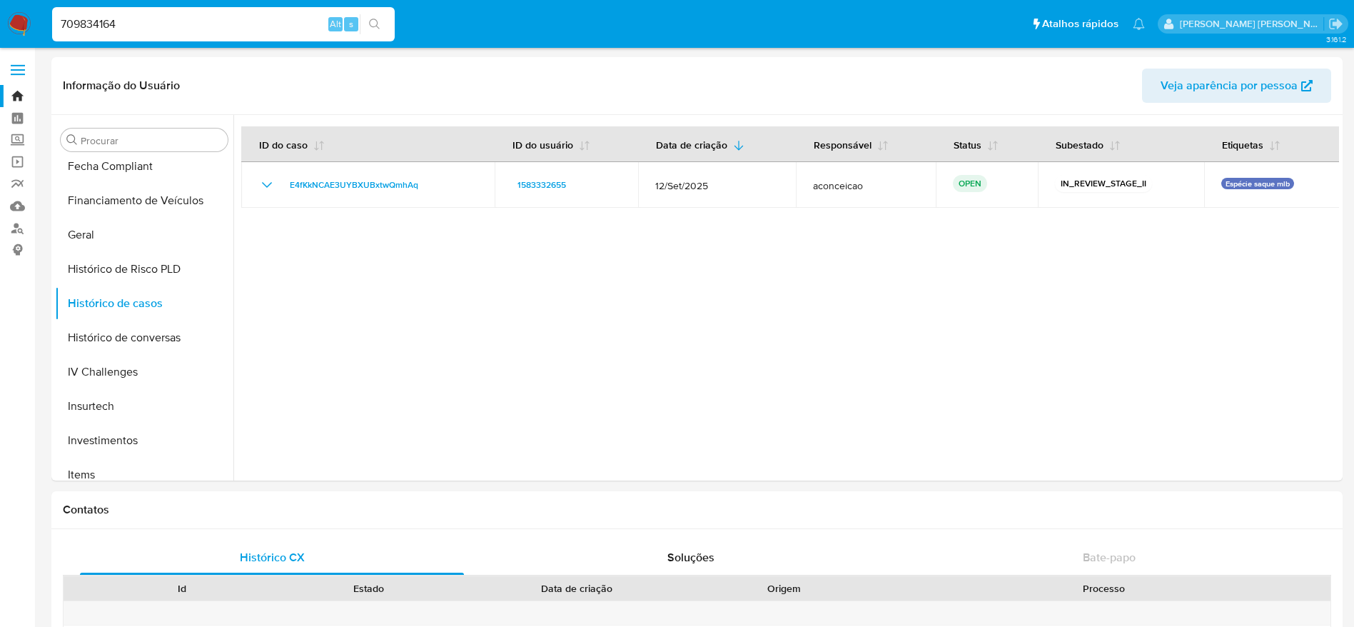
type input "709834164"
click at [373, 20] on icon "search-icon" at bounding box center [374, 24] width 11 height 11
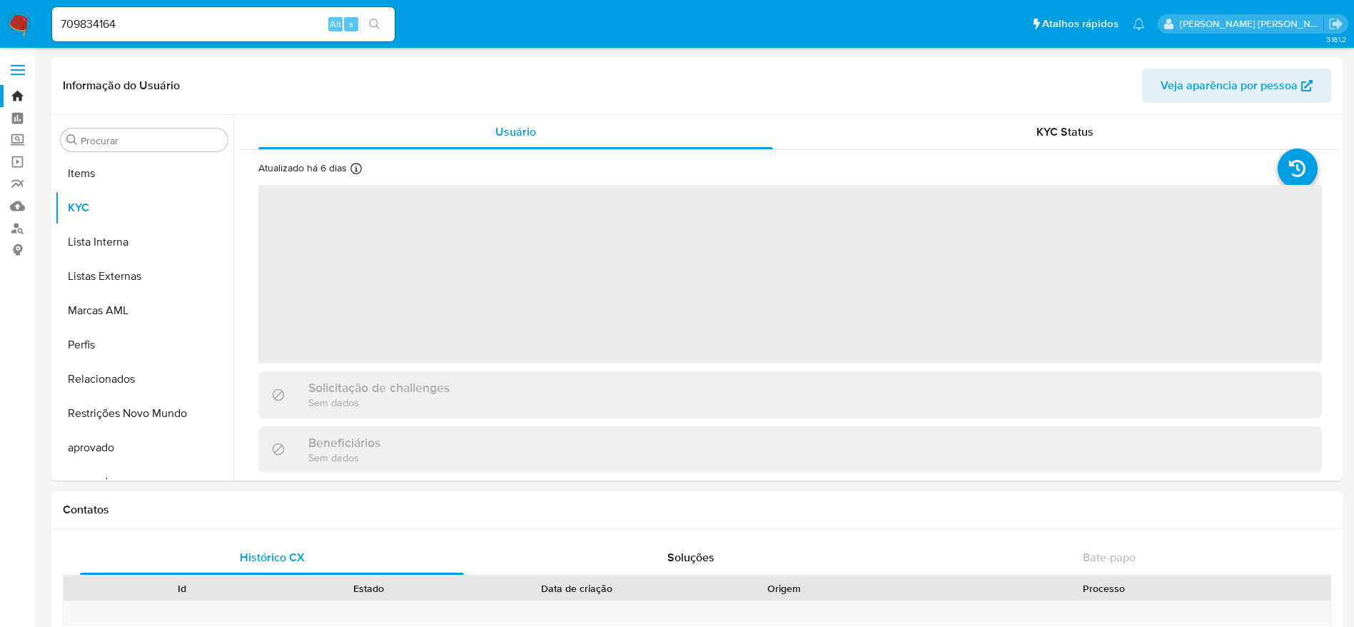
scroll to position [740, 0]
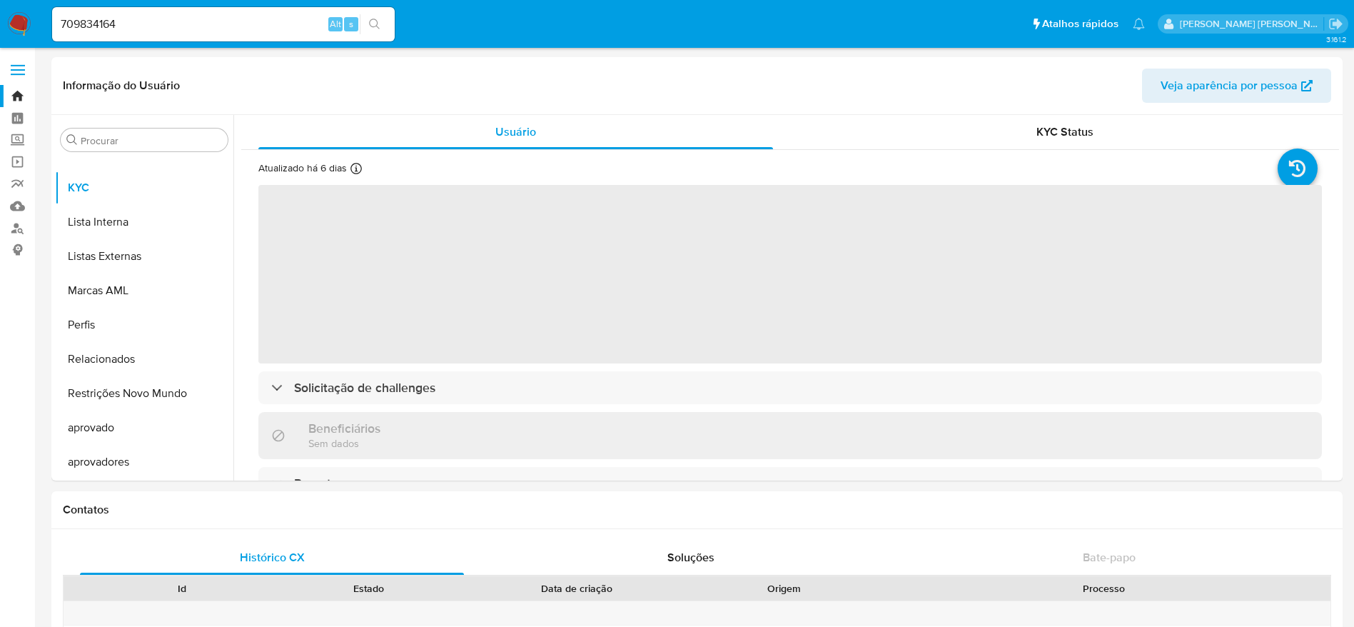
select select "10"
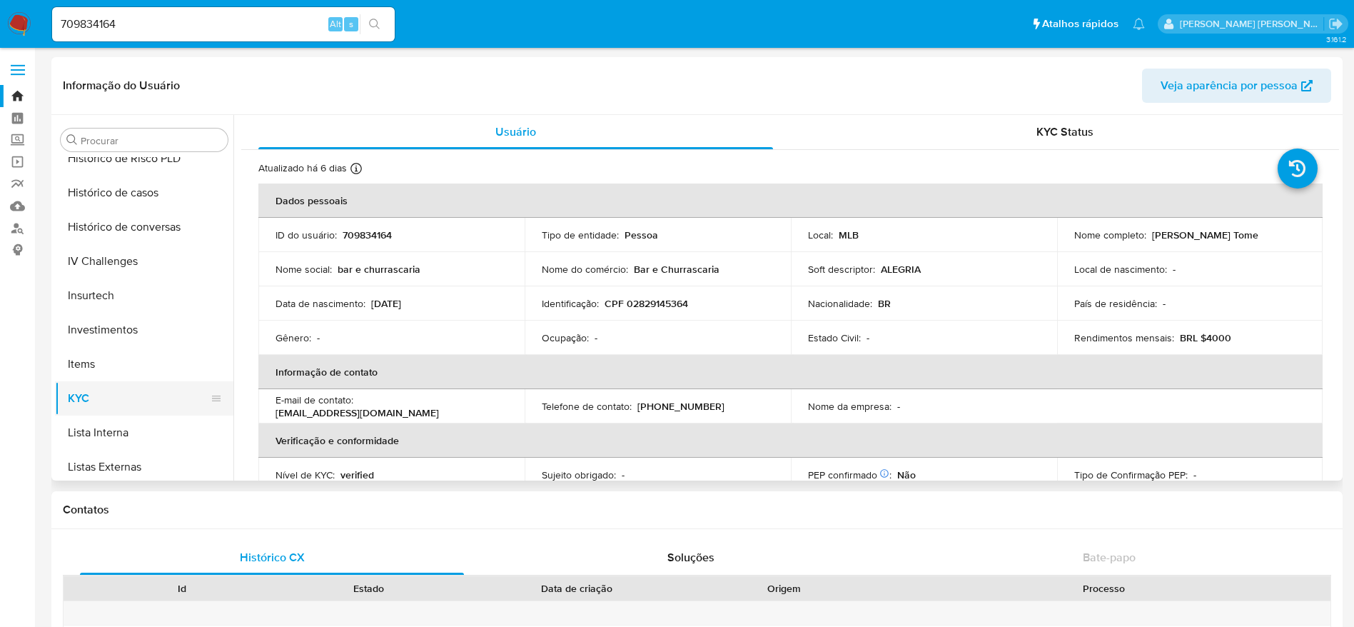
scroll to position [526, 0]
click at [136, 204] on button "Histórico de casos" at bounding box center [138, 196] width 167 height 34
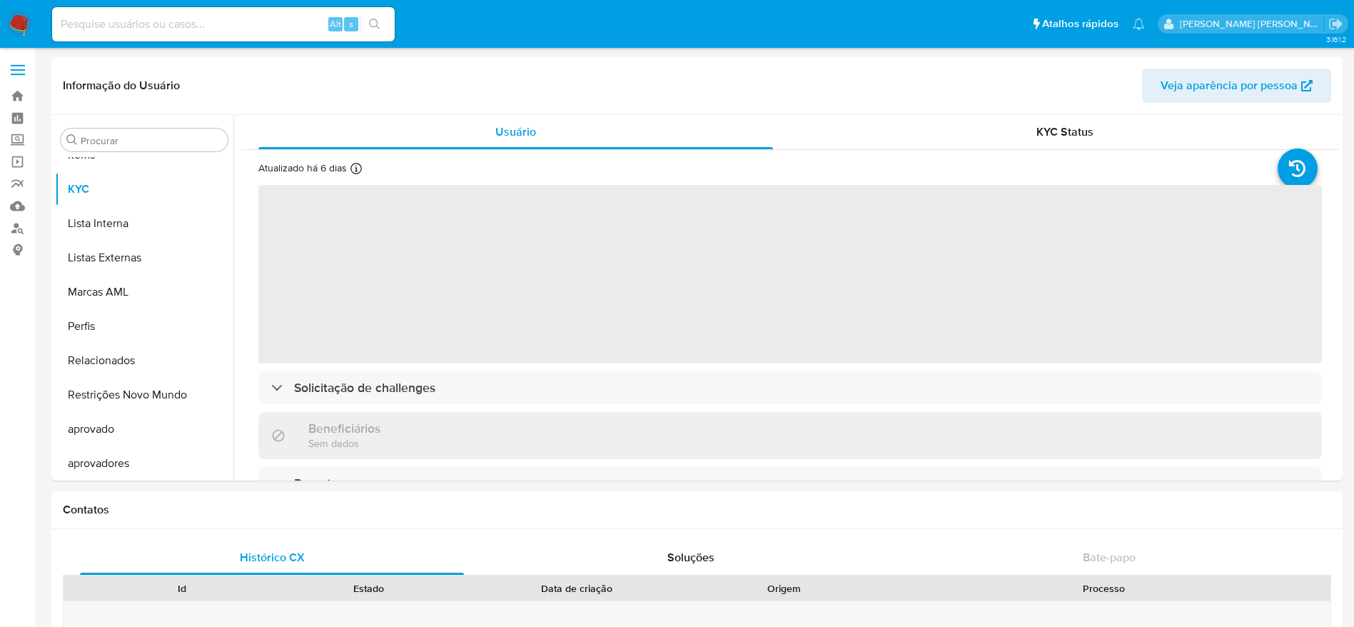
scroll to position [740, 0]
select select "10"
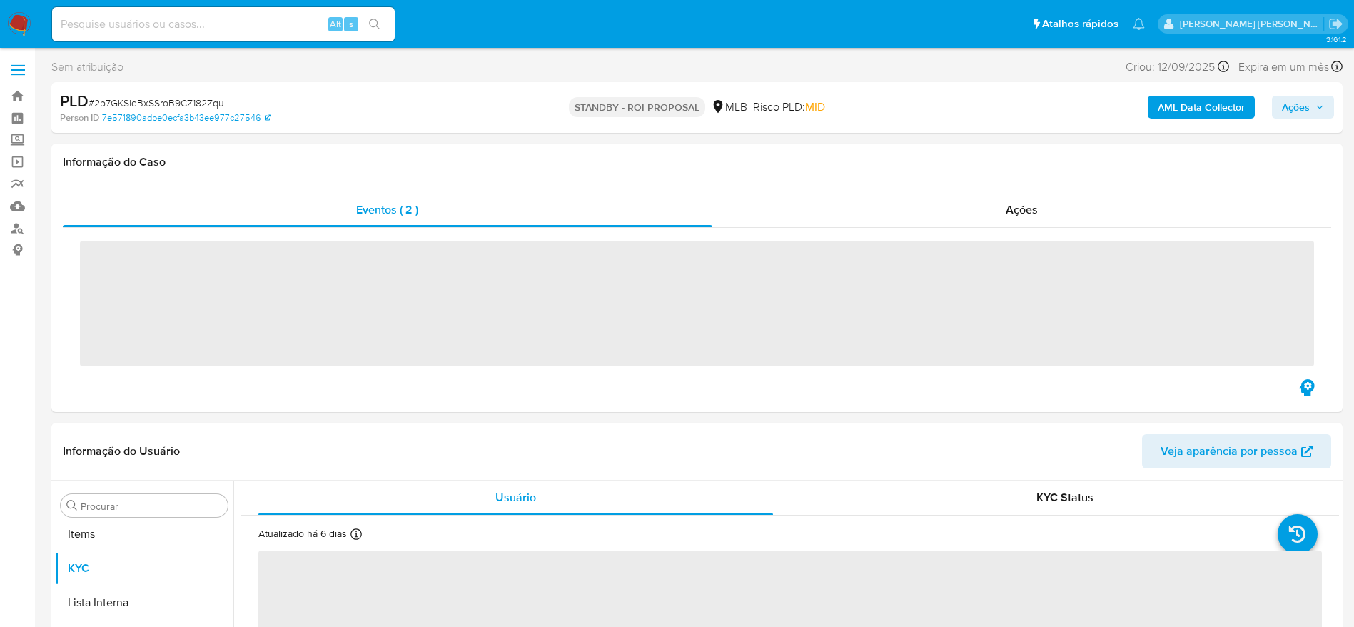
scroll to position [740, 0]
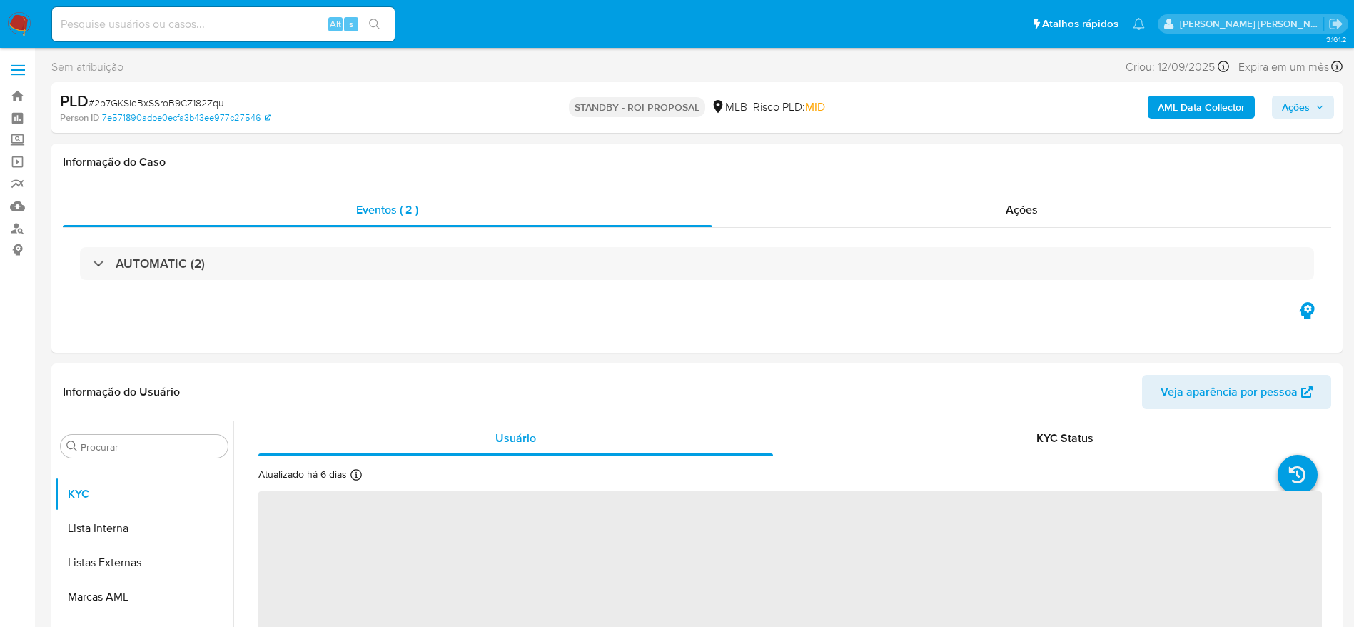
select select "10"
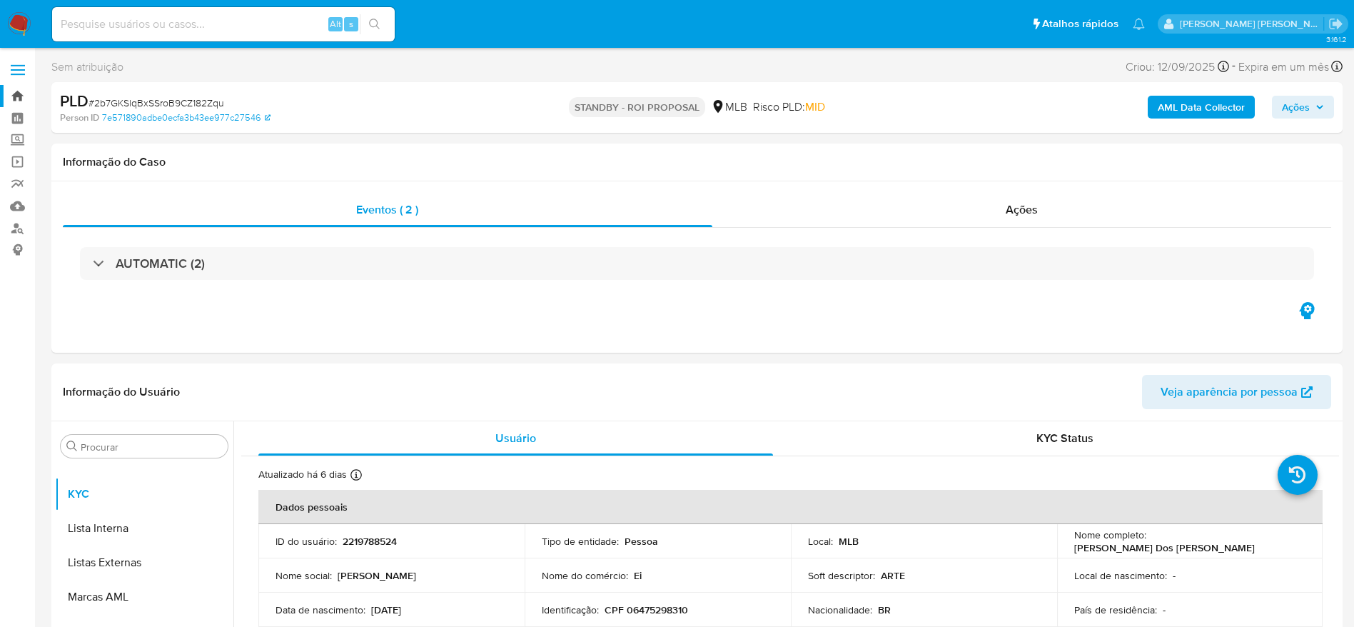
click at [19, 98] on link "Bandeja" at bounding box center [85, 96] width 170 height 22
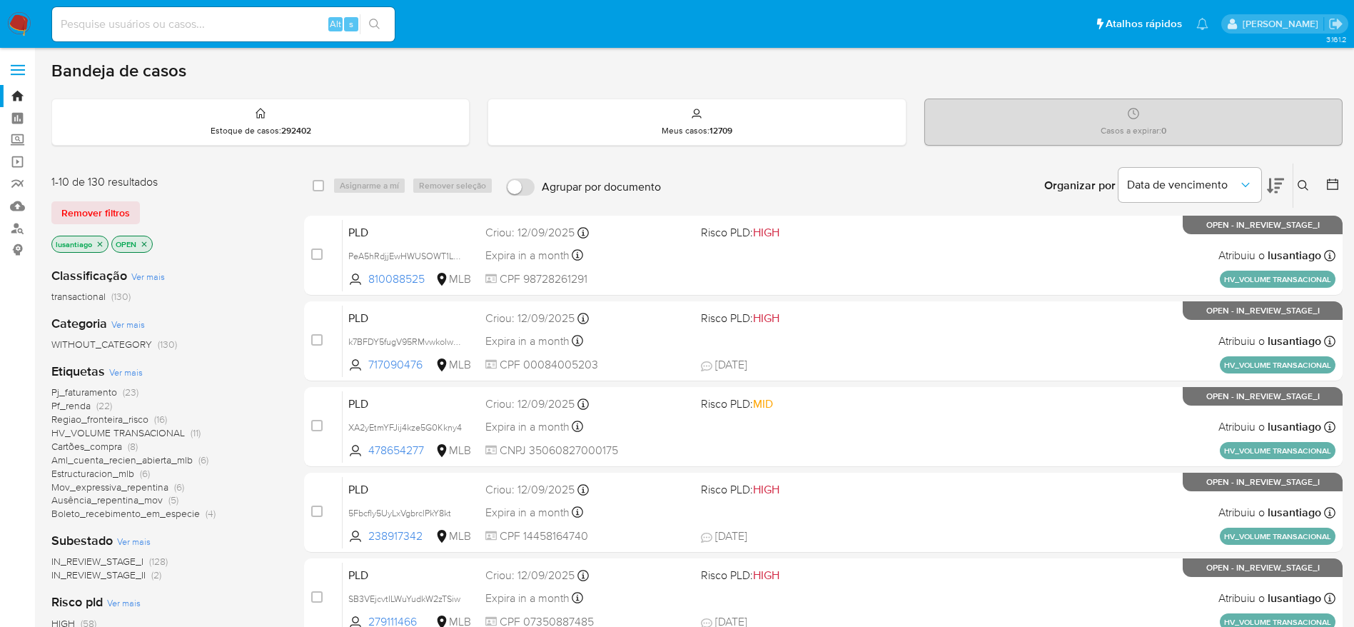
click at [1303, 180] on icon at bounding box center [1303, 185] width 11 height 11
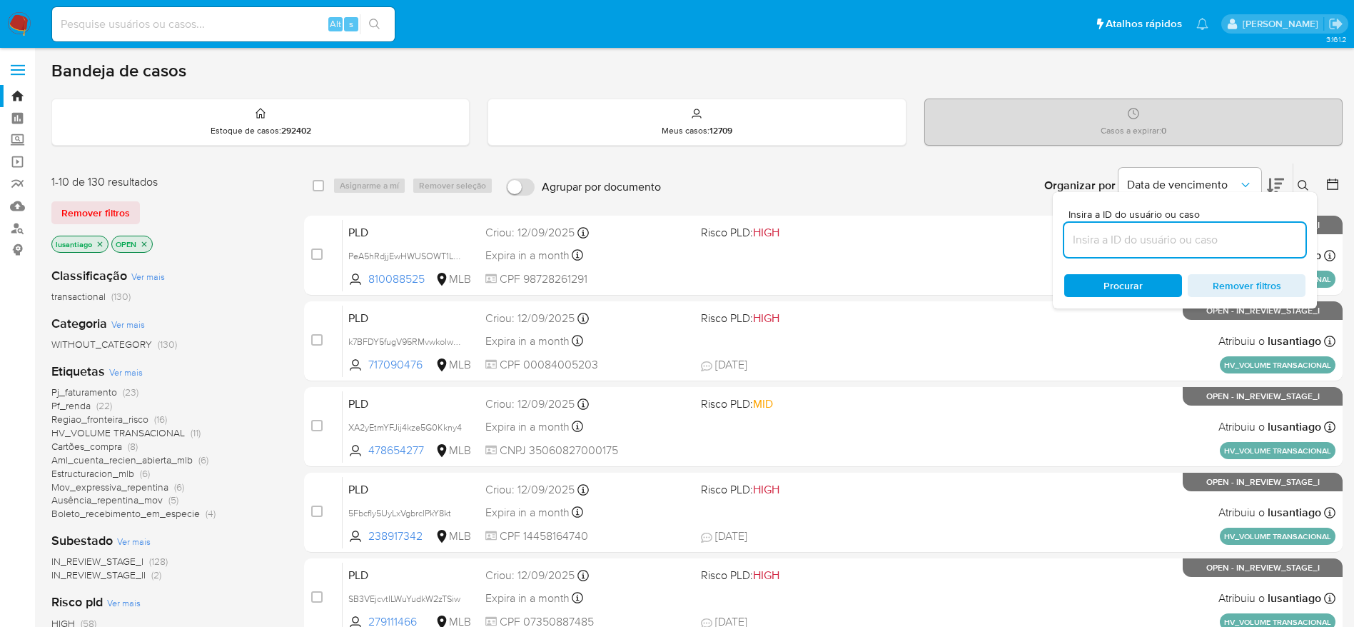
click at [1159, 245] on input at bounding box center [1184, 240] width 241 height 19
type input "Atrbhria5Px8A1Kyzaq8I1i1"
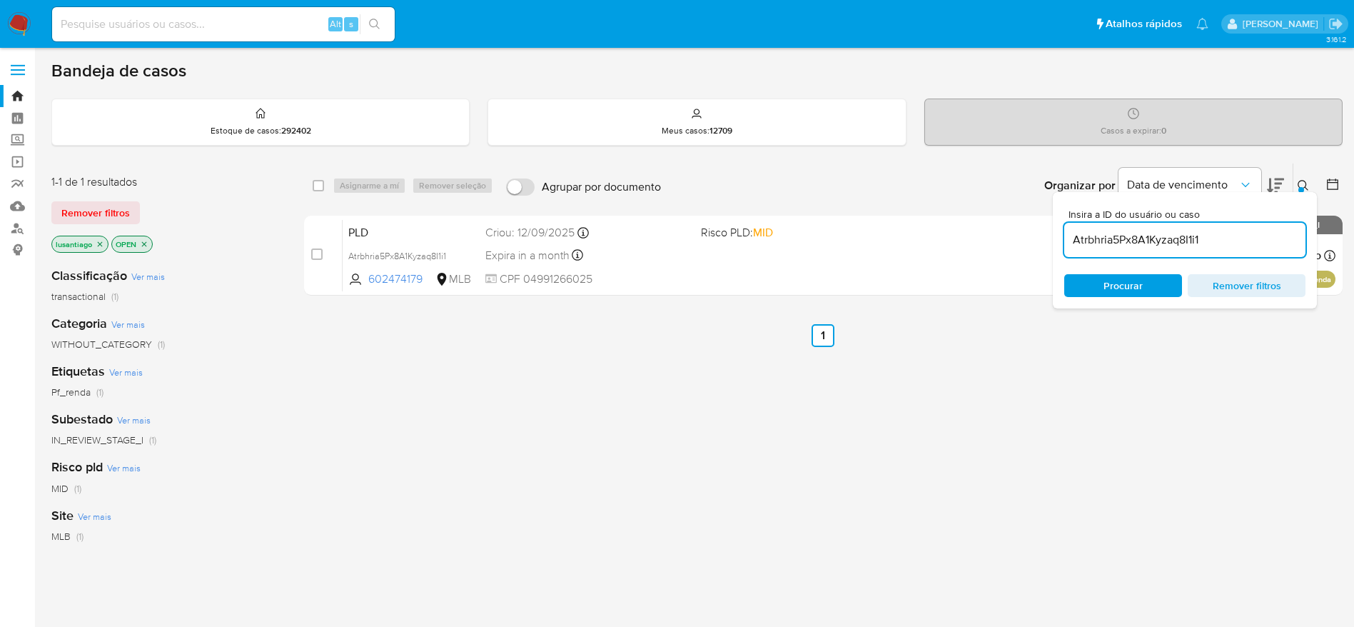
click at [492, 413] on div "select-all-cases-checkbox Asignarme a mí Remover seleção Agrupar por documento …" at bounding box center [823, 486] width 1039 height 647
click at [1250, 171] on button "Data de vencimento" at bounding box center [1190, 185] width 143 height 34
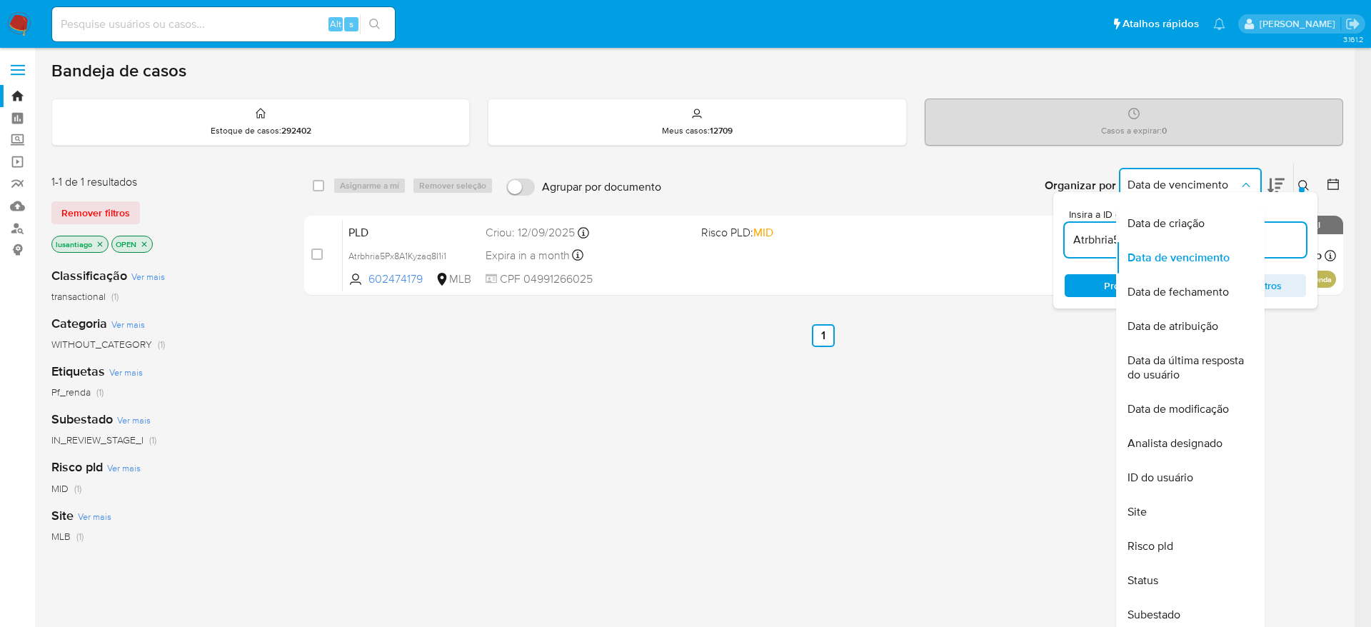
click at [1253, 176] on button "Data de vencimento" at bounding box center [1190, 185] width 143 height 34
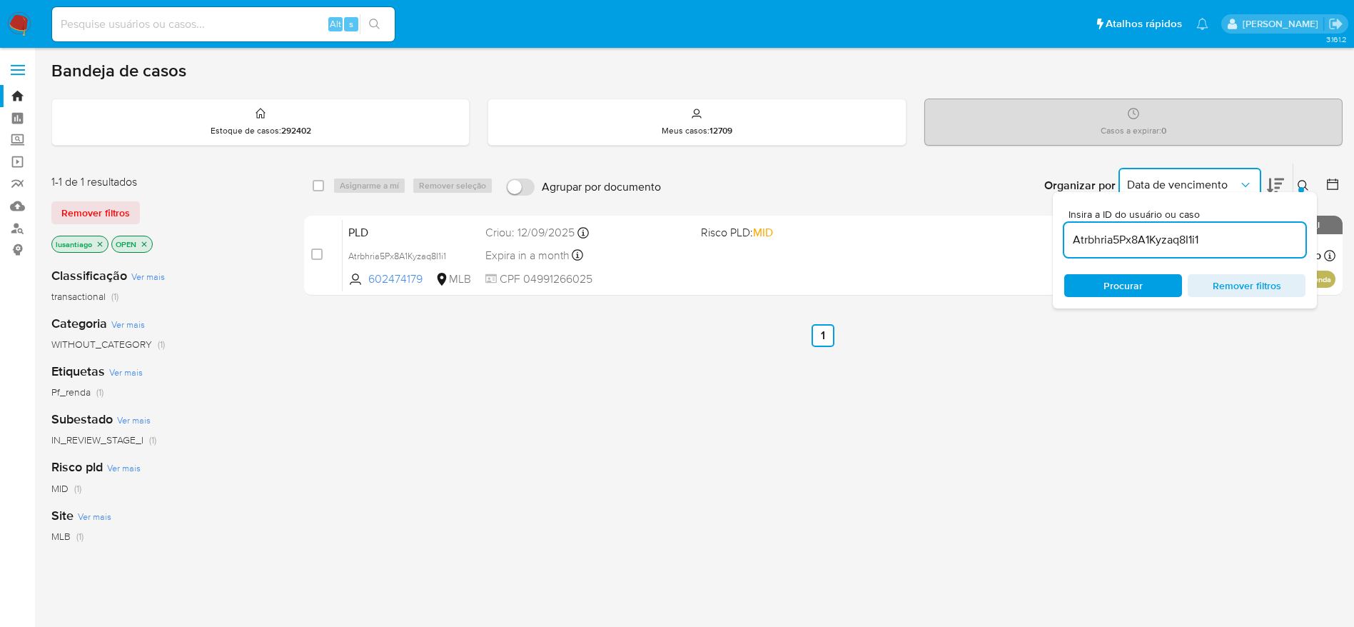
click at [1307, 181] on icon at bounding box center [1303, 185] width 11 height 11
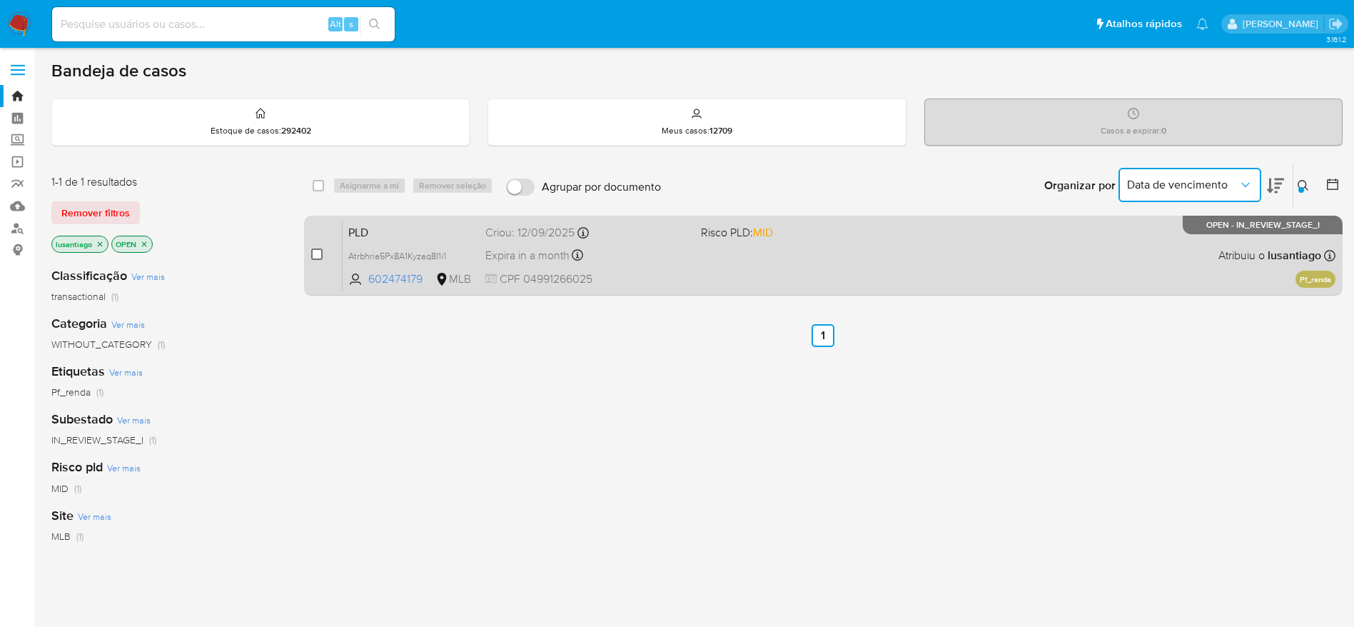
click at [314, 253] on input "checkbox" at bounding box center [316, 253] width 11 height 11
checkbox input "true"
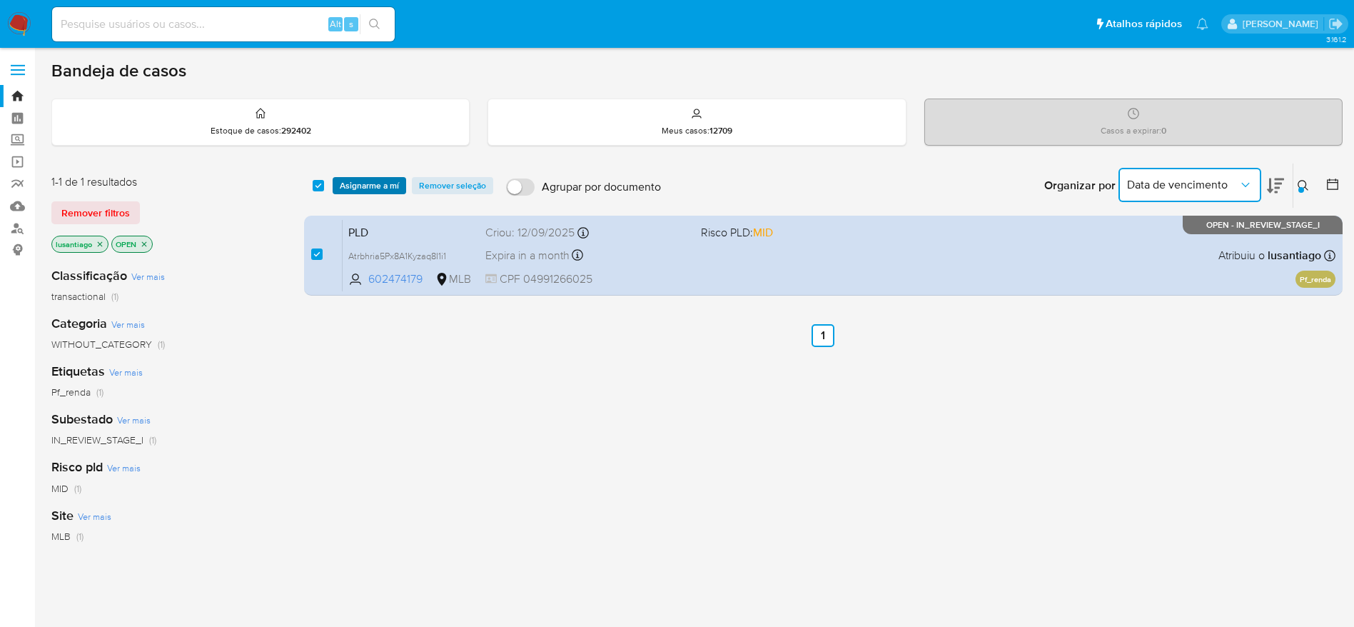
click at [363, 189] on span "Asignarme a mí" at bounding box center [369, 185] width 59 height 14
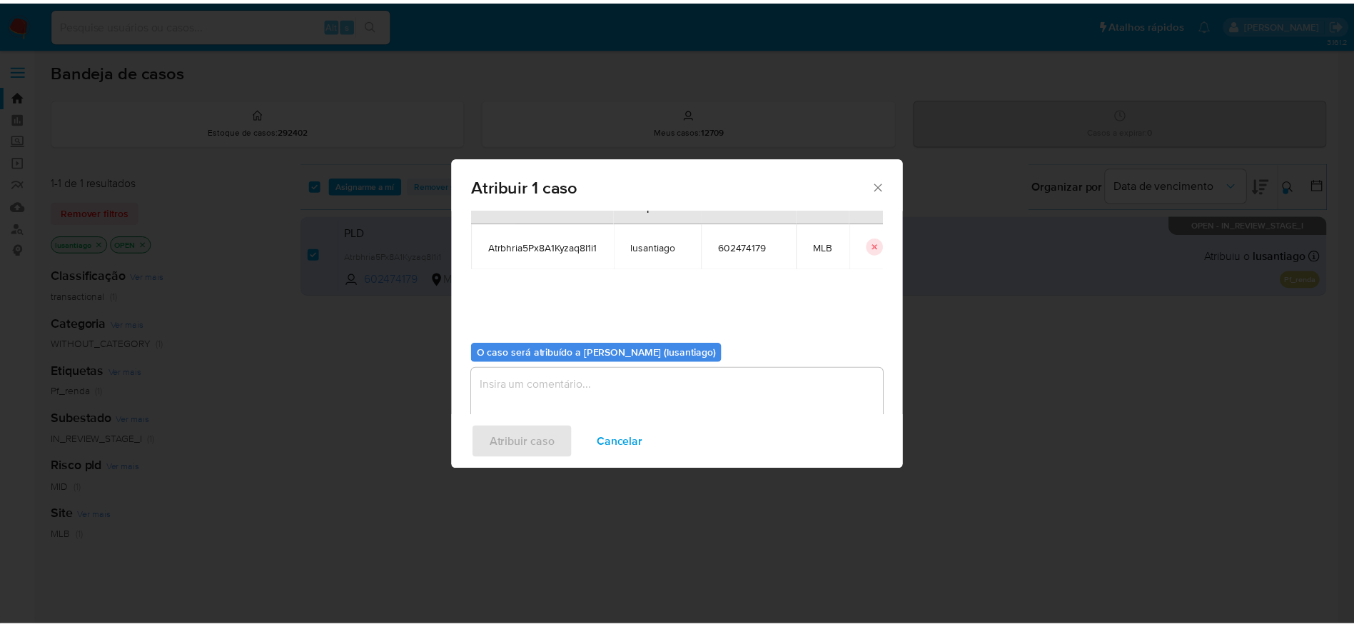
scroll to position [74, 0]
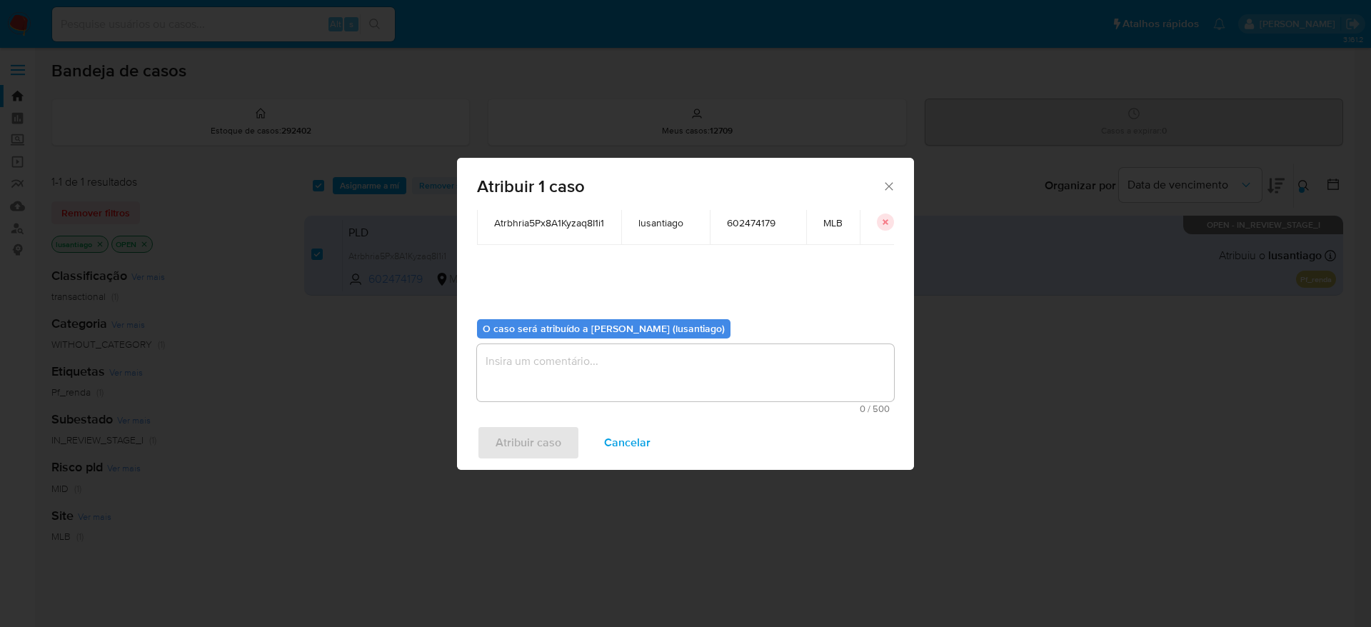
click at [563, 359] on textarea "assign-modal" at bounding box center [685, 372] width 417 height 57
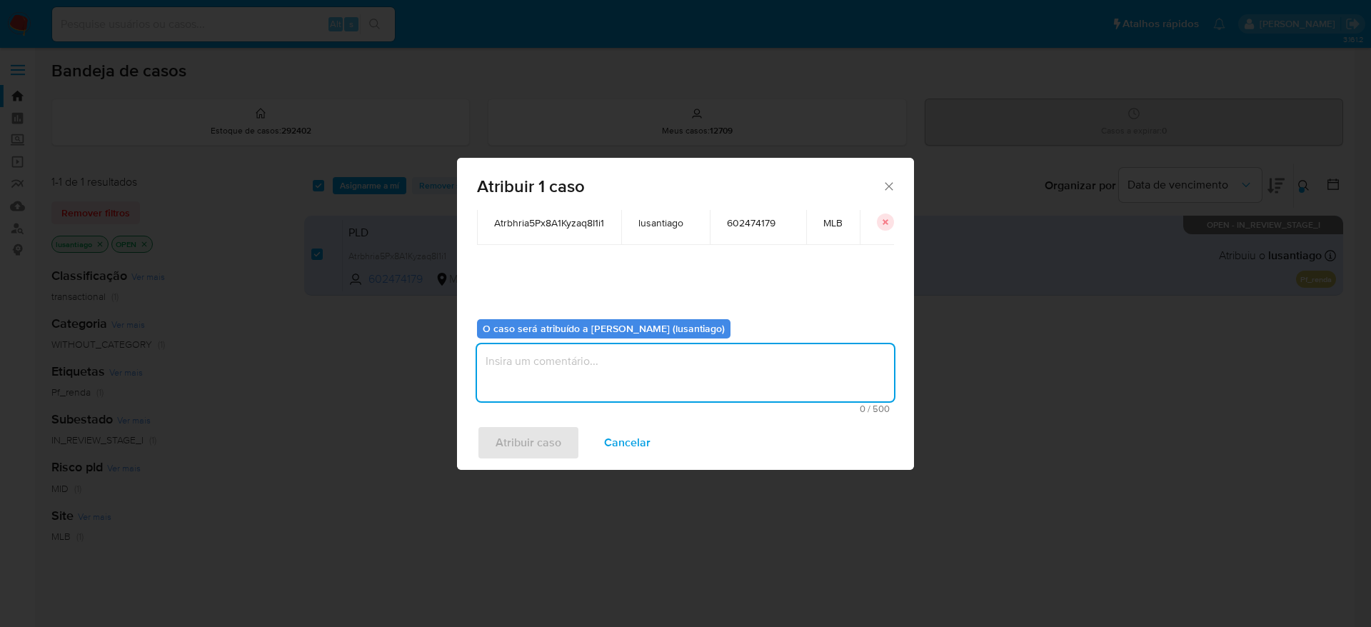
type textarea "."
type textarea "c"
type textarea "Comprovante de renda"
click at [533, 454] on span "Atribuir caso" at bounding box center [528, 442] width 66 height 31
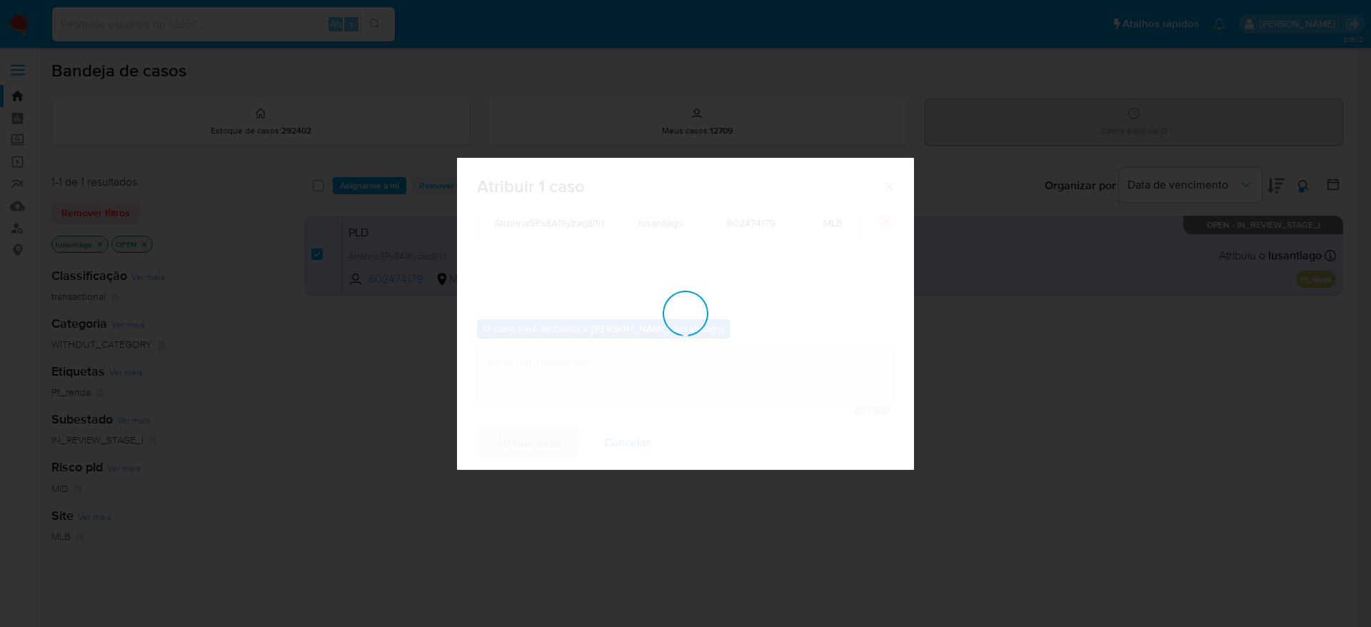
checkbox input "false"
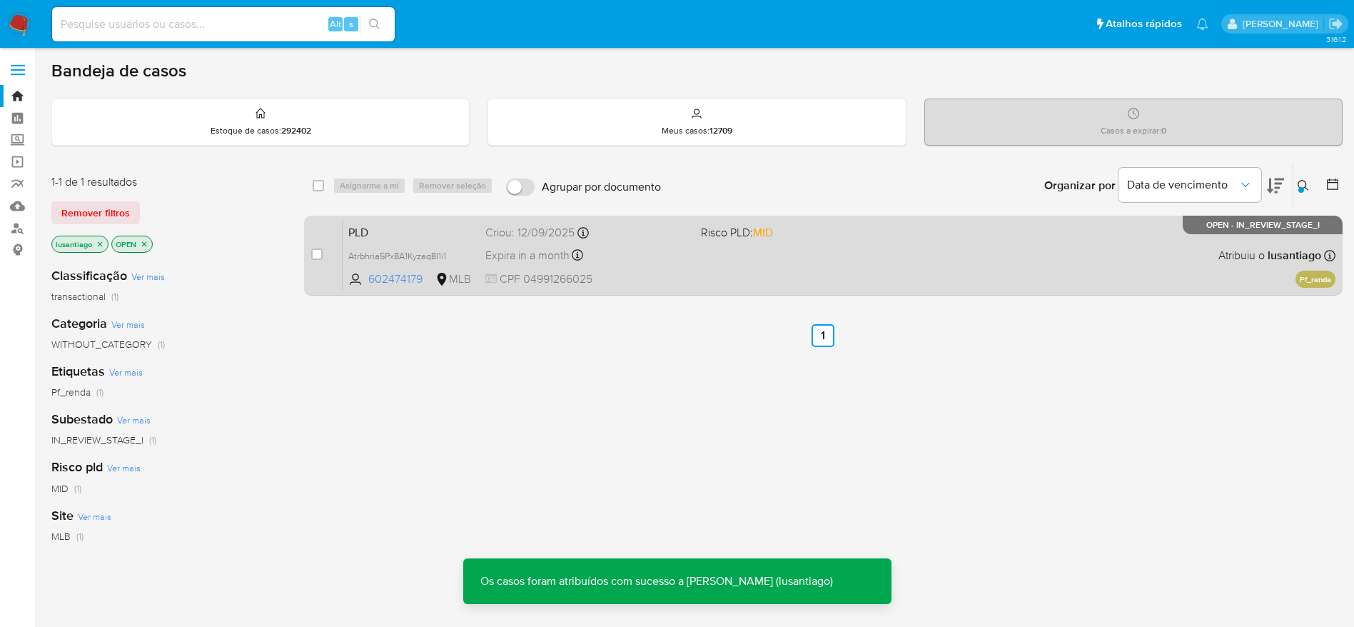
click at [637, 256] on div "Expira in a month Expira em 27/10/2025 00:36:12" at bounding box center [587, 255] width 204 height 19
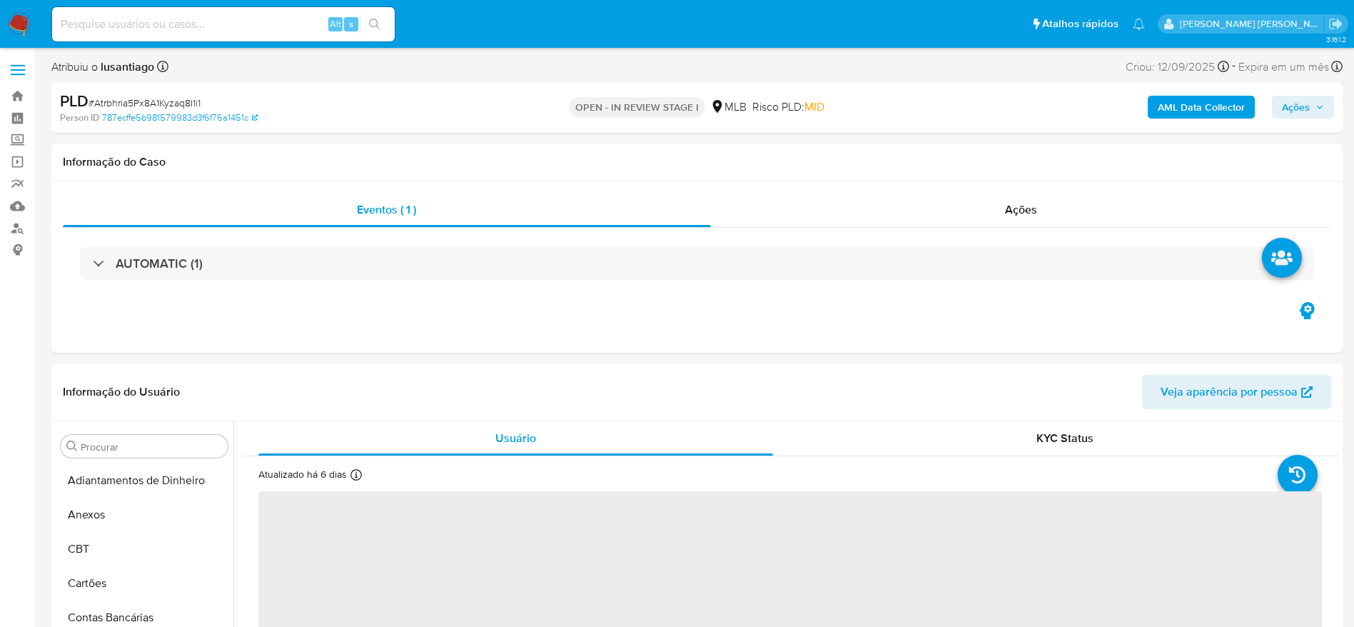
scroll to position [740, 0]
select select "10"
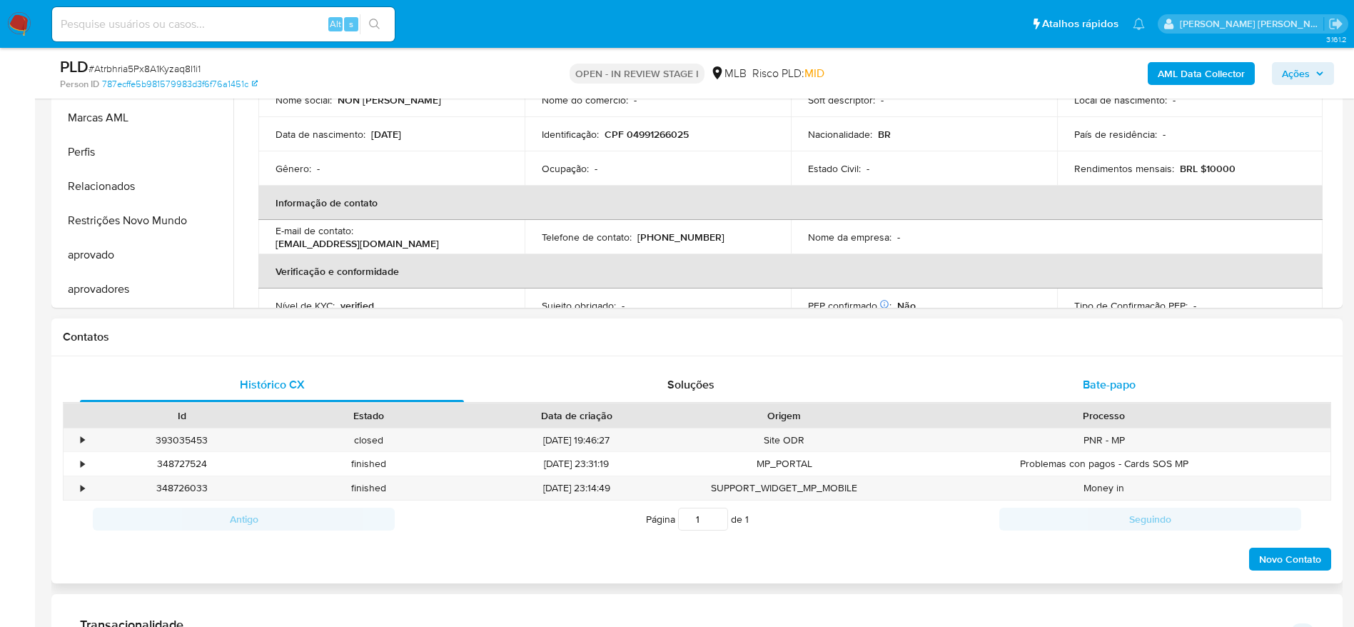
click at [1109, 394] on div "Bate-papo" at bounding box center [1109, 385] width 384 height 34
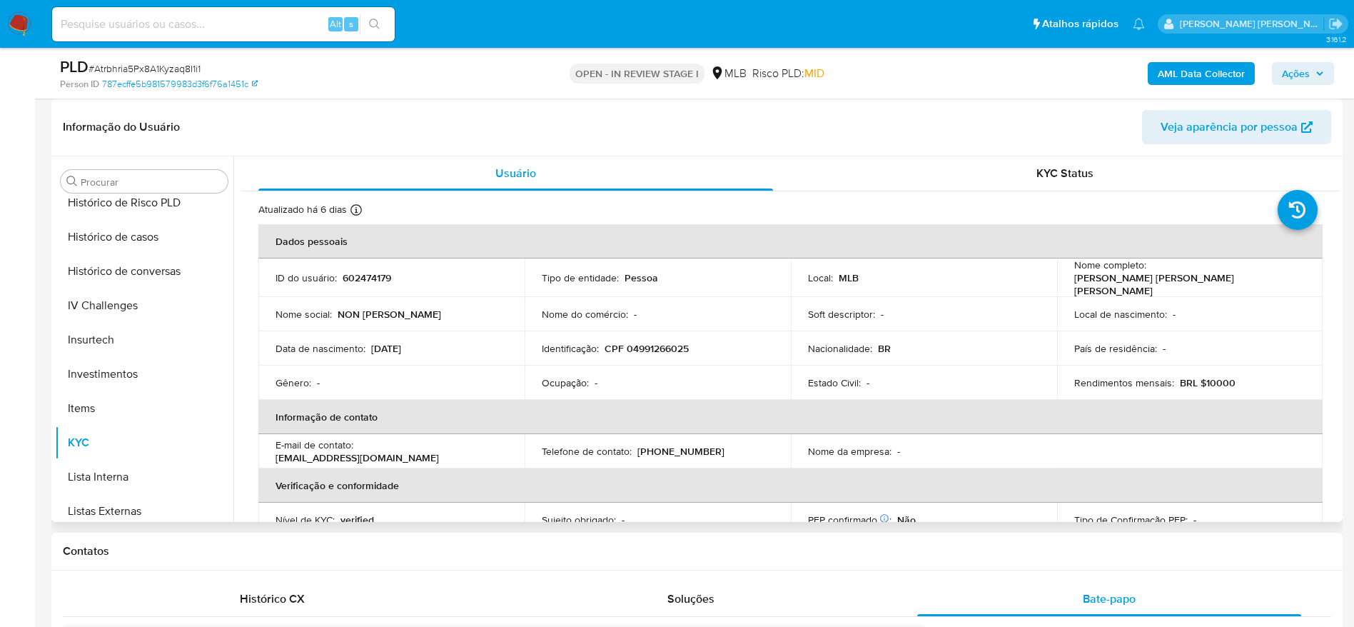
scroll to position [419, 0]
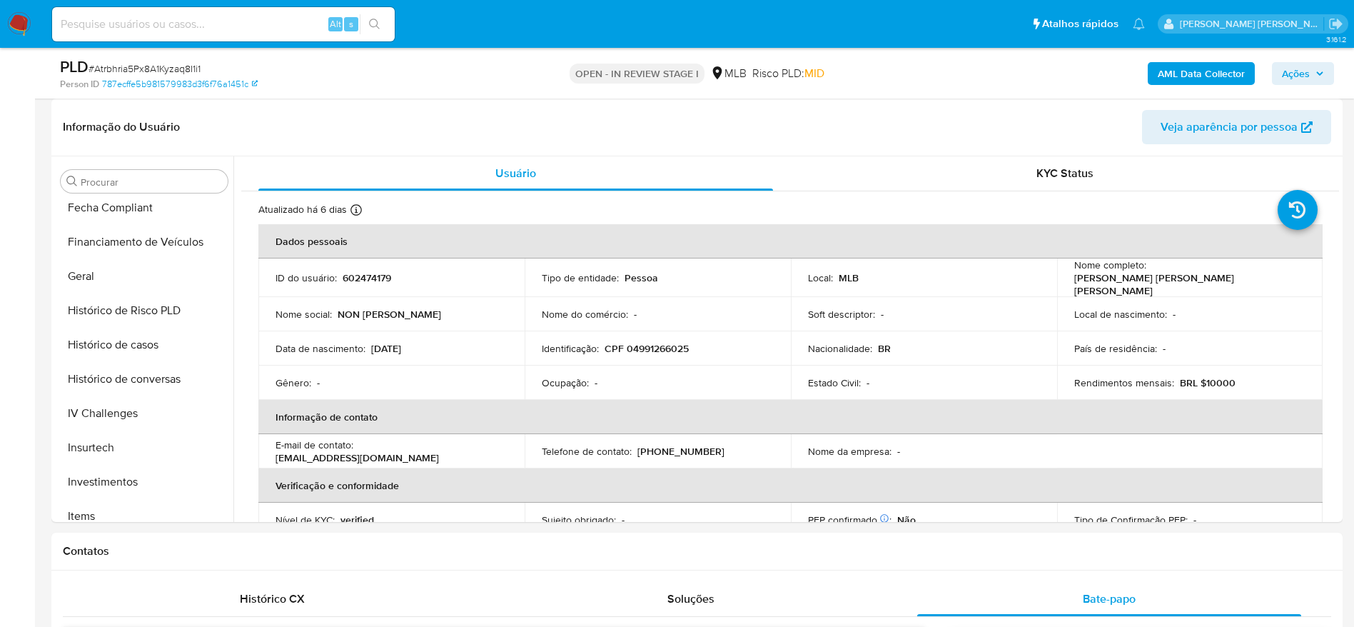
click at [1298, 72] on span "Ações" at bounding box center [1296, 73] width 28 height 23
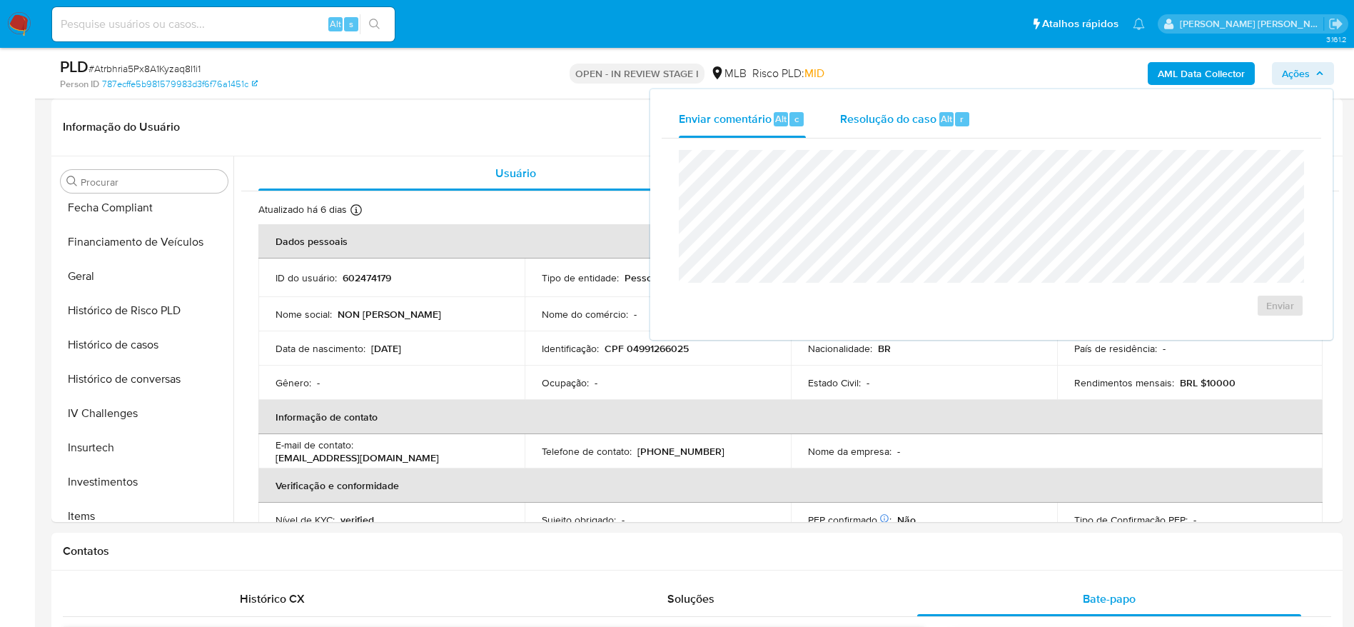
click at [893, 126] on div "Resolução do caso Alt r" at bounding box center [905, 119] width 131 height 37
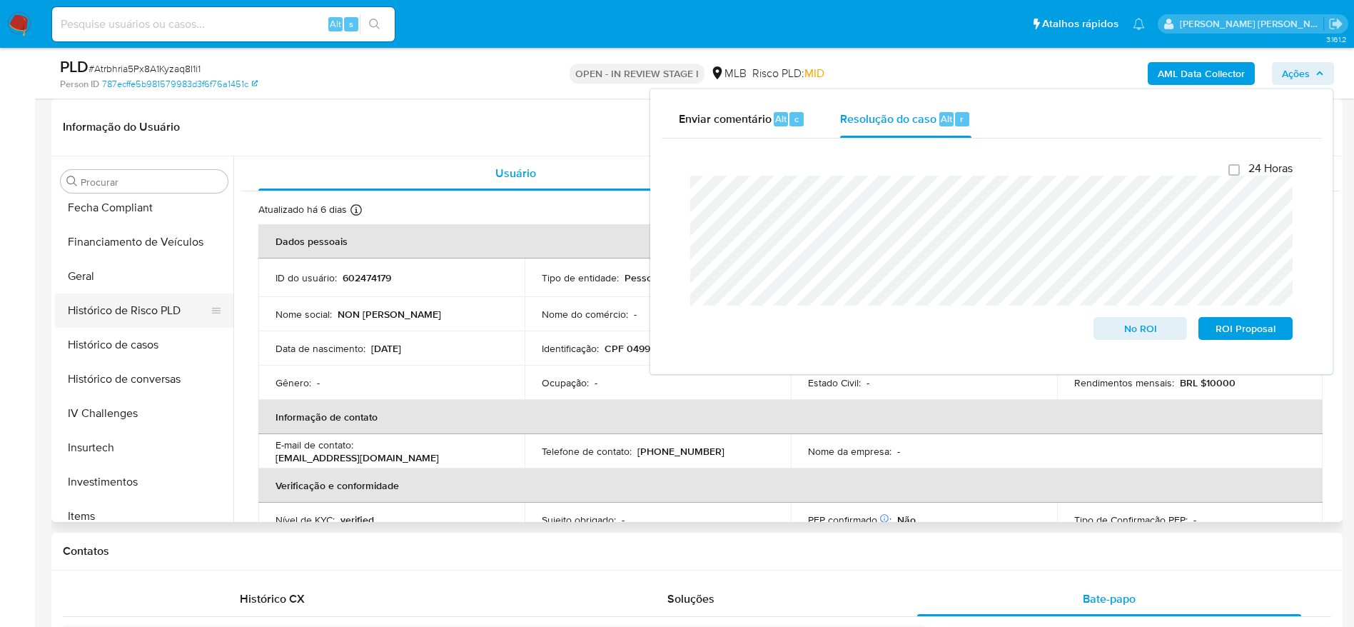
scroll to position [0, 0]
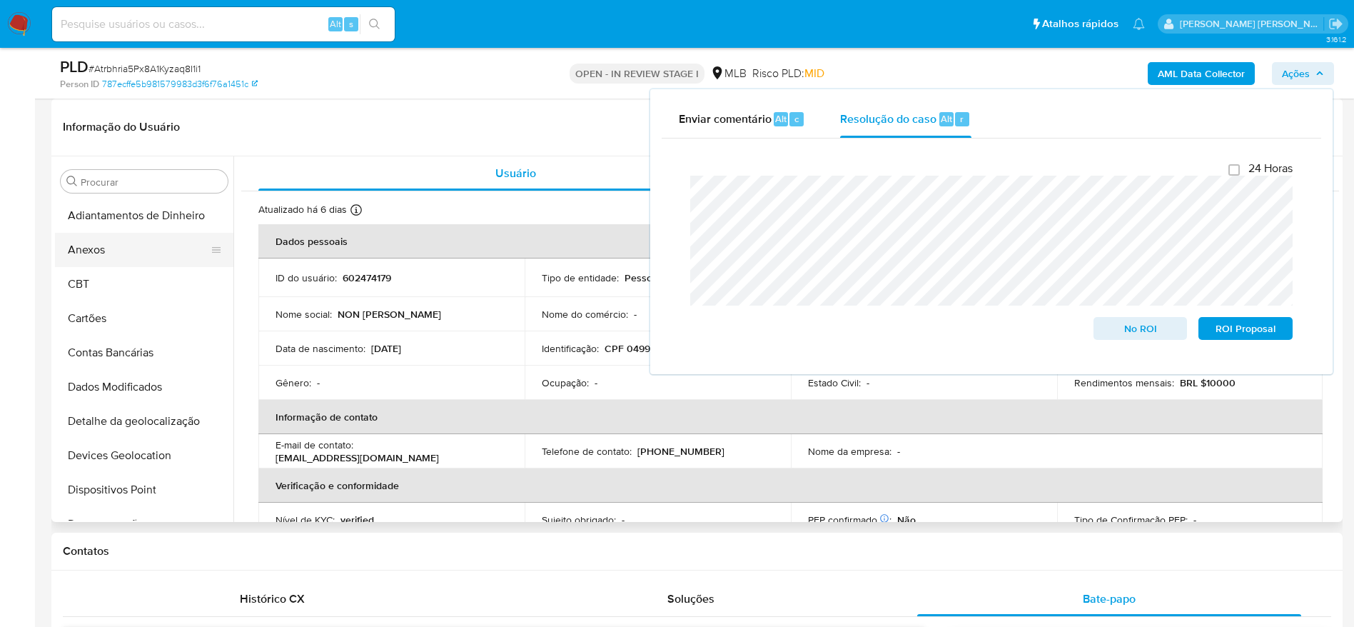
click at [133, 262] on button "Anexos" at bounding box center [138, 250] width 167 height 34
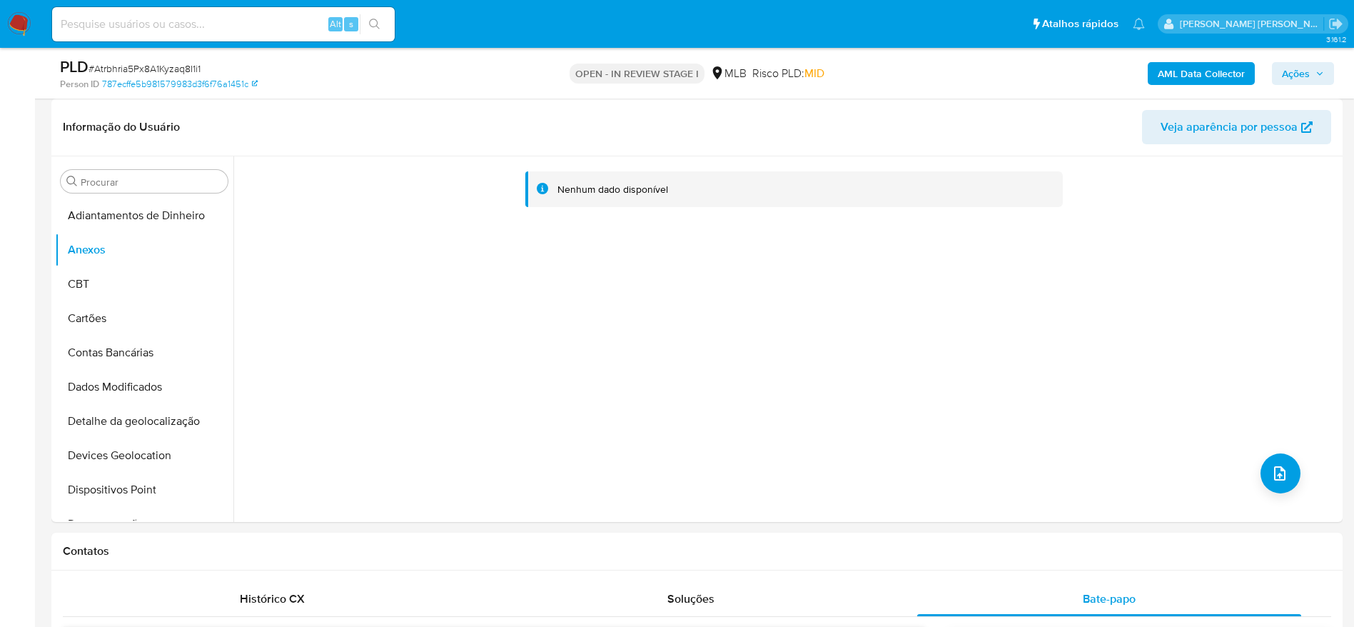
click at [1172, 78] on b "AML Data Collector" at bounding box center [1201, 73] width 87 height 23
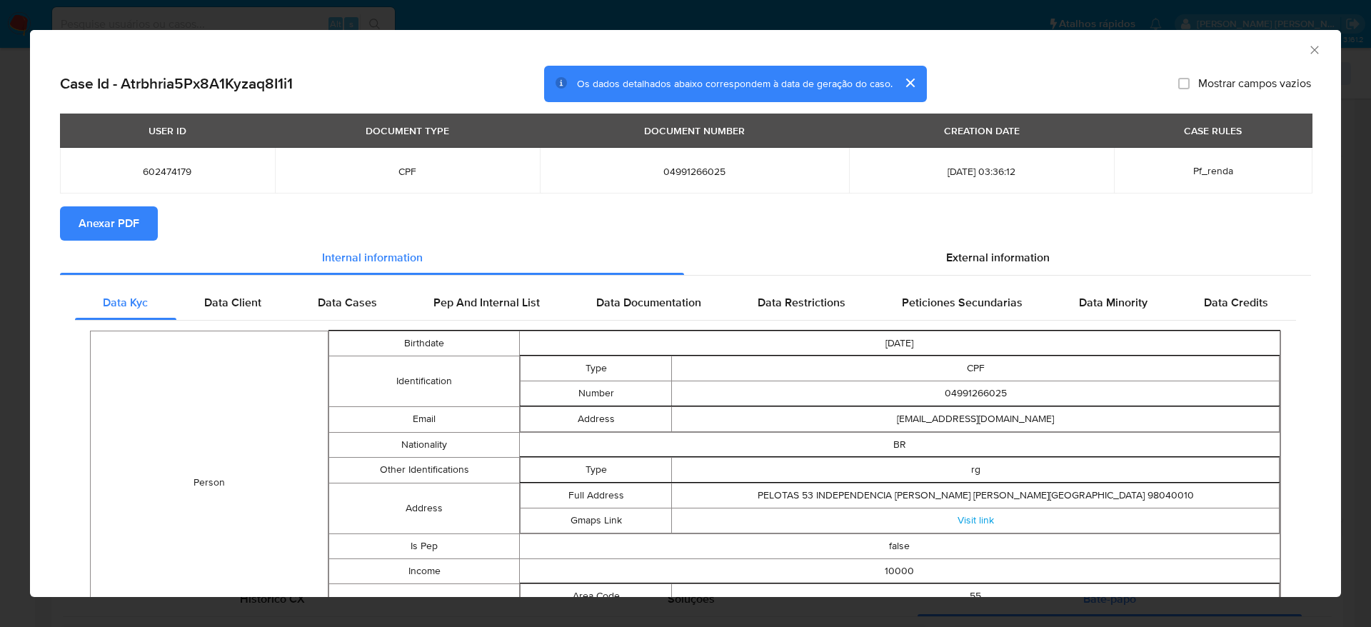
click at [110, 217] on span "Anexar PDF" at bounding box center [109, 223] width 61 height 31
click at [1310, 47] on icon "Fechar a janela" at bounding box center [1314, 50] width 8 height 8
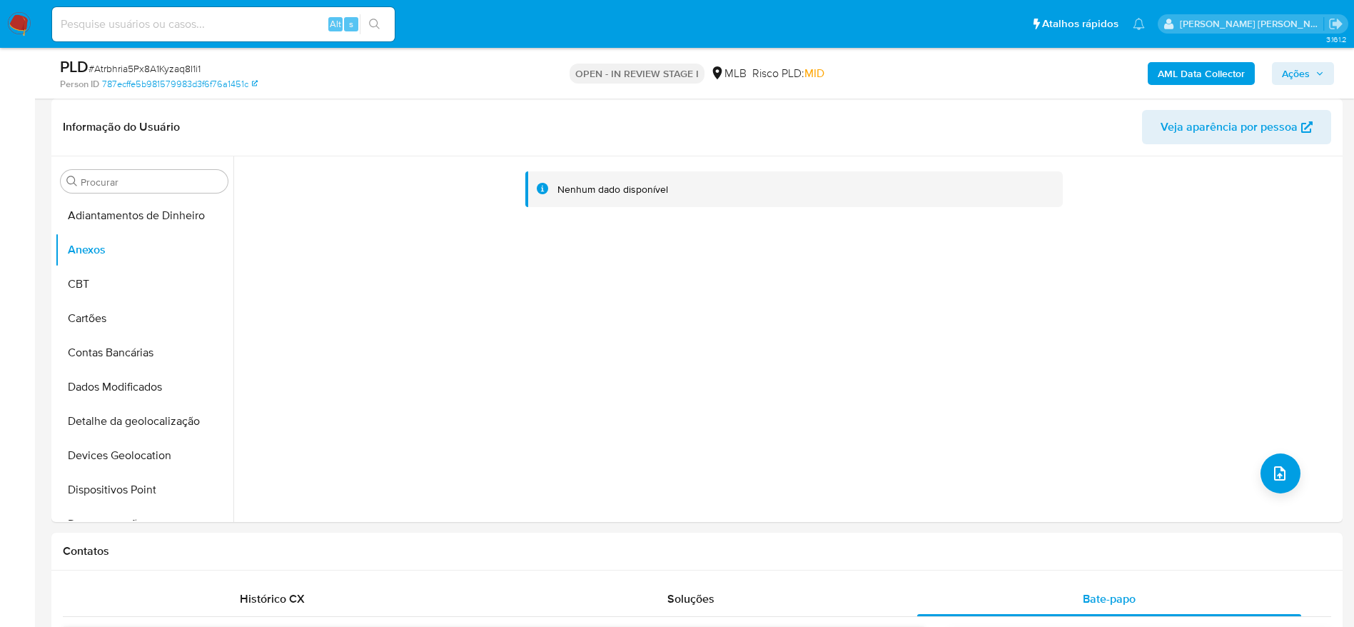
click at [1317, 68] on span "Ações" at bounding box center [1303, 74] width 42 height 20
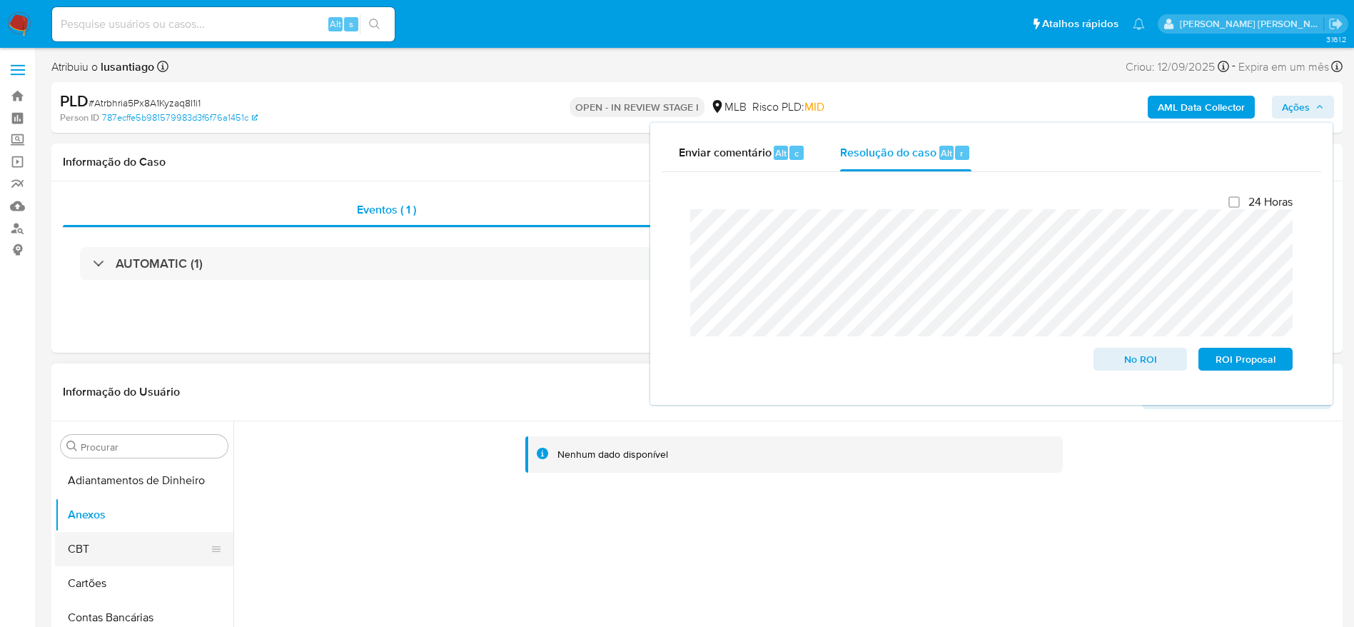
drag, startPoint x: 112, startPoint y: 552, endPoint x: 113, endPoint y: 518, distance: 34.3
click at [112, 551] on button "CBT" at bounding box center [144, 549] width 178 height 34
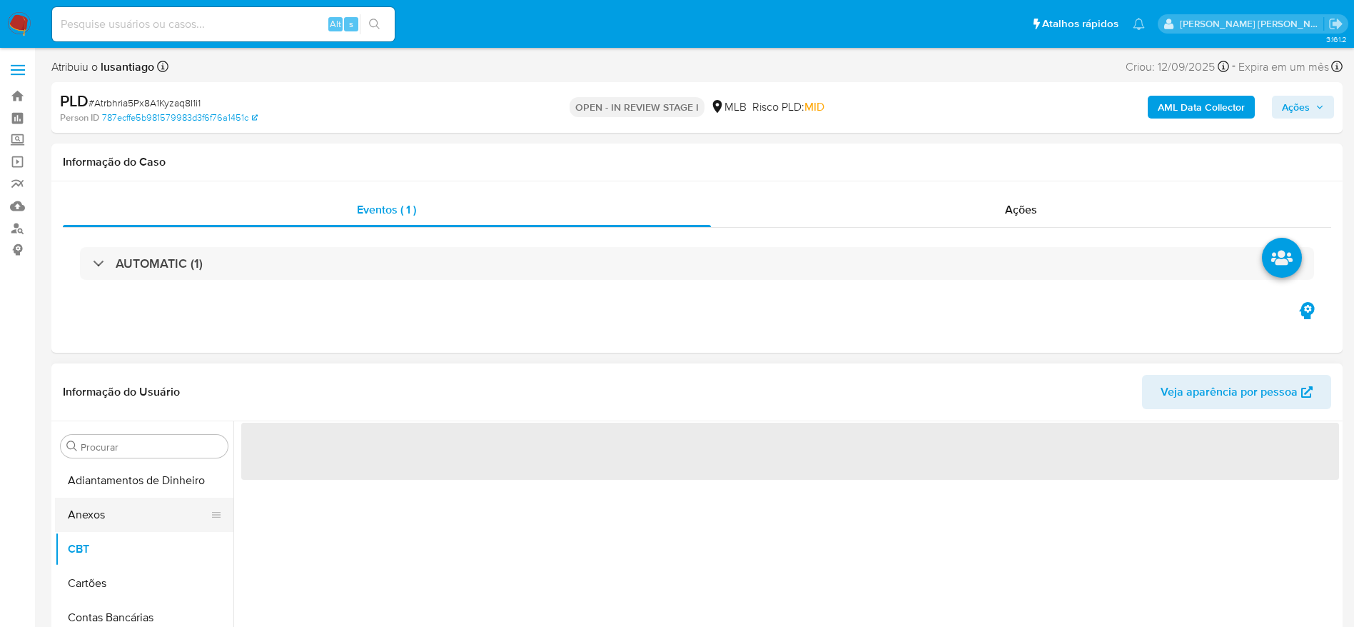
click at [114, 512] on button "Anexos" at bounding box center [138, 515] width 167 height 34
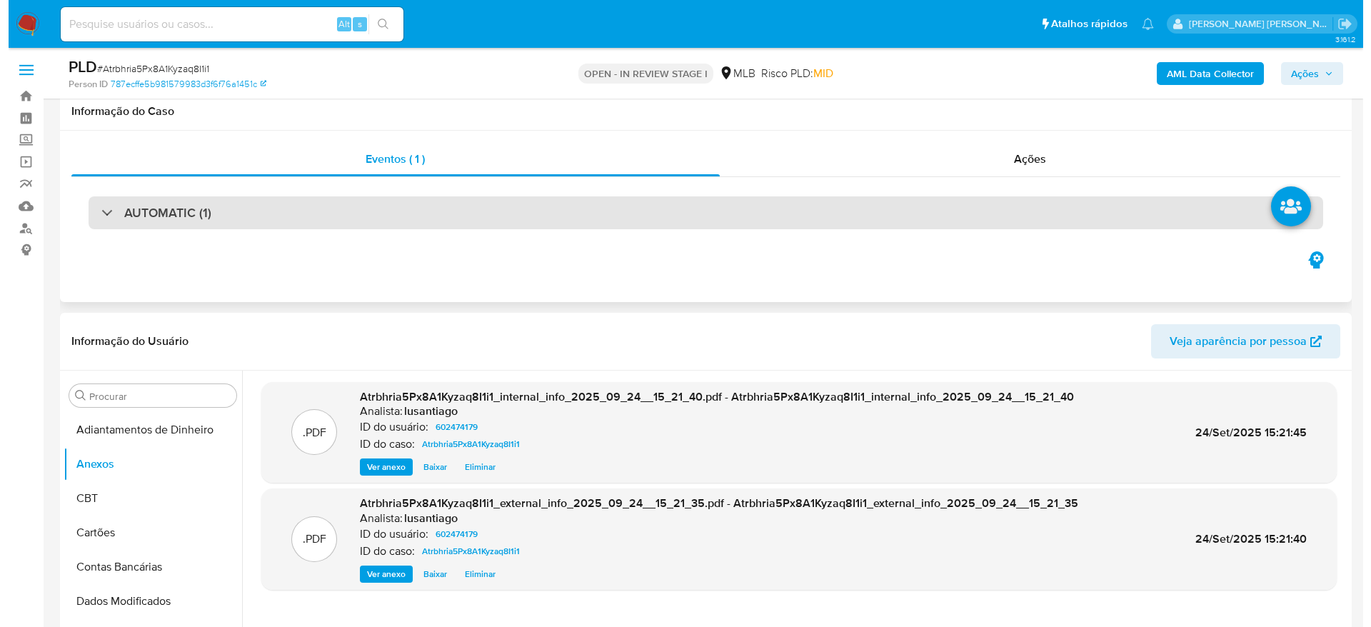
scroll to position [107, 0]
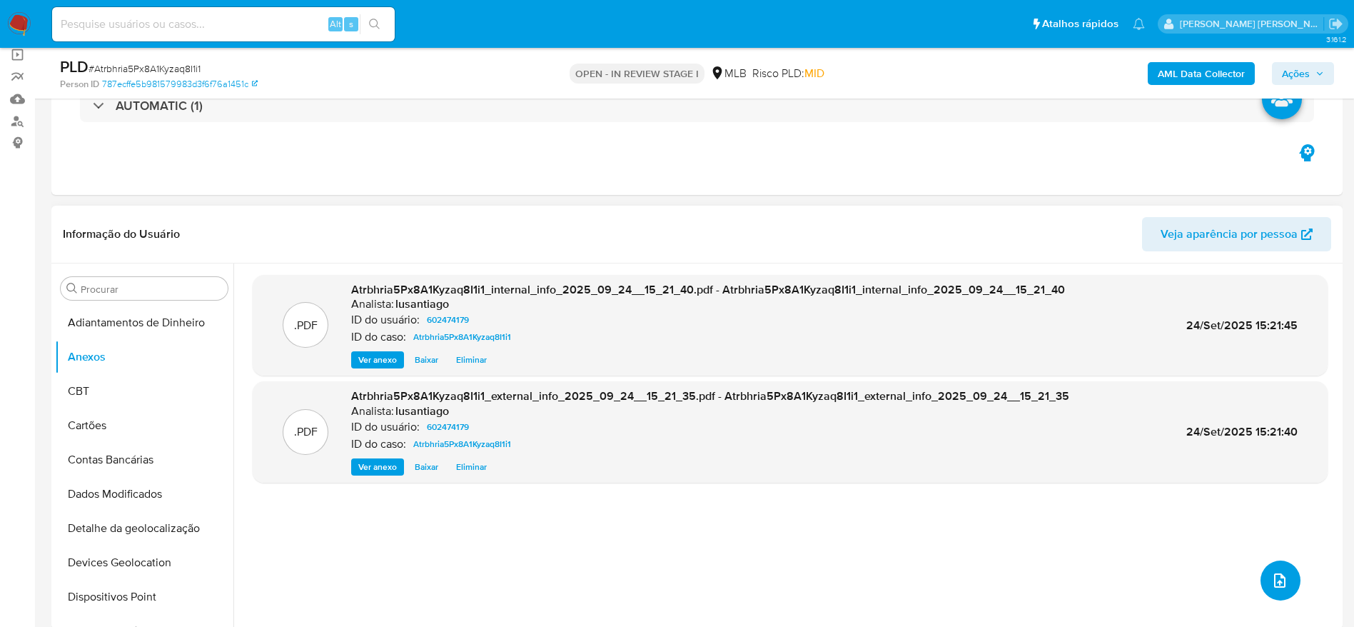
click at [1274, 575] on icon "upload-file" at bounding box center [1279, 580] width 17 height 17
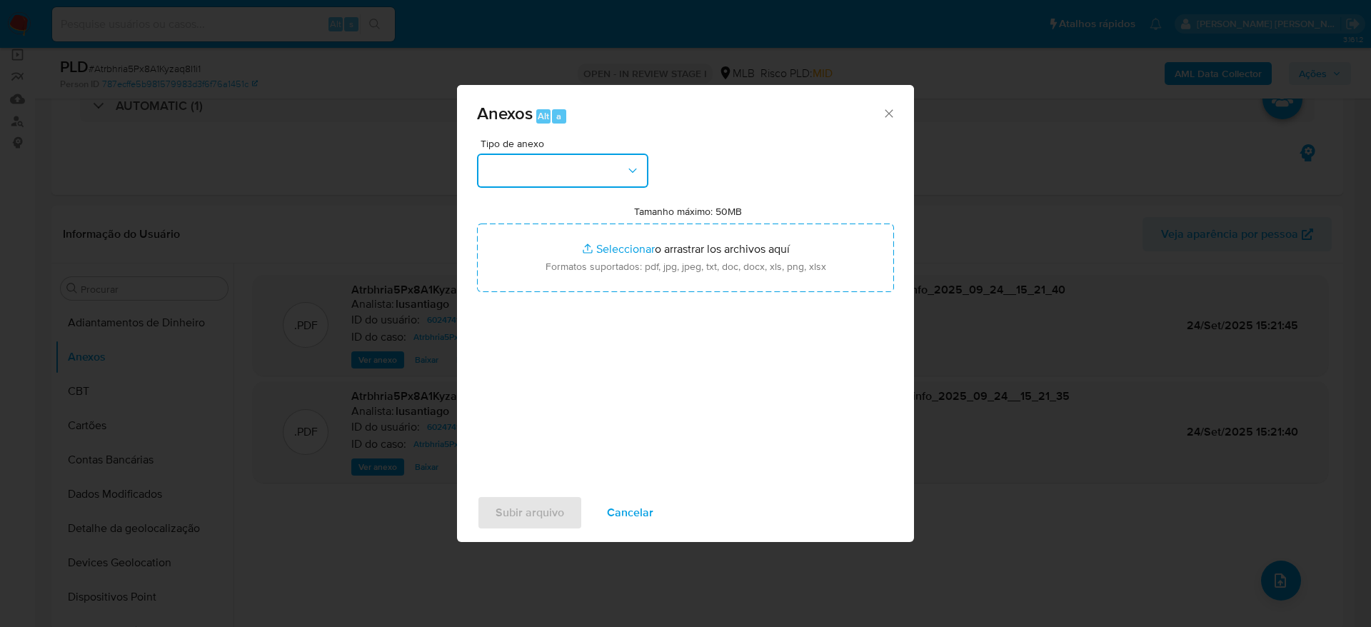
click at [617, 175] on button "button" at bounding box center [562, 170] width 171 height 34
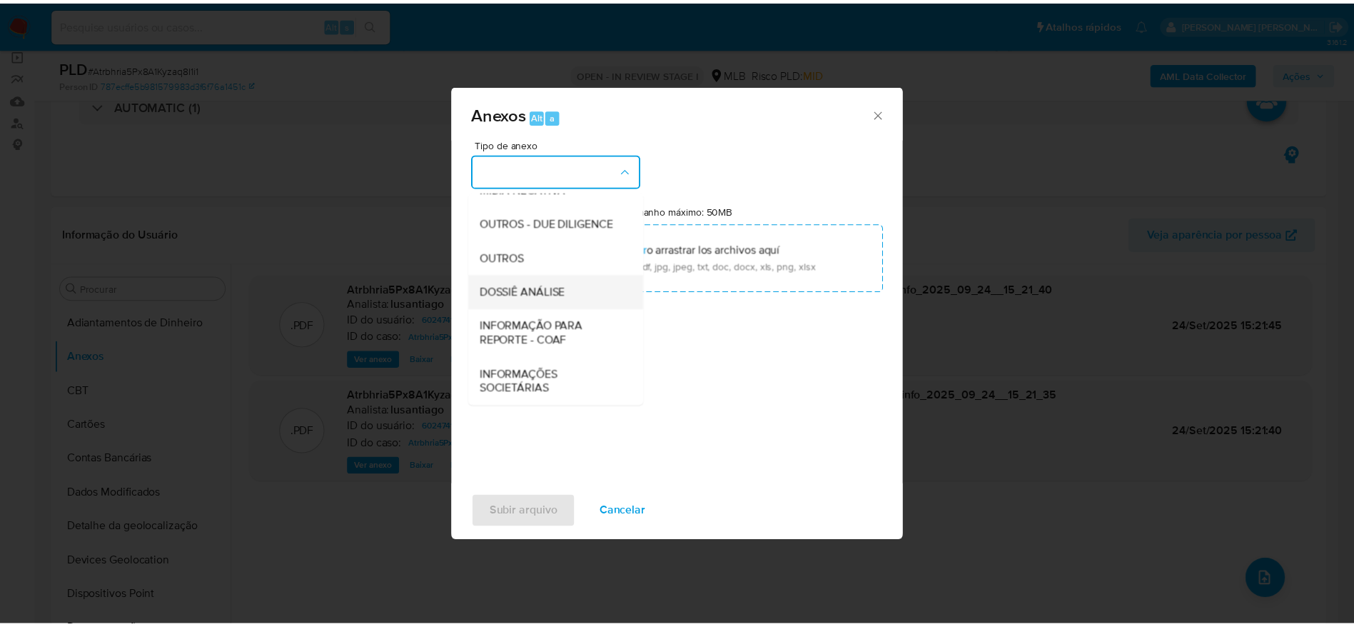
scroll to position [220, 0]
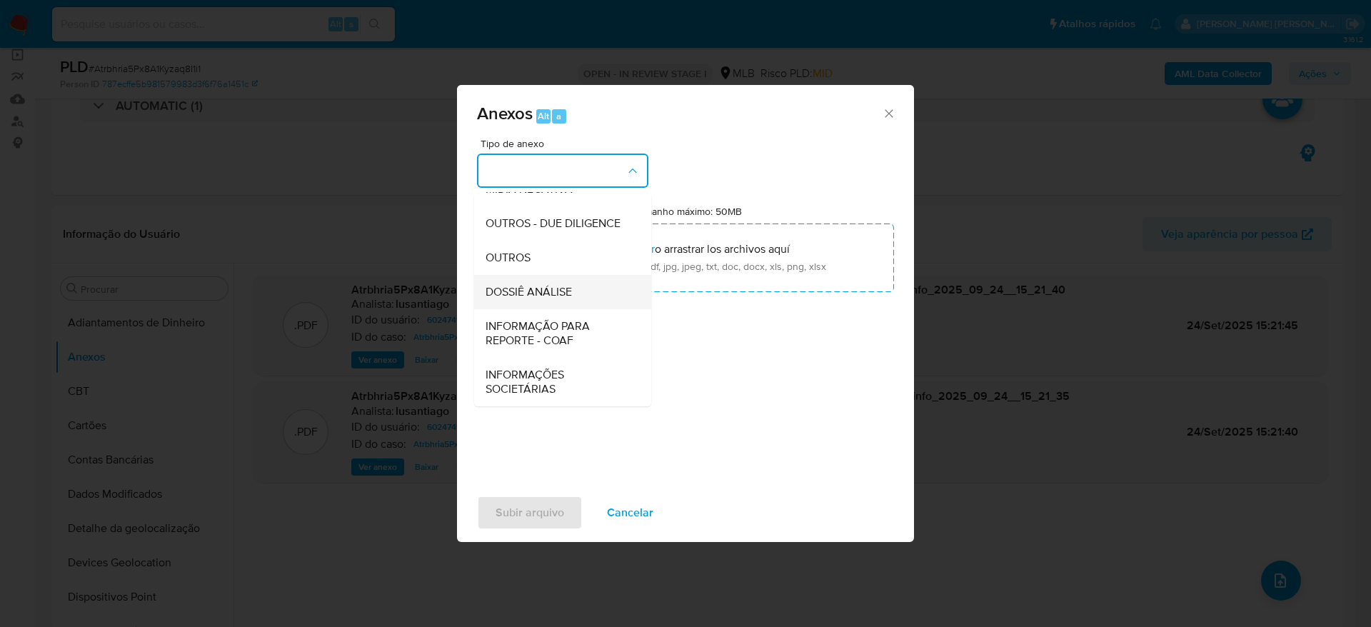
click at [549, 292] on span "DOSSIÊ ANÁLISE" at bounding box center [528, 292] width 86 height 14
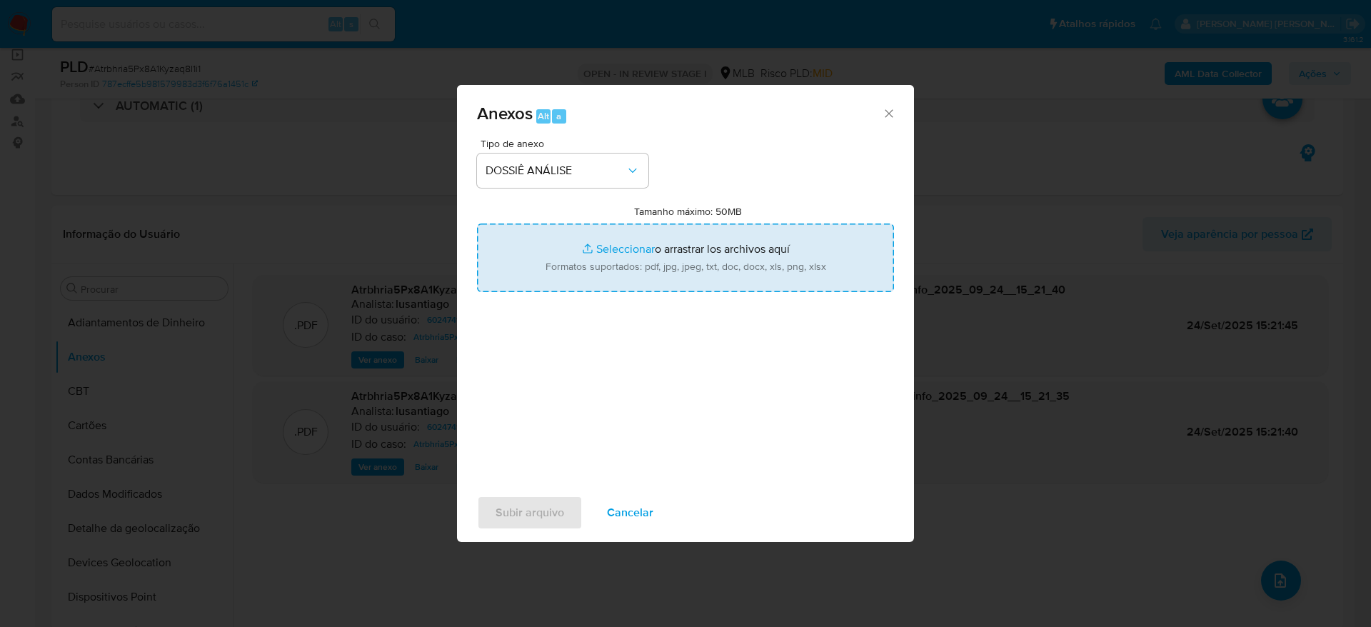
type input "C:\fakepath\SAR - (XXXXXX) - CPF 04991266025 - BRENDA EVELY MENDES MARTINS.pdf"
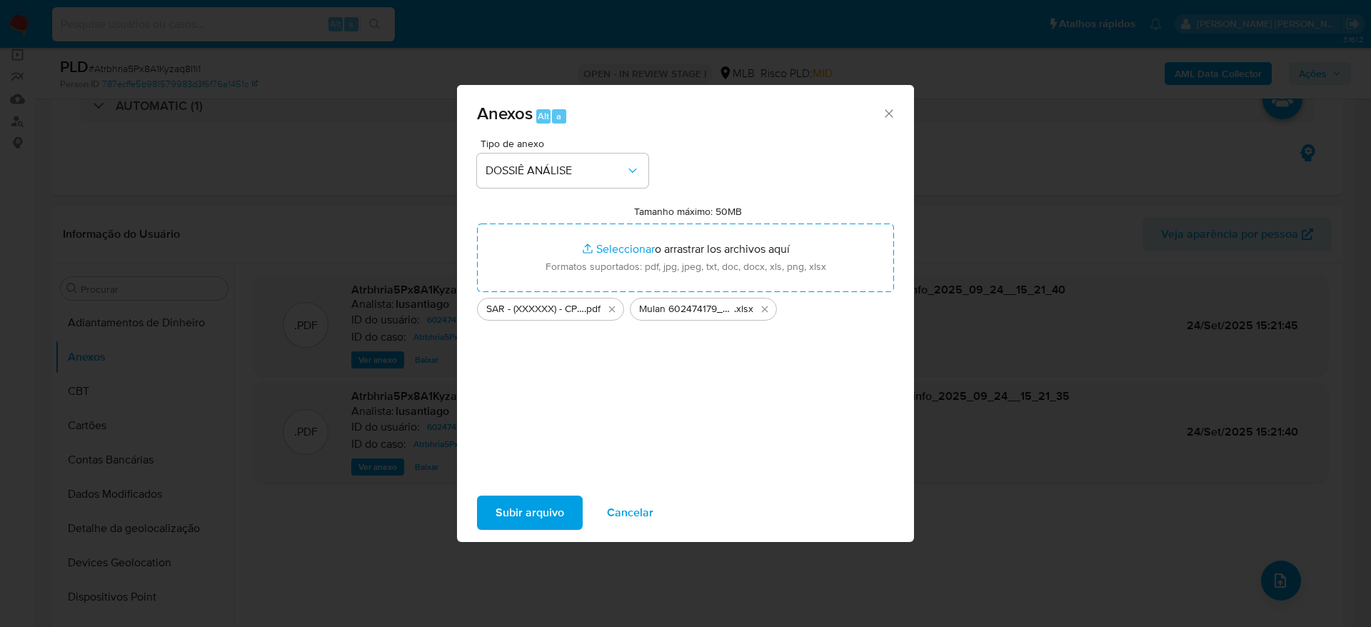
click at [541, 509] on span "Subir arquivo" at bounding box center [529, 512] width 69 height 31
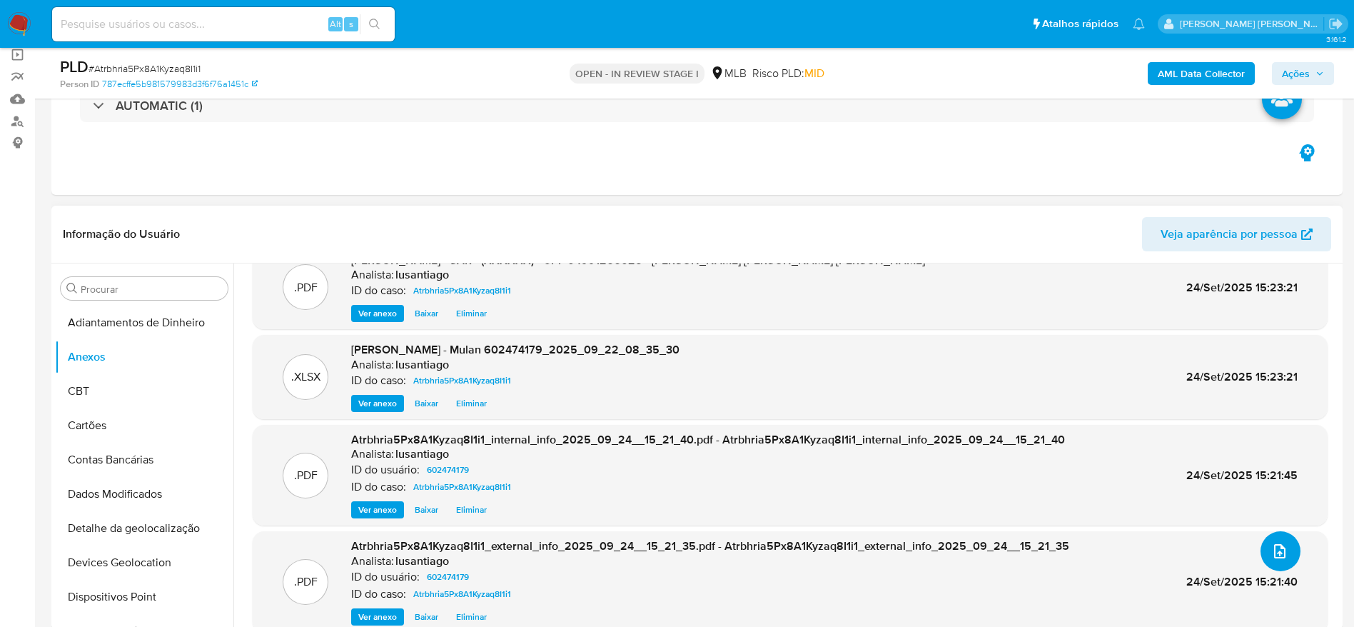
scroll to position [46, 0]
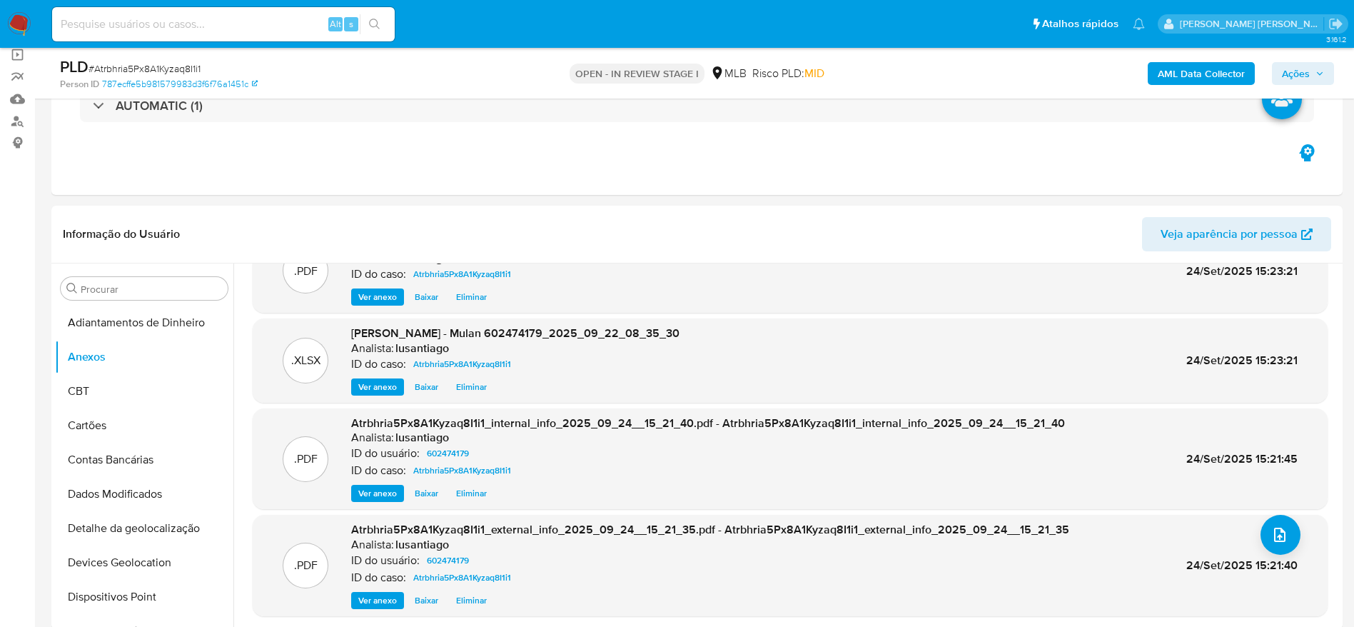
click at [1303, 67] on span "Ações" at bounding box center [1296, 73] width 28 height 23
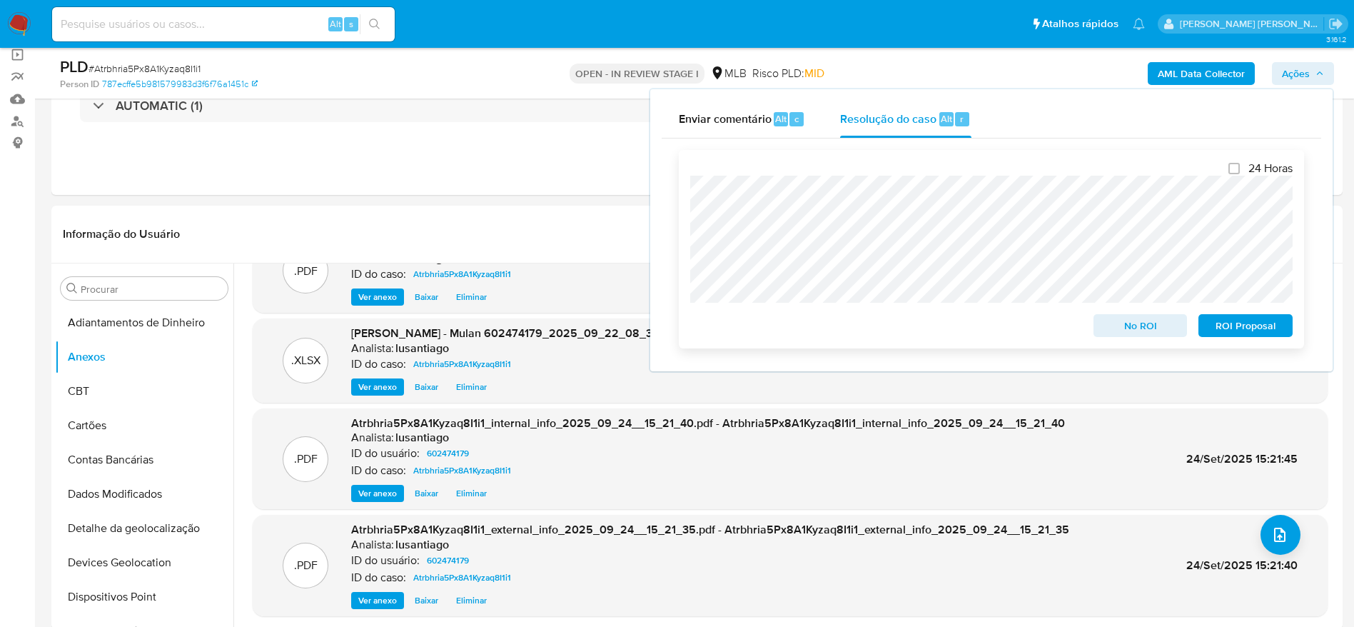
click at [1238, 331] on span "ROI Proposal" at bounding box center [1246, 326] width 74 height 20
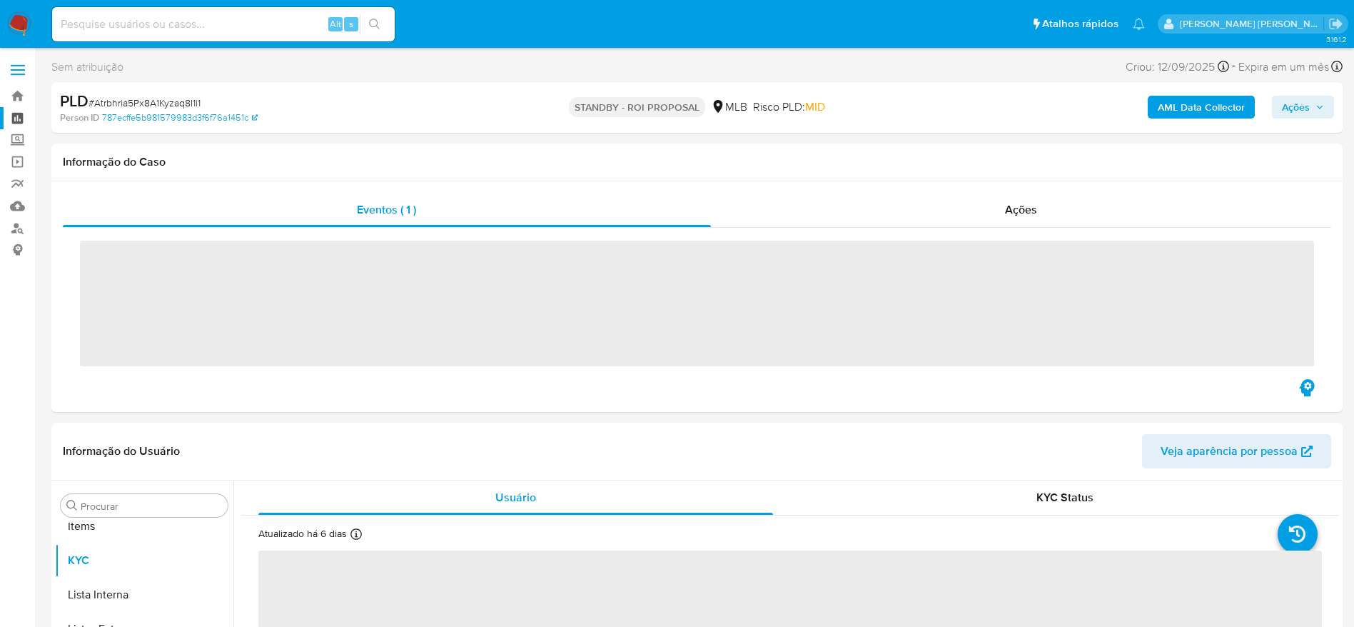
scroll to position [740, 0]
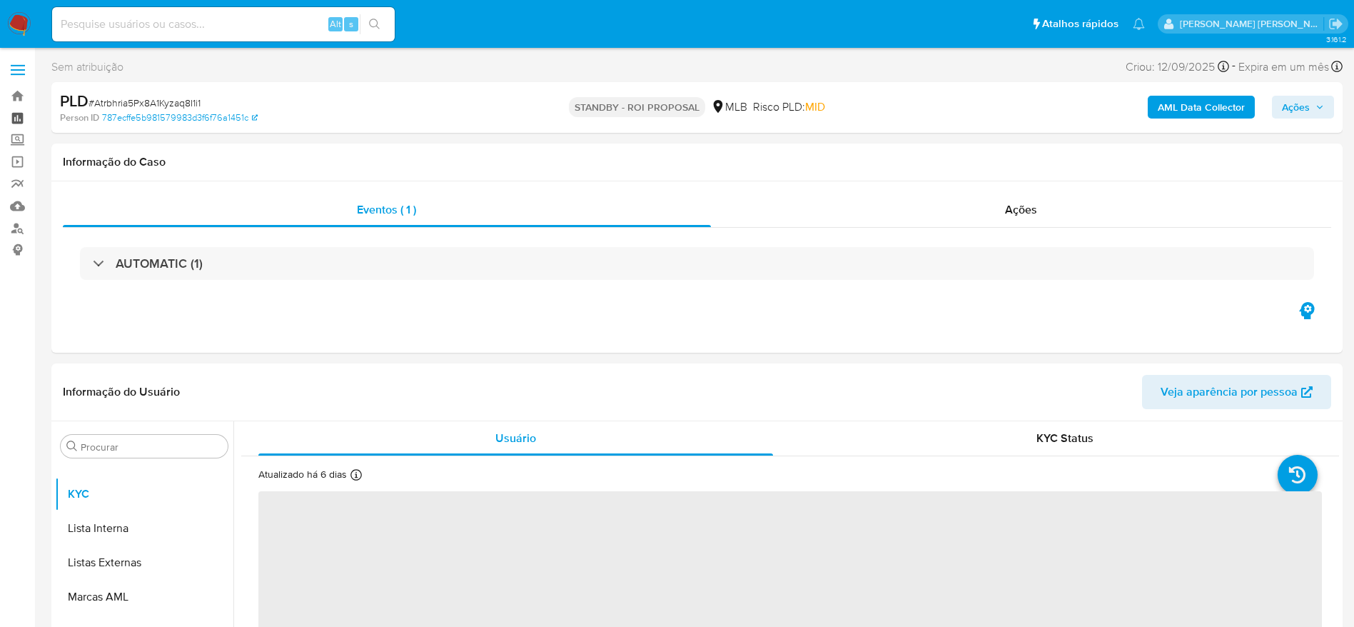
click at [9, 111] on link "Painel" at bounding box center [85, 118] width 170 height 22
select select "10"
